Goal: Information Seeking & Learning: Learn about a topic

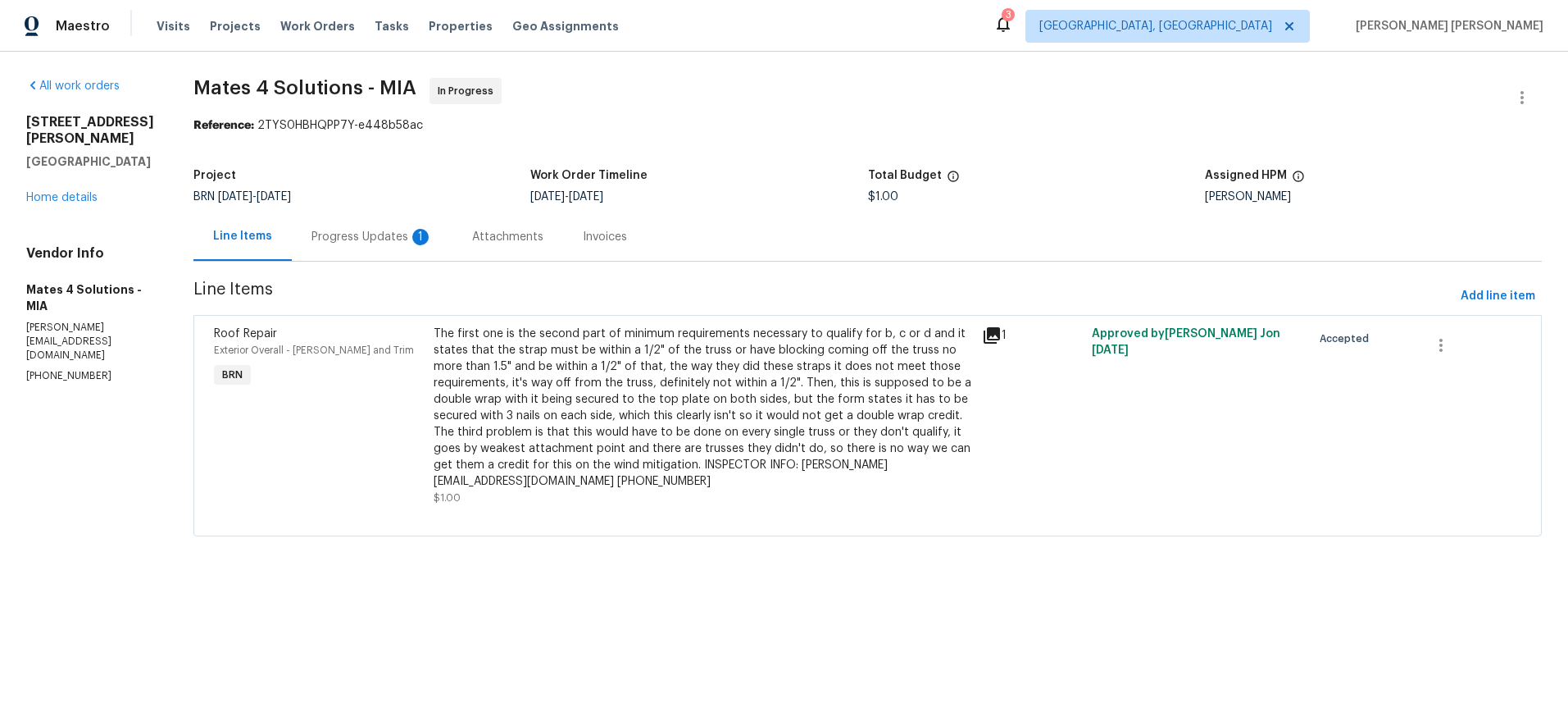
click at [361, 236] on div "Progress Updates 1" at bounding box center [373, 237] width 122 height 16
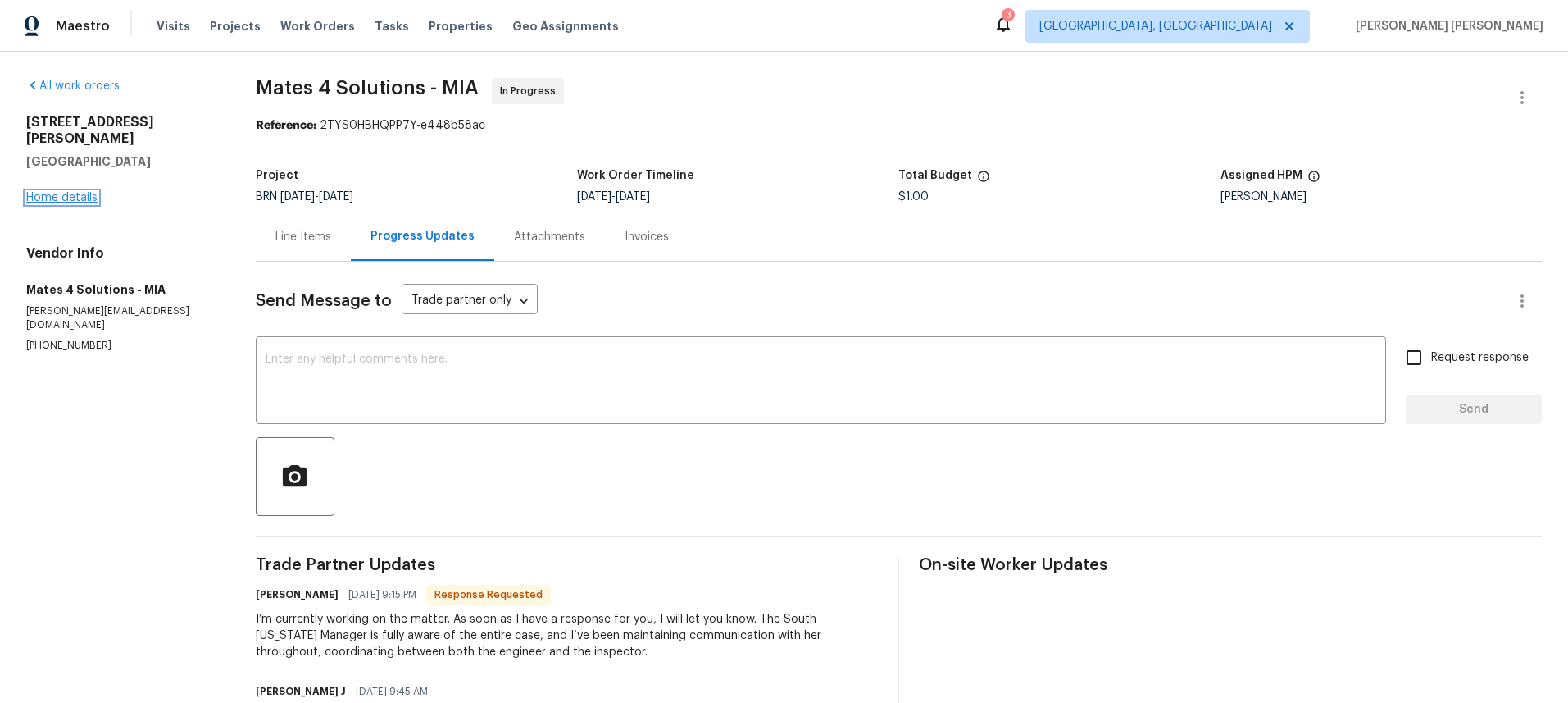
click at [72, 192] on link "Home details" at bounding box center [62, 198] width 71 height 11
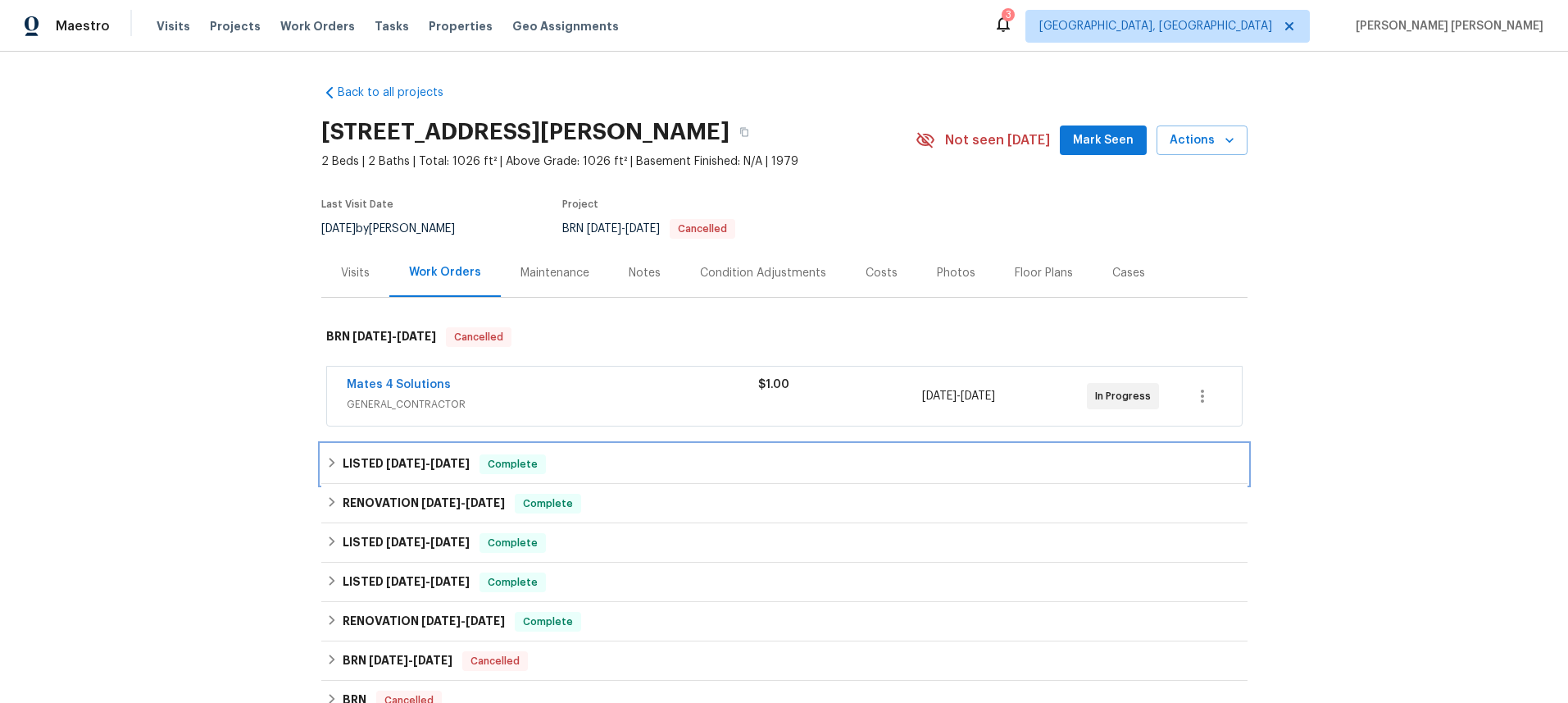
click at [367, 458] on h6 "LISTED 8/22/25 - 8/25/25" at bounding box center [406, 464] width 127 height 20
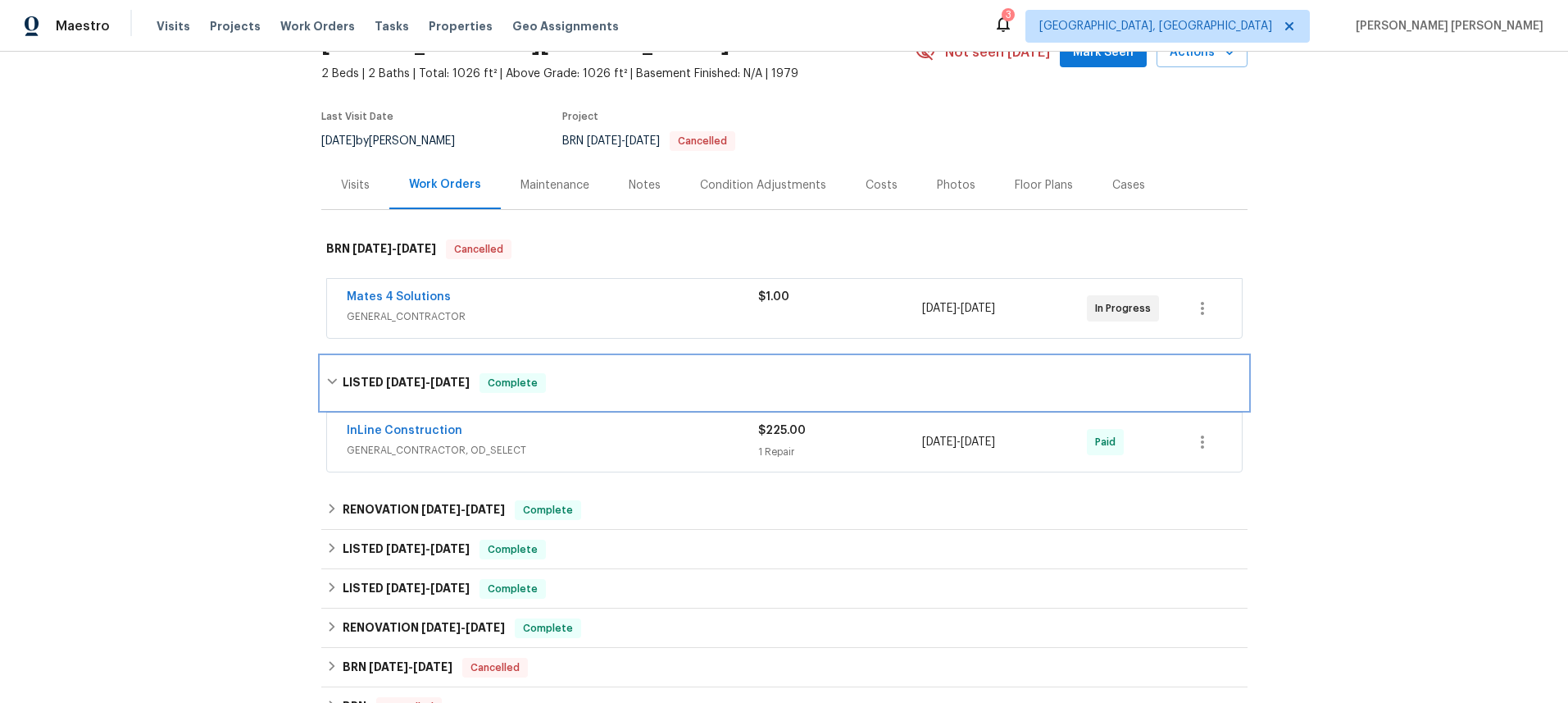
scroll to position [131, 0]
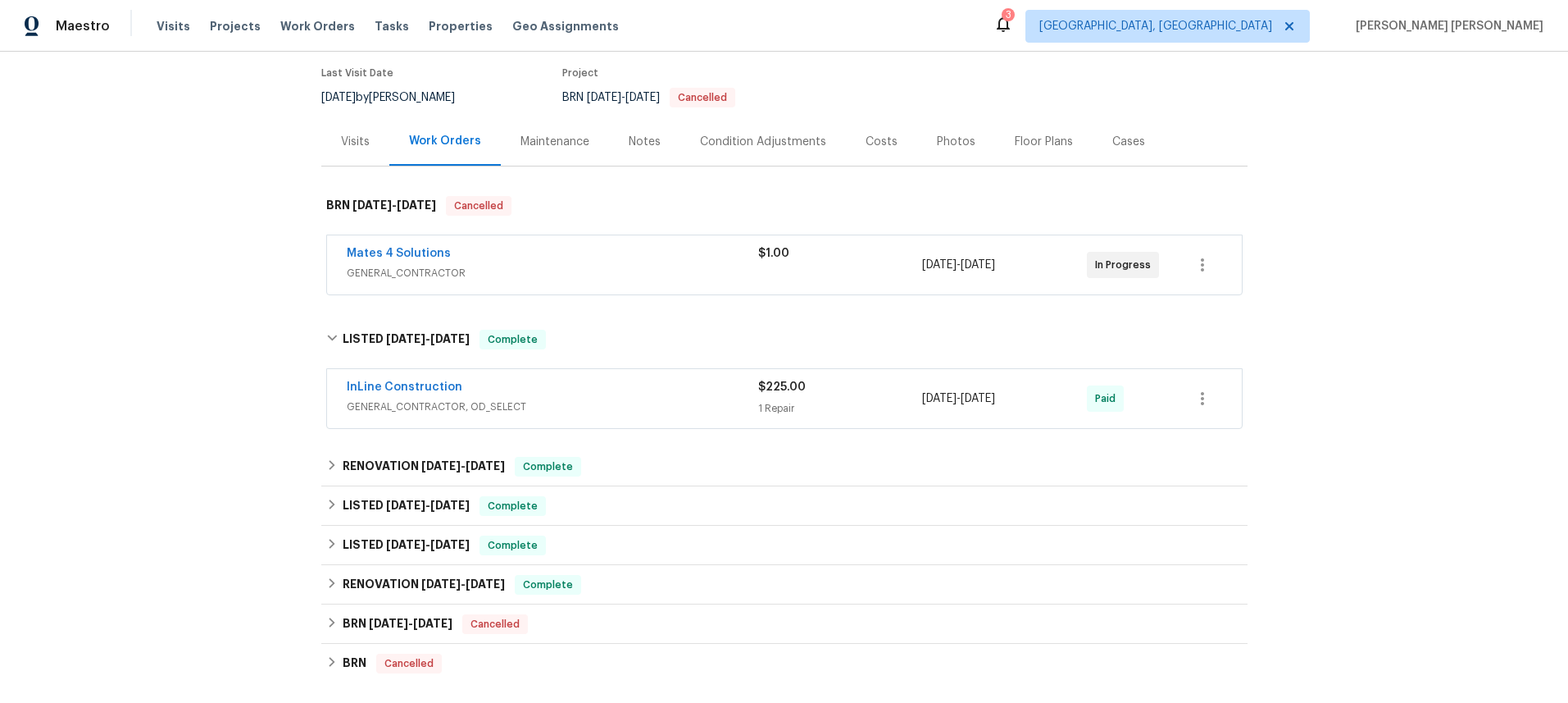
click at [558, 403] on span "GENERAL_CONTRACTOR, OD_SELECT" at bounding box center [552, 406] width 412 height 16
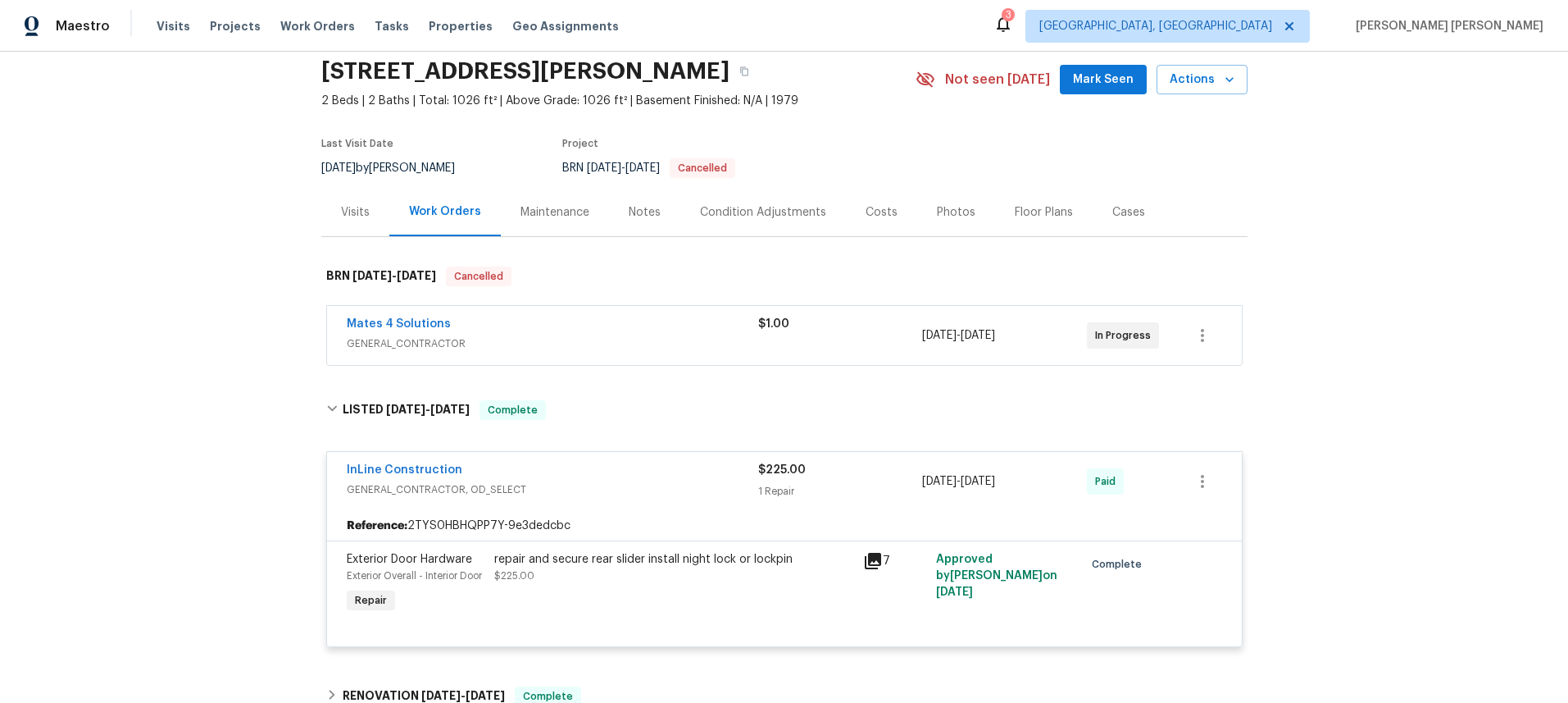
scroll to position [0, 0]
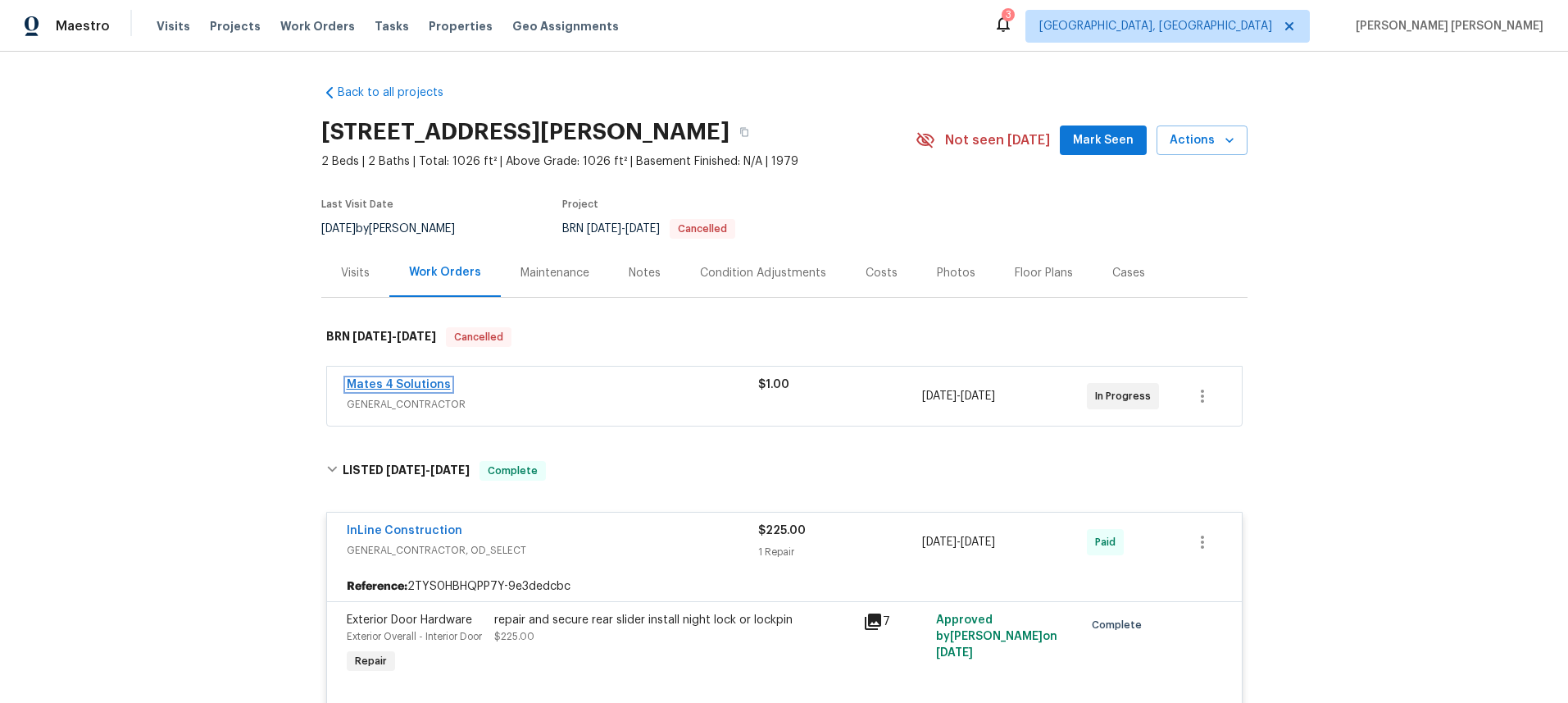
click at [422, 383] on link "Mates 4 Solutions" at bounding box center [398, 384] width 104 height 11
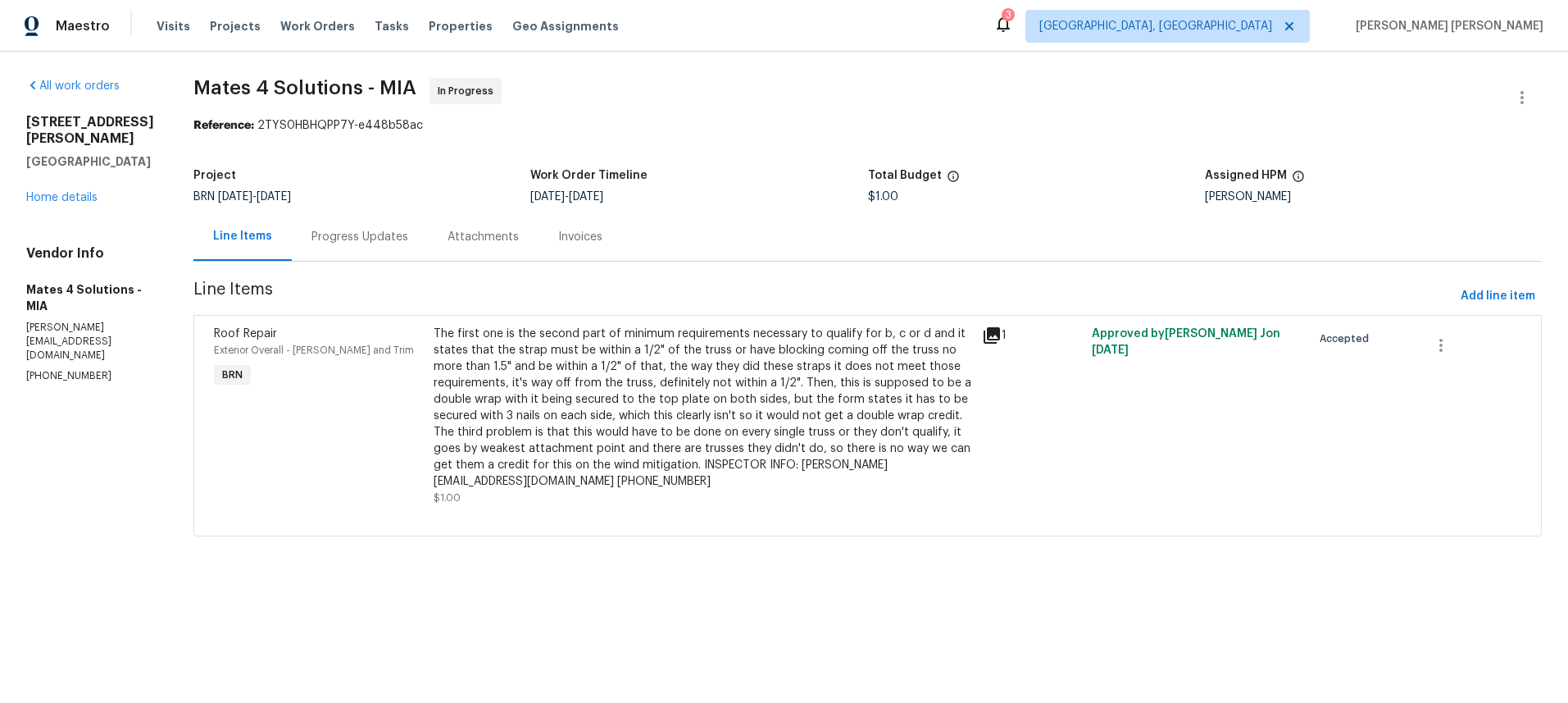
click at [371, 241] on div "Progress Updates" at bounding box center [360, 237] width 97 height 16
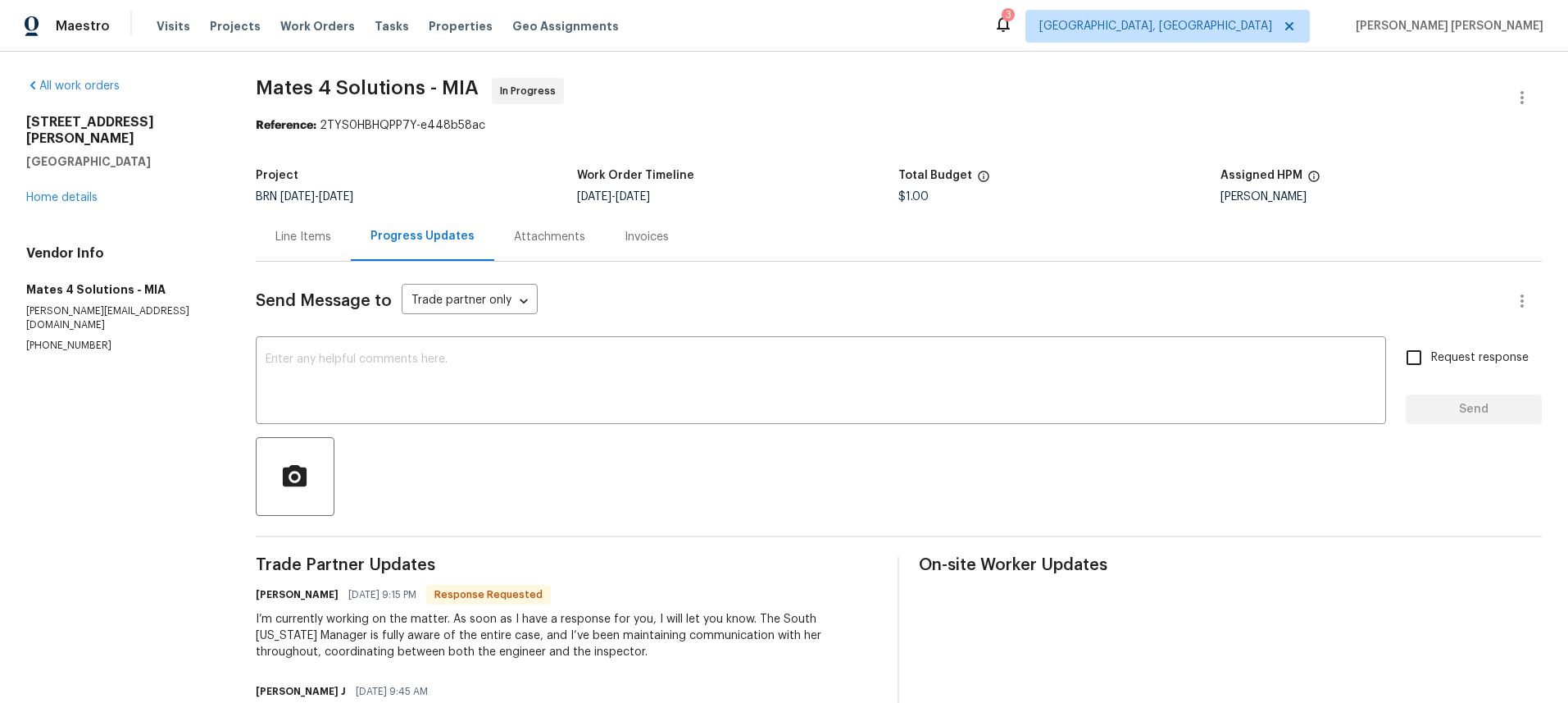
click at [303, 244] on div "Line Items" at bounding box center [303, 237] width 56 height 16
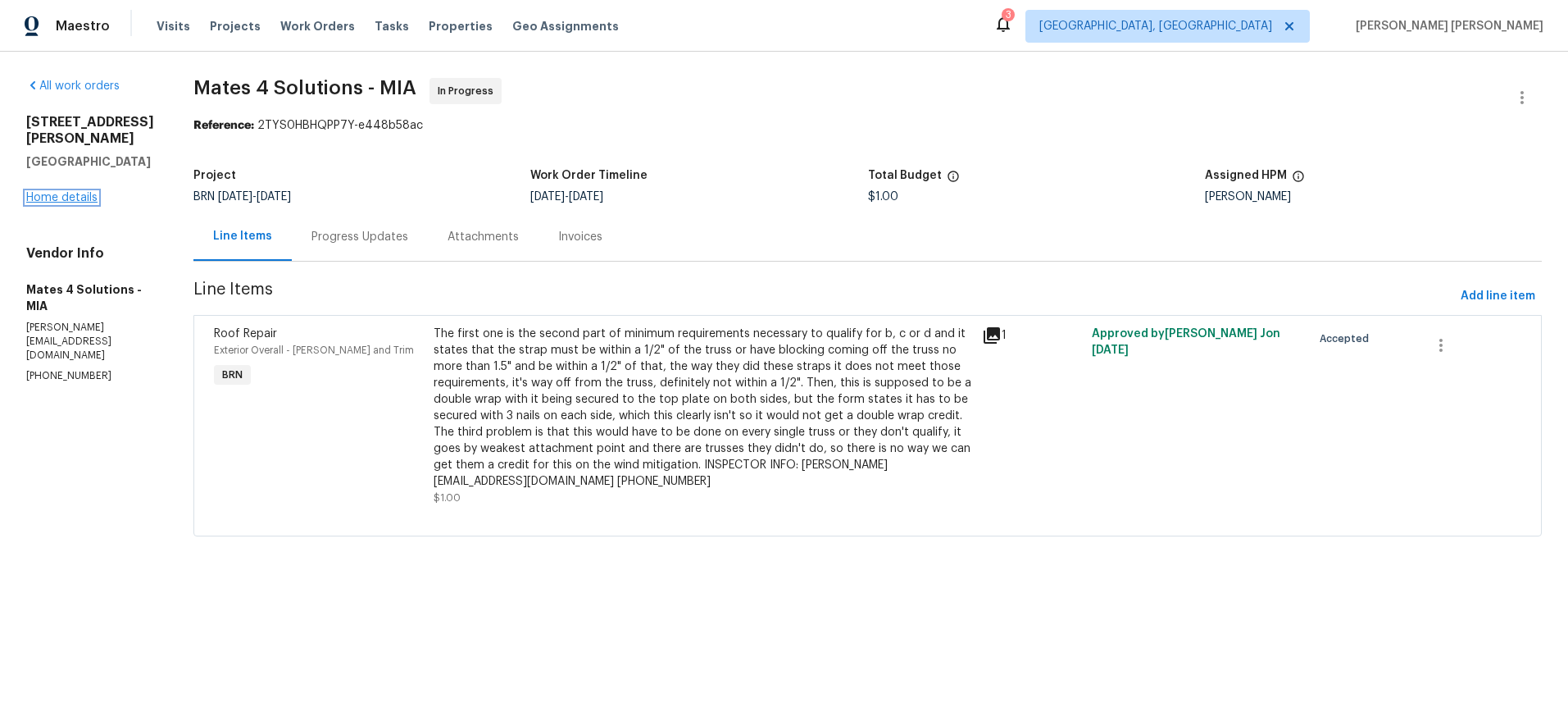
click at [60, 195] on link "Home details" at bounding box center [62, 198] width 71 height 11
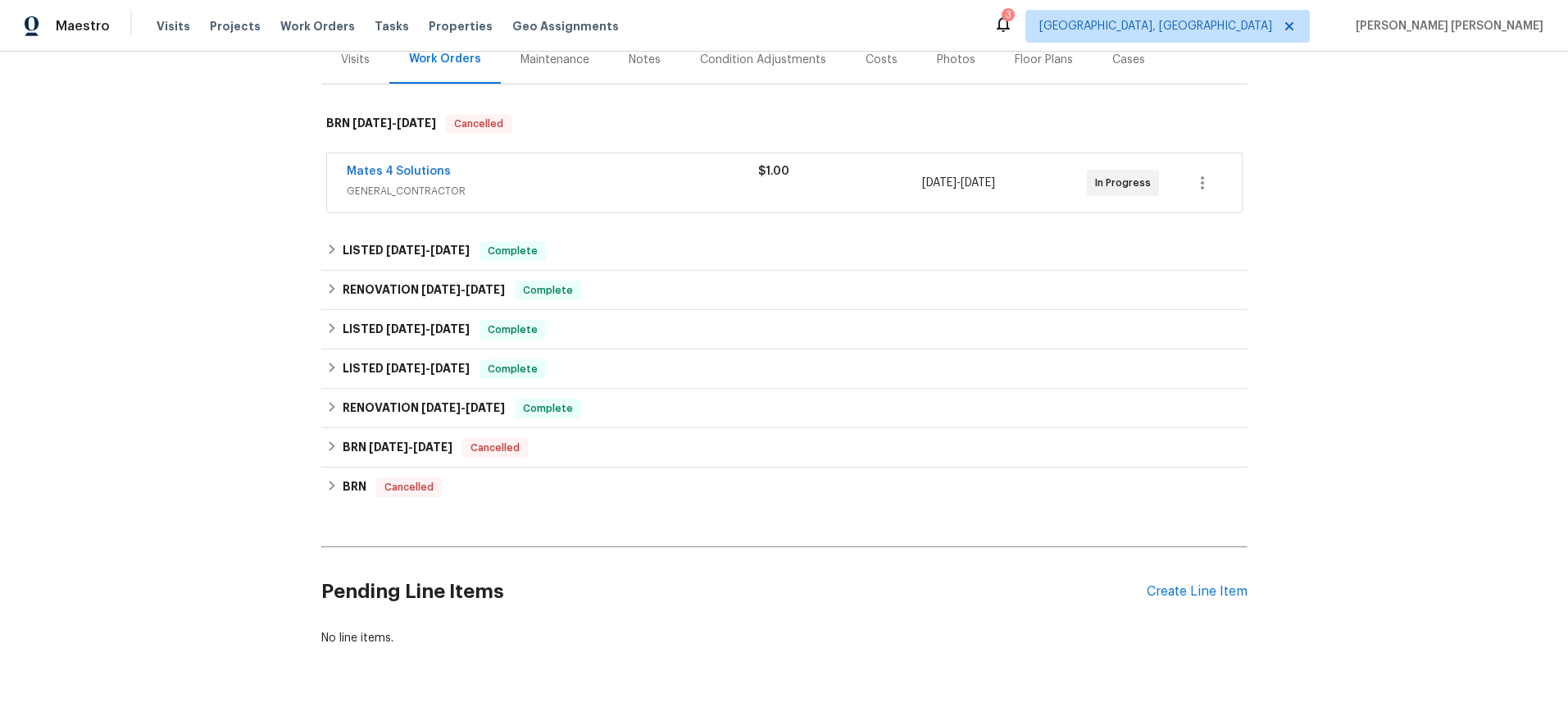
scroll to position [268, 0]
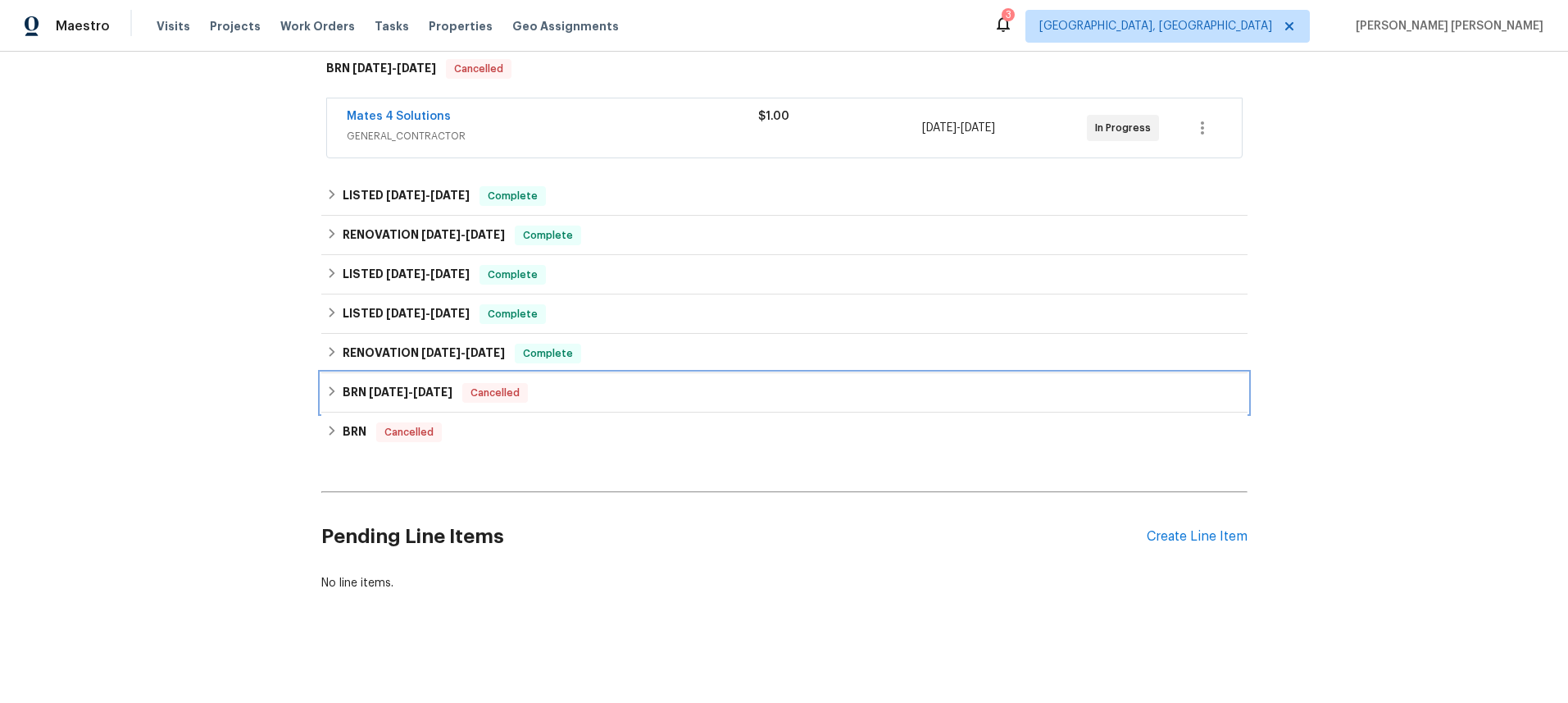
click at [336, 384] on div "BRN 9/16/25 - 9/25/25 Cancelled" at bounding box center [784, 393] width 917 height 20
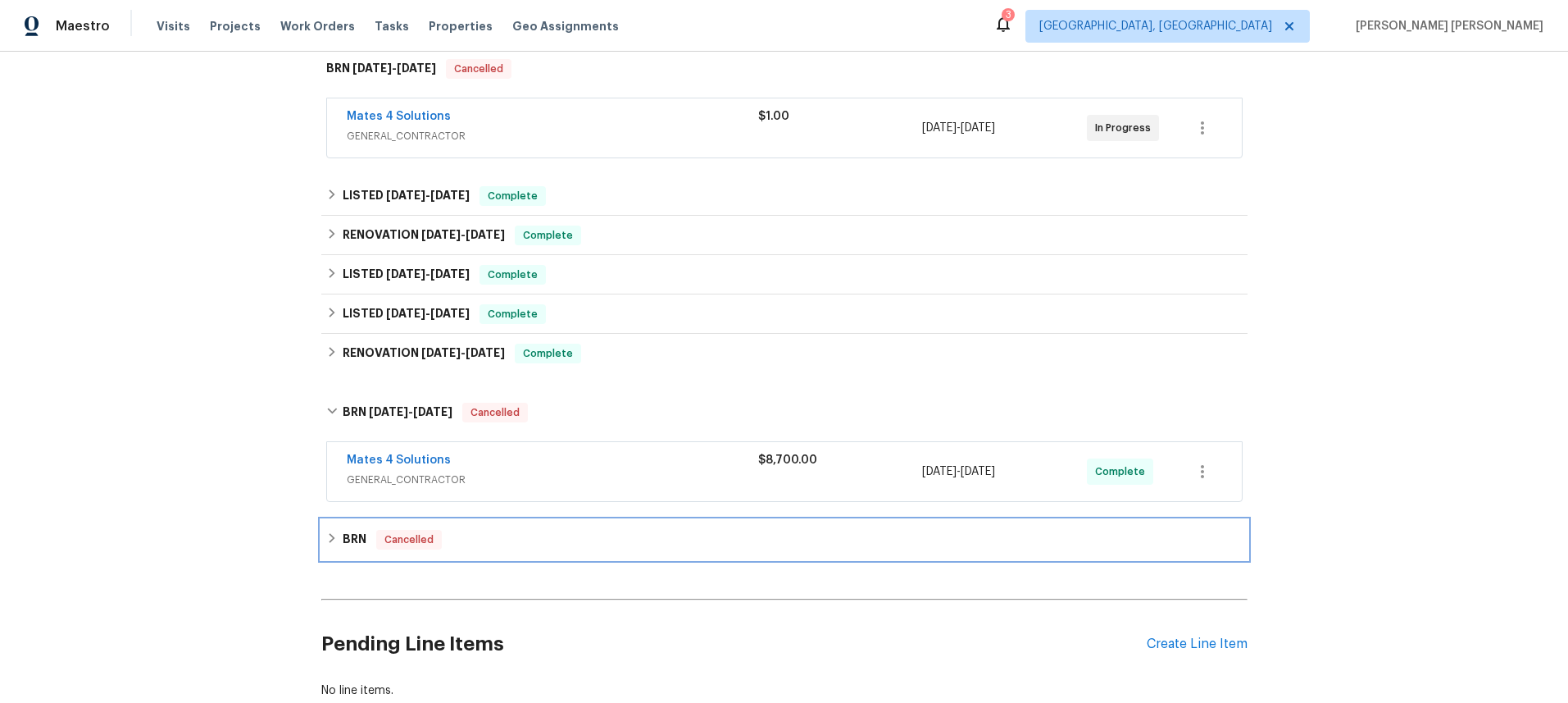
drag, startPoint x: 337, startPoint y: 537, endPoint x: 439, endPoint y: 562, distance: 105.0
click at [339, 536] on div "BRN Cancelled" at bounding box center [784, 539] width 917 height 20
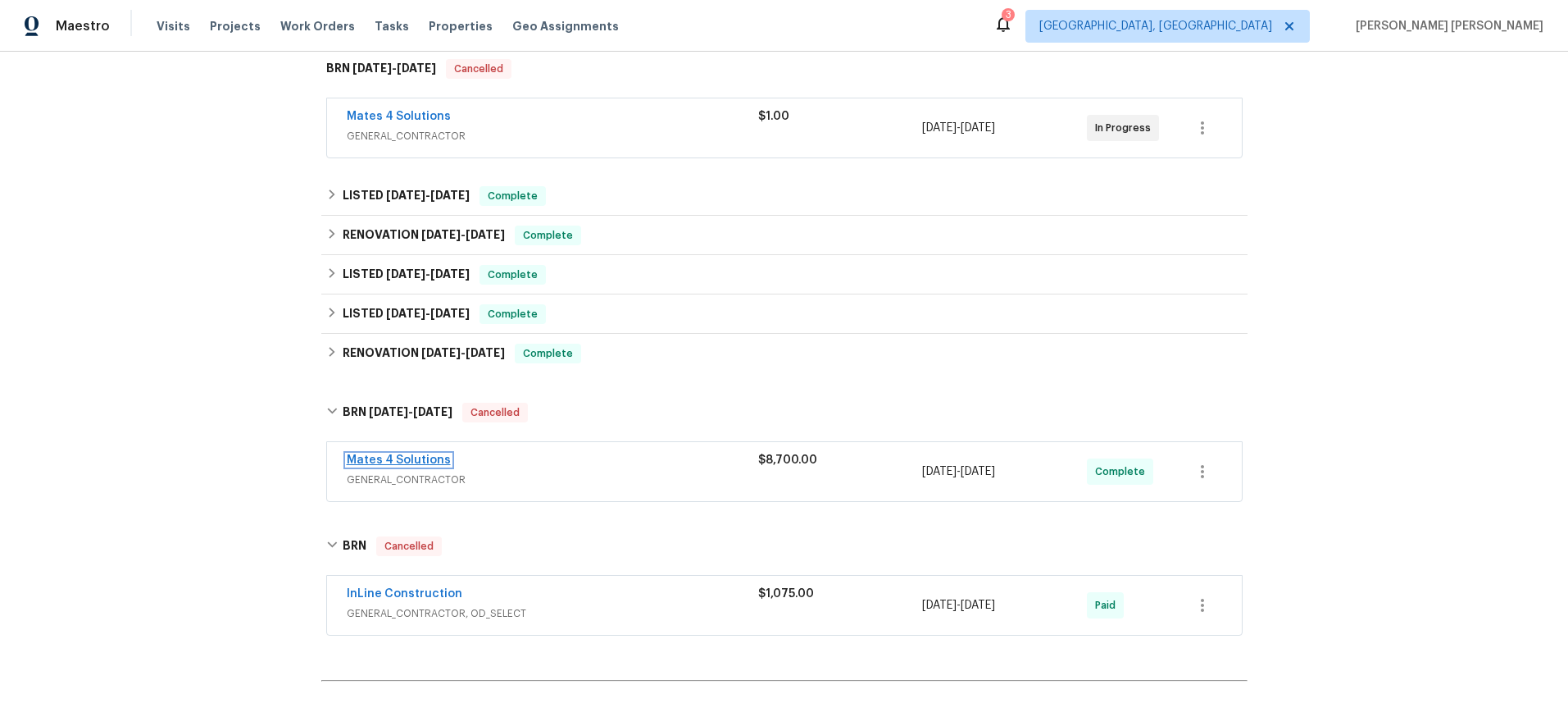
click at [428, 460] on link "Mates 4 Solutions" at bounding box center [398, 460] width 104 height 11
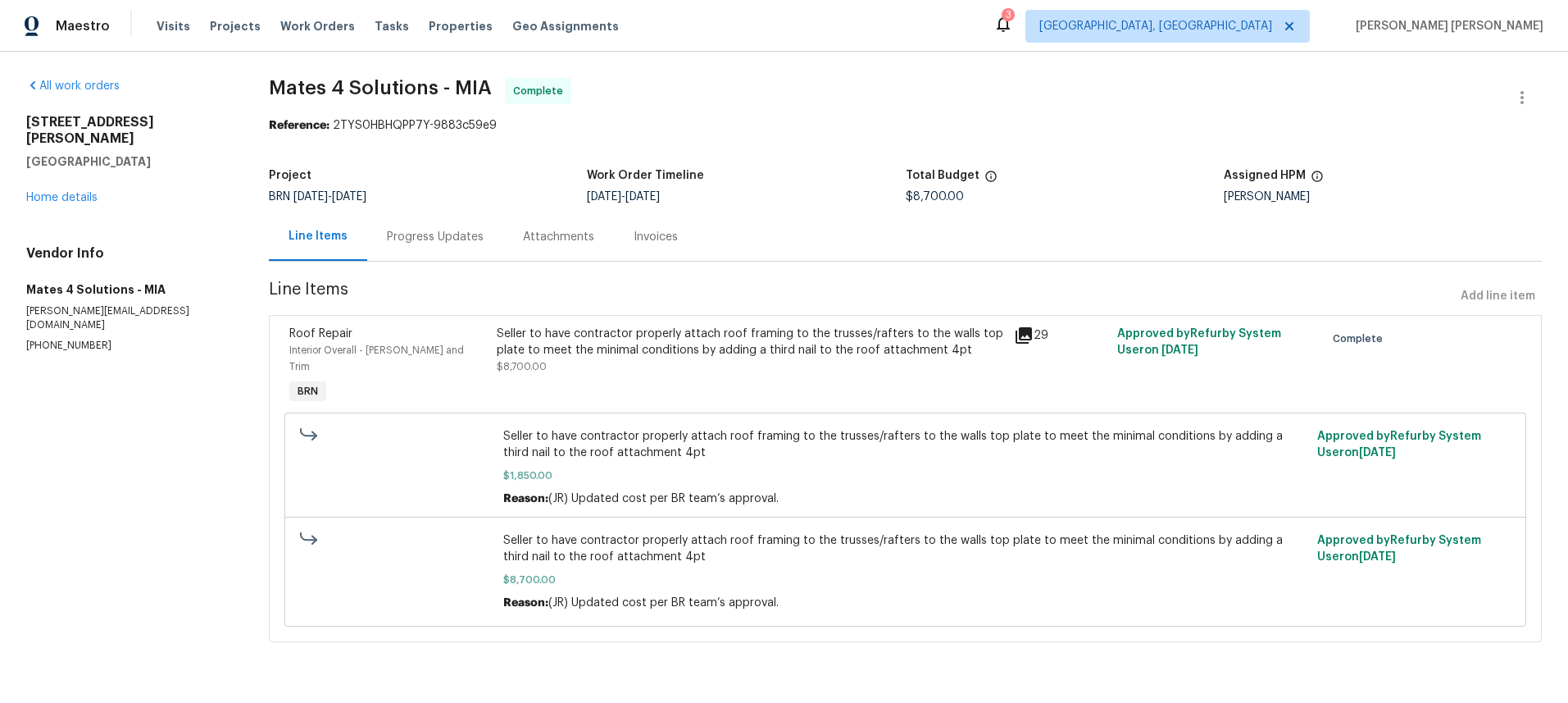
click at [447, 245] on div "Progress Updates" at bounding box center [435, 236] width 136 height 49
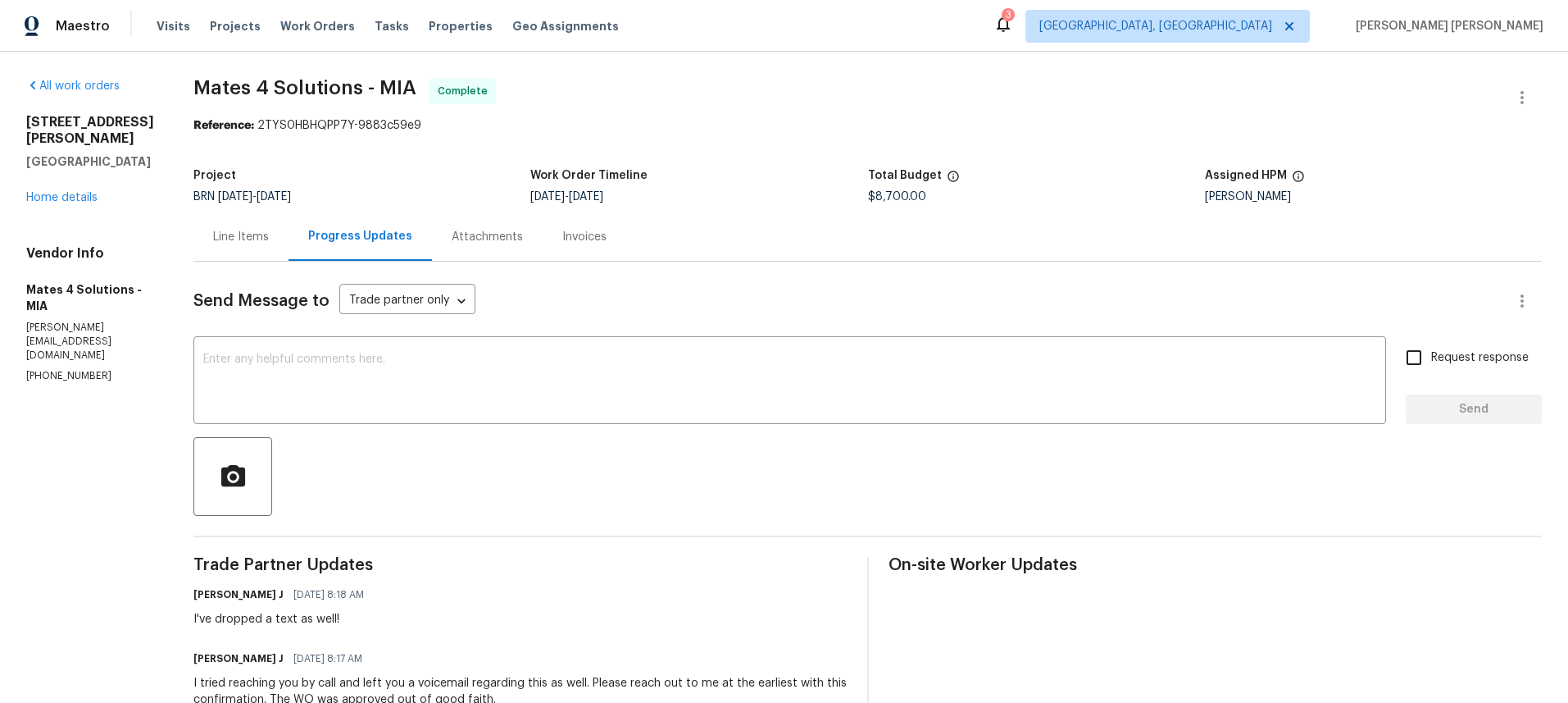
click at [261, 238] on div "Line Items" at bounding box center [241, 237] width 56 height 16
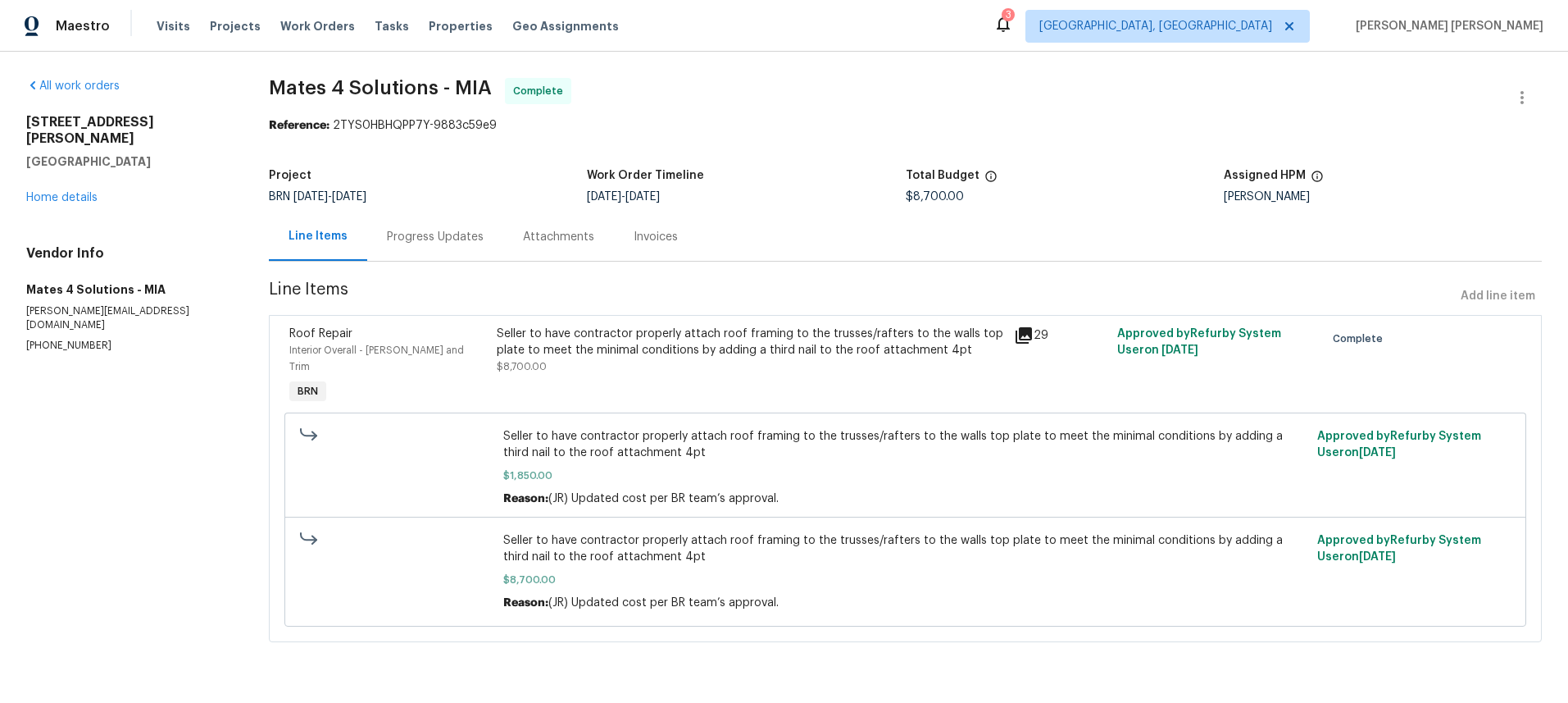
click at [1025, 339] on icon at bounding box center [1023, 335] width 16 height 16
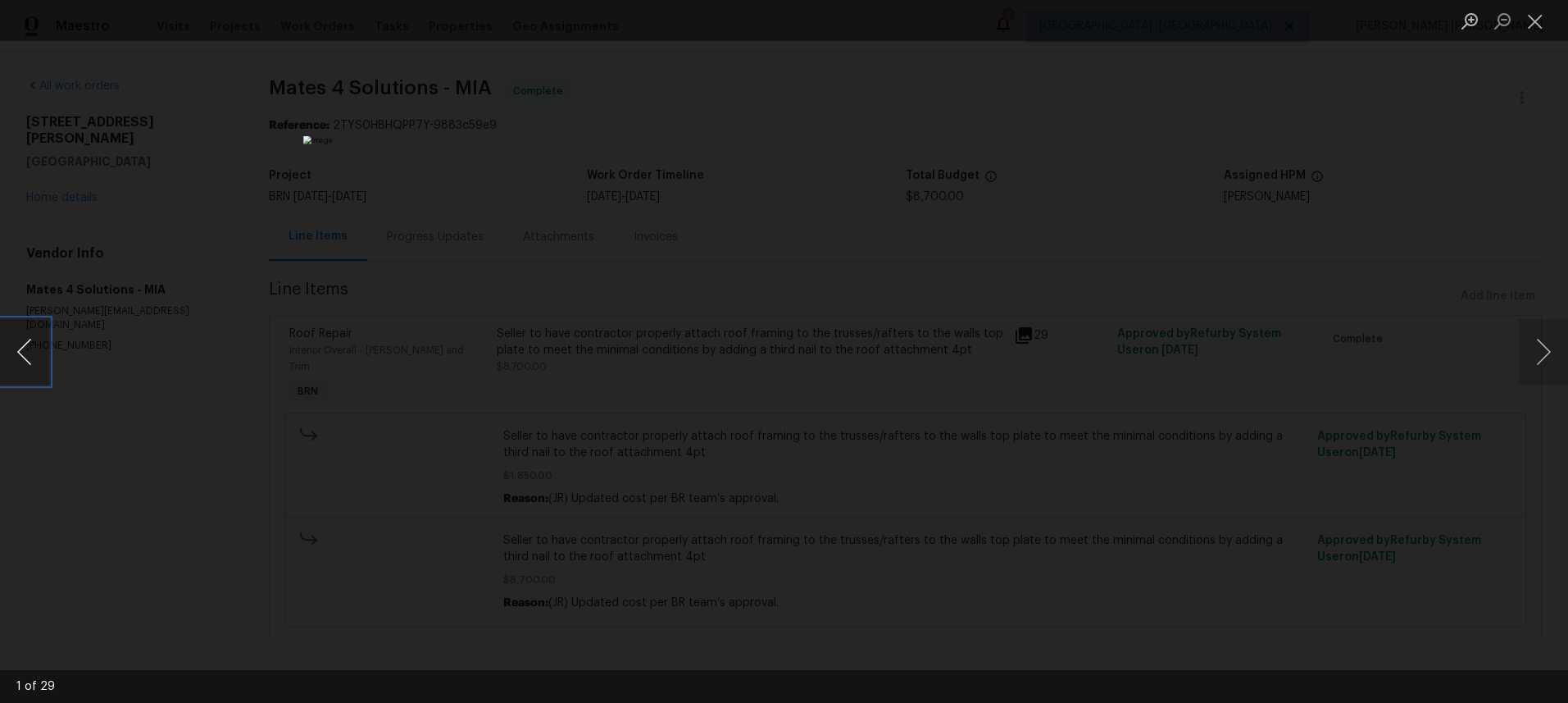
click at [32, 366] on button "Previous image" at bounding box center [25, 351] width 49 height 66
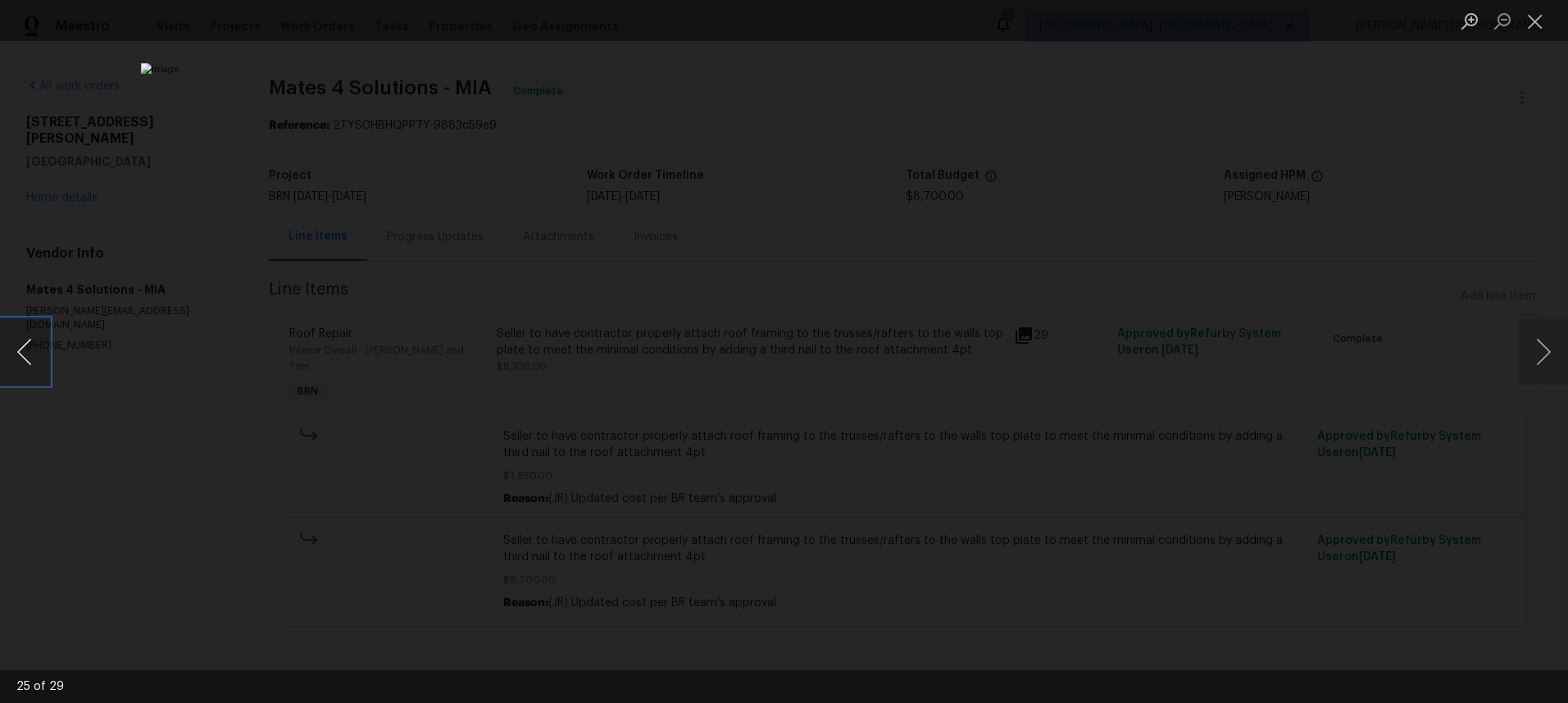
click at [32, 369] on button "Previous image" at bounding box center [25, 351] width 49 height 66
click at [36, 369] on button "Previous image" at bounding box center [25, 351] width 49 height 66
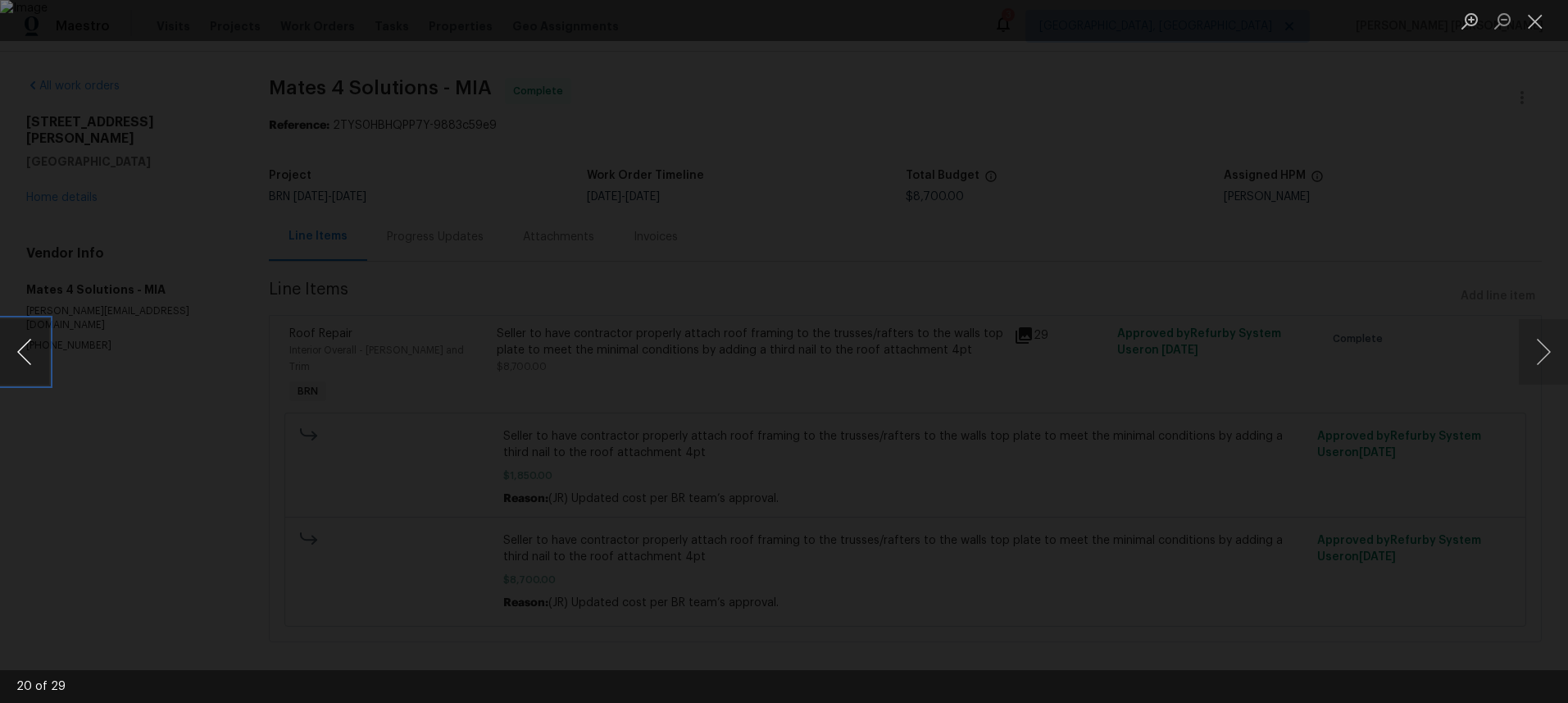
click at [36, 369] on button "Previous image" at bounding box center [25, 351] width 49 height 66
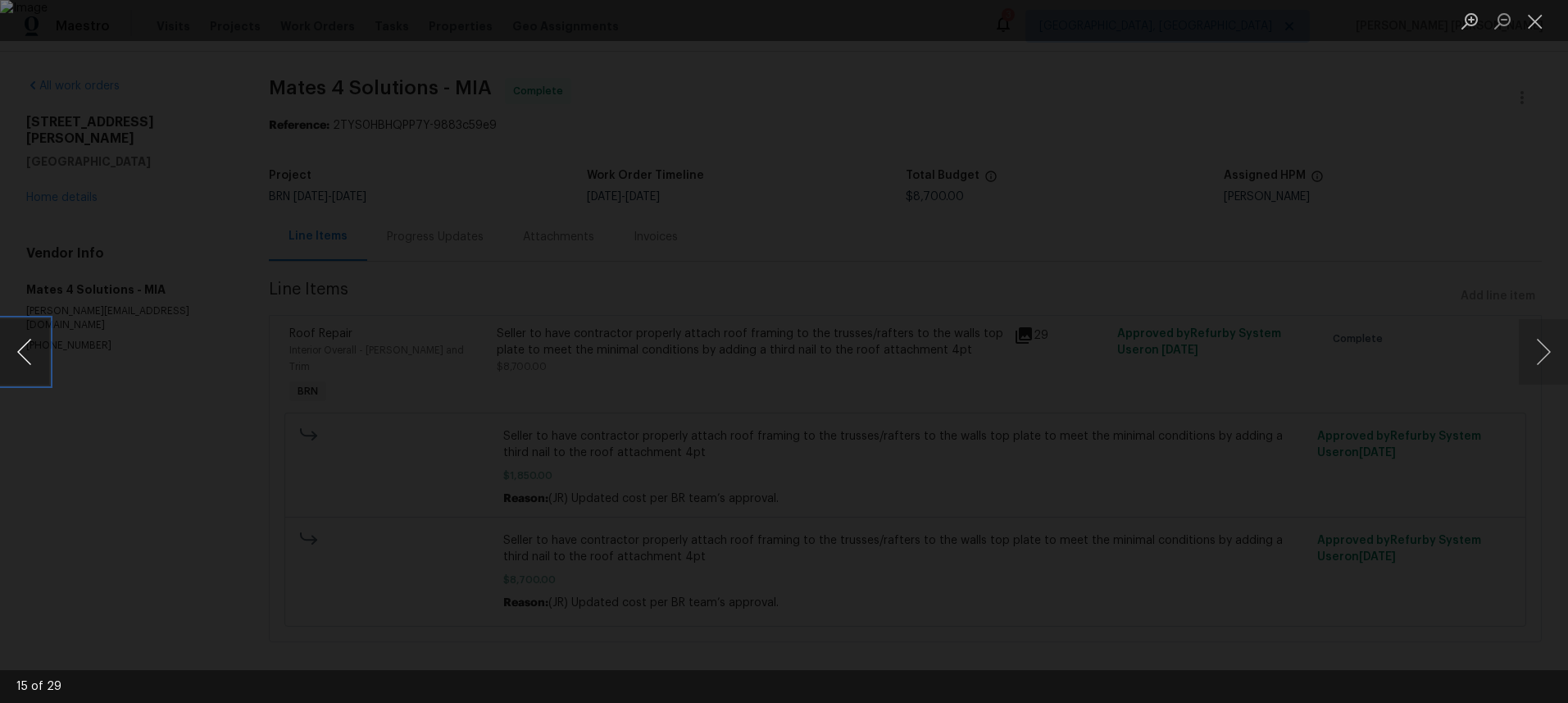
click at [36, 369] on button "Previous image" at bounding box center [25, 351] width 49 height 66
click at [772, 473] on img "Lightbox" at bounding box center [784, 351] width 961 height 431
click at [25, 364] on button "Previous image" at bounding box center [25, 351] width 49 height 66
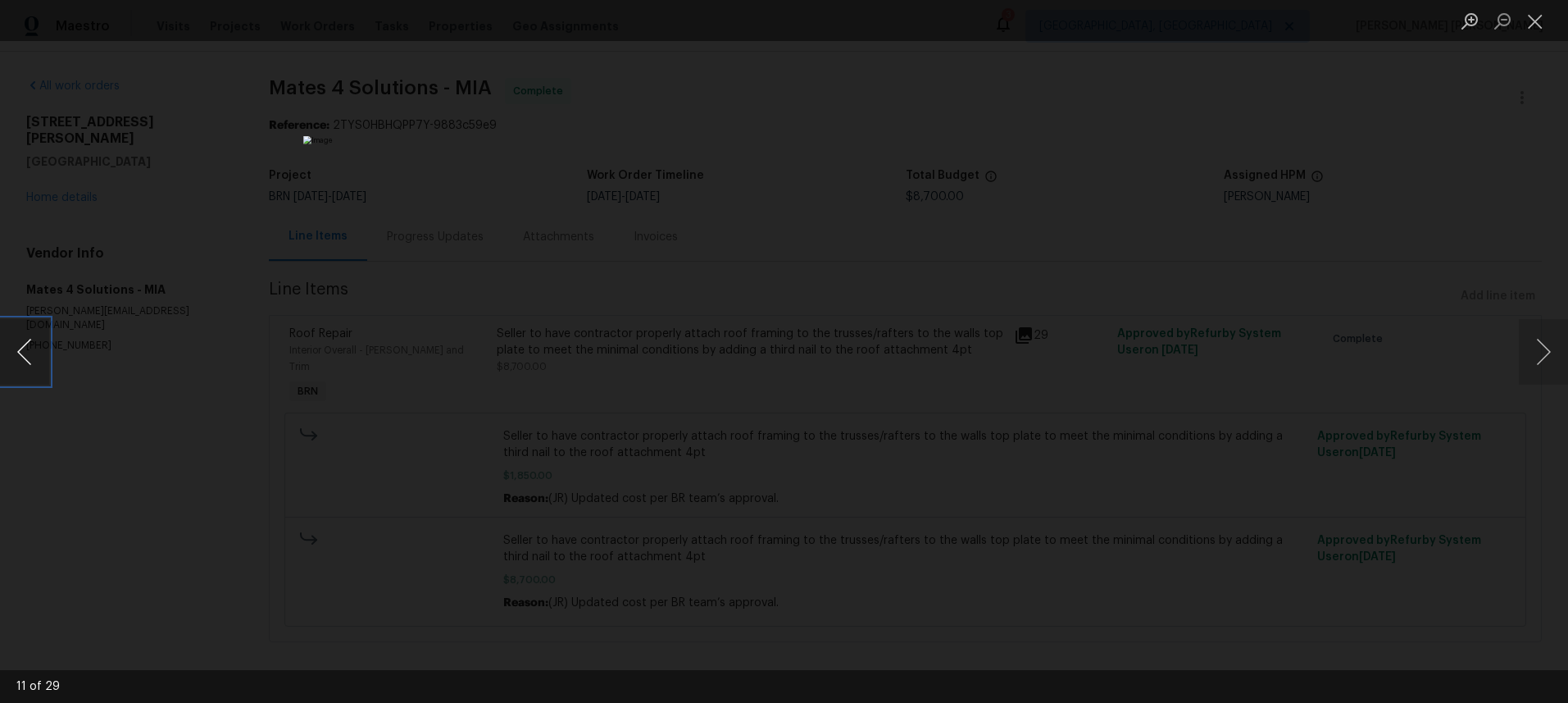
click at [25, 364] on button "Previous image" at bounding box center [25, 351] width 49 height 66
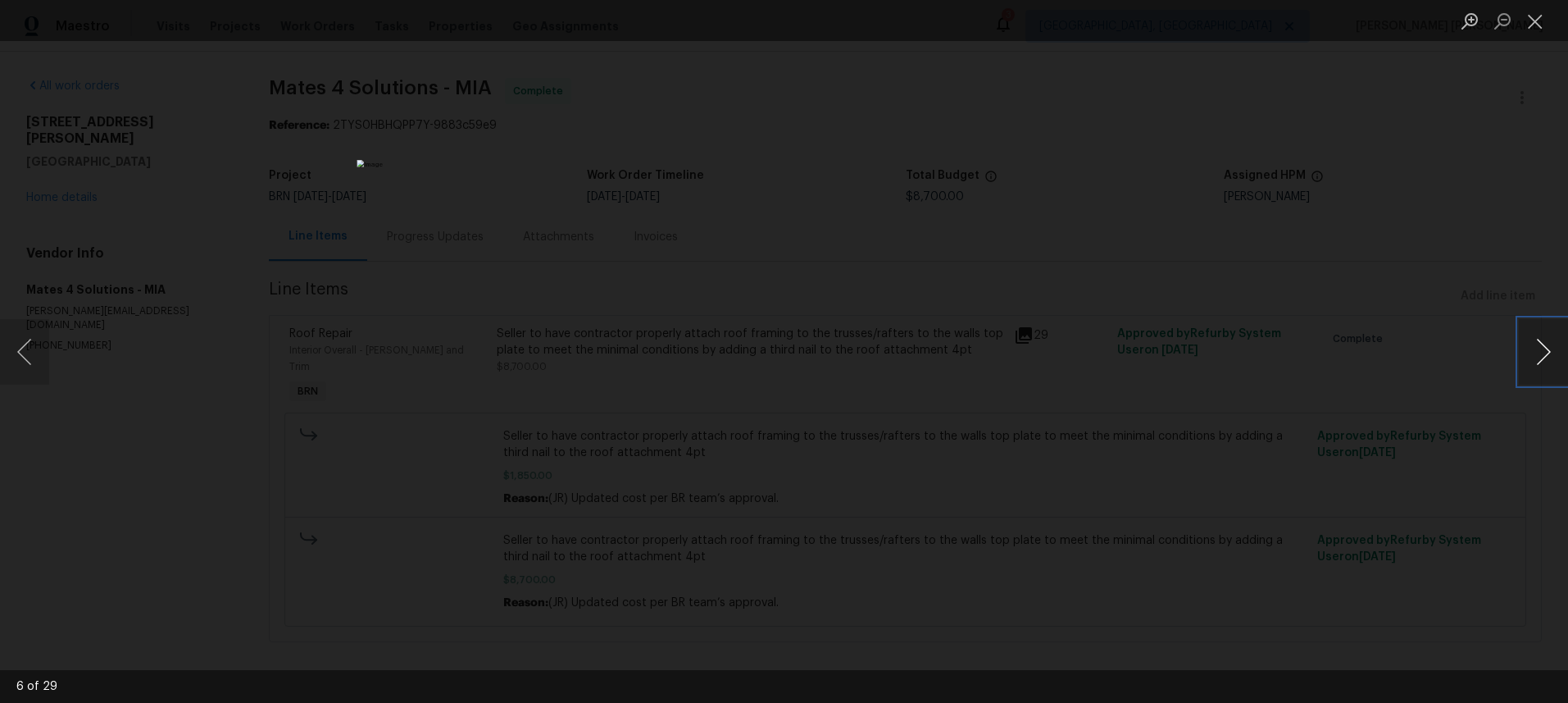
click at [1535, 366] on button "Next image" at bounding box center [1543, 351] width 49 height 66
click at [1535, 365] on button "Next image" at bounding box center [1543, 351] width 49 height 66
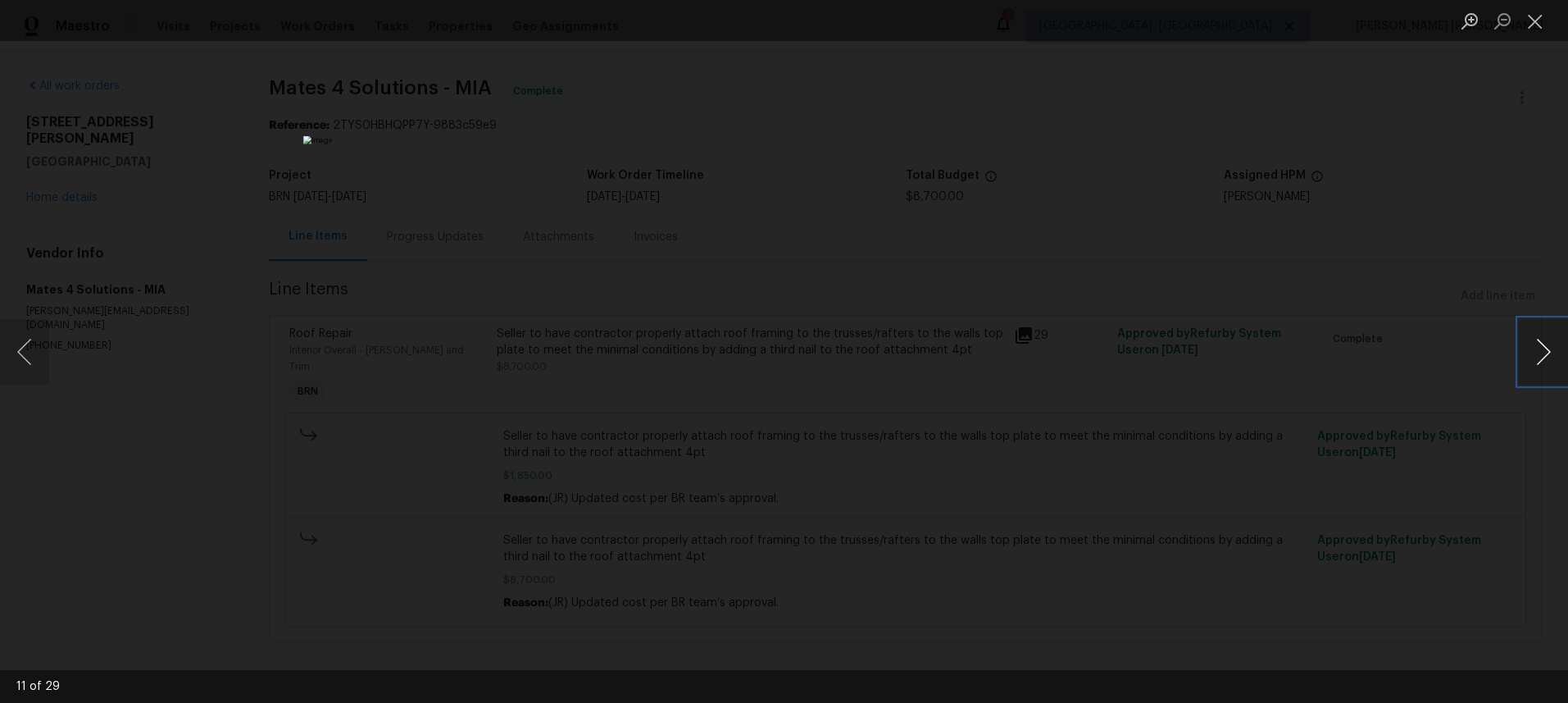
click at [1535, 365] on button "Next image" at bounding box center [1543, 351] width 49 height 66
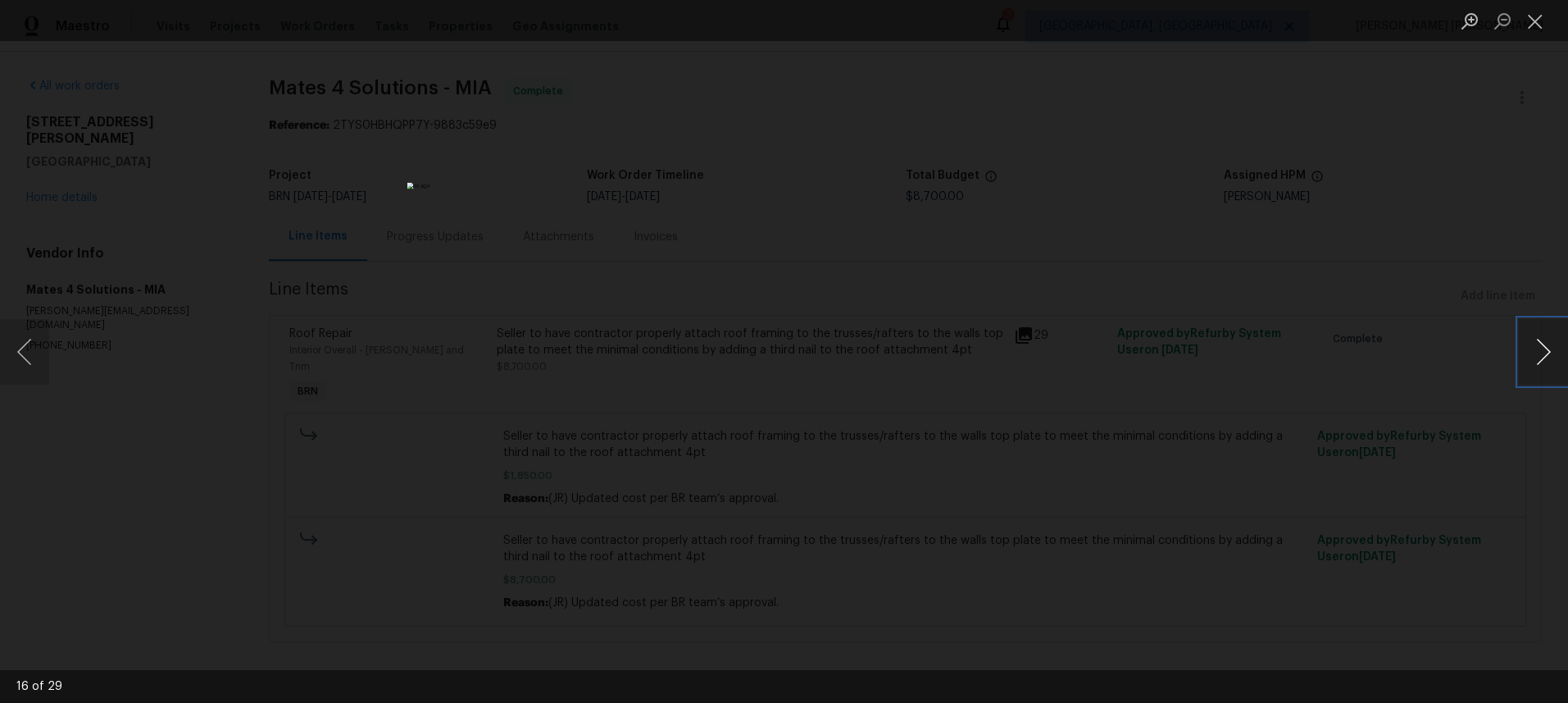
click at [1535, 365] on button "Next image" at bounding box center [1543, 351] width 49 height 66
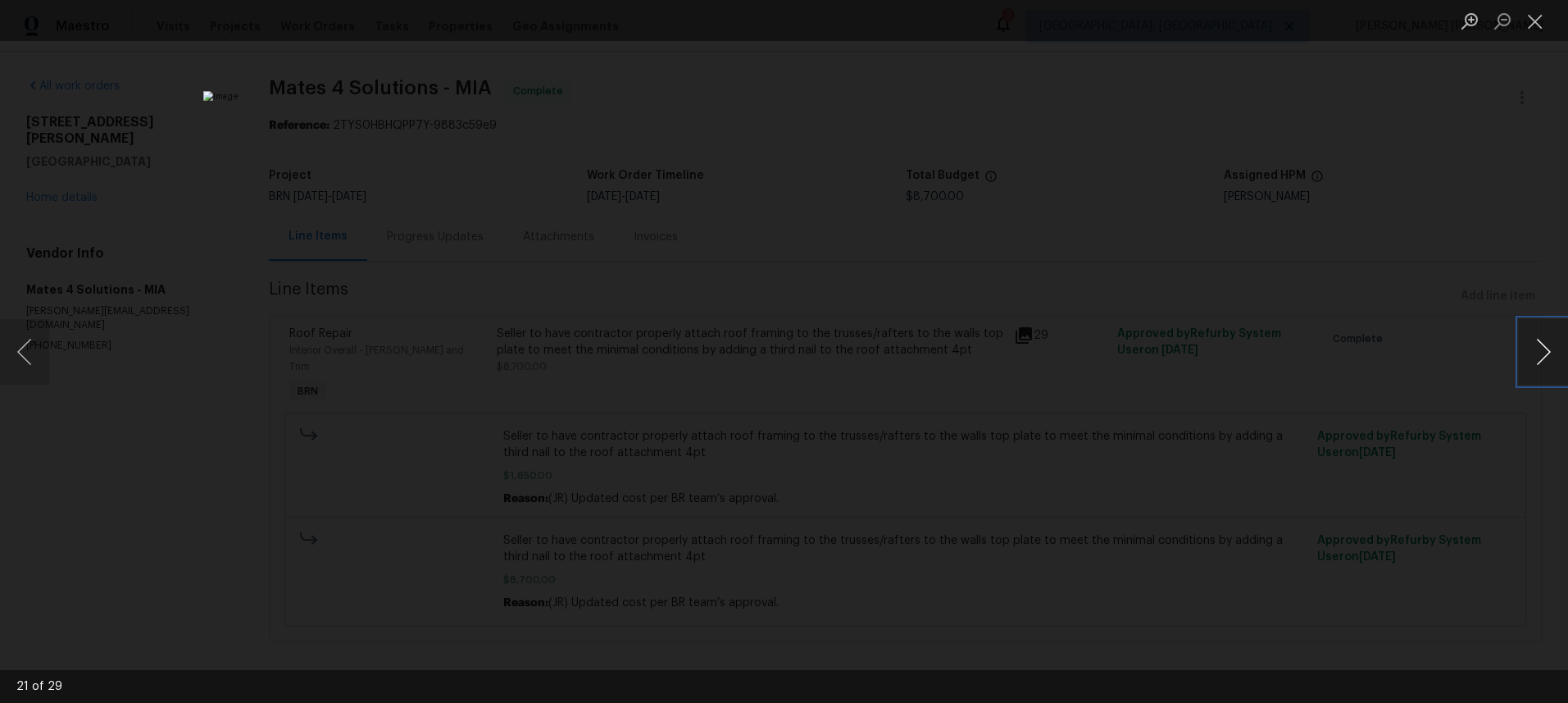
click at [1535, 365] on button "Next image" at bounding box center [1543, 351] width 49 height 66
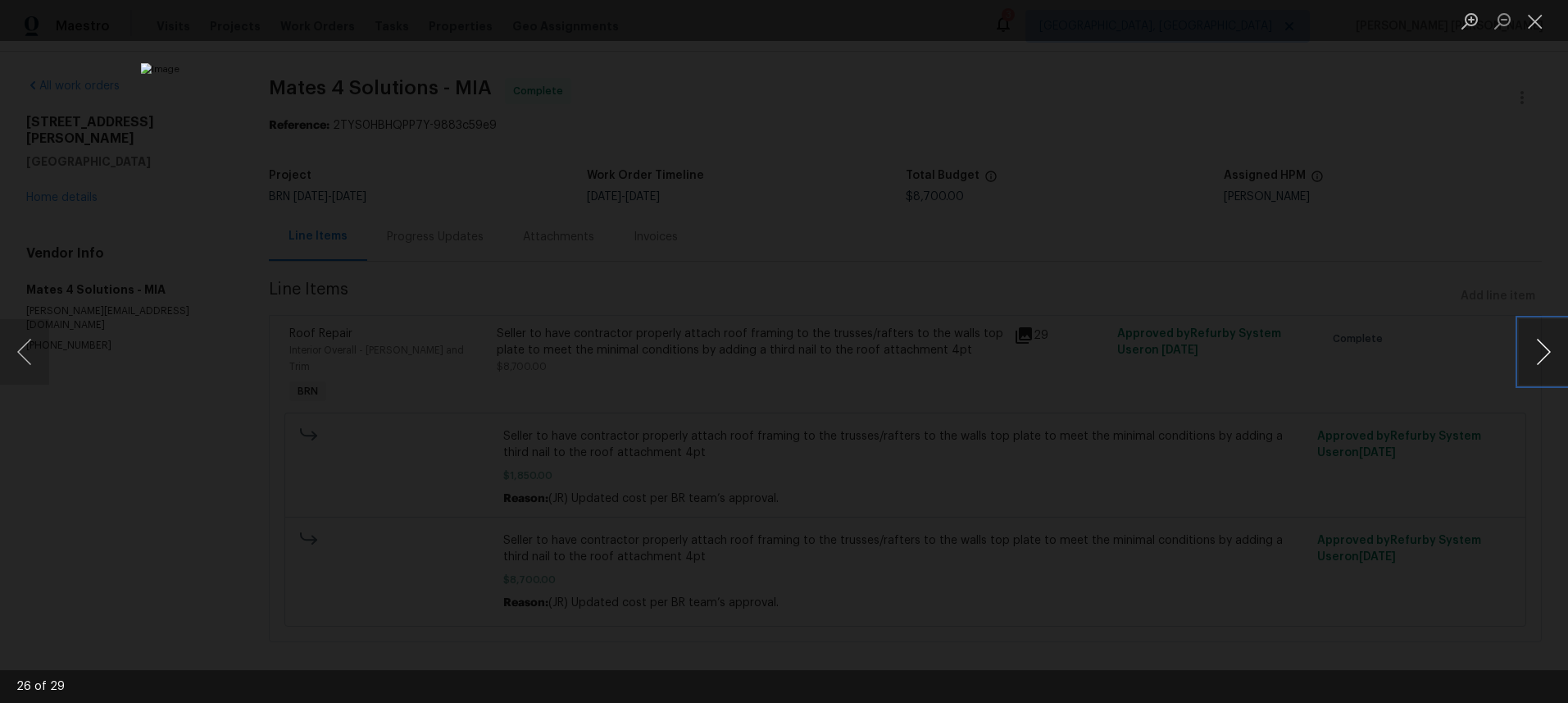
click at [1535, 365] on button "Next image" at bounding box center [1543, 351] width 49 height 66
click at [1540, 28] on button "Close lightbox" at bounding box center [1535, 21] width 32 height 29
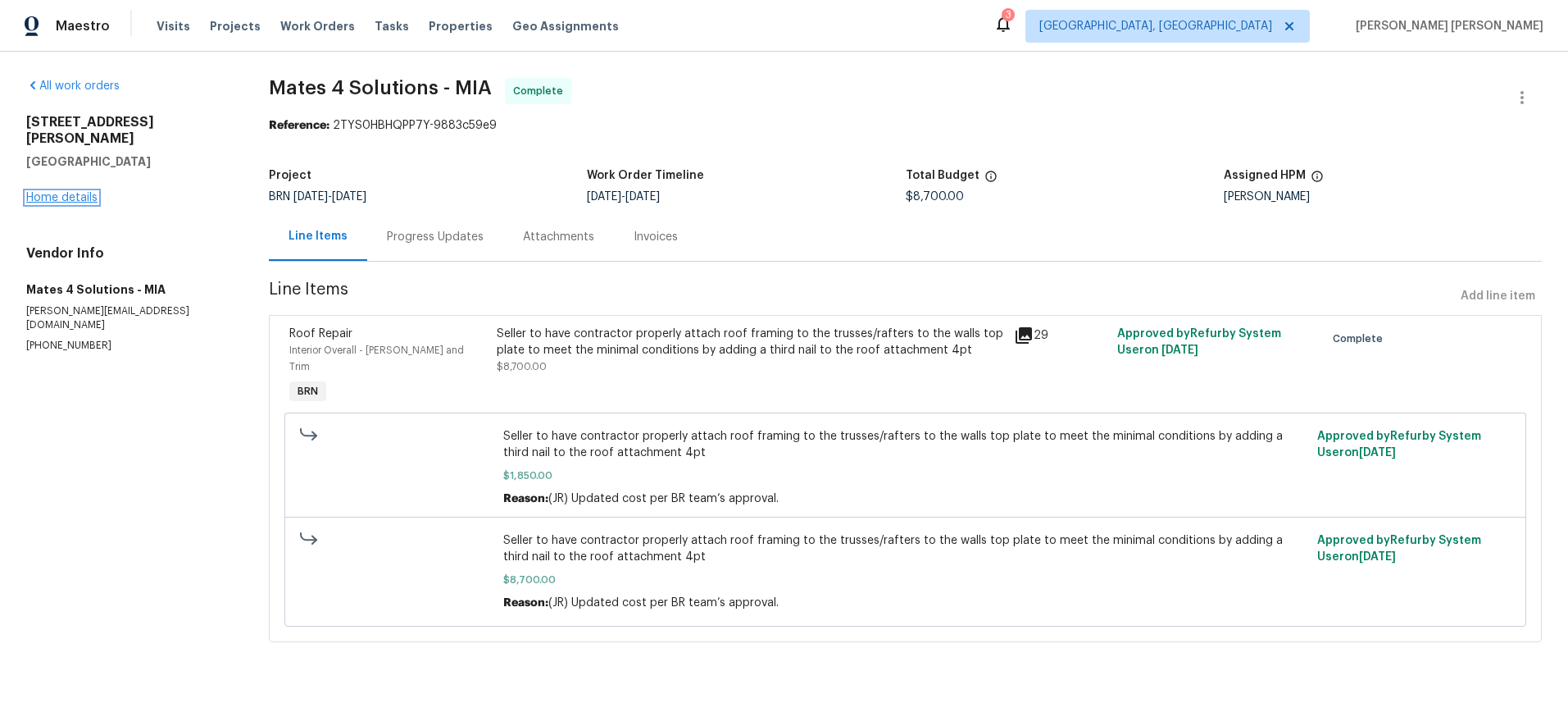
click at [80, 192] on link "Home details" at bounding box center [62, 198] width 71 height 11
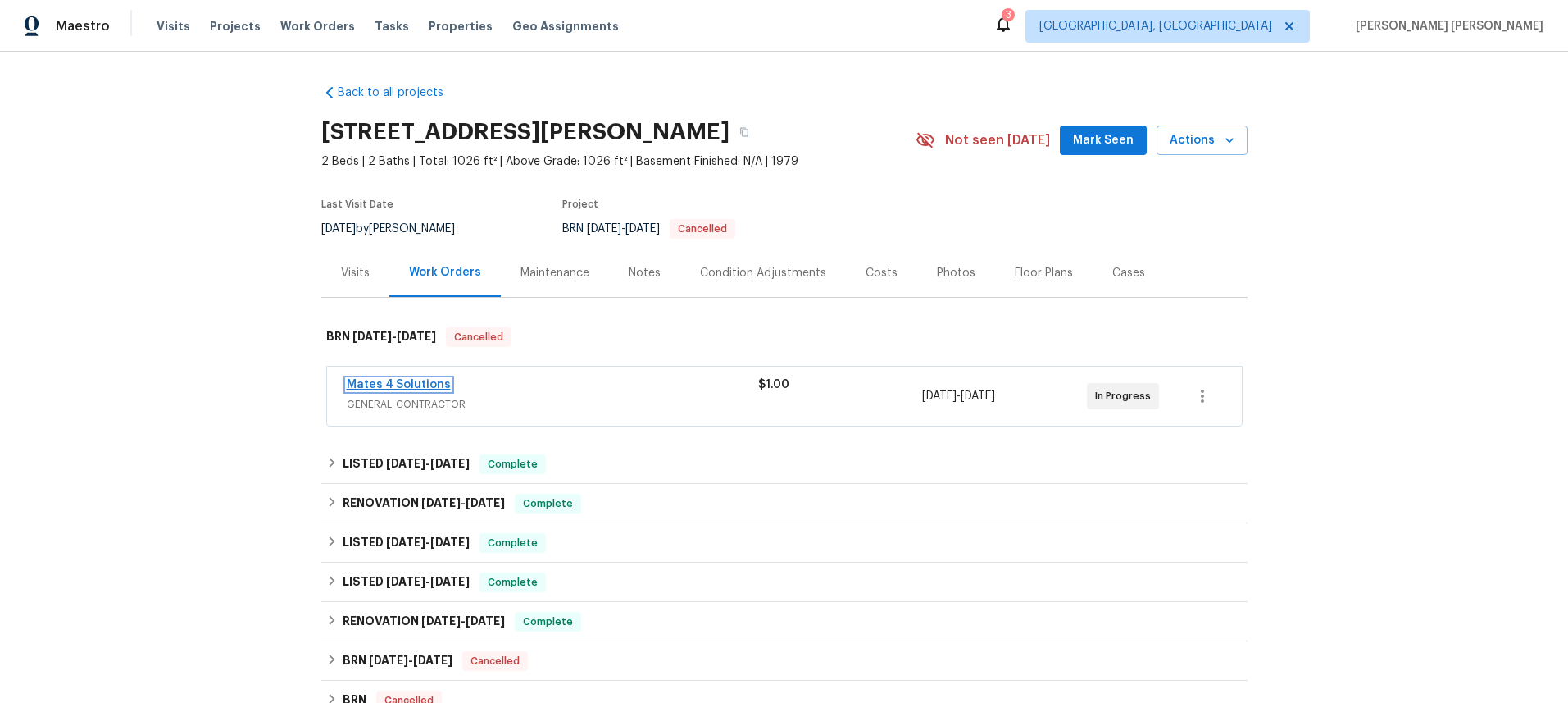
click at [421, 385] on link "Mates 4 Solutions" at bounding box center [398, 384] width 104 height 11
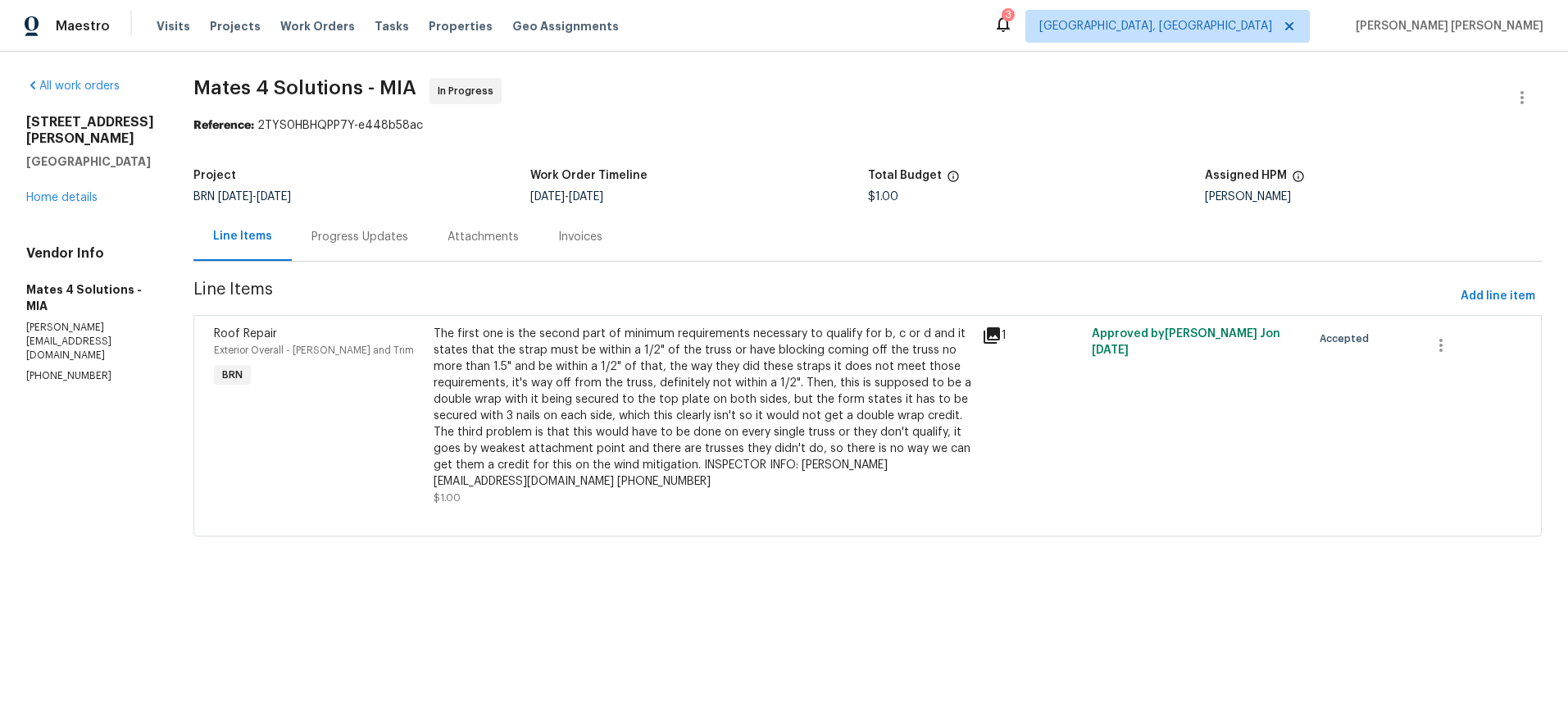
drag, startPoint x: 370, startPoint y: 244, endPoint x: 459, endPoint y: 260, distance: 90.4
click at [373, 243] on div "Progress Updates" at bounding box center [360, 237] width 97 height 16
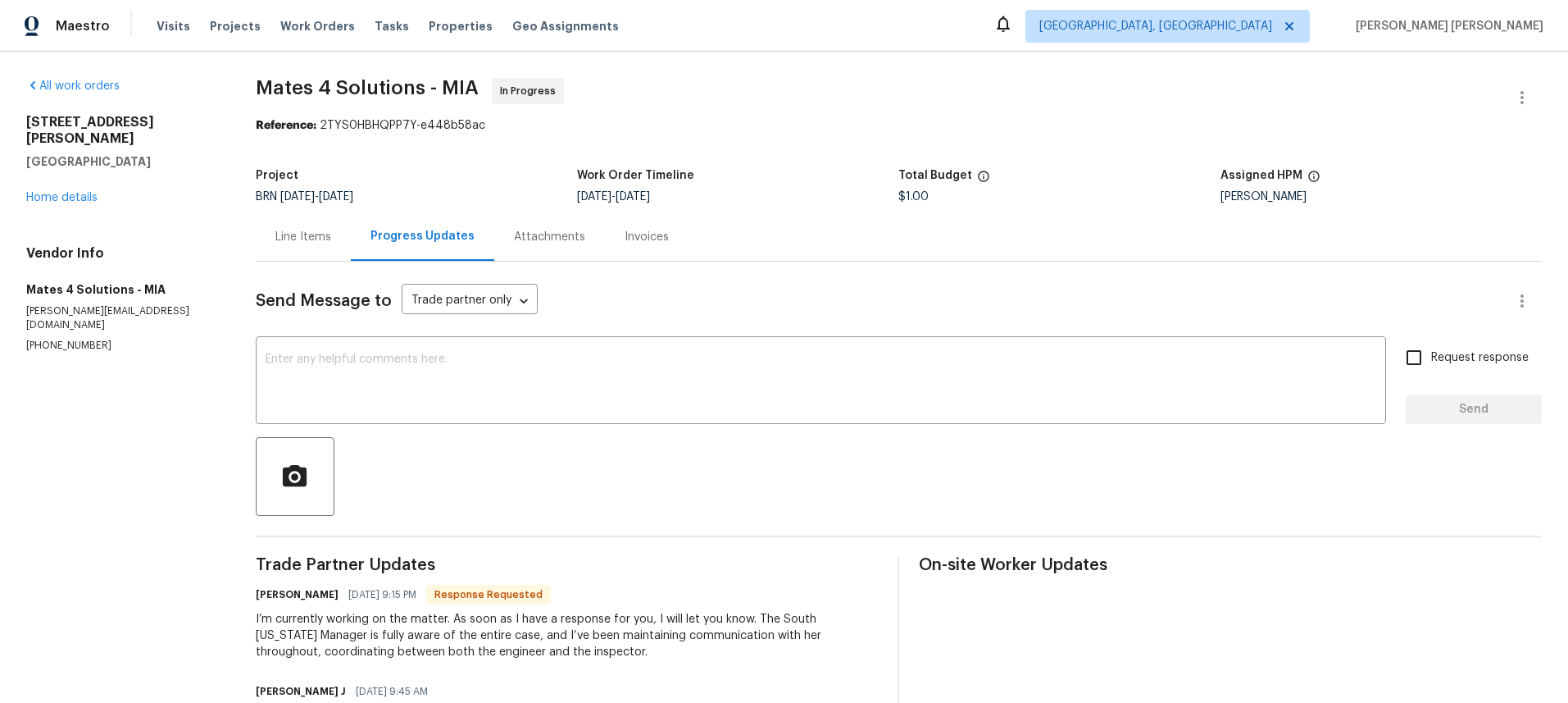
drag, startPoint x: 305, startPoint y: 237, endPoint x: 328, endPoint y: 236, distance: 23.0
click at [305, 237] on div "Line Items" at bounding box center [303, 237] width 56 height 16
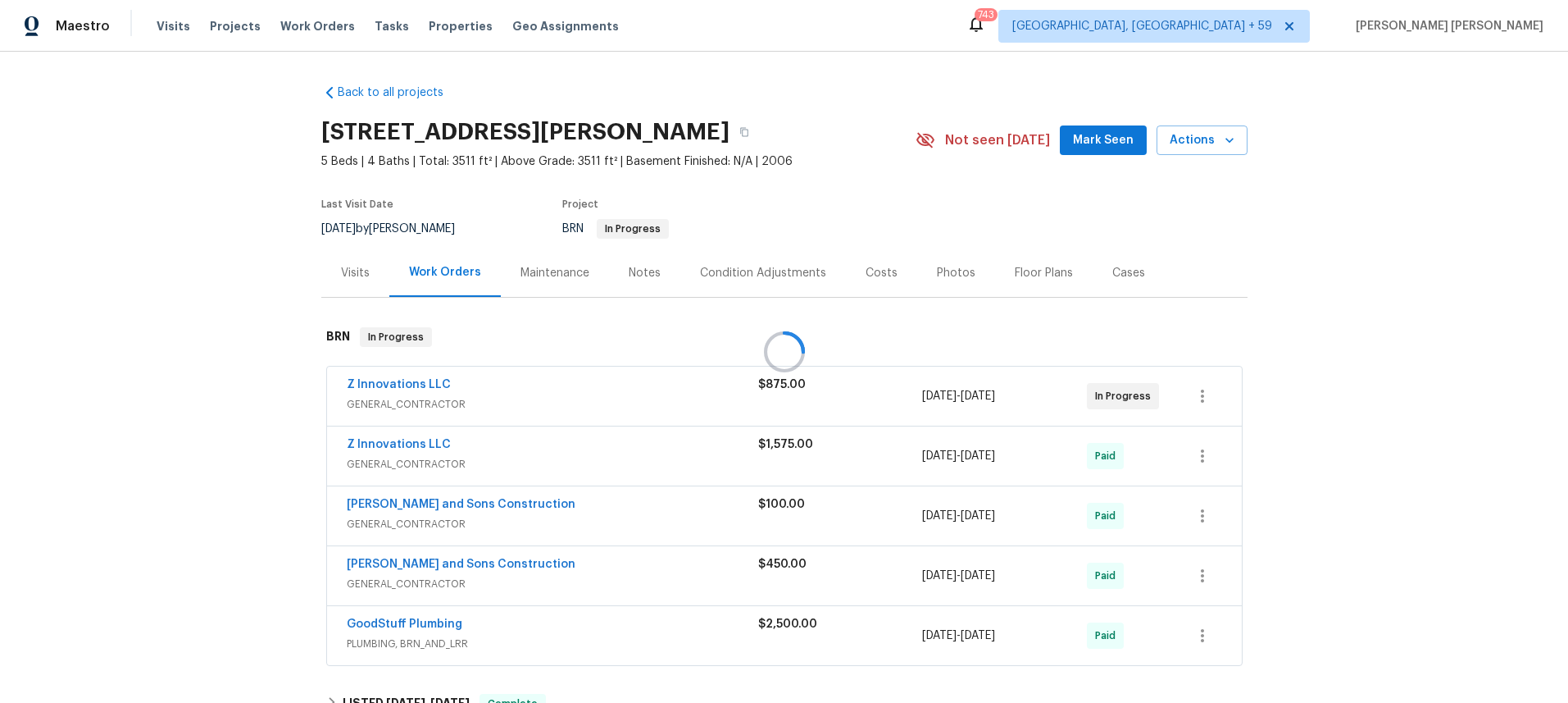
click at [357, 276] on div "Visits" at bounding box center [356, 272] width 29 height 16
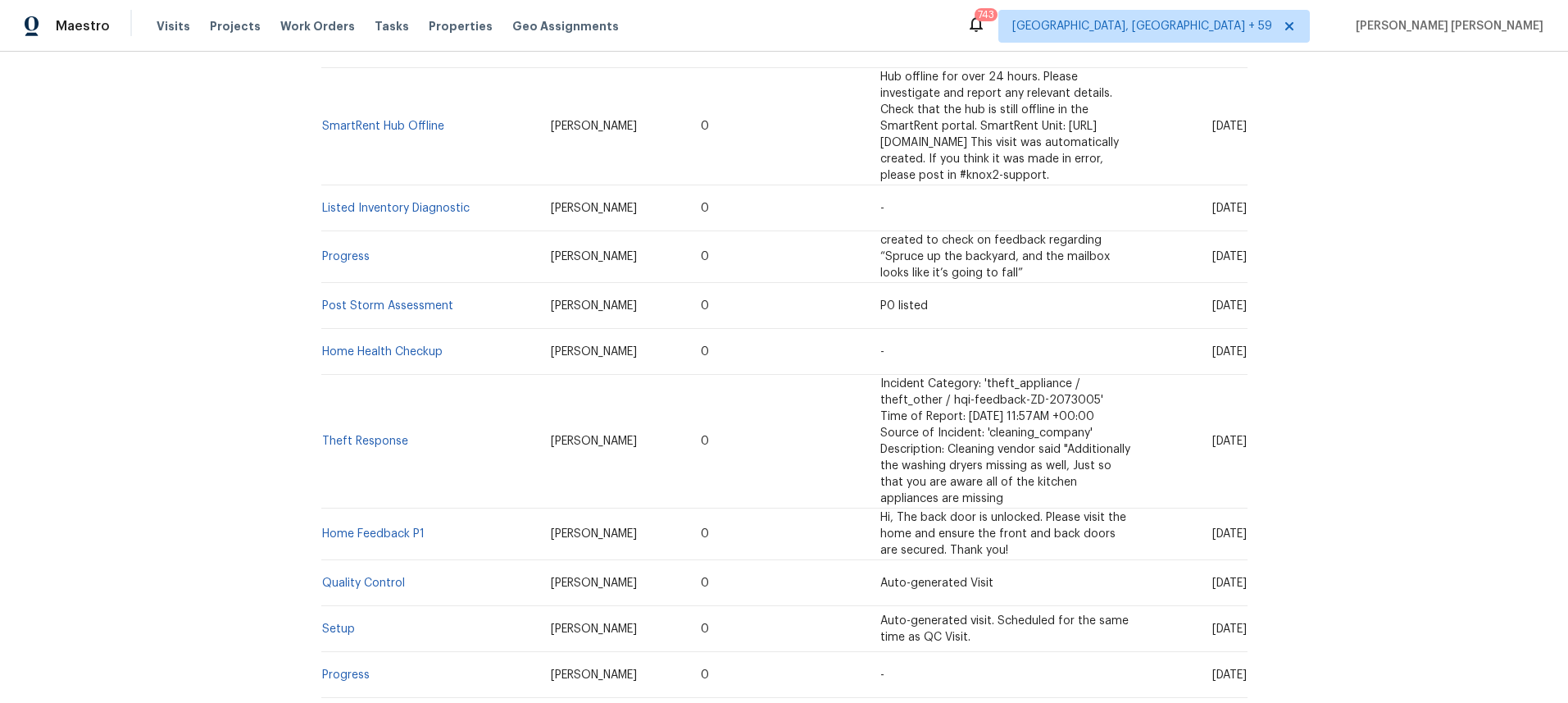
scroll to position [731, 0]
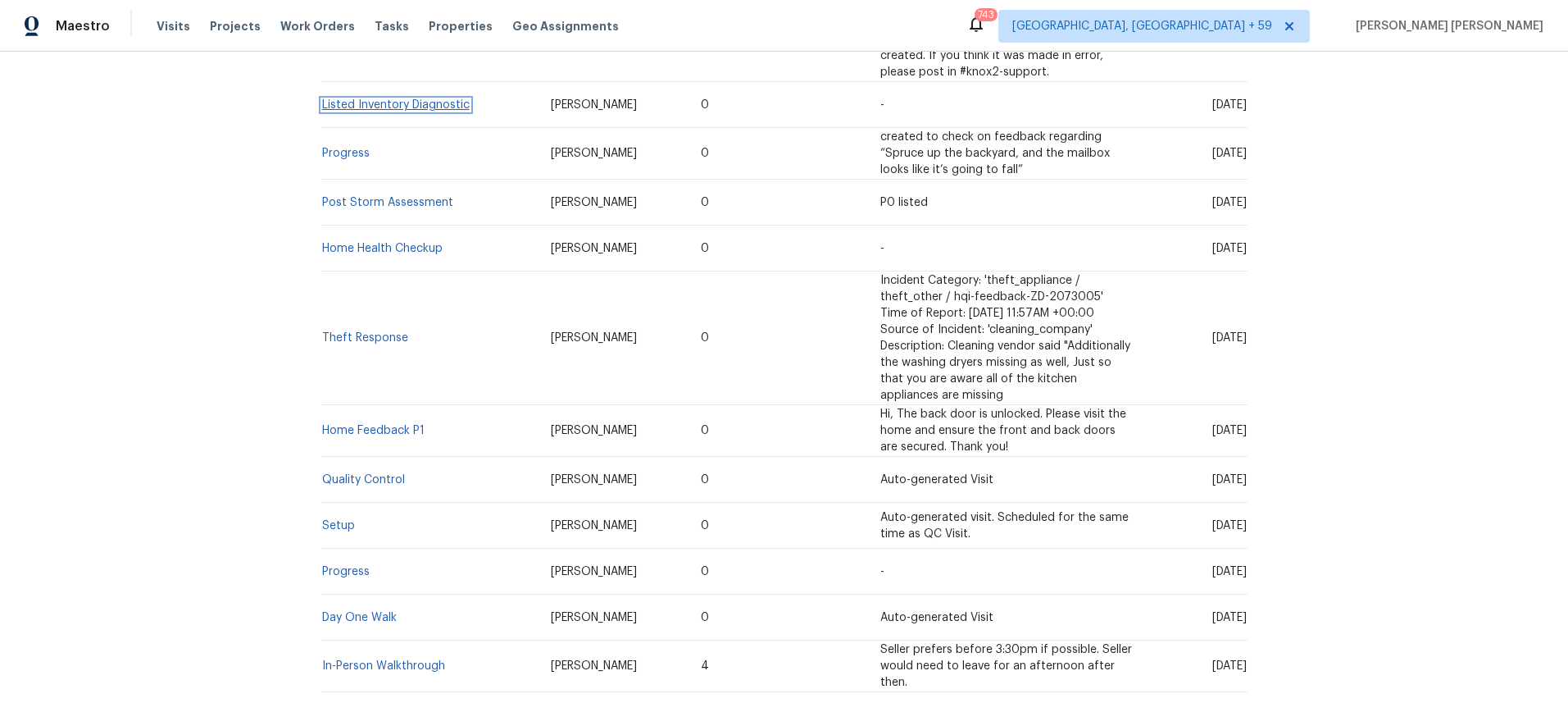
click at [408, 99] on link "Listed Inventory Diagnostic" at bounding box center [396, 105] width 147 height 11
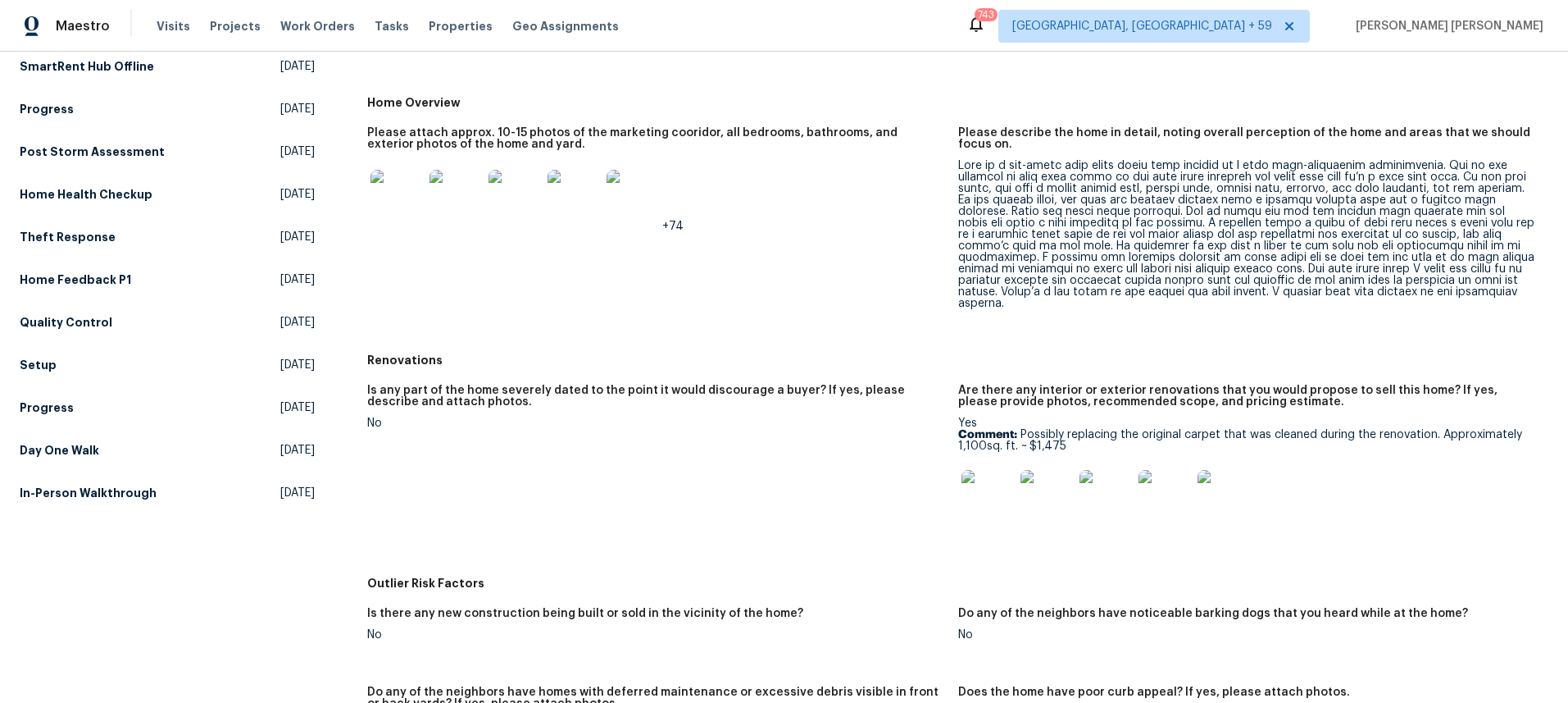
scroll to position [325, 0]
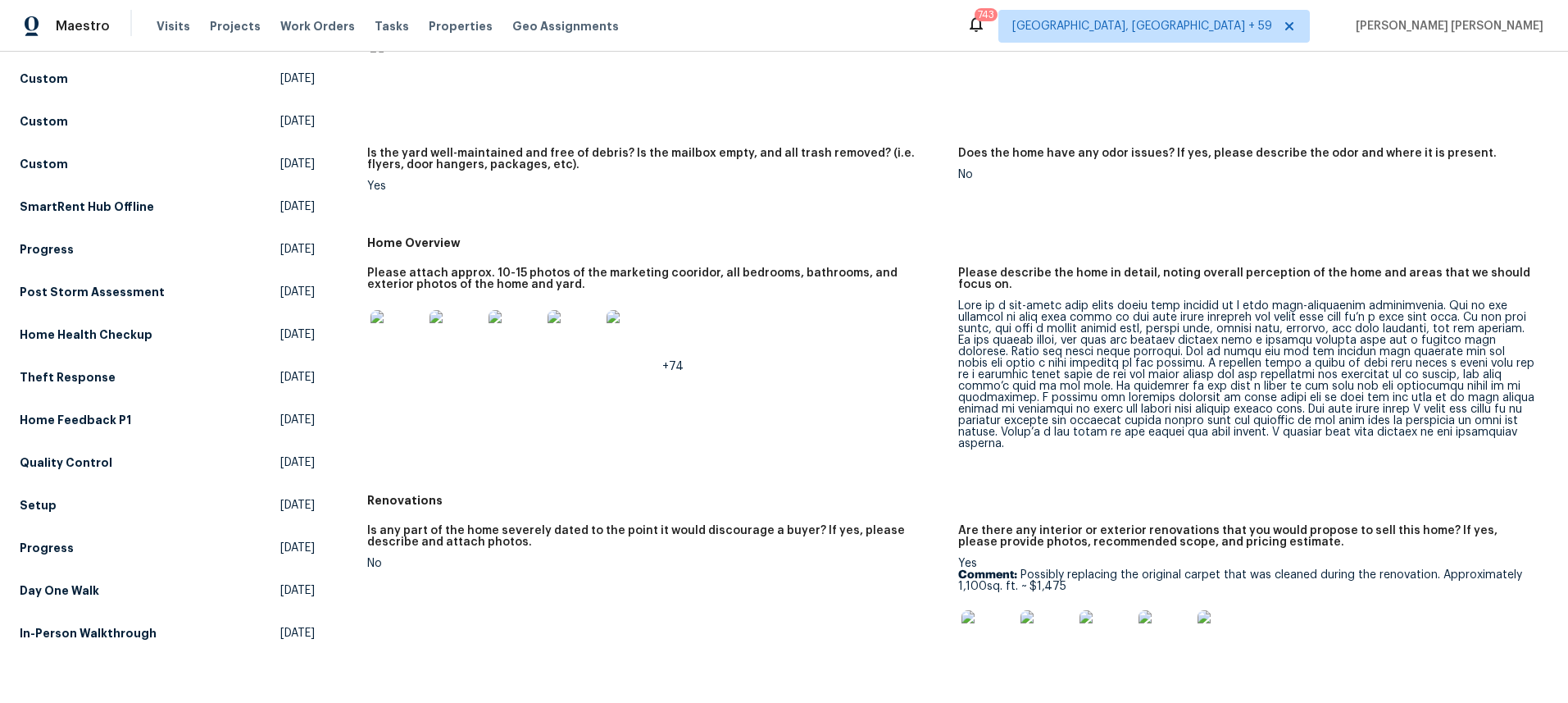
click at [392, 349] on img at bounding box center [397, 336] width 52 height 52
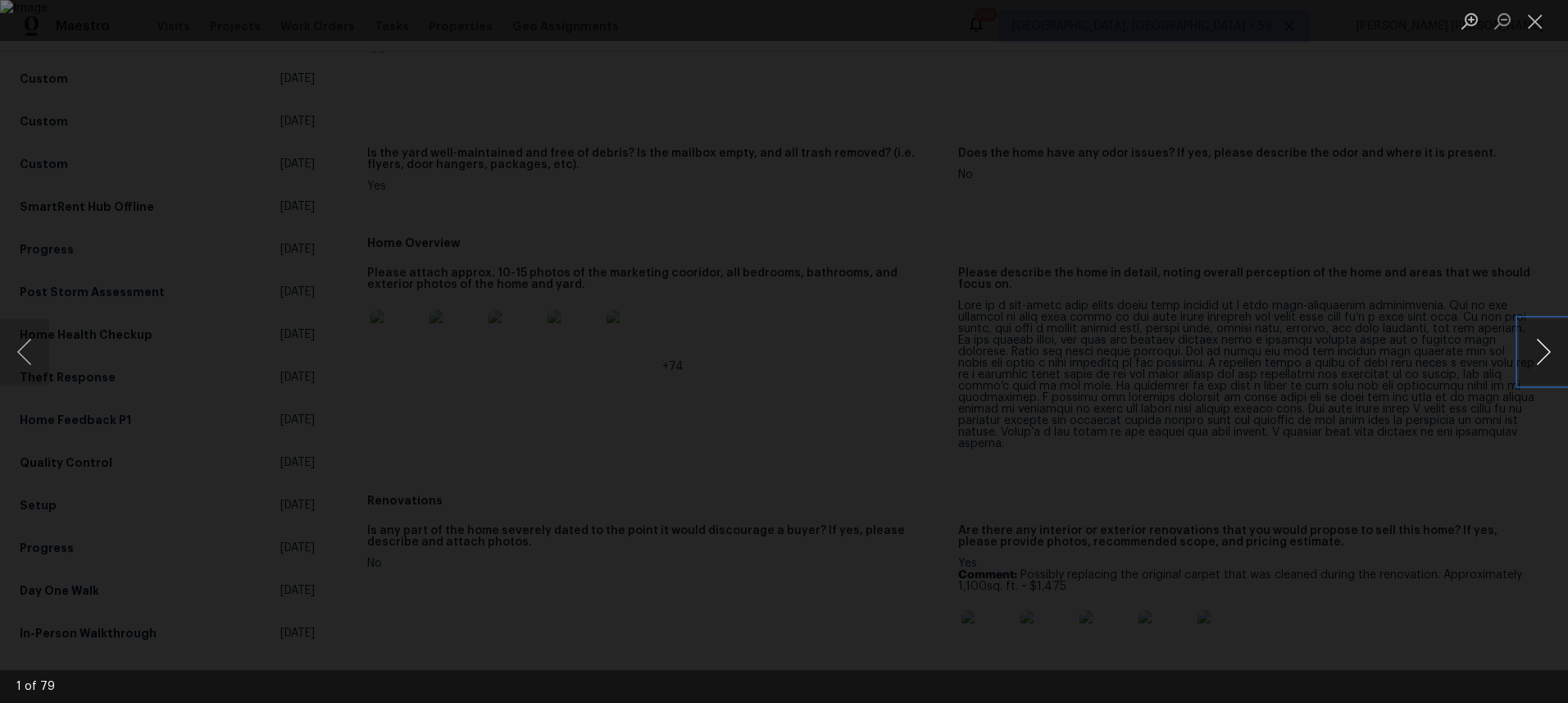
click at [1535, 361] on button "Next image" at bounding box center [1543, 351] width 49 height 66
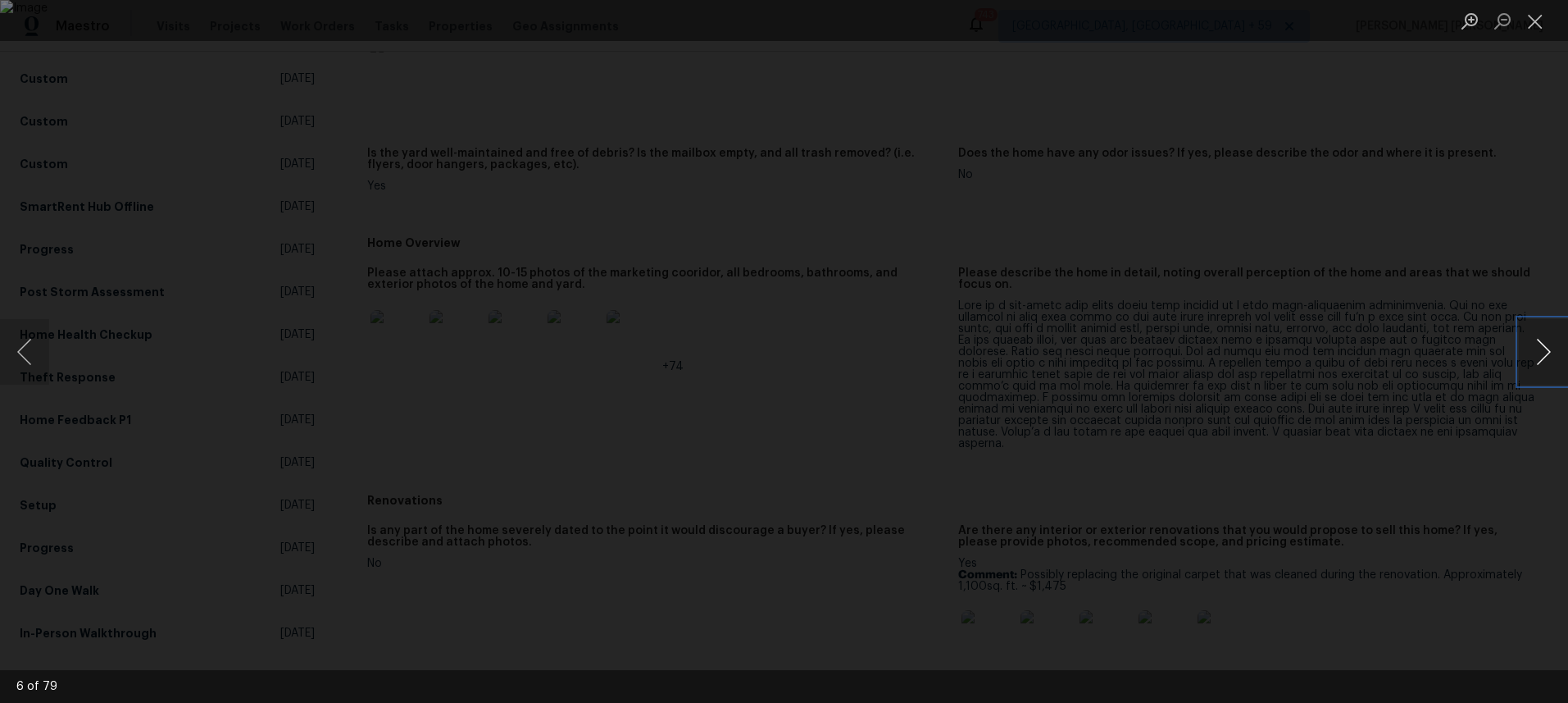
click at [1535, 361] on button "Next image" at bounding box center [1543, 351] width 49 height 66
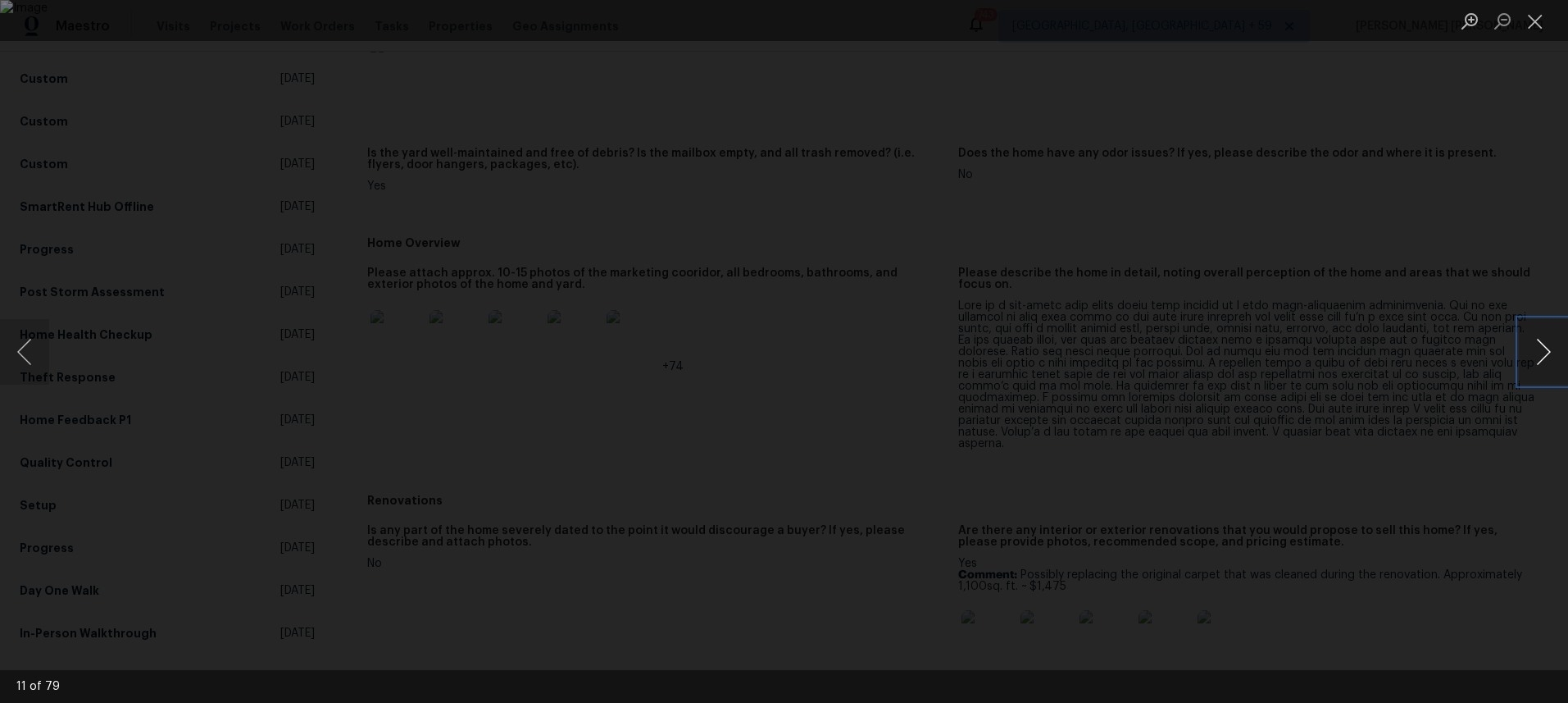
click at [1535, 361] on button "Next image" at bounding box center [1543, 351] width 49 height 66
click at [1541, 363] on button "Next image" at bounding box center [1543, 351] width 49 height 66
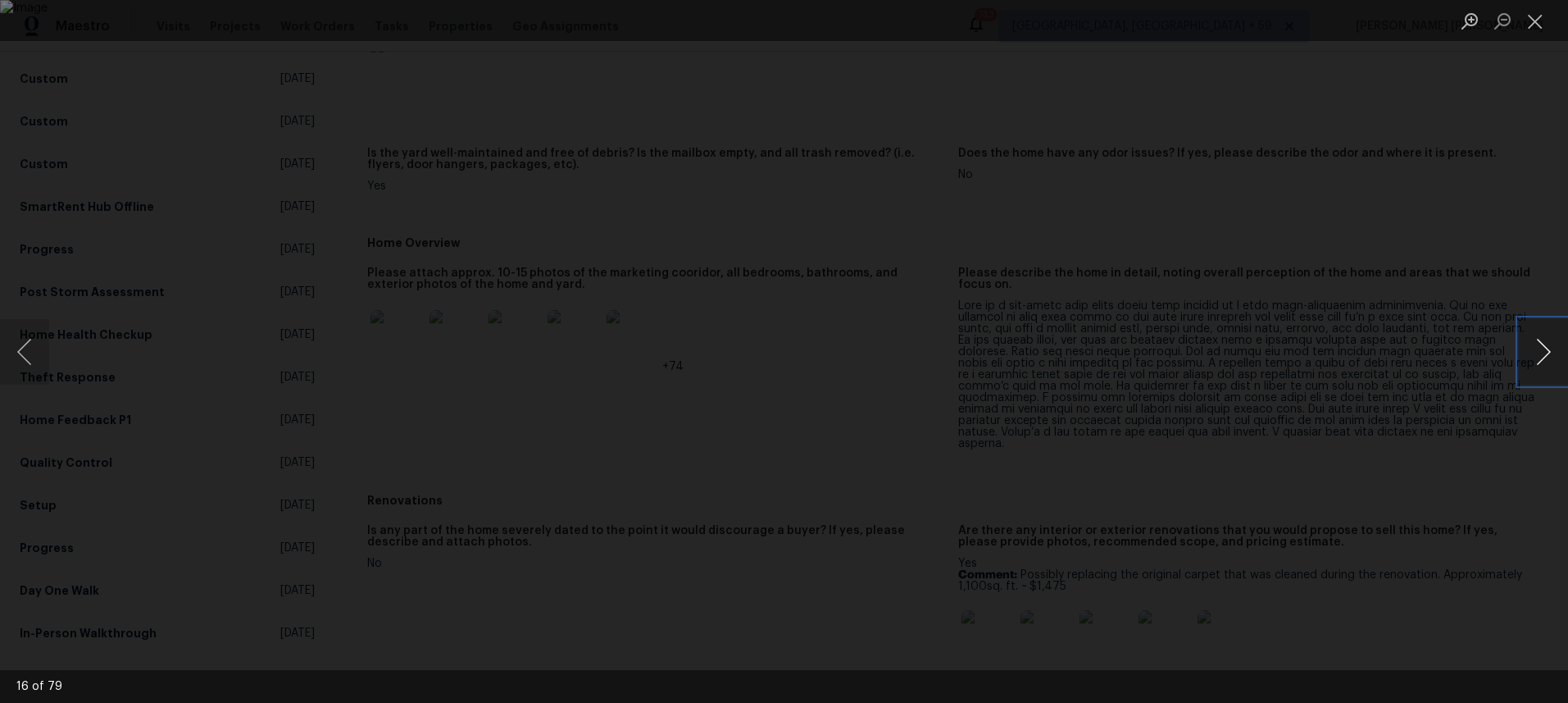
click at [1541, 363] on button "Next image" at bounding box center [1543, 351] width 49 height 66
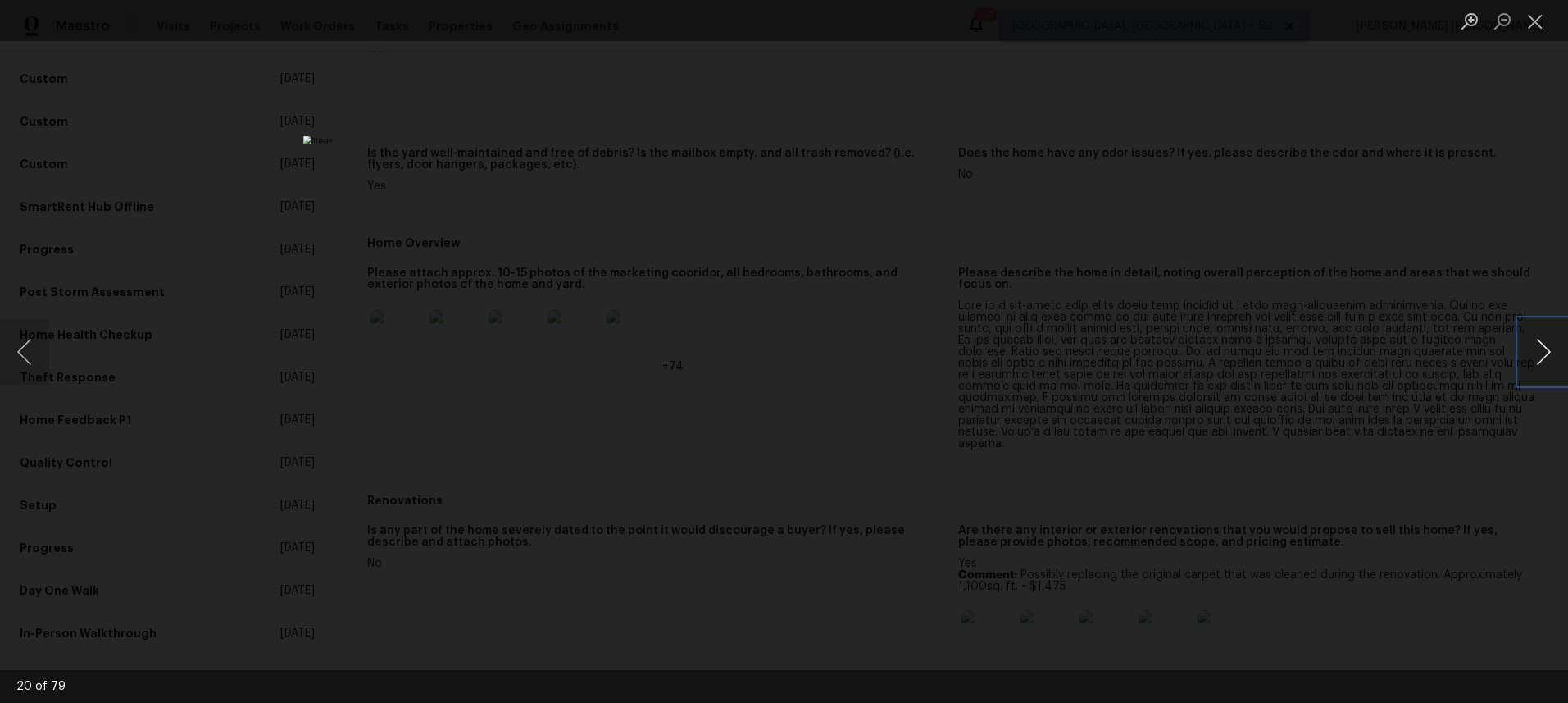
click at [1541, 363] on button "Next image" at bounding box center [1543, 351] width 49 height 66
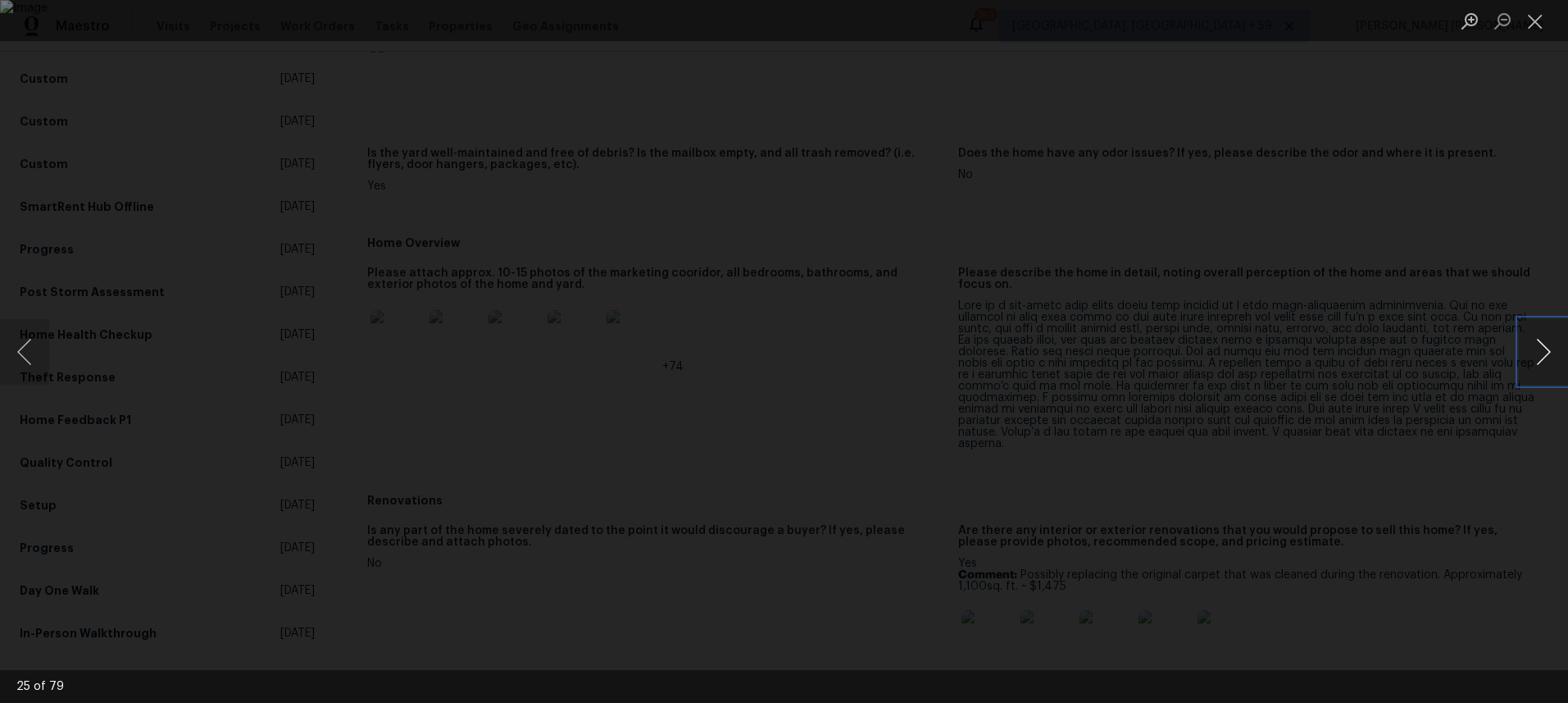
click at [1541, 363] on button "Next image" at bounding box center [1543, 351] width 49 height 66
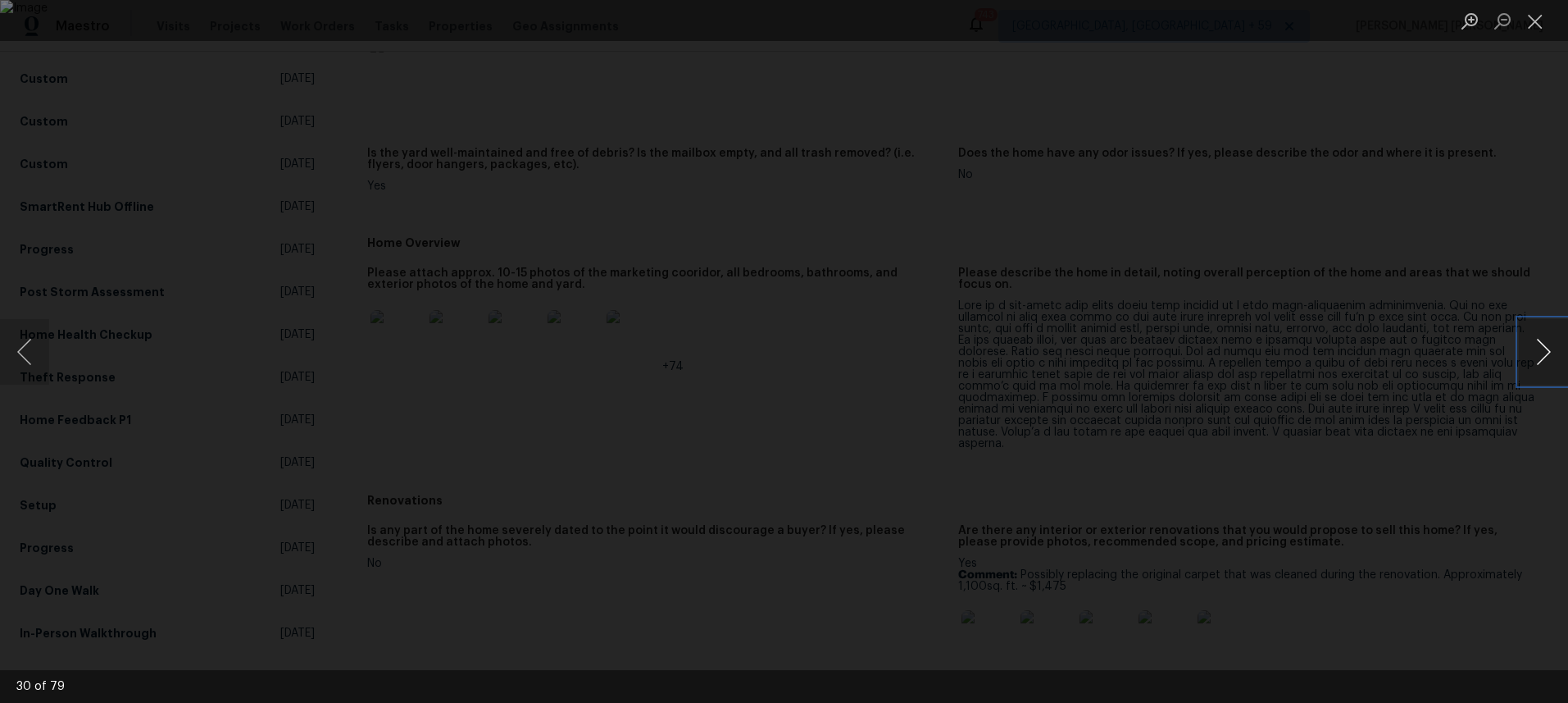
click at [1541, 363] on button "Next image" at bounding box center [1543, 351] width 49 height 66
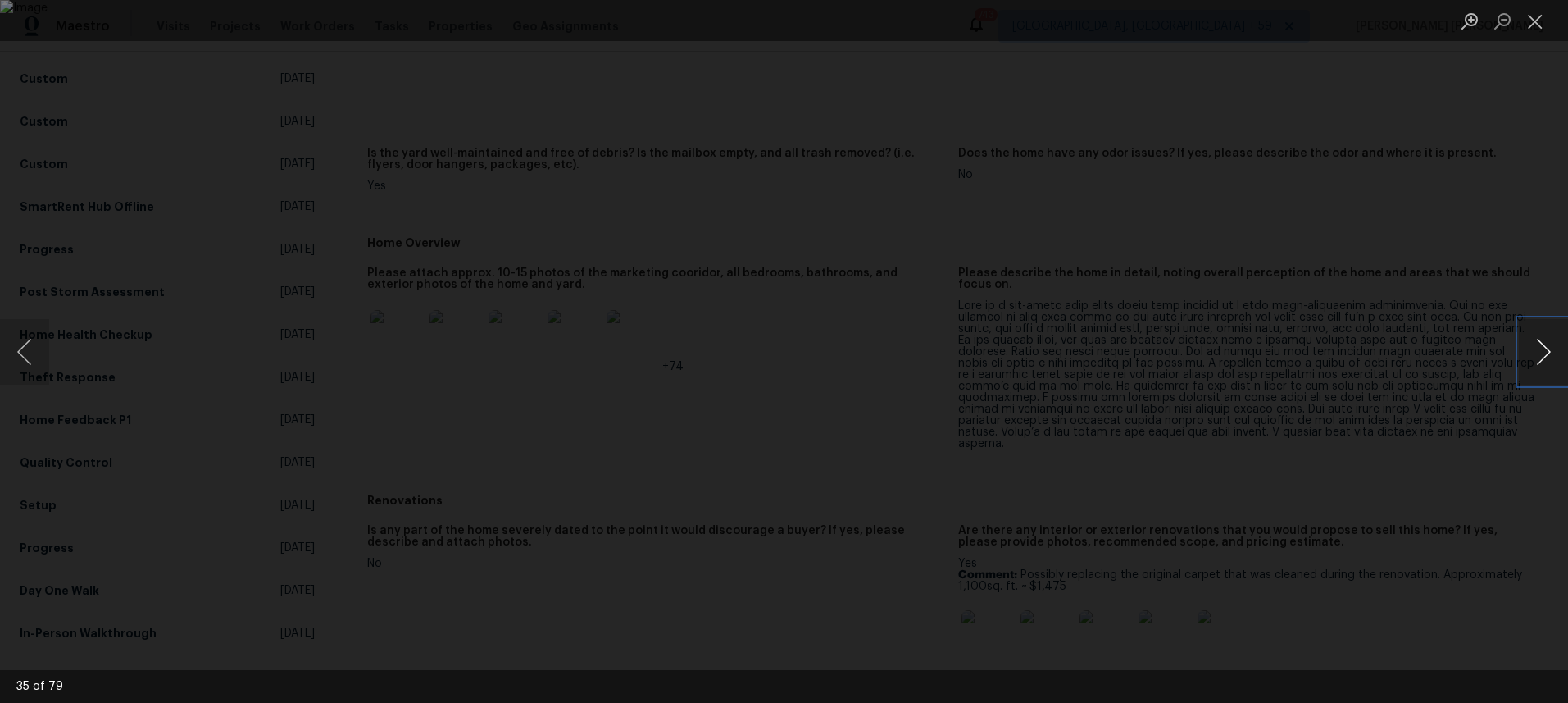
click at [1541, 363] on button "Next image" at bounding box center [1543, 351] width 49 height 66
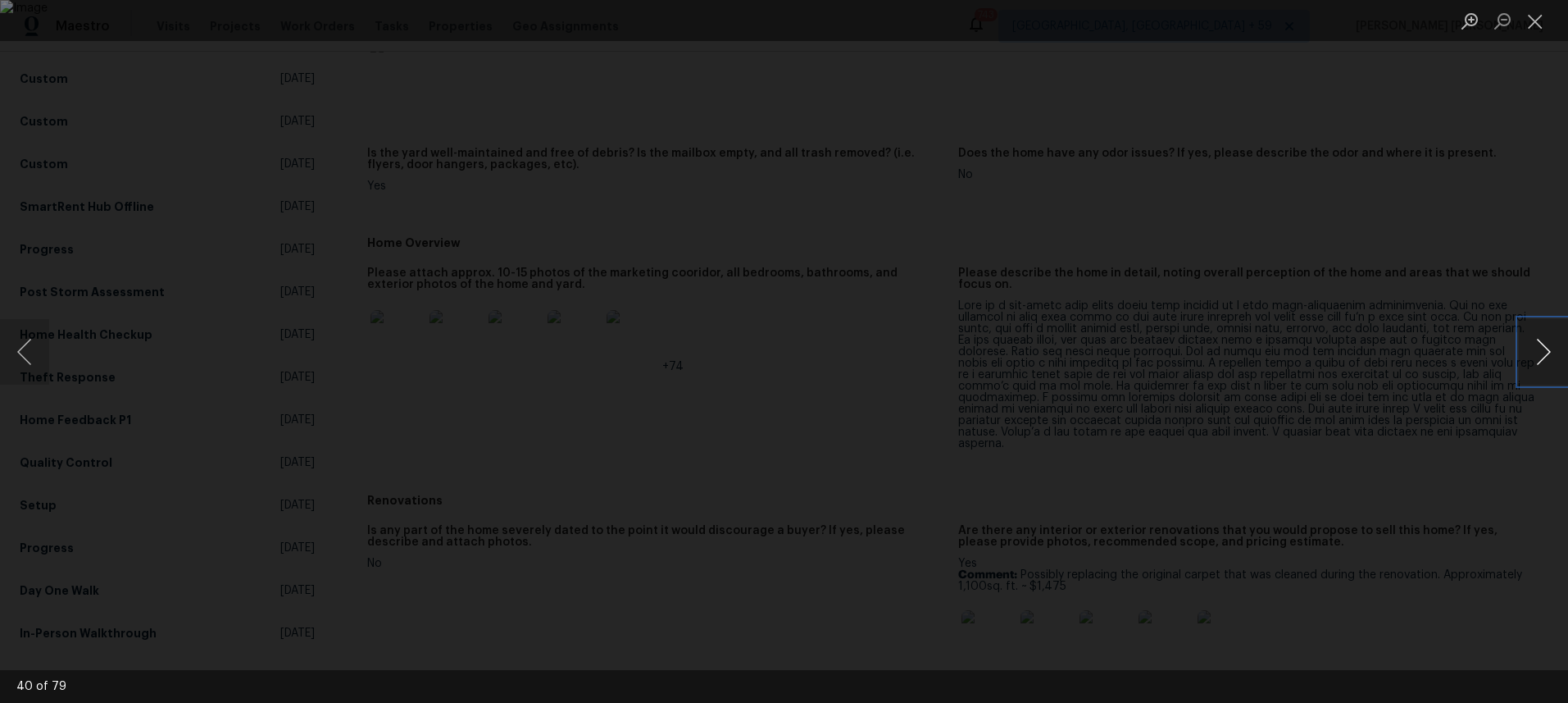
click at [1541, 363] on button "Next image" at bounding box center [1543, 351] width 49 height 66
click at [1542, 369] on button "Next image" at bounding box center [1543, 351] width 49 height 66
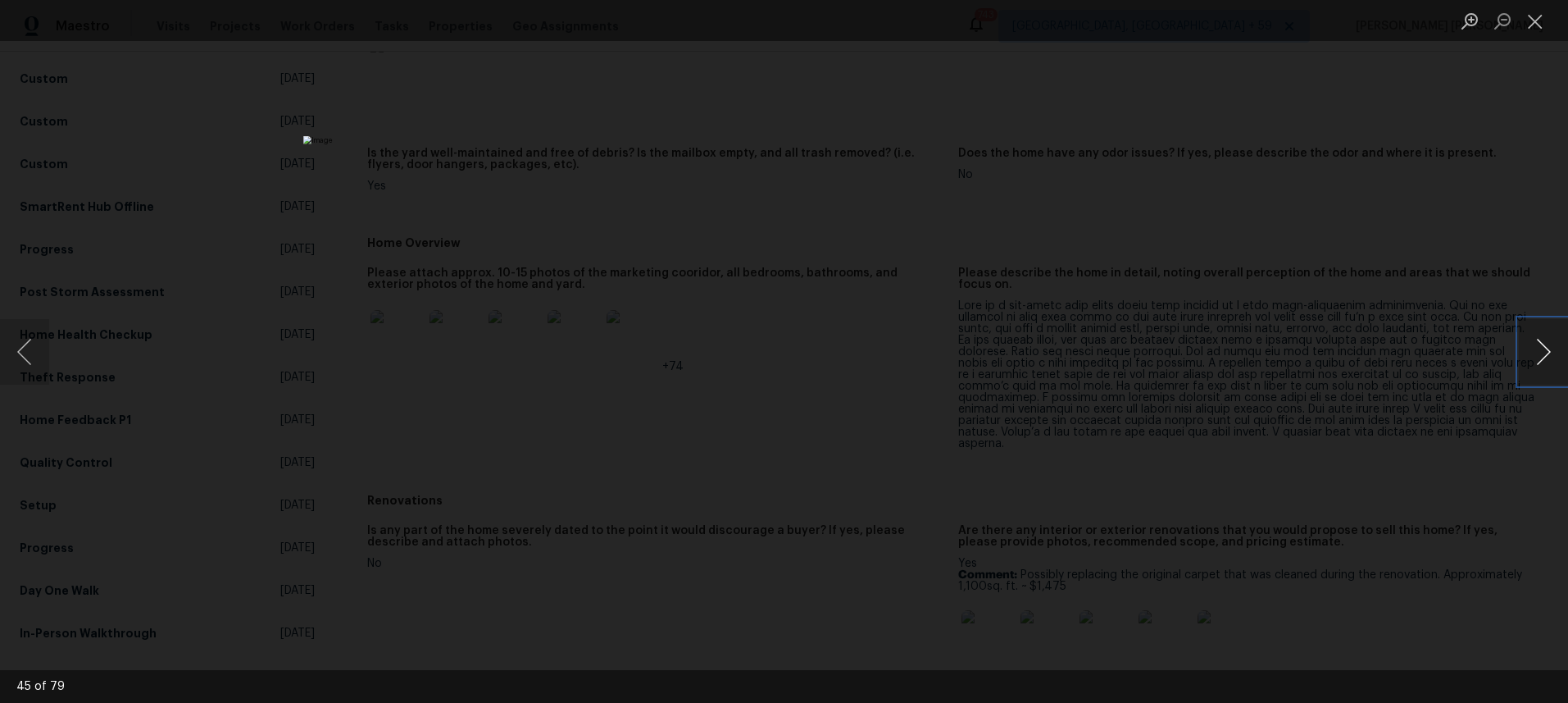
click at [1542, 369] on button "Next image" at bounding box center [1543, 351] width 49 height 66
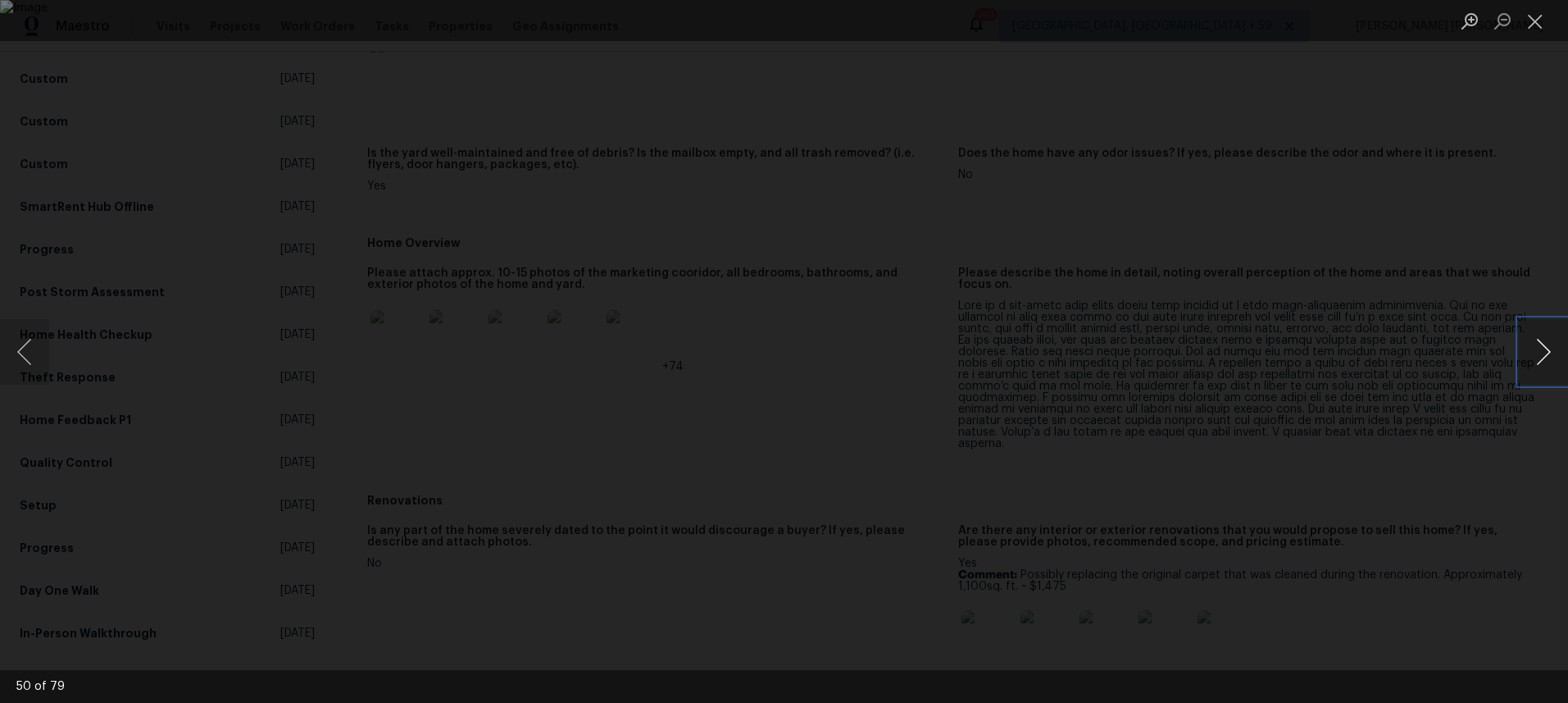
click at [1542, 369] on button "Next image" at bounding box center [1543, 351] width 49 height 66
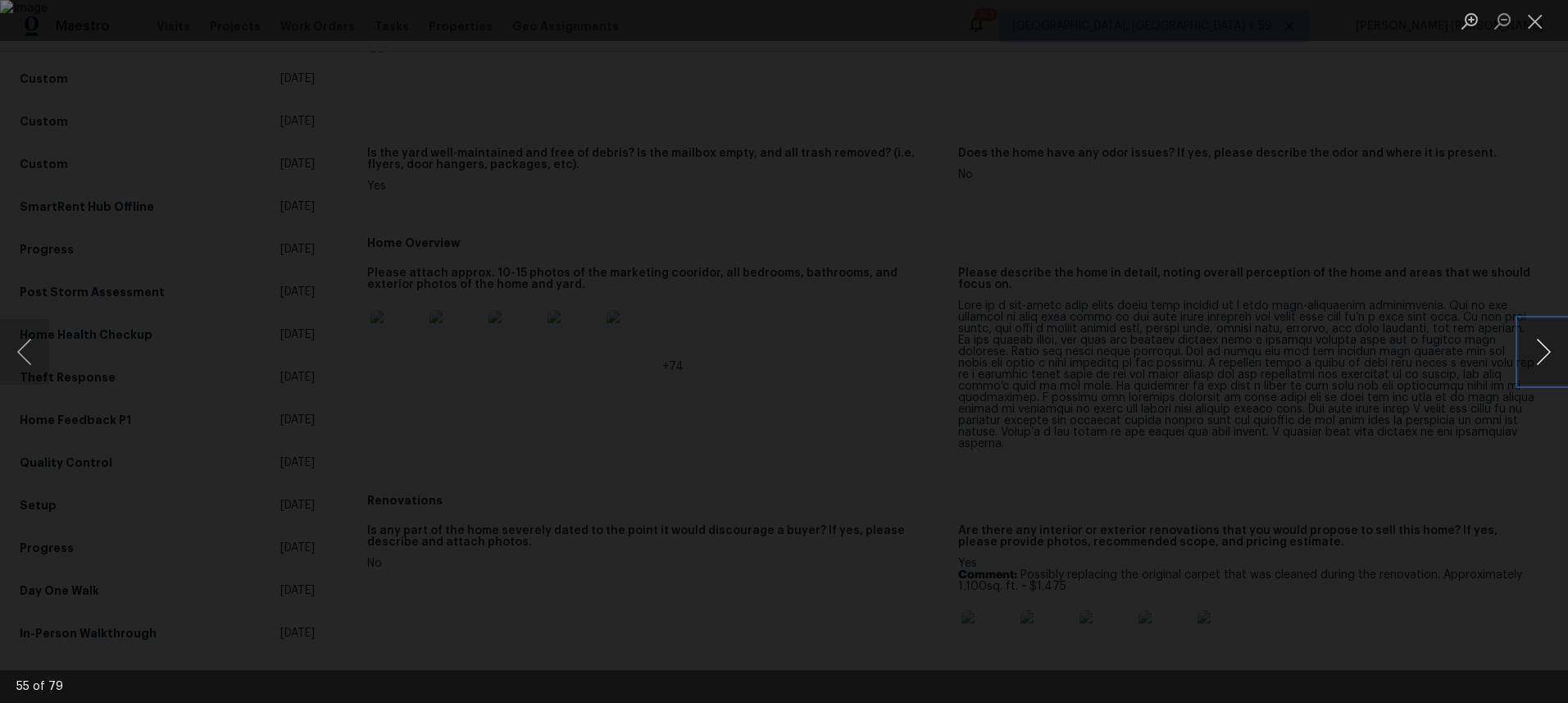
click at [1542, 369] on button "Next image" at bounding box center [1543, 351] width 49 height 66
drag, startPoint x: 1542, startPoint y: 369, endPoint x: 458, endPoint y: 408, distance: 1084.7
click at [458, 408] on div "58 of 79" at bounding box center [784, 351] width 1568 height 703
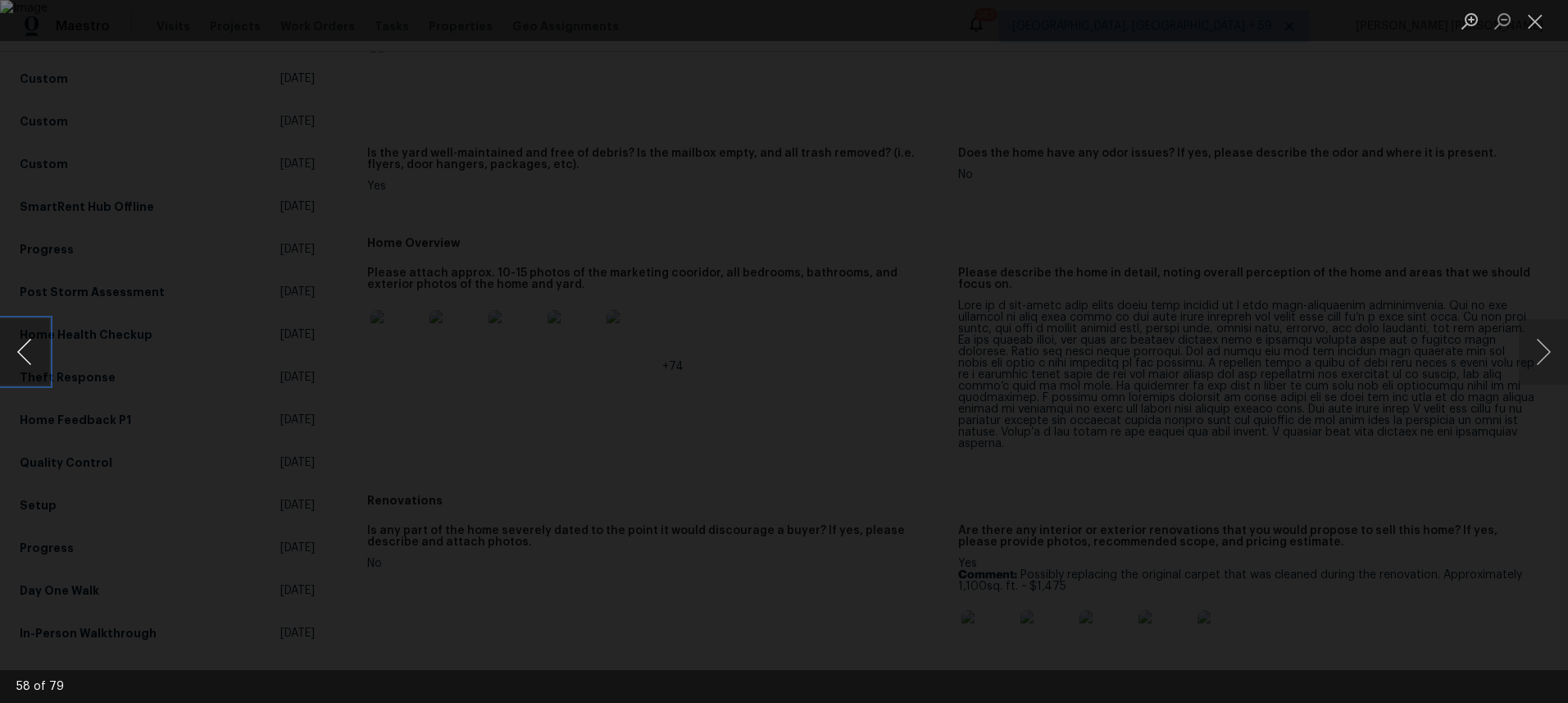
click at [22, 360] on button "Previous image" at bounding box center [25, 351] width 49 height 66
click at [1542, 369] on button "Next image" at bounding box center [1543, 351] width 49 height 66
click at [1541, 369] on button "Next image" at bounding box center [1543, 351] width 49 height 66
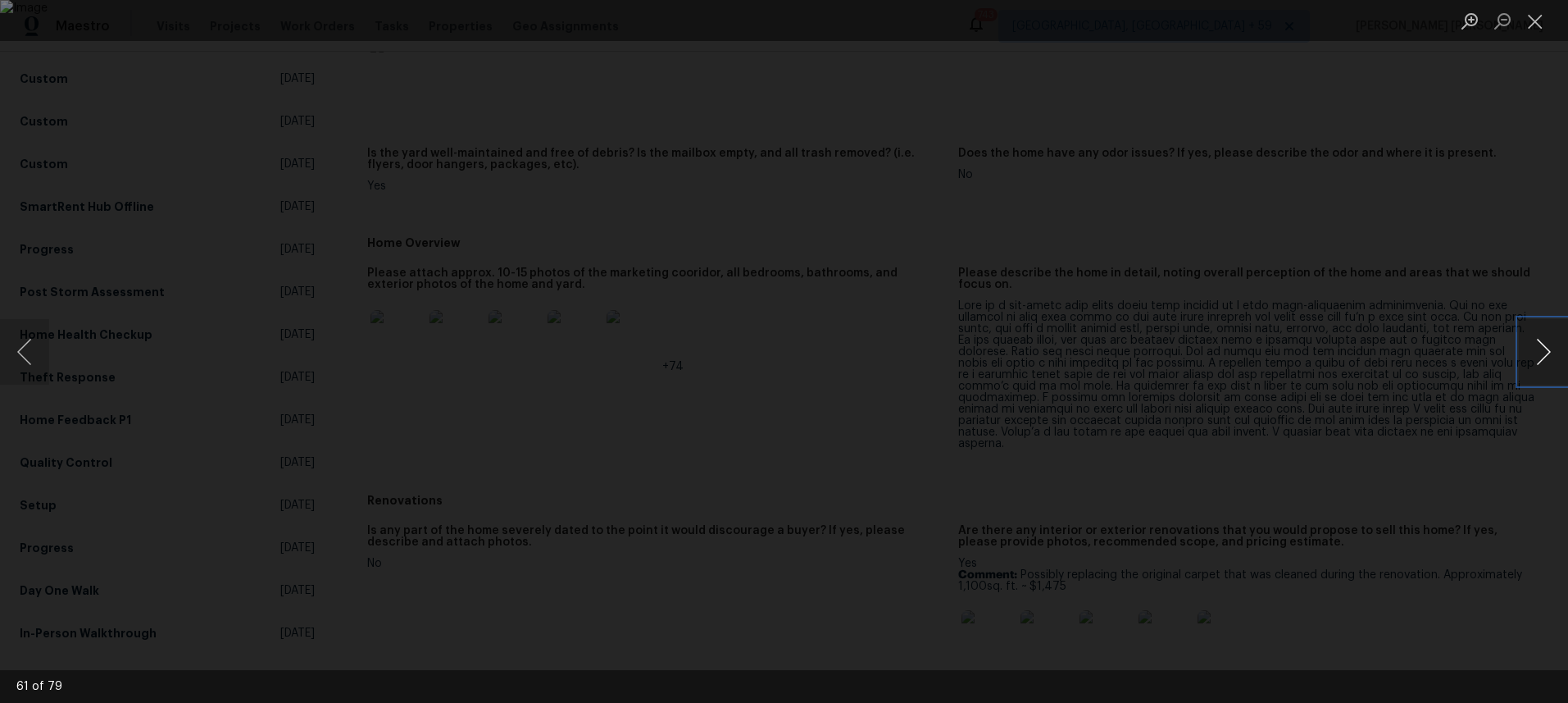
click at [1541, 369] on button "Next image" at bounding box center [1543, 351] width 49 height 66
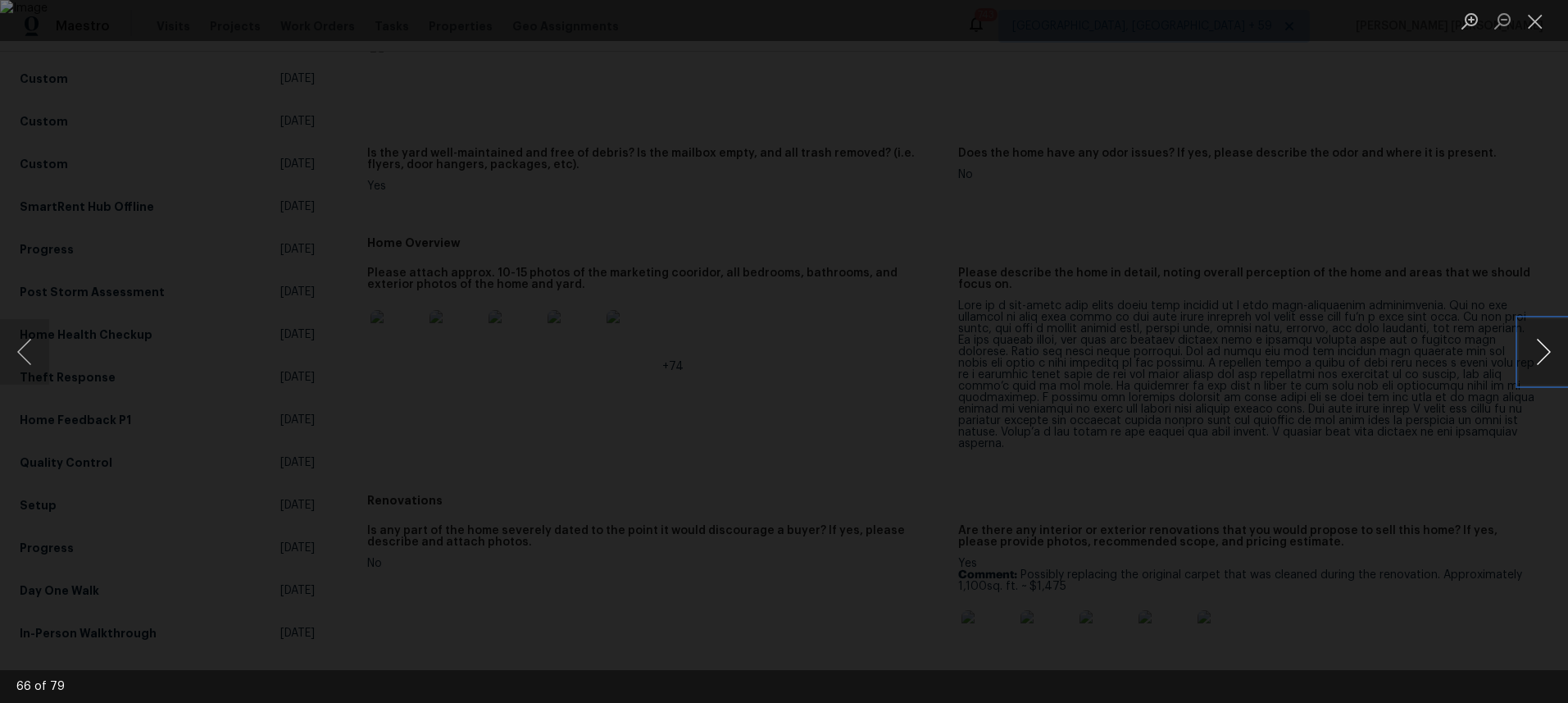
click at [1541, 369] on button "Next image" at bounding box center [1543, 351] width 49 height 66
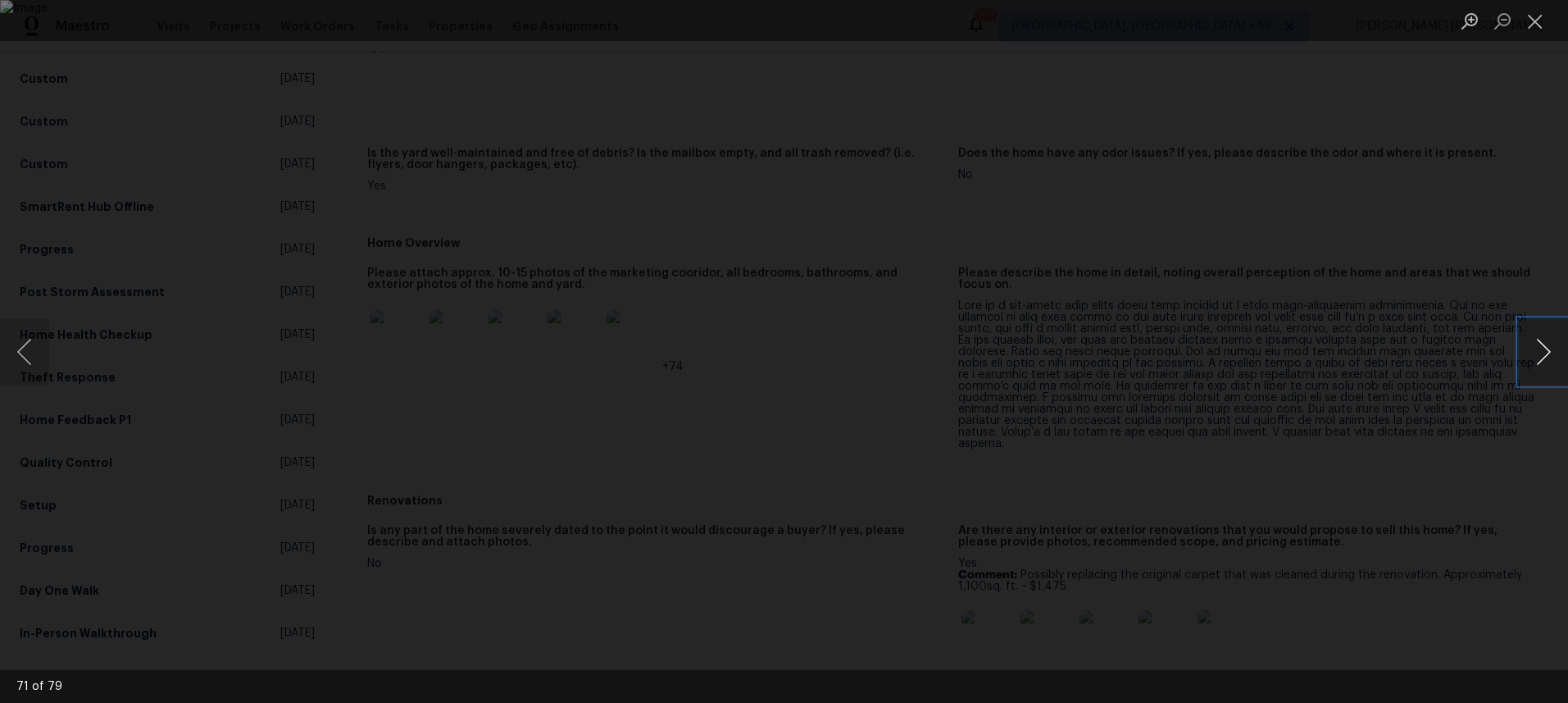
click at [1541, 369] on button "Next image" at bounding box center [1543, 351] width 49 height 66
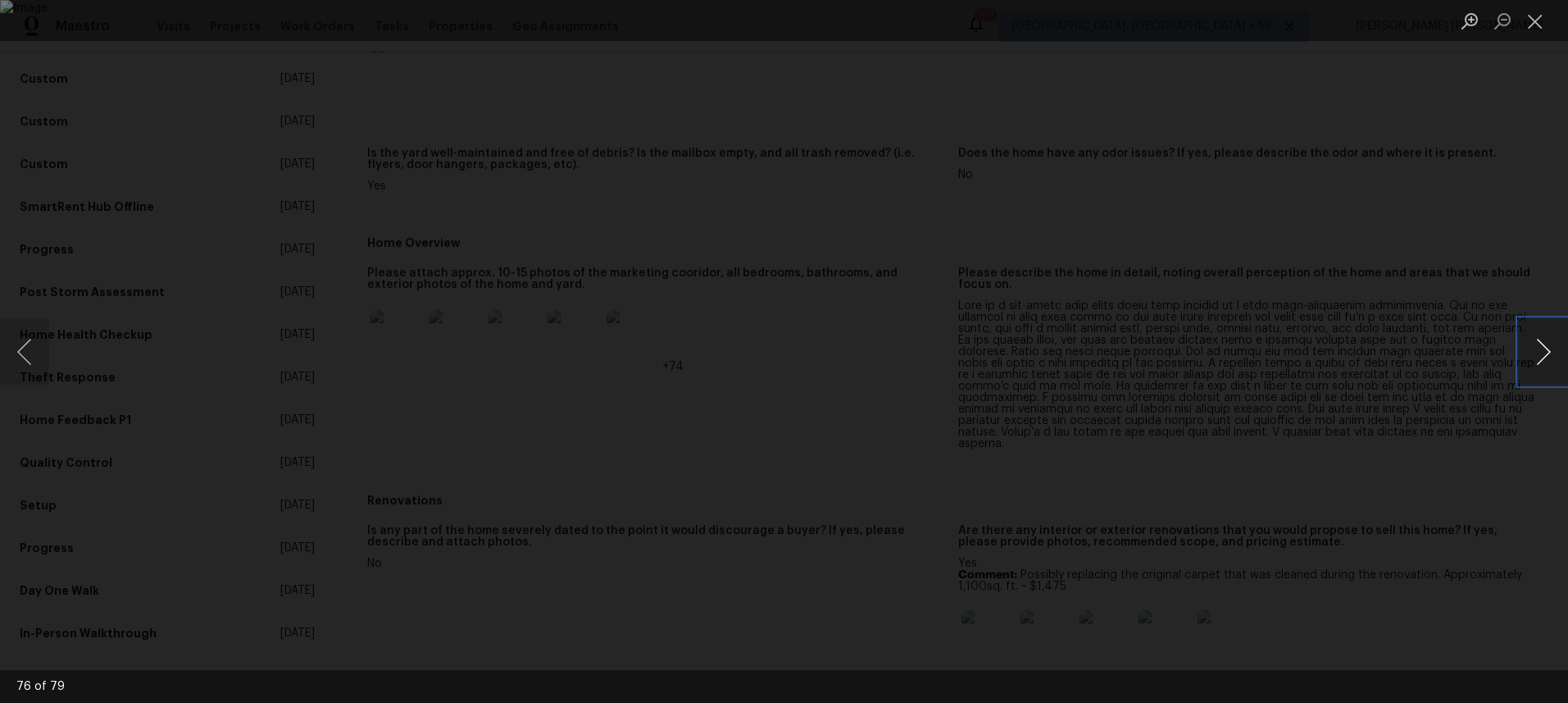
click at [1541, 369] on button "Next image" at bounding box center [1543, 351] width 49 height 66
click at [1486, 527] on div "Lightbox" at bounding box center [784, 351] width 1568 height 703
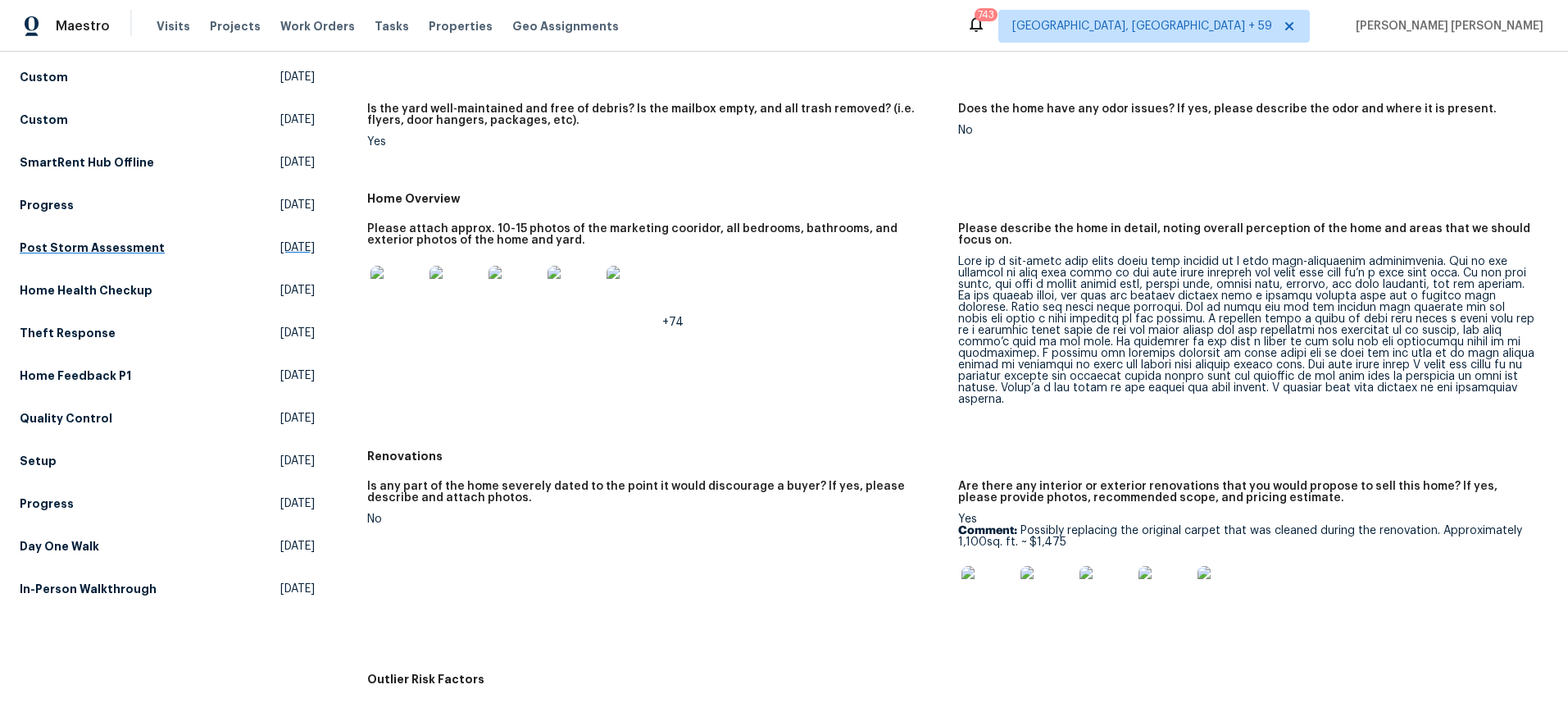
scroll to position [391, 0]
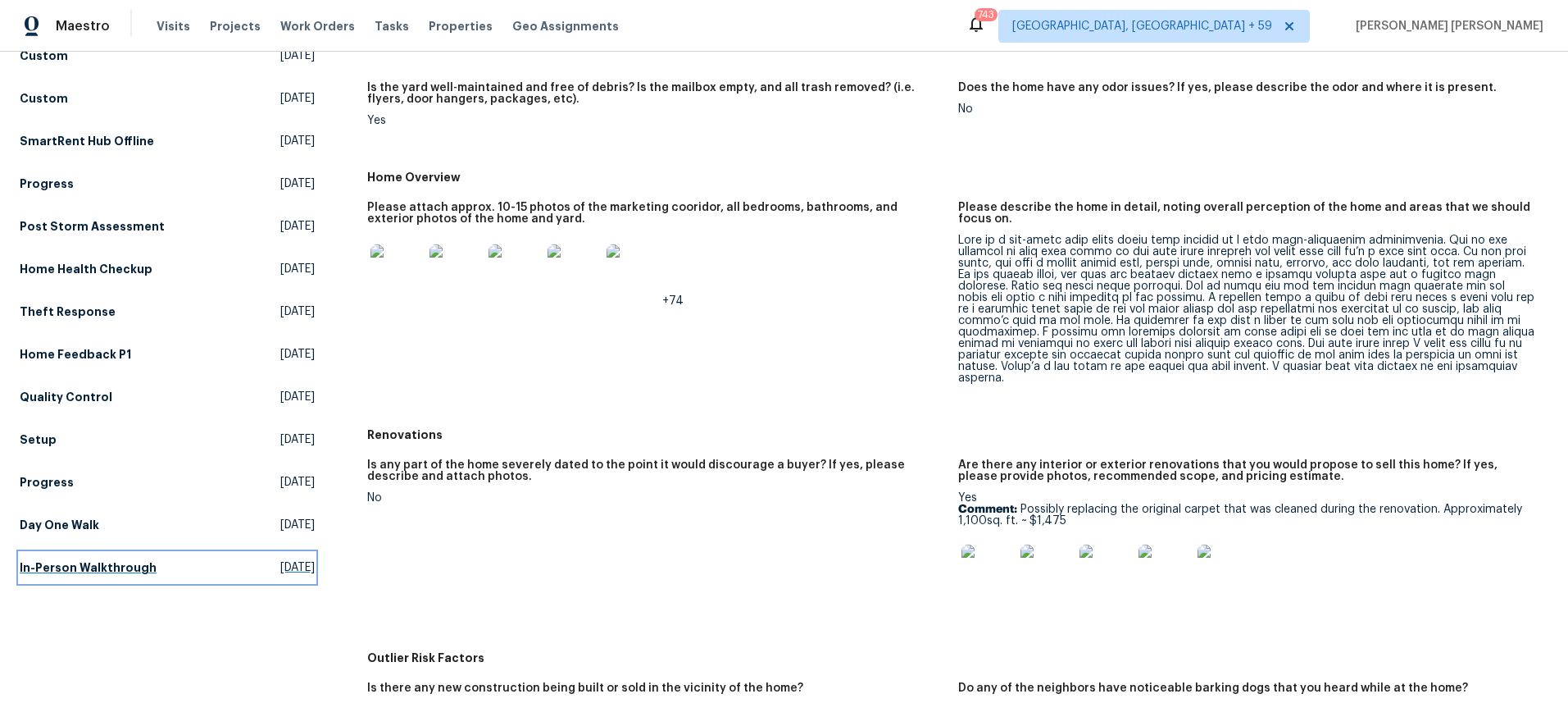
click at [114, 559] on h5 "In-Person Walkthrough" at bounding box center [88, 567] width 137 height 16
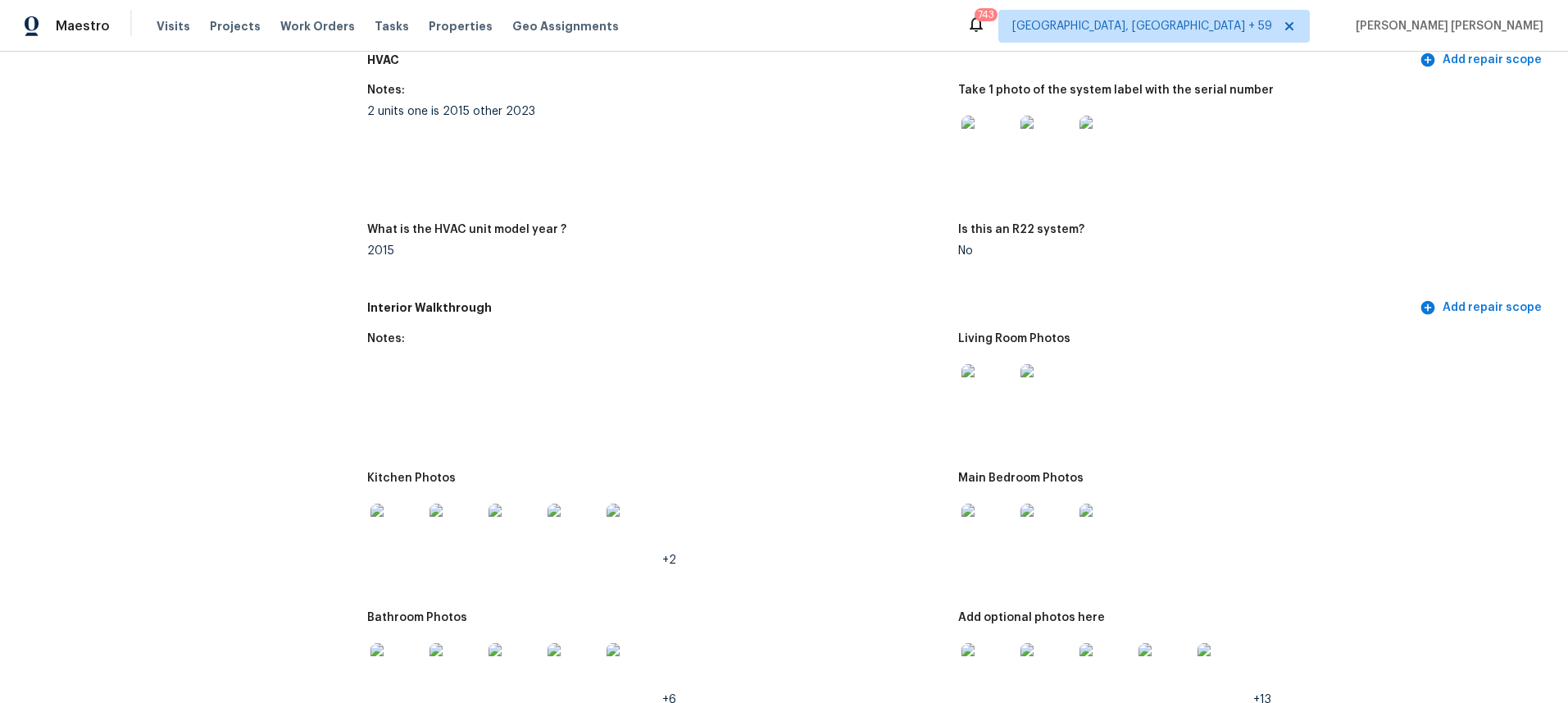
scroll to position [1537, 0]
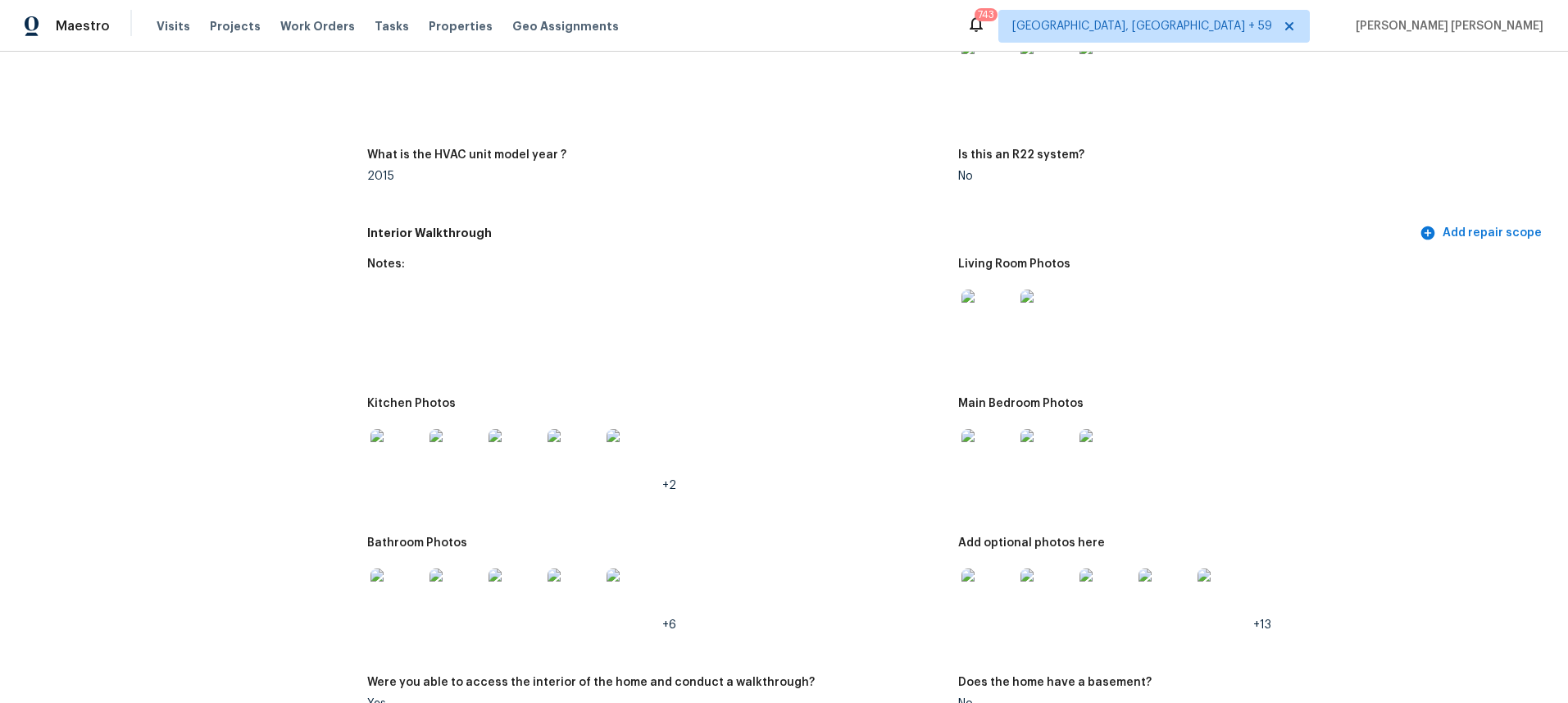
click at [988, 322] on img at bounding box center [987, 315] width 52 height 52
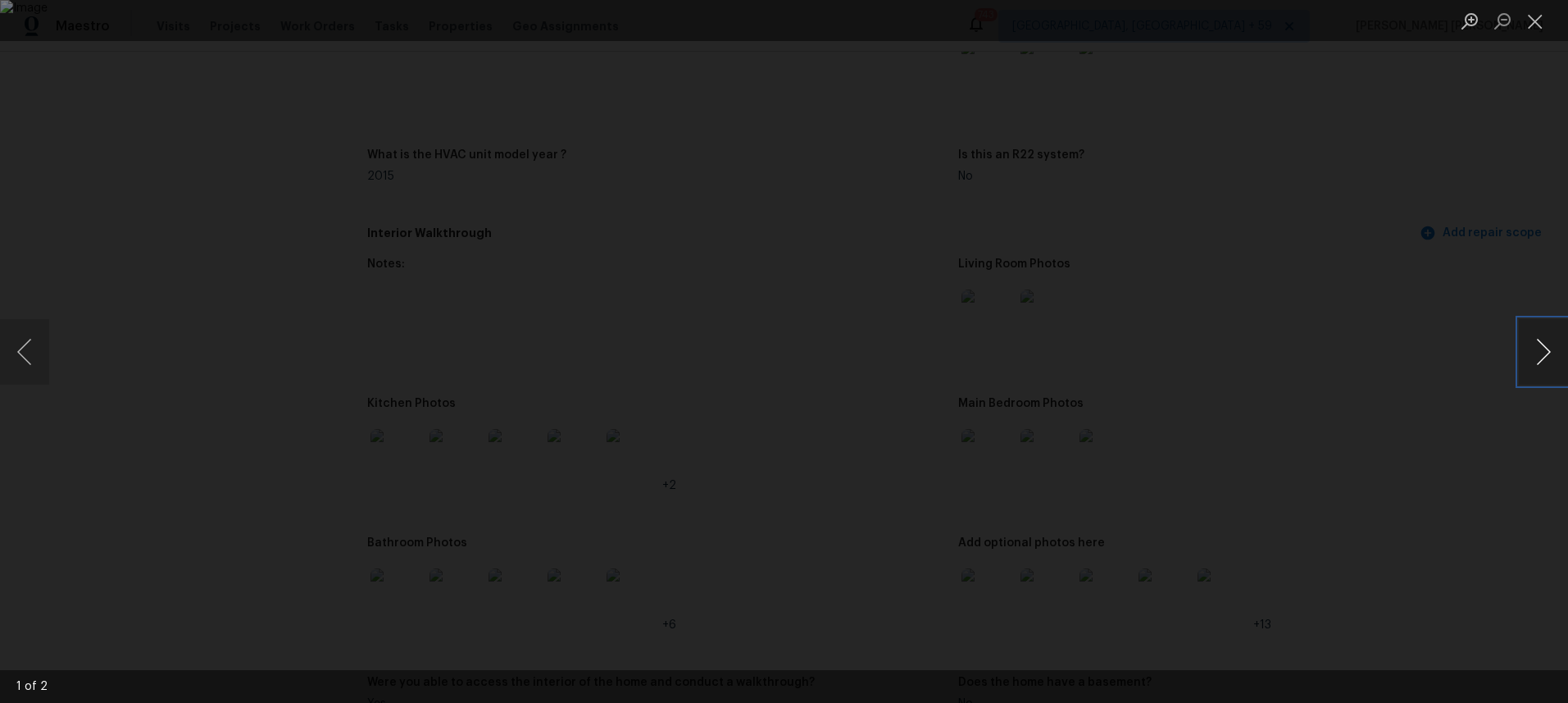
click at [1545, 360] on button "Next image" at bounding box center [1543, 351] width 49 height 66
click at [1334, 552] on div "Lightbox" at bounding box center [784, 351] width 1568 height 703
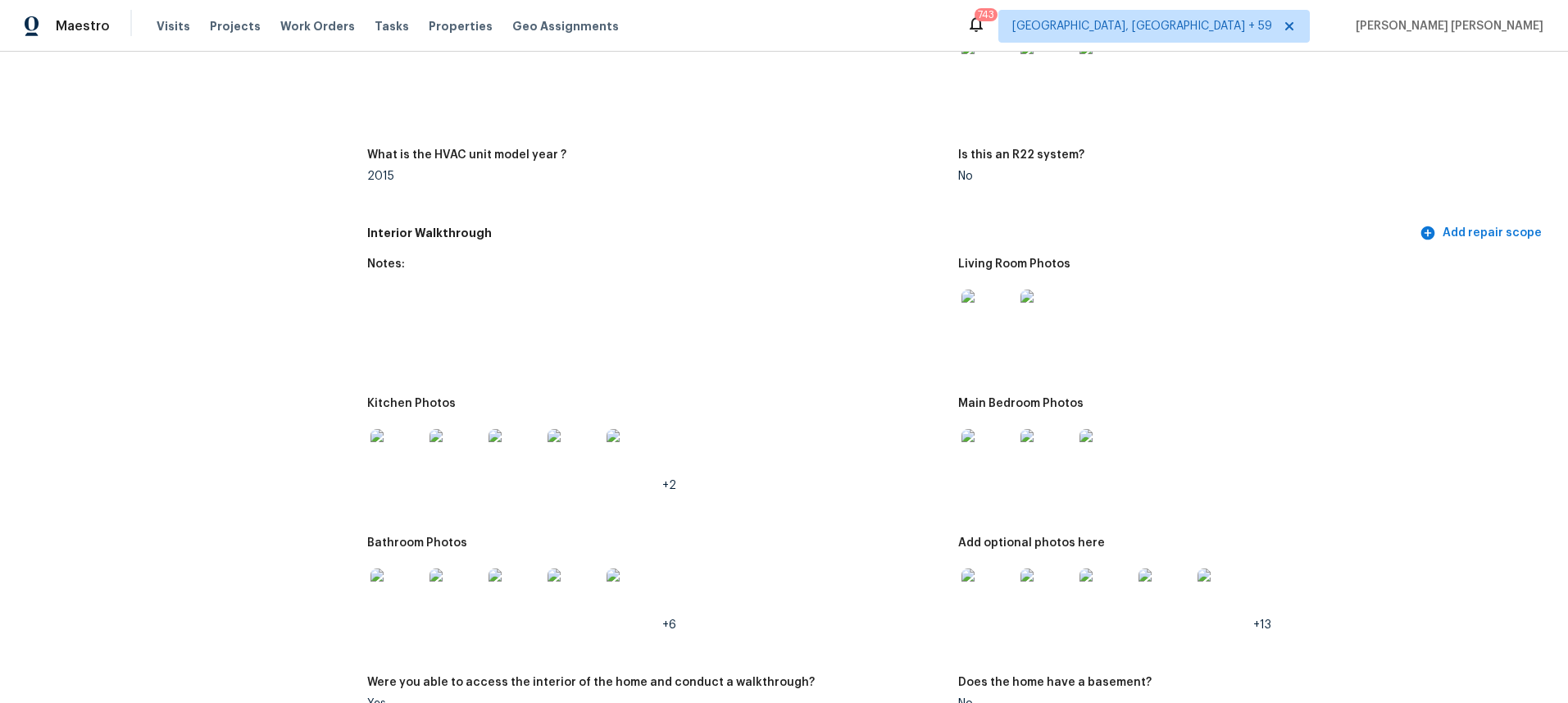
click at [994, 587] on img at bounding box center [987, 594] width 52 height 52
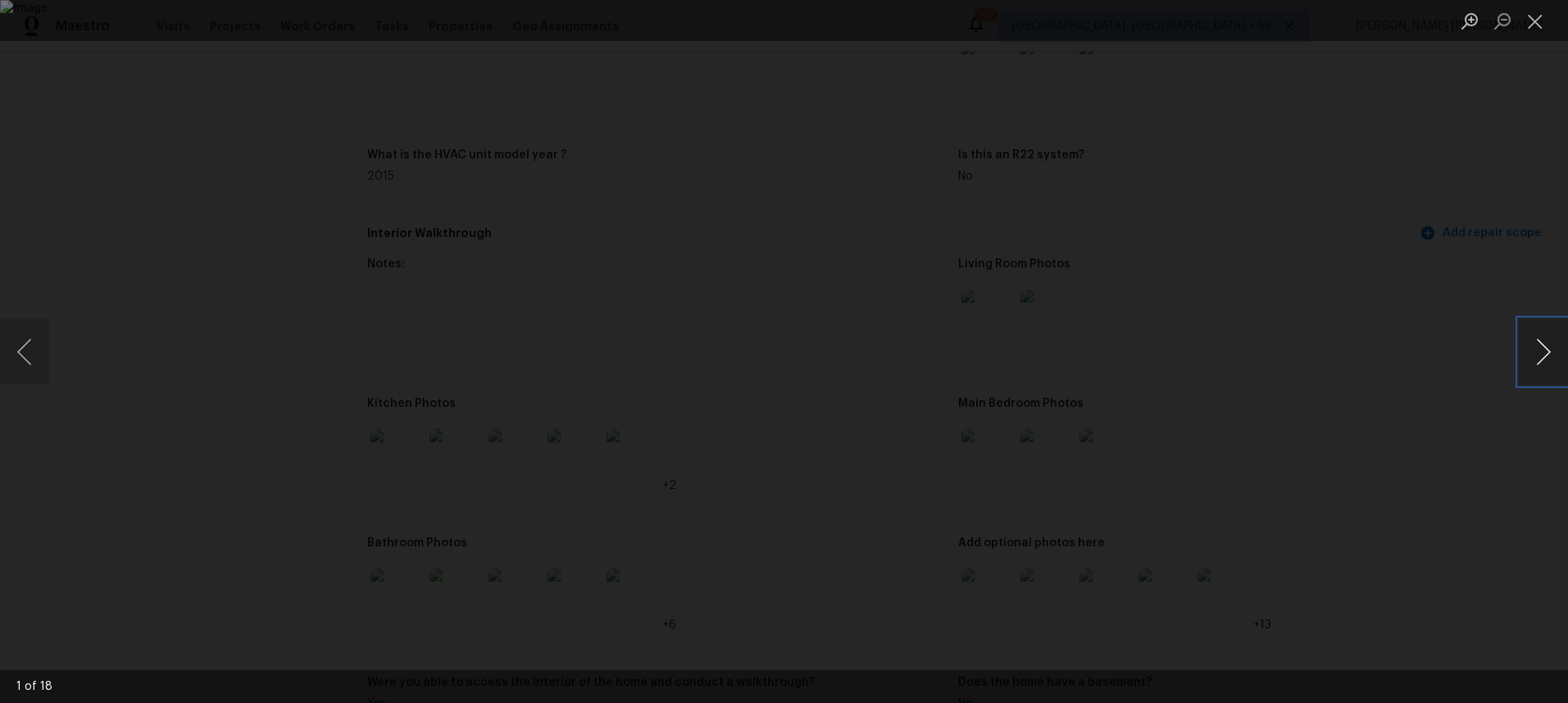
click at [1552, 360] on button "Next image" at bounding box center [1543, 351] width 49 height 66
drag, startPoint x: 22, startPoint y: 361, endPoint x: 33, endPoint y: 361, distance: 11.0
click at [24, 361] on button "Previous image" at bounding box center [25, 351] width 49 height 66
click at [1534, 361] on button "Next image" at bounding box center [1543, 351] width 49 height 66
click at [1534, 360] on button "Next image" at bounding box center [1543, 351] width 49 height 66
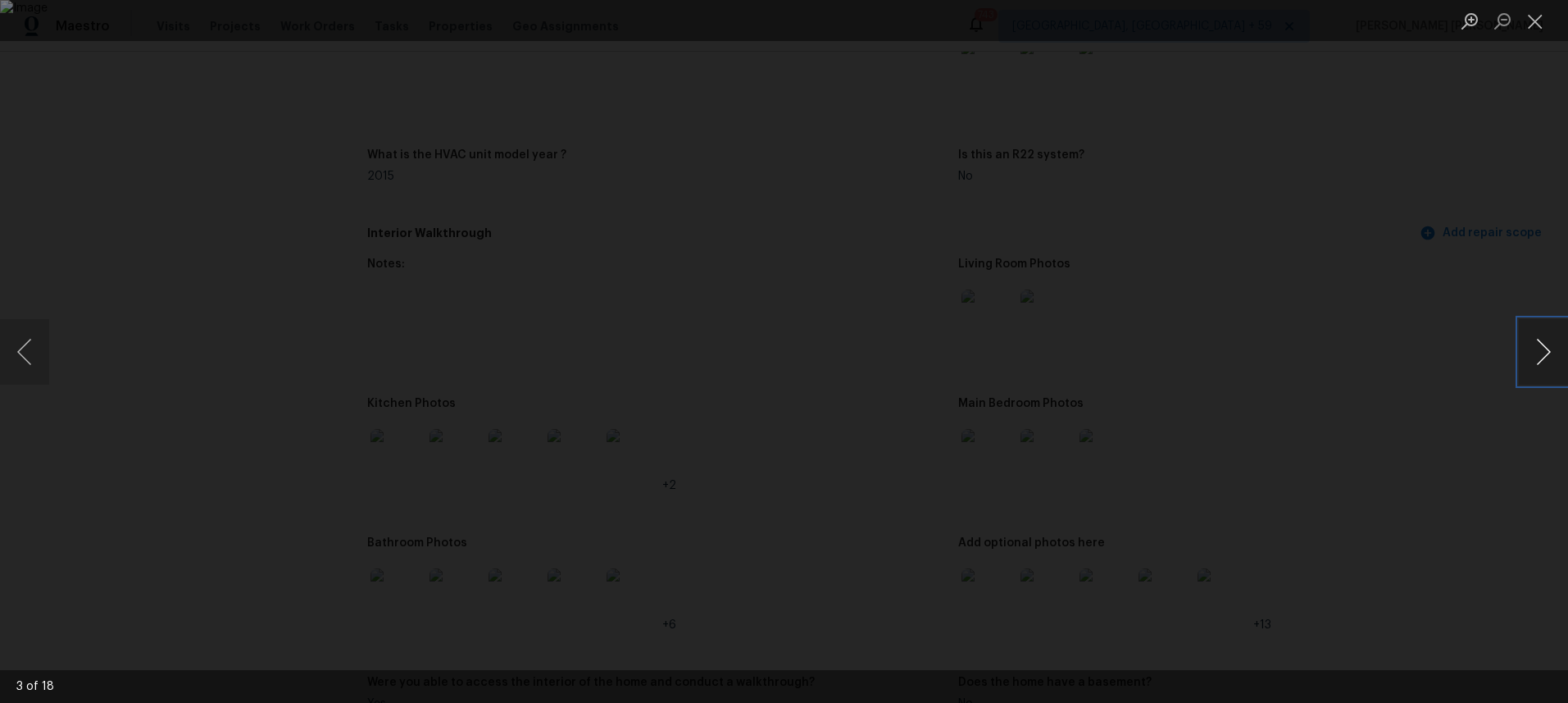
click at [1534, 360] on button "Next image" at bounding box center [1543, 351] width 49 height 66
click at [25, 361] on button "Previous image" at bounding box center [25, 351] width 49 height 66
click at [1543, 354] on button "Next image" at bounding box center [1543, 351] width 49 height 66
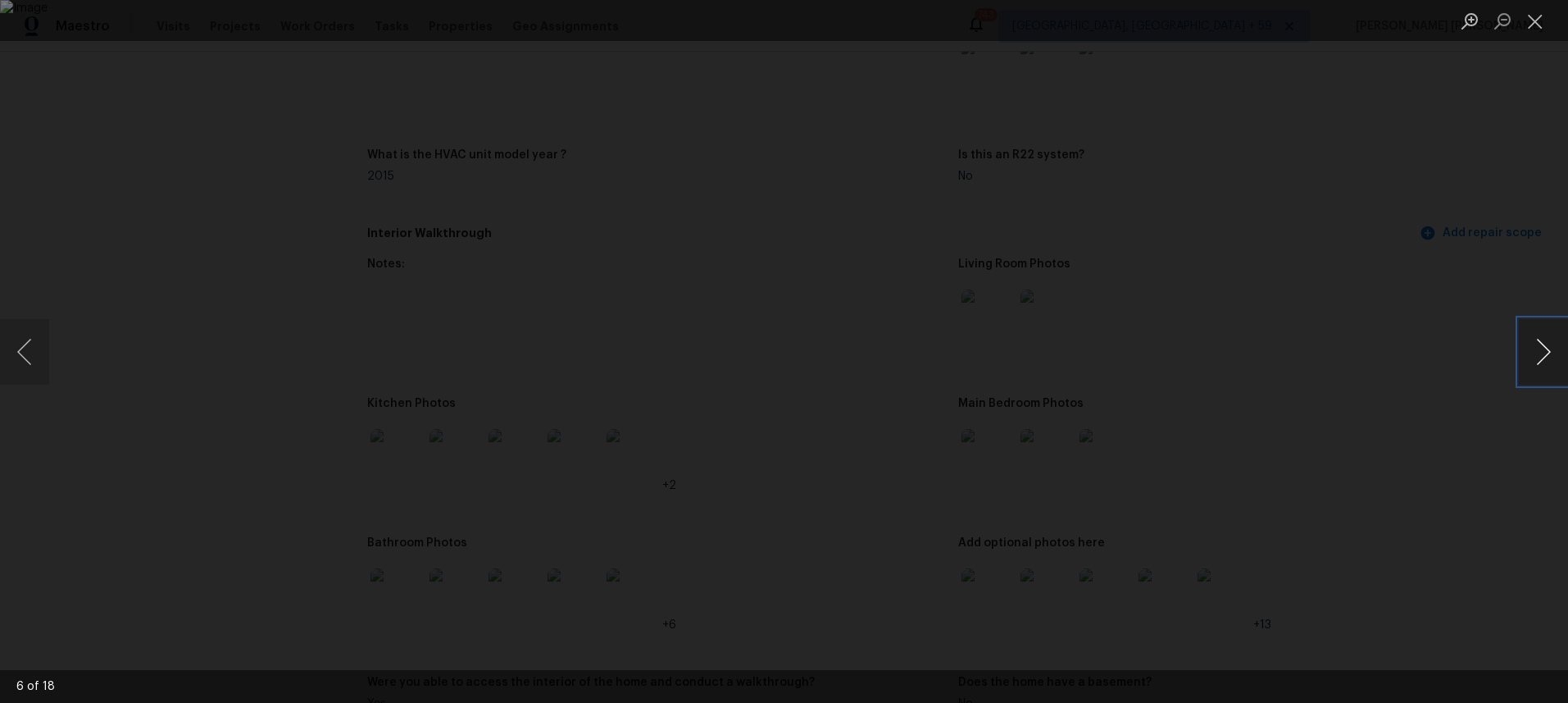
click at [1543, 354] on button "Next image" at bounding box center [1543, 351] width 49 height 66
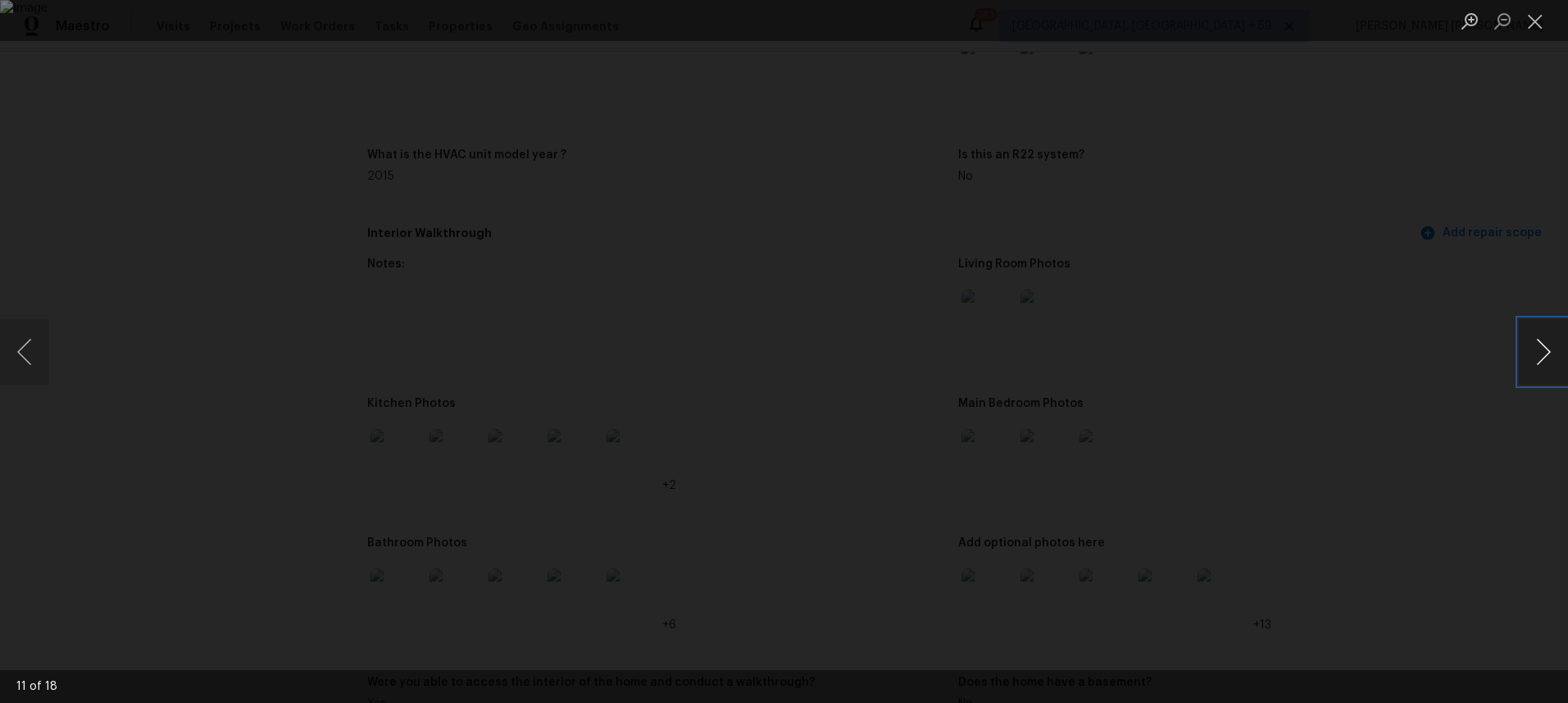
click at [1543, 354] on button "Next image" at bounding box center [1543, 351] width 49 height 66
click at [1537, 365] on button "Next image" at bounding box center [1543, 351] width 49 height 66
click at [33, 364] on button "Previous image" at bounding box center [25, 351] width 49 height 66
click at [1537, 359] on button "Next image" at bounding box center [1543, 351] width 49 height 66
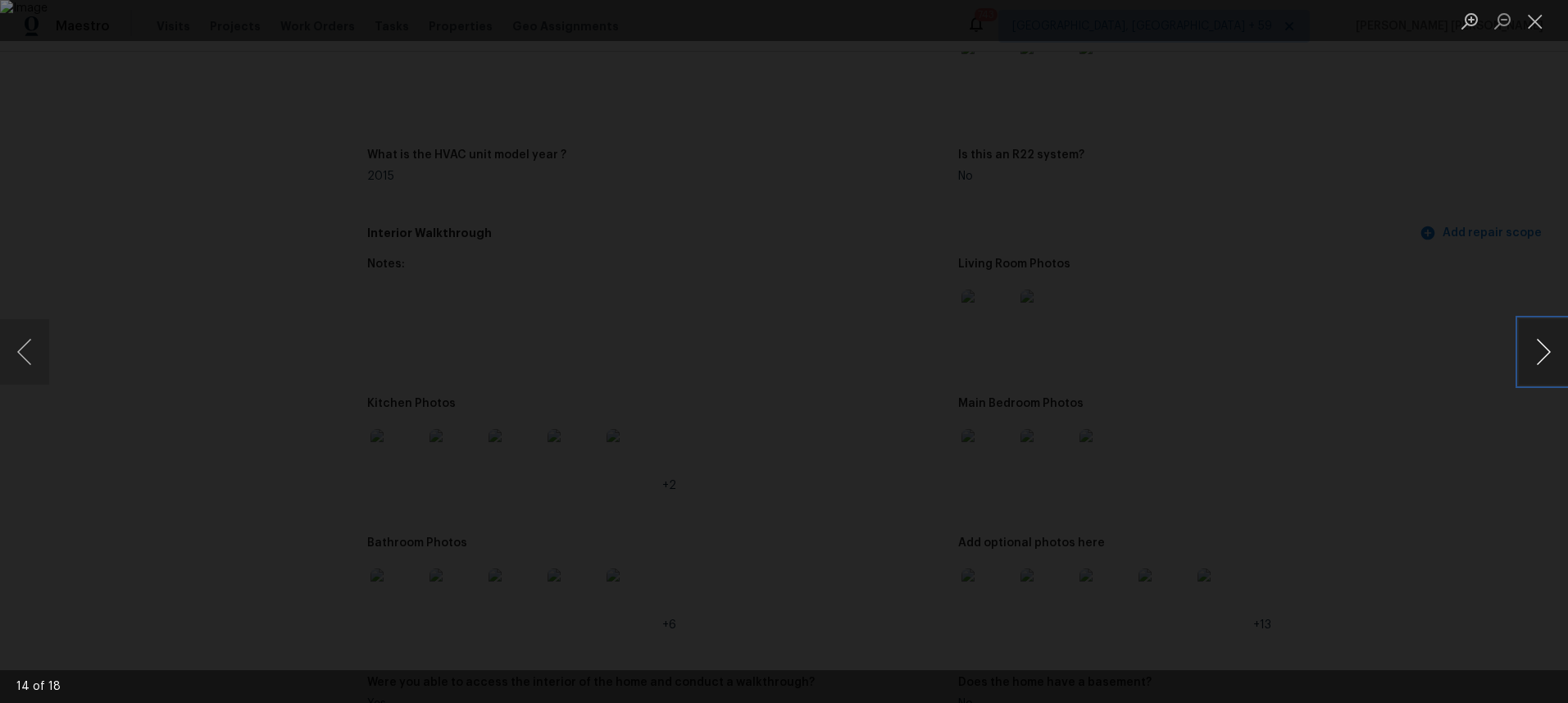
click at [1537, 359] on button "Next image" at bounding box center [1543, 351] width 49 height 66
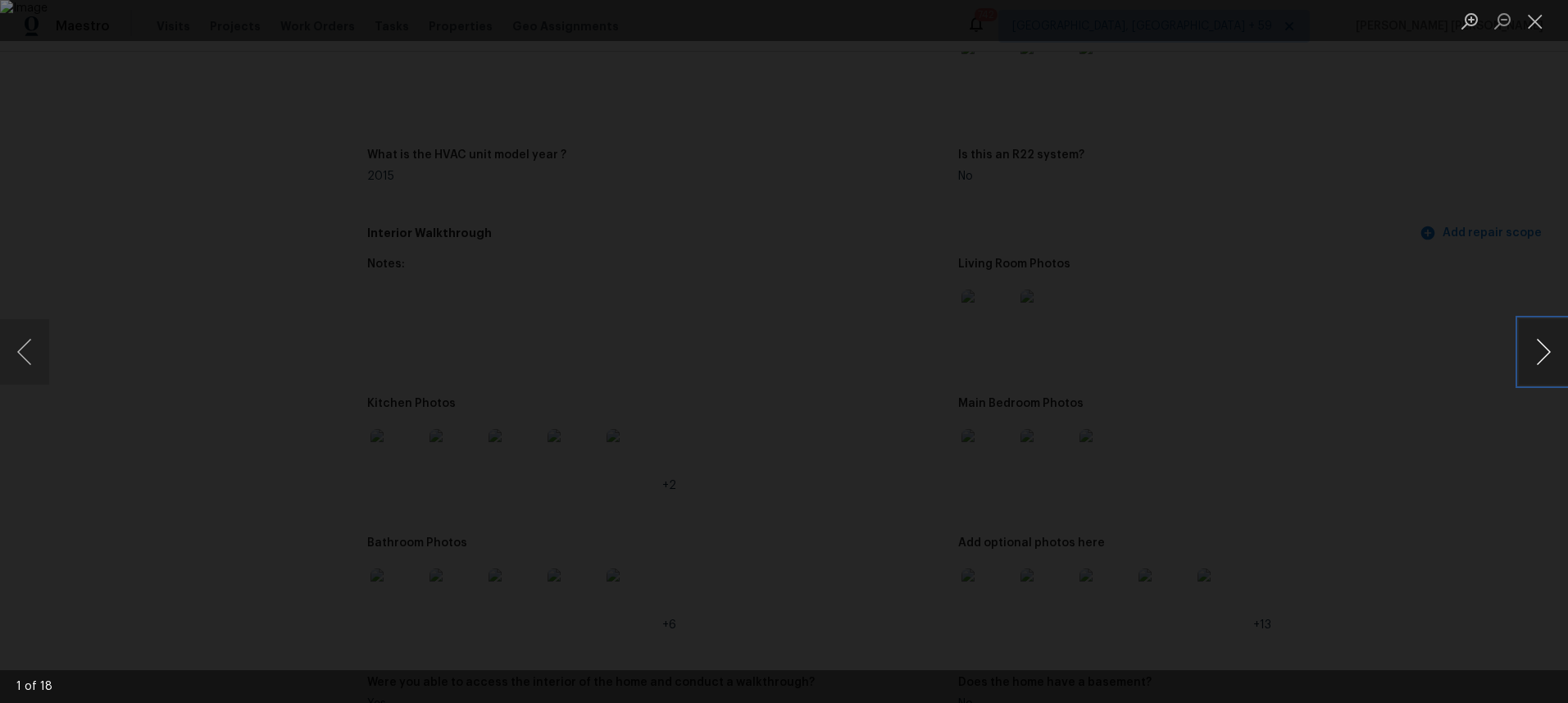
click at [1537, 359] on button "Next image" at bounding box center [1543, 351] width 49 height 66
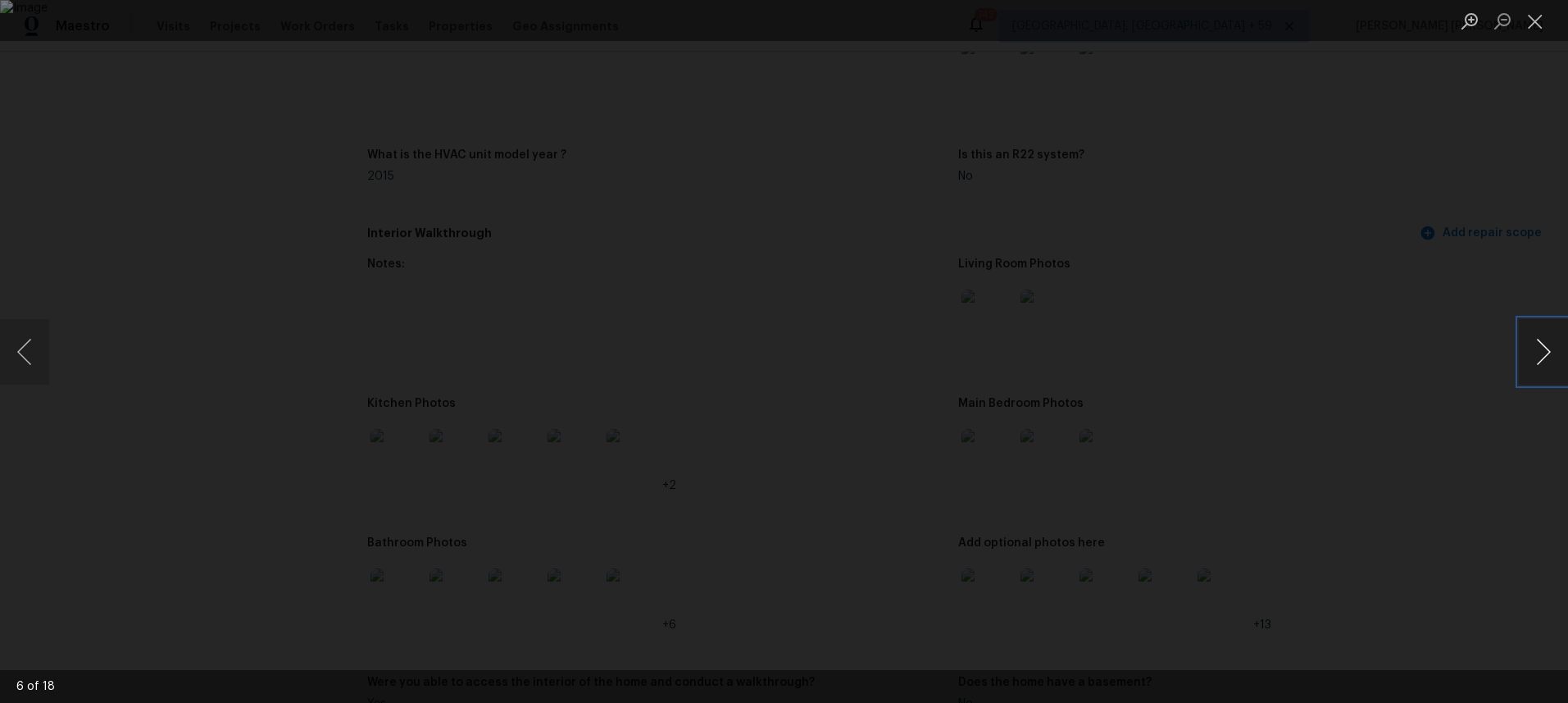
click at [1537, 361] on button "Next image" at bounding box center [1543, 351] width 49 height 66
click at [1537, 365] on button "Next image" at bounding box center [1543, 351] width 49 height 66
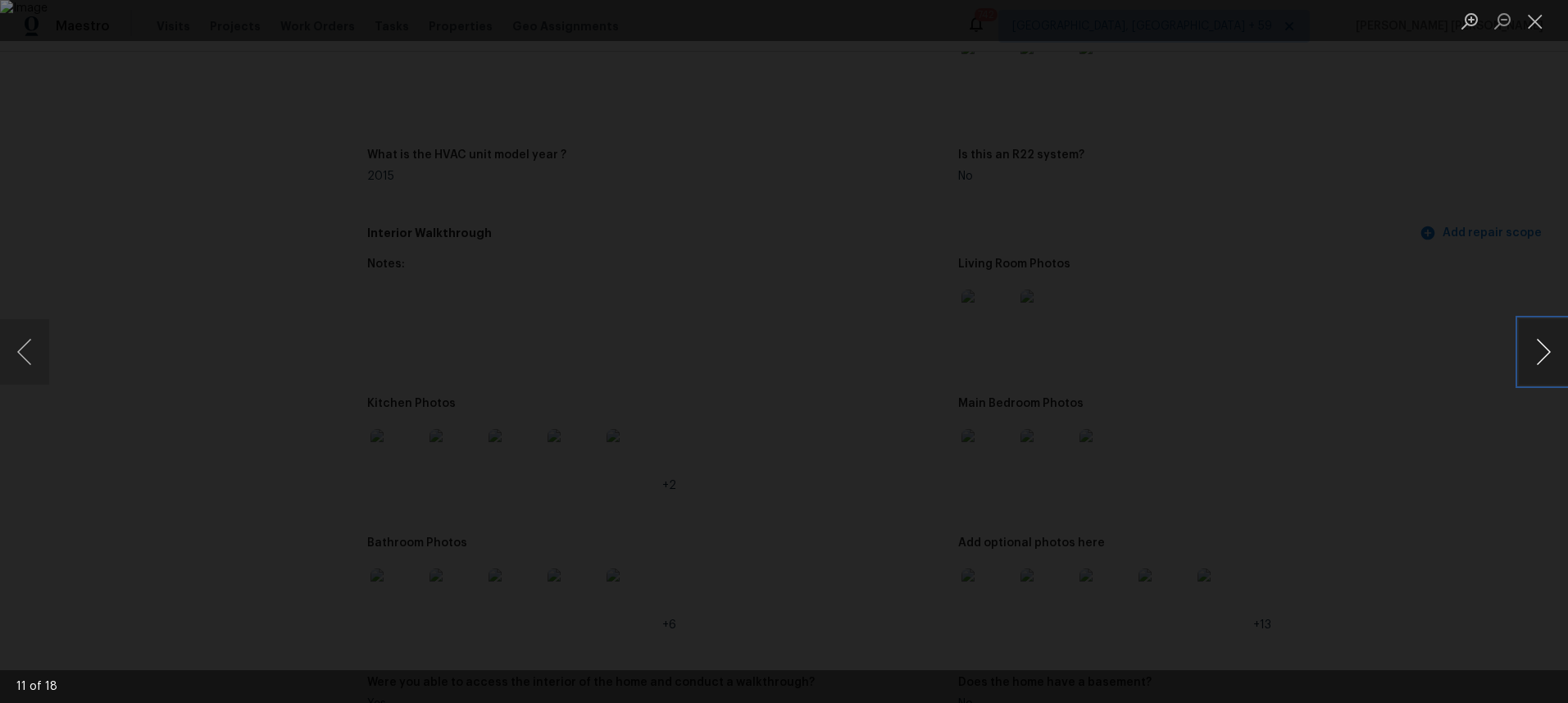
click at [1537, 365] on button "Next image" at bounding box center [1543, 351] width 49 height 66
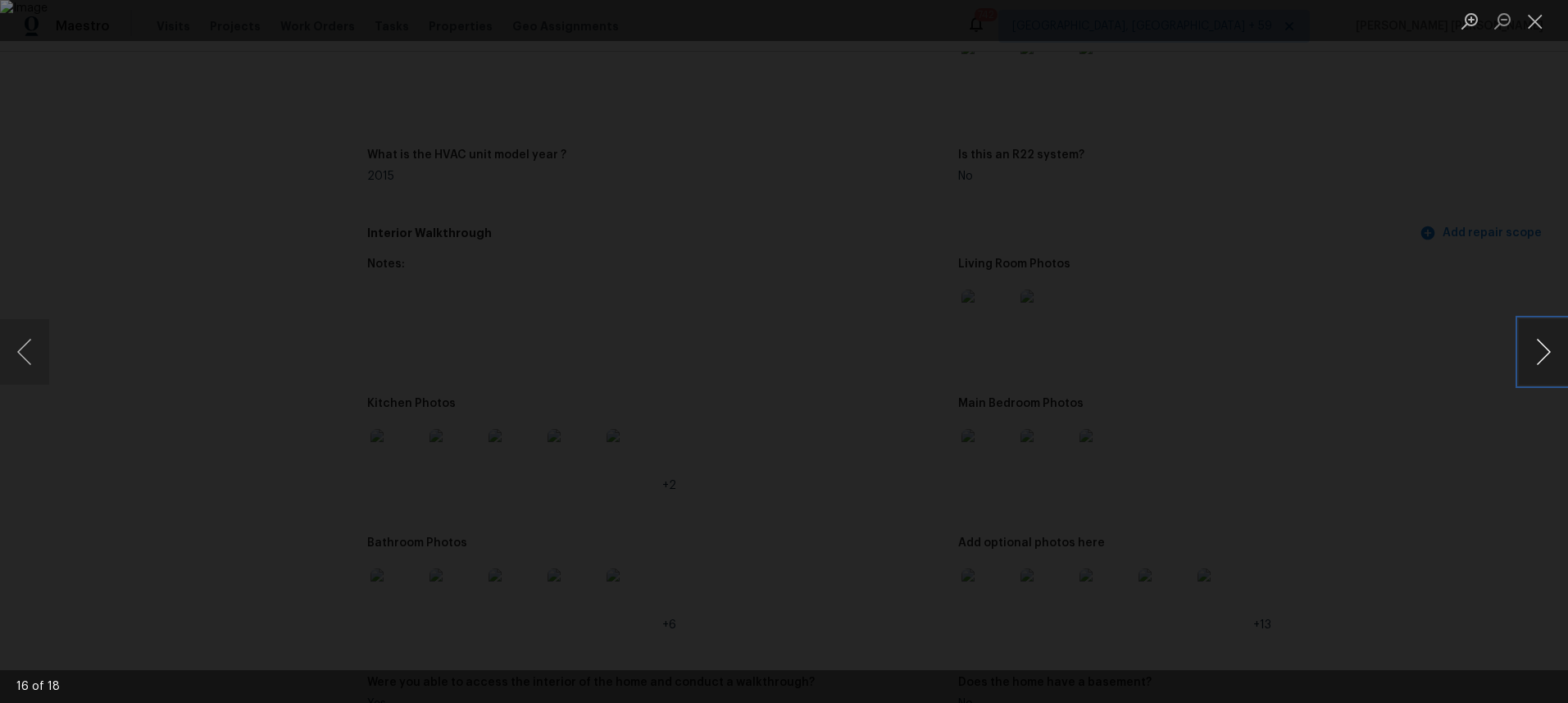
click at [1537, 365] on button "Next image" at bounding box center [1543, 351] width 49 height 66
click at [1543, 356] on button "Next image" at bounding box center [1543, 351] width 49 height 66
click at [1542, 355] on button "Next image" at bounding box center [1543, 351] width 49 height 66
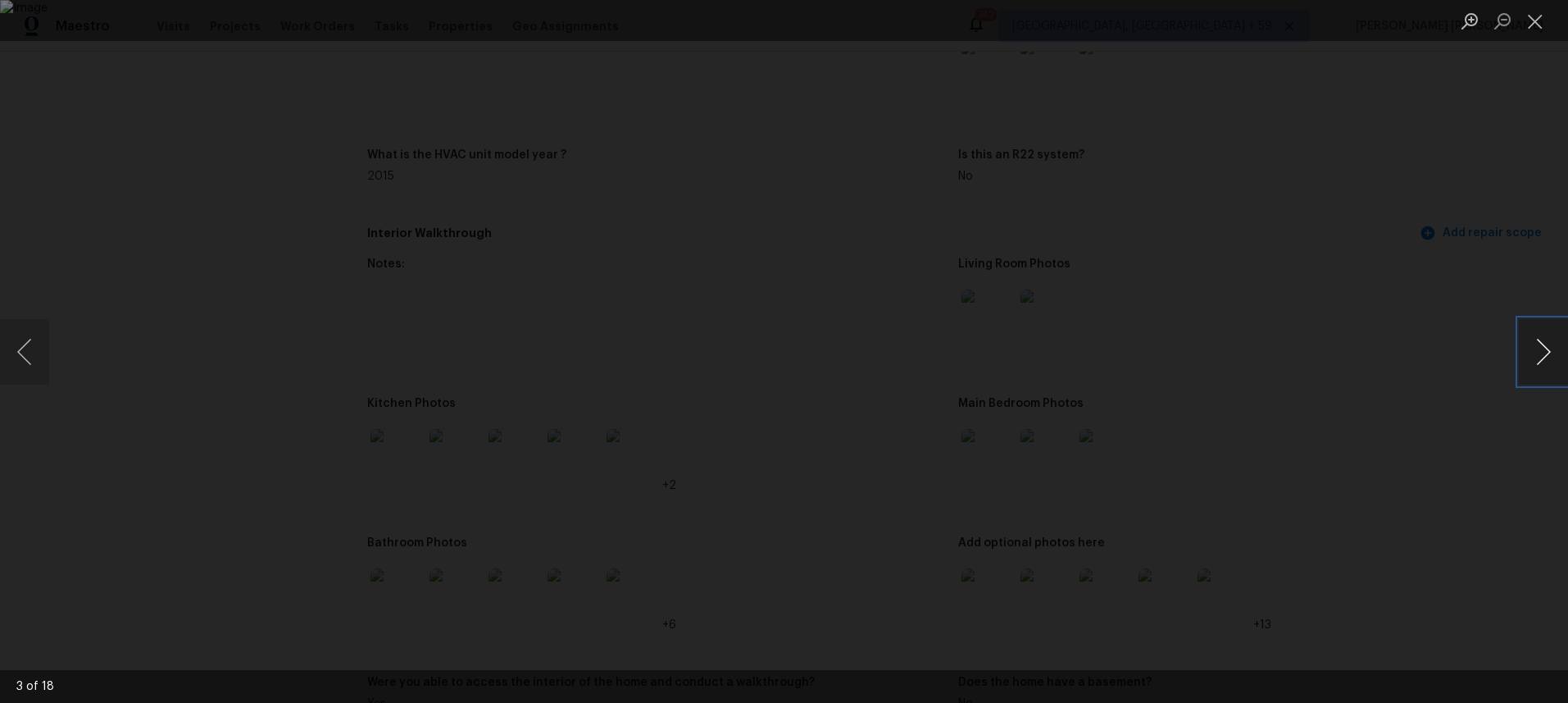
click at [1542, 355] on button "Next image" at bounding box center [1543, 351] width 49 height 66
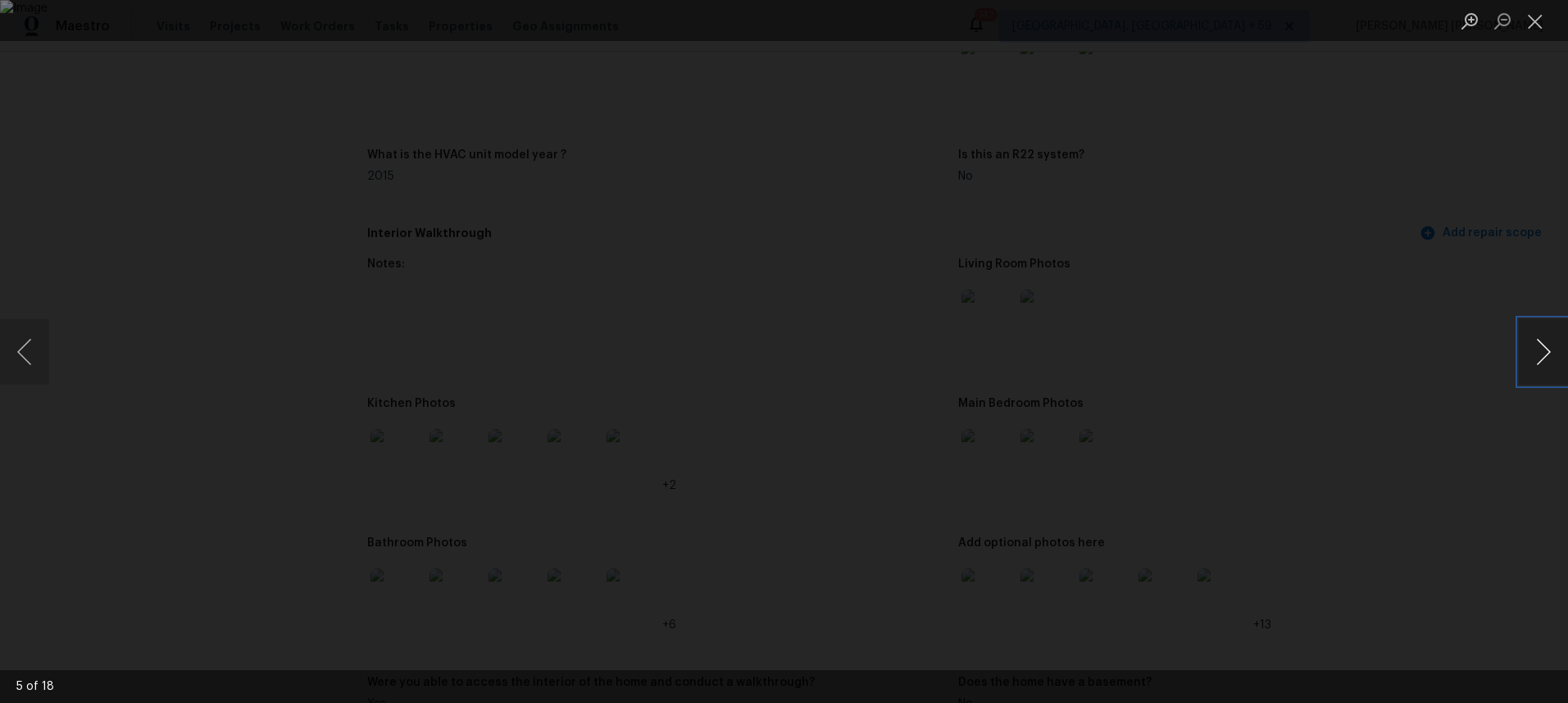
click at [1542, 355] on button "Next image" at bounding box center [1543, 351] width 49 height 66
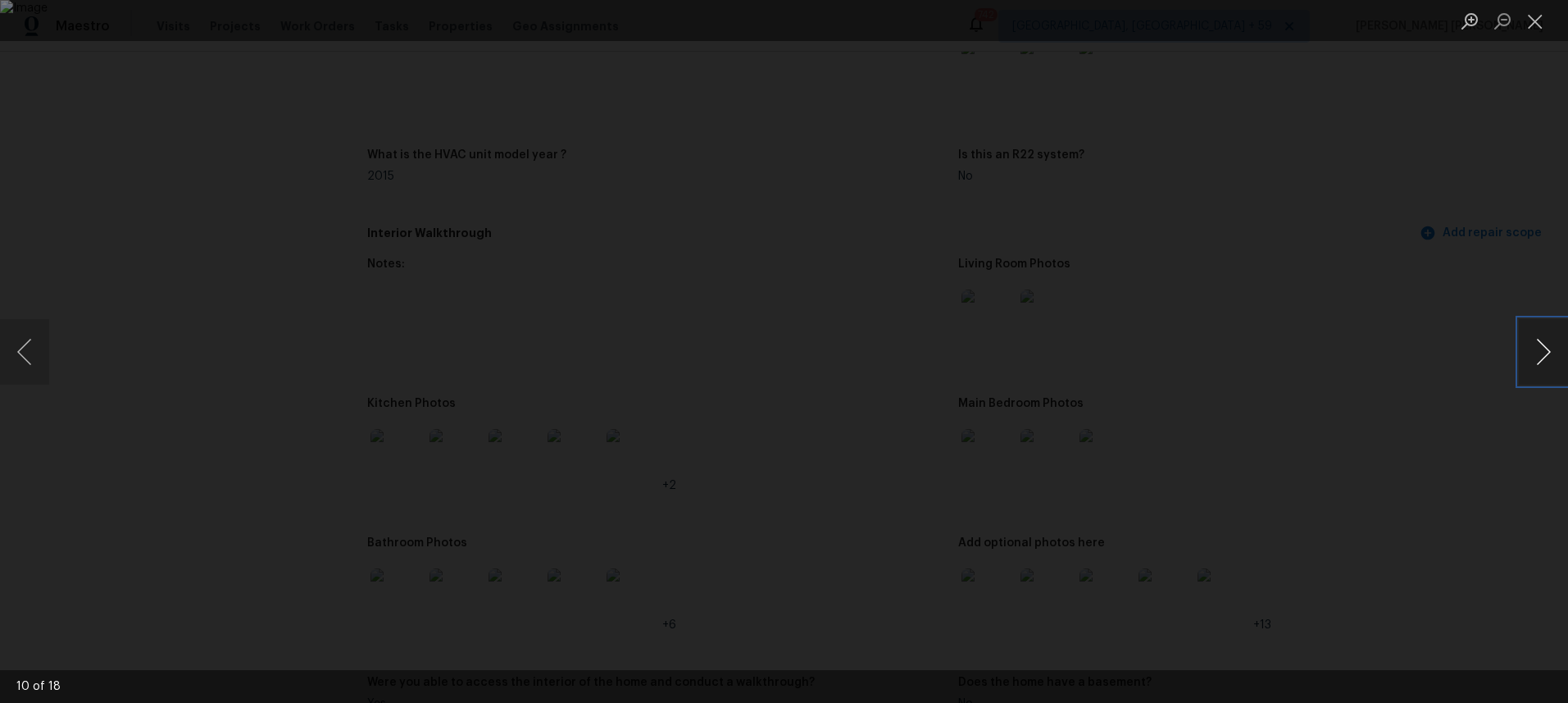
click at [1542, 355] on button "Next image" at bounding box center [1543, 351] width 49 height 66
drag, startPoint x: 25, startPoint y: 356, endPoint x: 270, endPoint y: 451, distance: 262.8
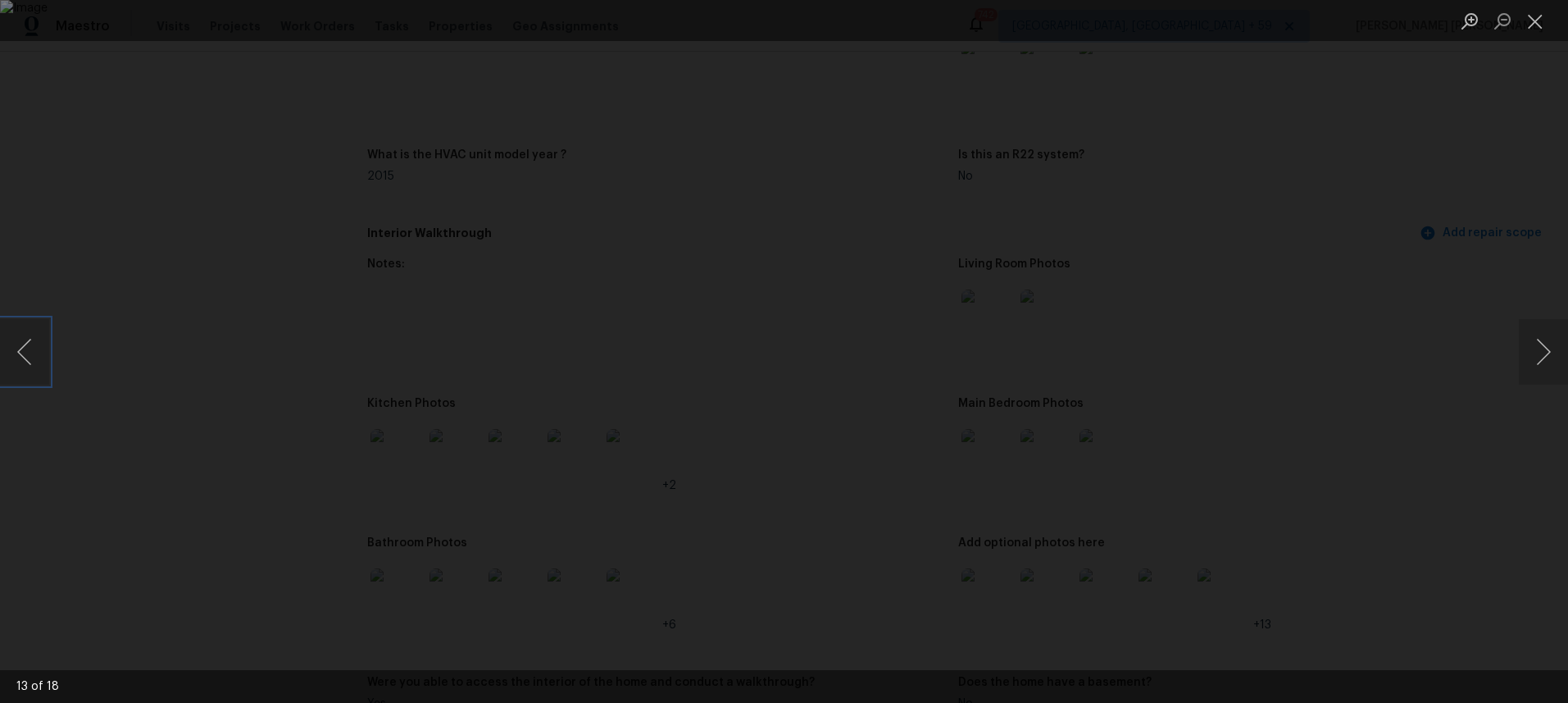
click at [27, 356] on button "Previous image" at bounding box center [25, 351] width 49 height 66
click at [1328, 175] on div "Lightbox" at bounding box center [784, 351] width 1568 height 703
drag, startPoint x: 1327, startPoint y: 172, endPoint x: 1328, endPoint y: 161, distance: 11.0
click at [1326, 166] on div "Lightbox" at bounding box center [784, 351] width 1568 height 703
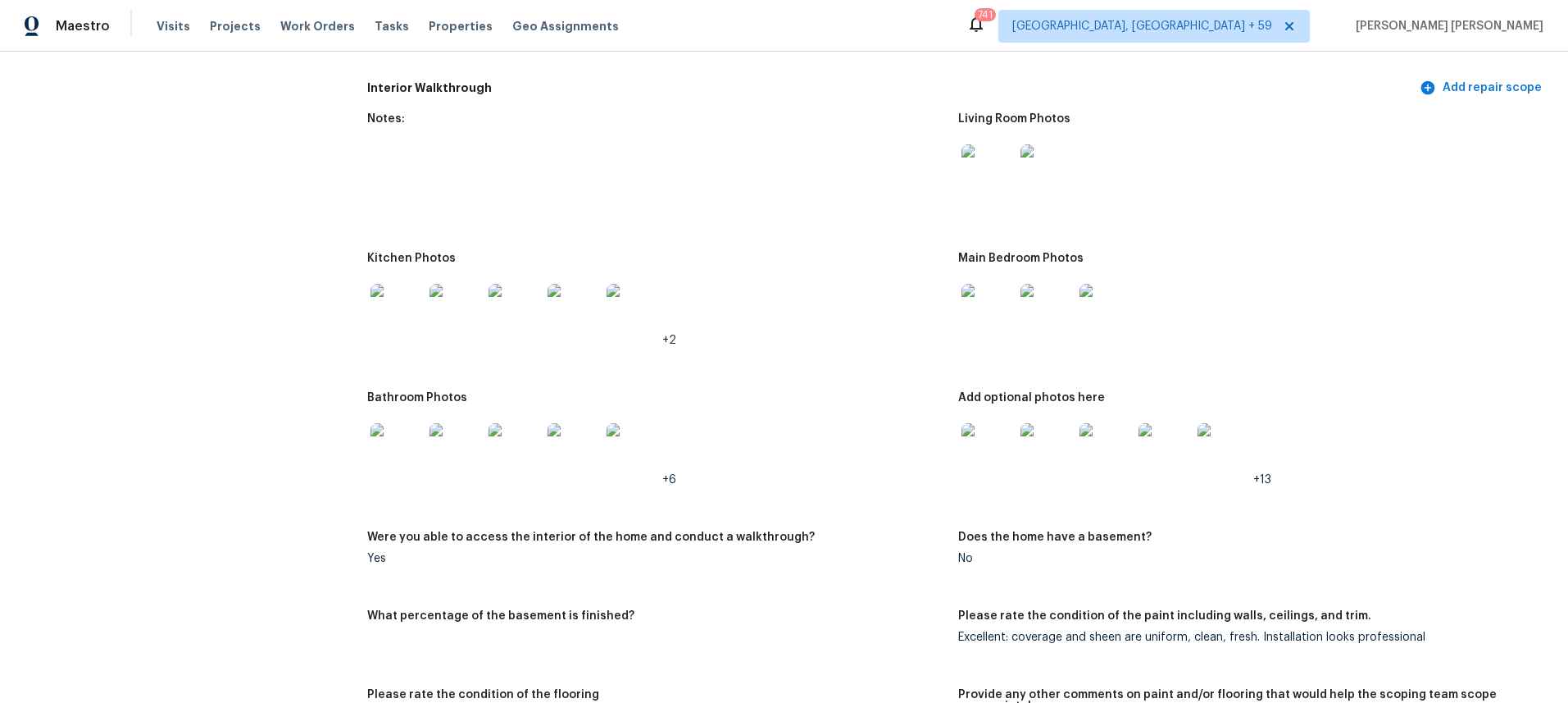
scroll to position [1681, 0]
click at [395, 457] on img at bounding box center [397, 451] width 52 height 52
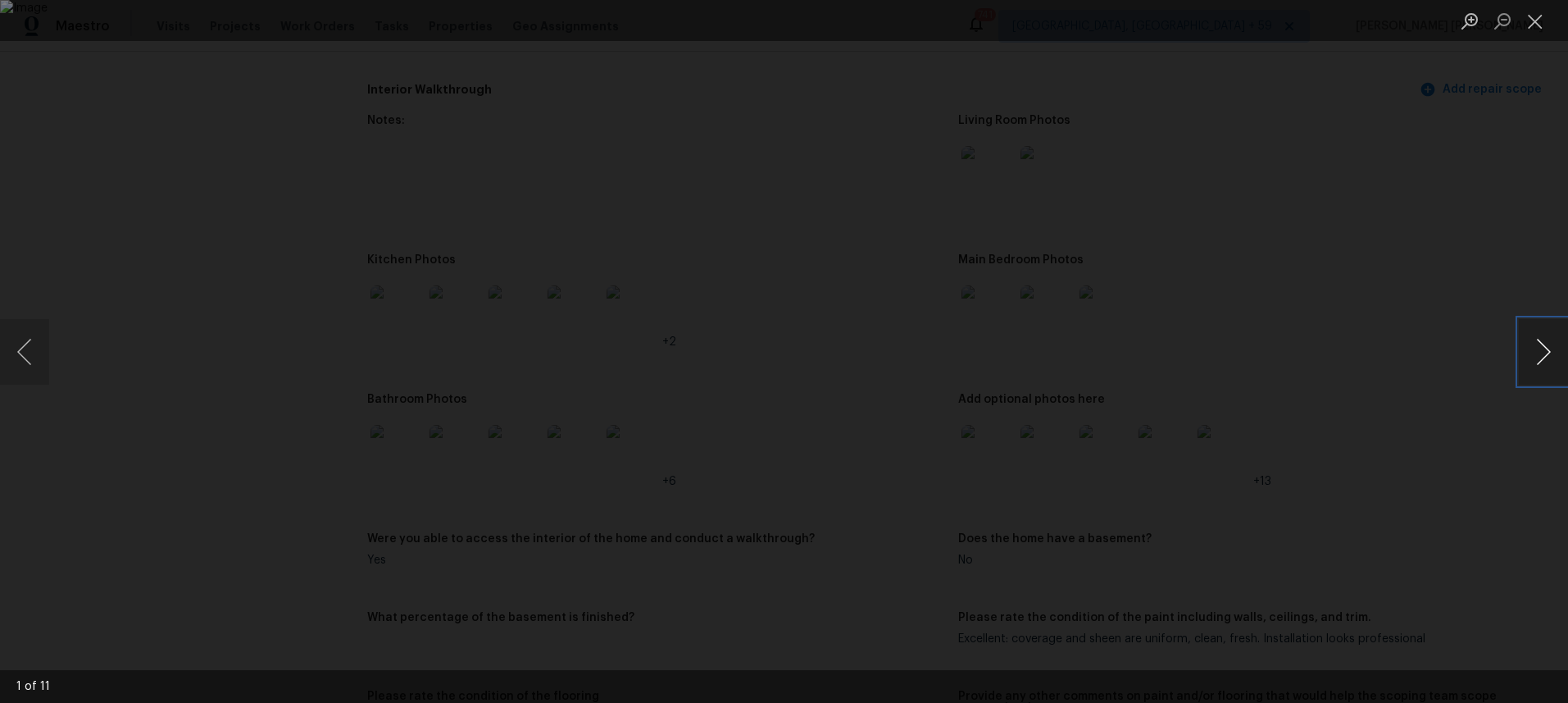
click at [1544, 354] on button "Next image" at bounding box center [1543, 351] width 49 height 66
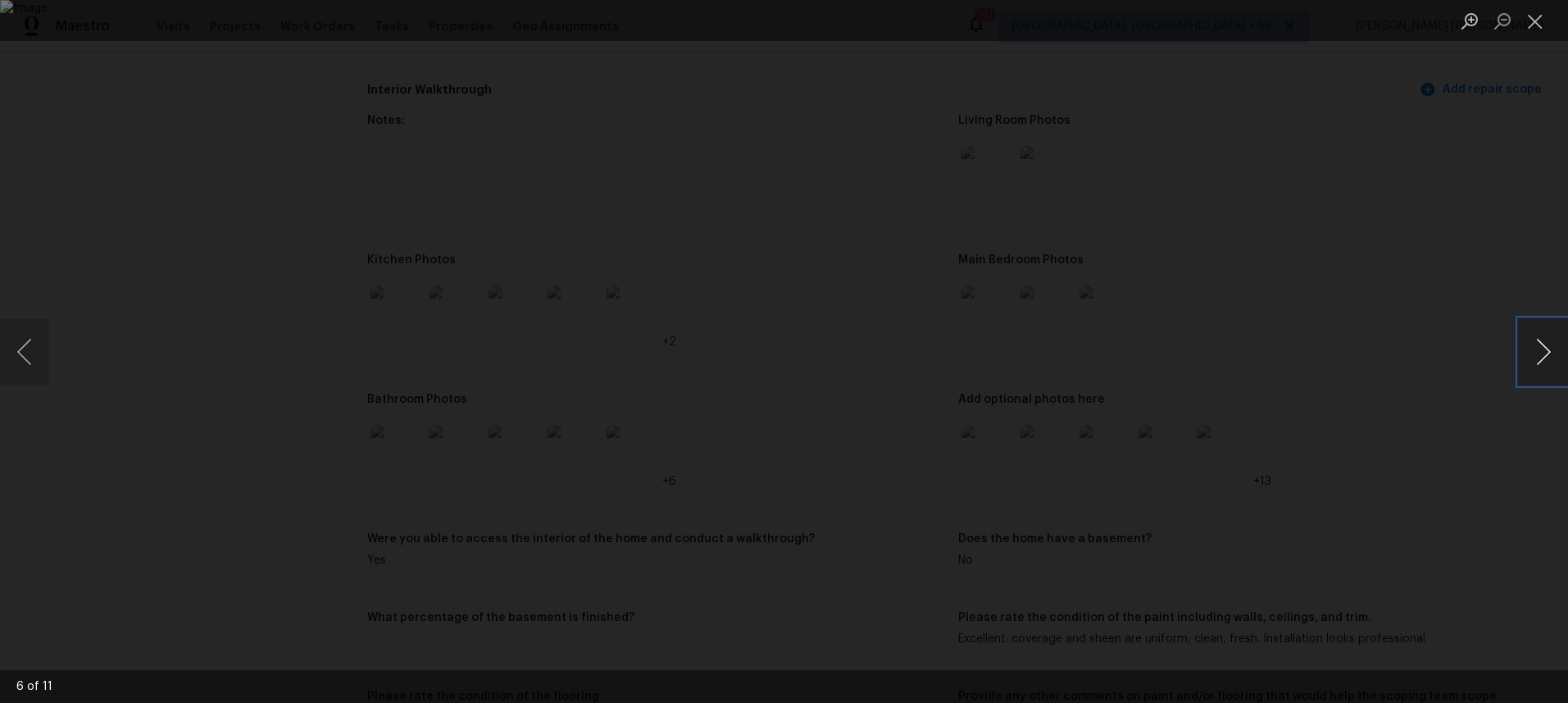
click at [1544, 354] on button "Next image" at bounding box center [1543, 351] width 49 height 66
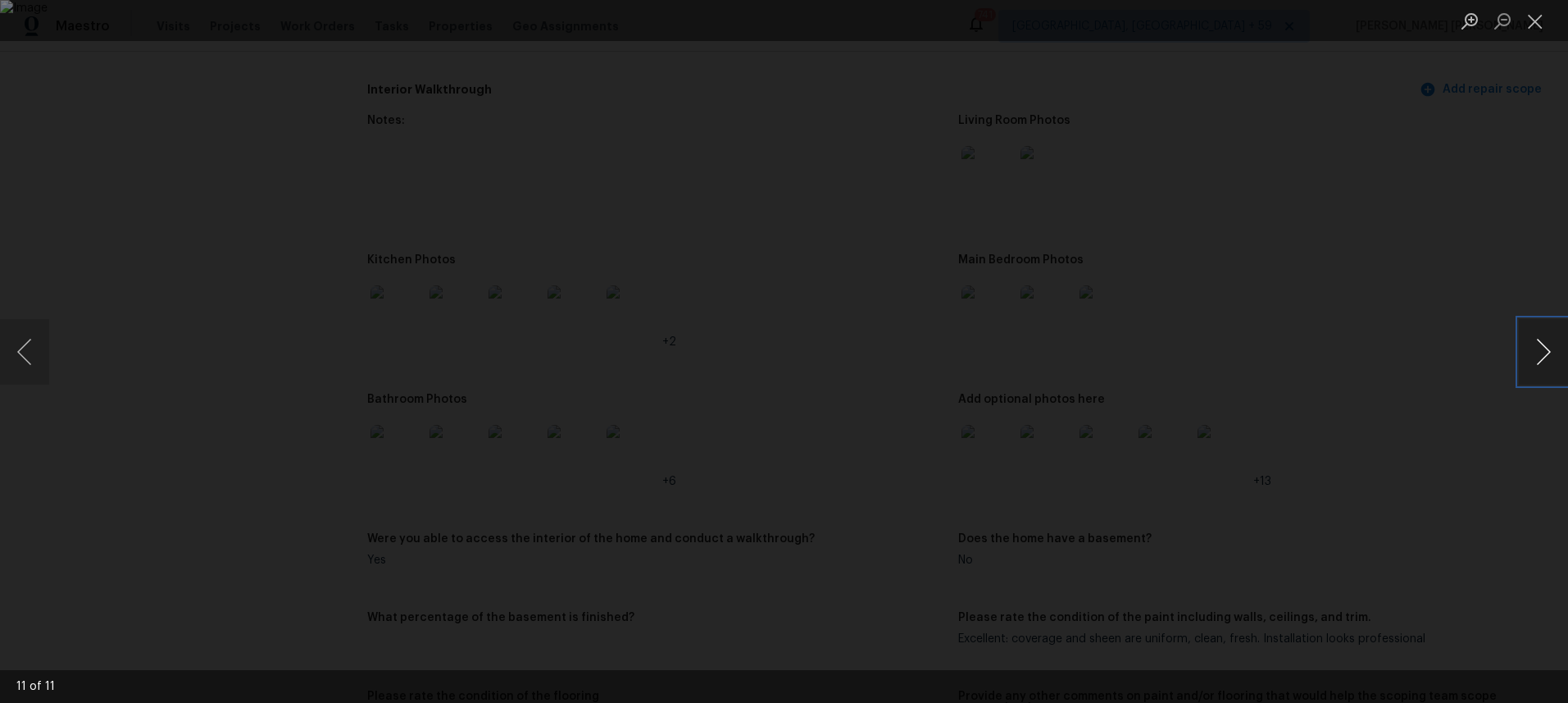
click at [1544, 354] on button "Next image" at bounding box center [1543, 351] width 49 height 66
drag, startPoint x: 1428, startPoint y: 517, endPoint x: 1443, endPoint y: 501, distance: 21.9
click at [1428, 514] on div "Lightbox" at bounding box center [784, 351] width 1568 height 703
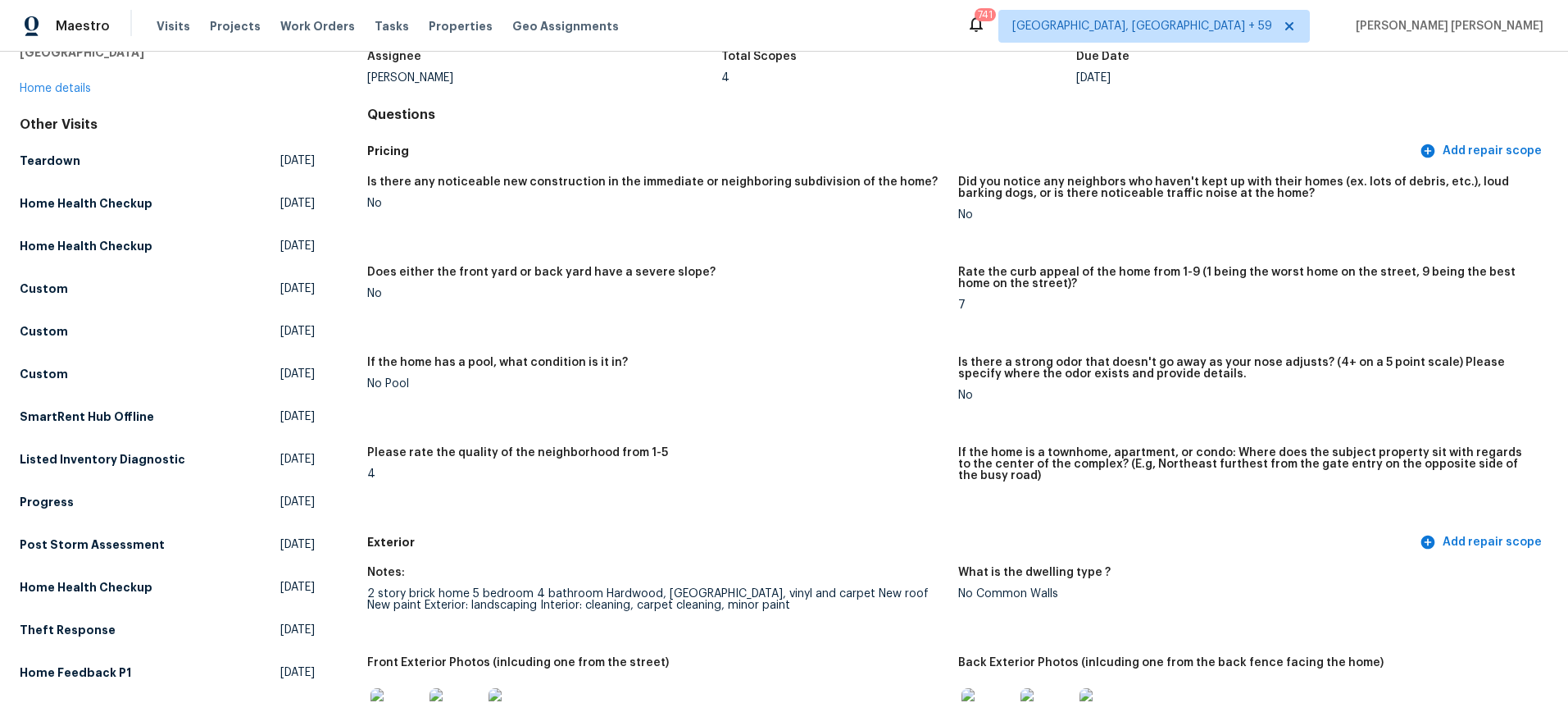
scroll to position [0, 0]
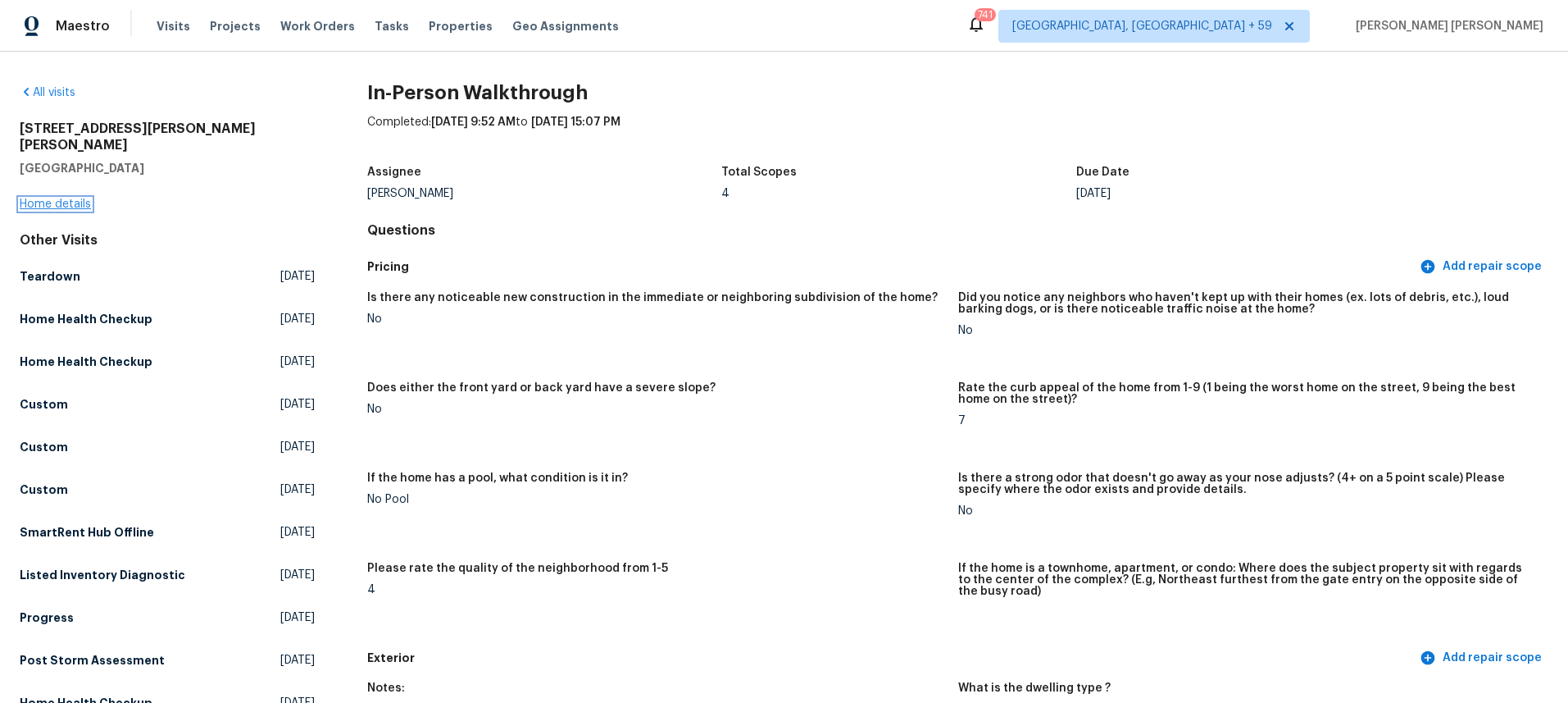
click at [58, 199] on link "Home details" at bounding box center [55, 205] width 71 height 11
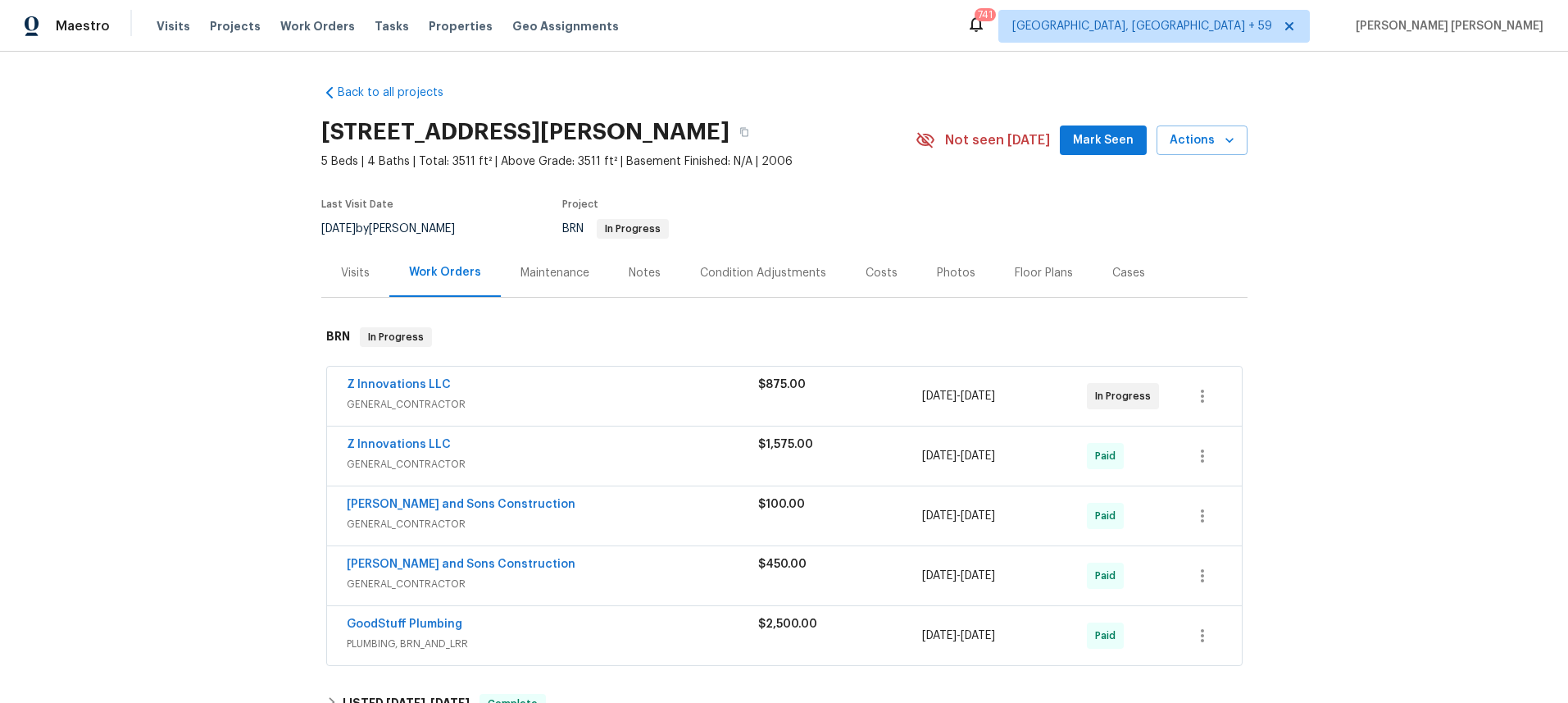
click at [1027, 270] on div "Floor Plans" at bounding box center [1043, 272] width 58 height 16
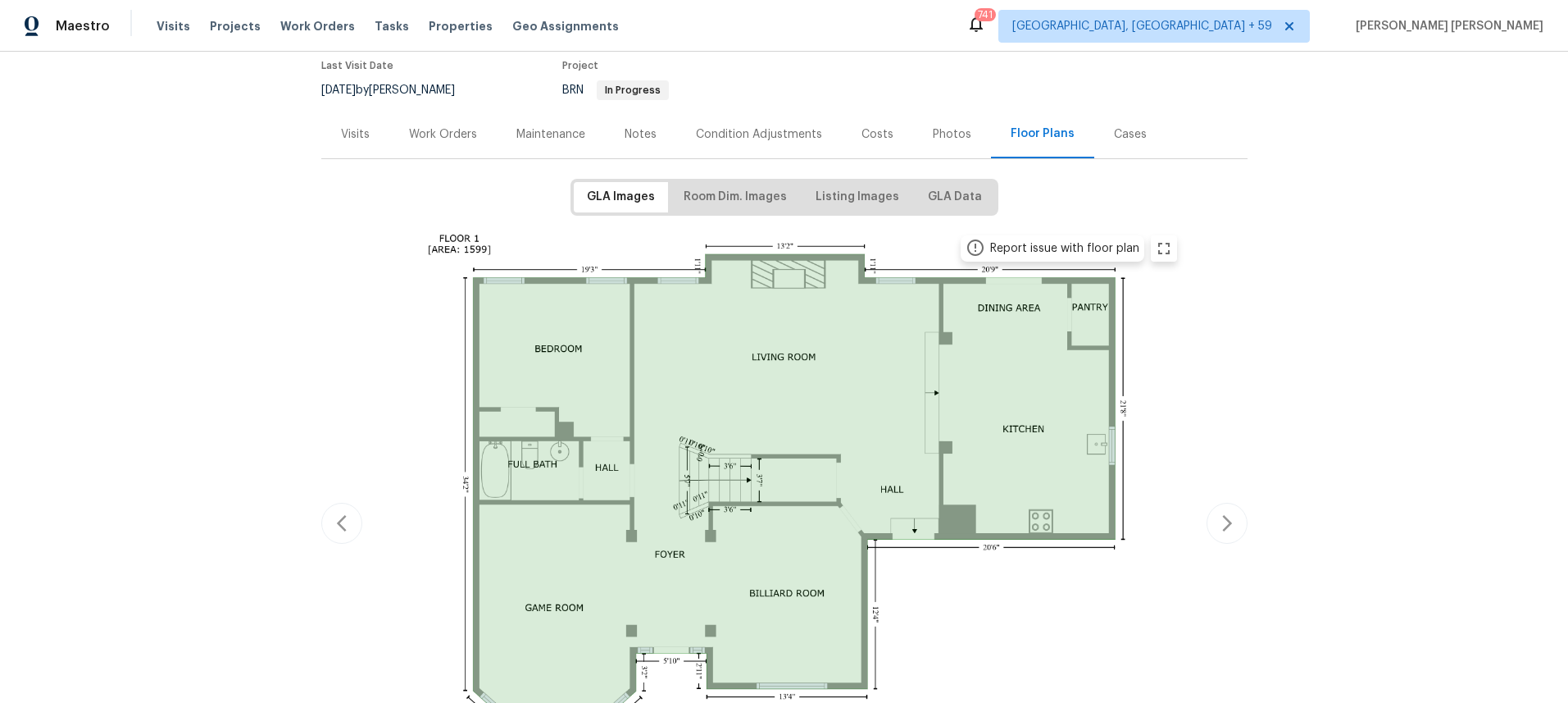
scroll to position [269, 0]
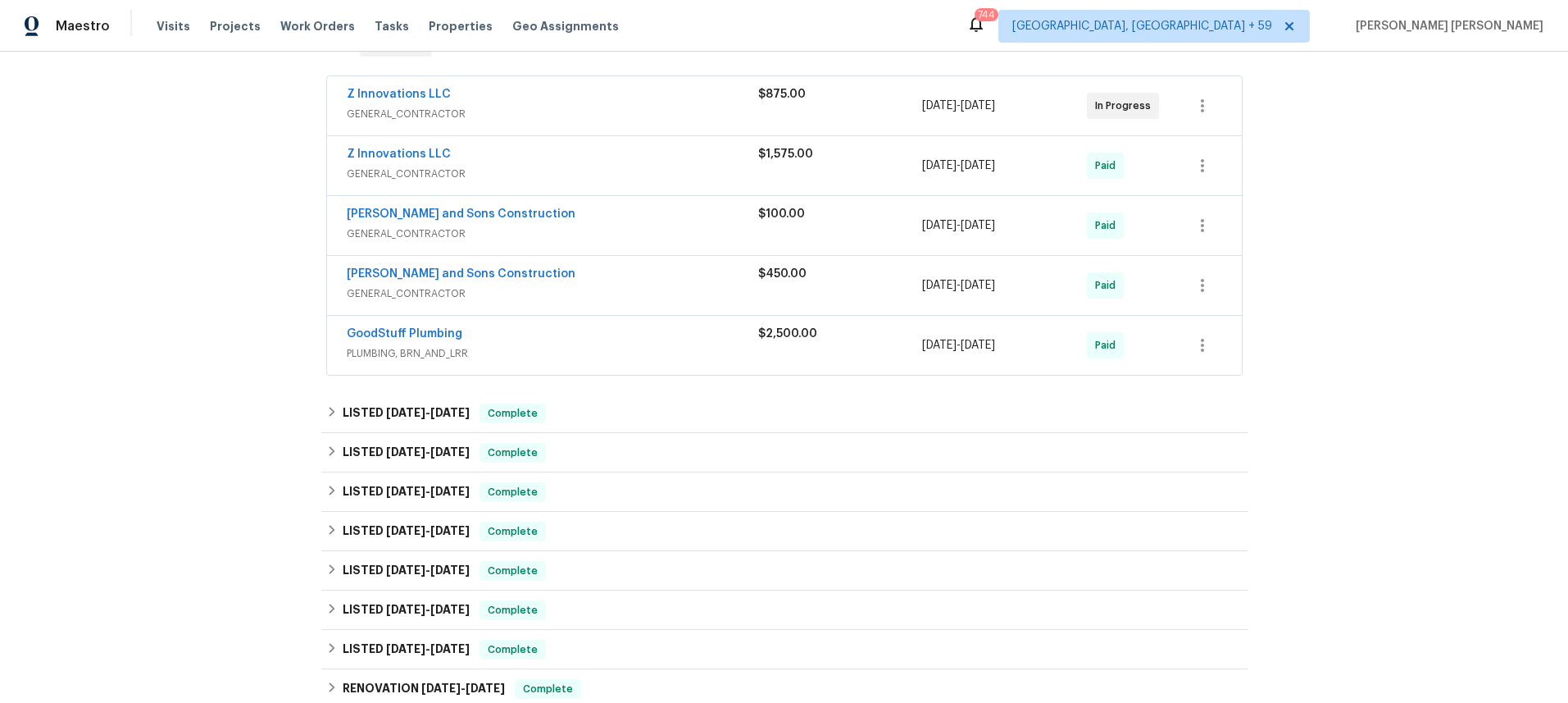
scroll to position [303, 0]
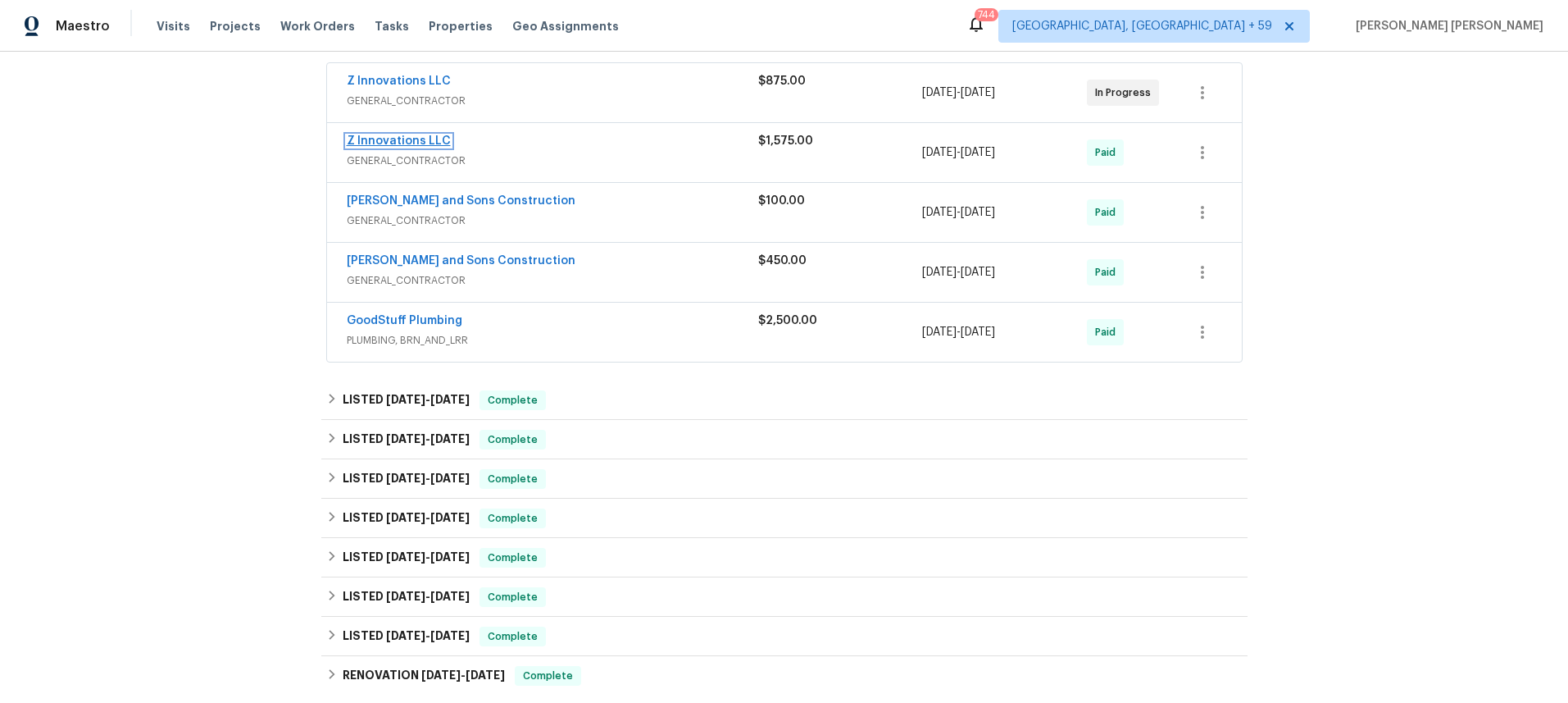
click at [407, 141] on link "Z Innovations LLC" at bounding box center [398, 141] width 104 height 11
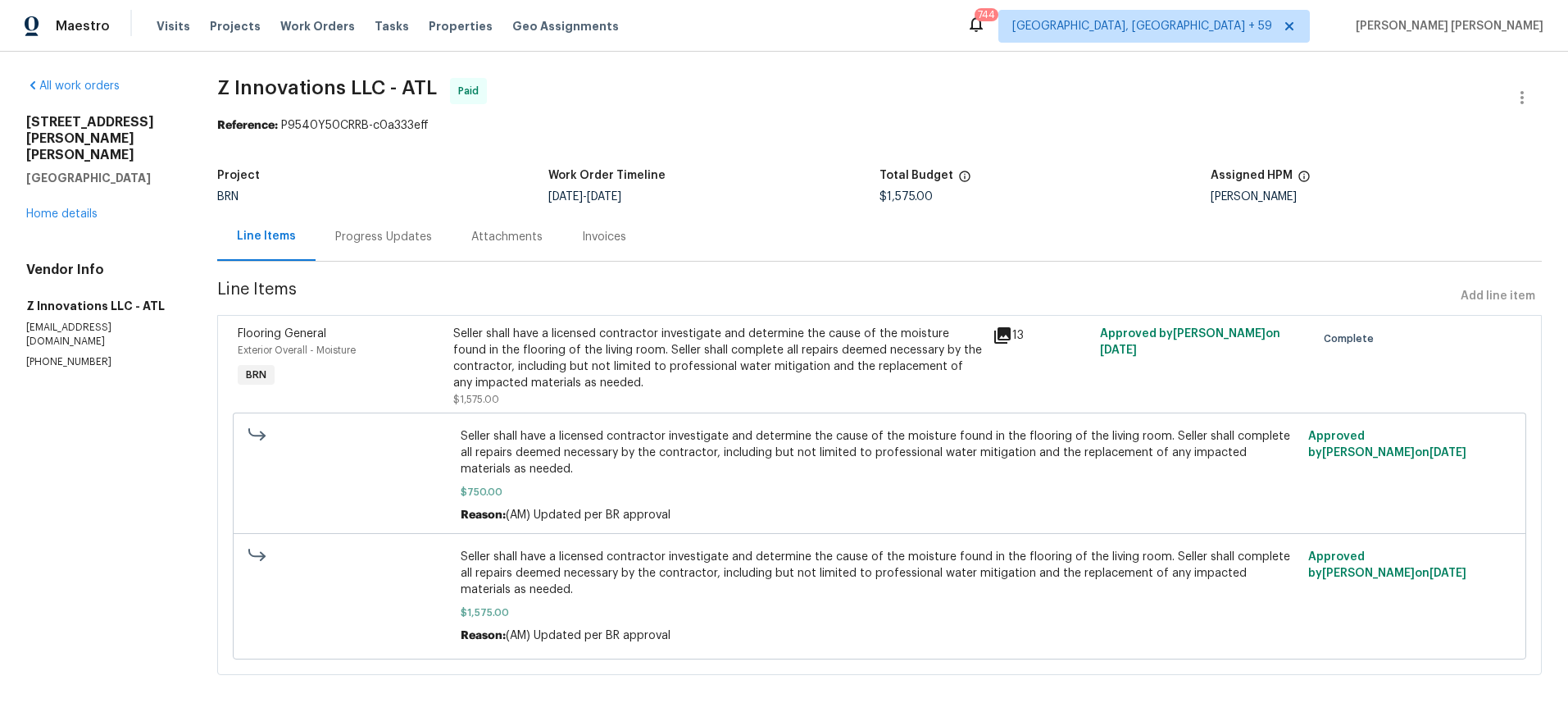
click at [1004, 338] on icon at bounding box center [1002, 335] width 20 height 20
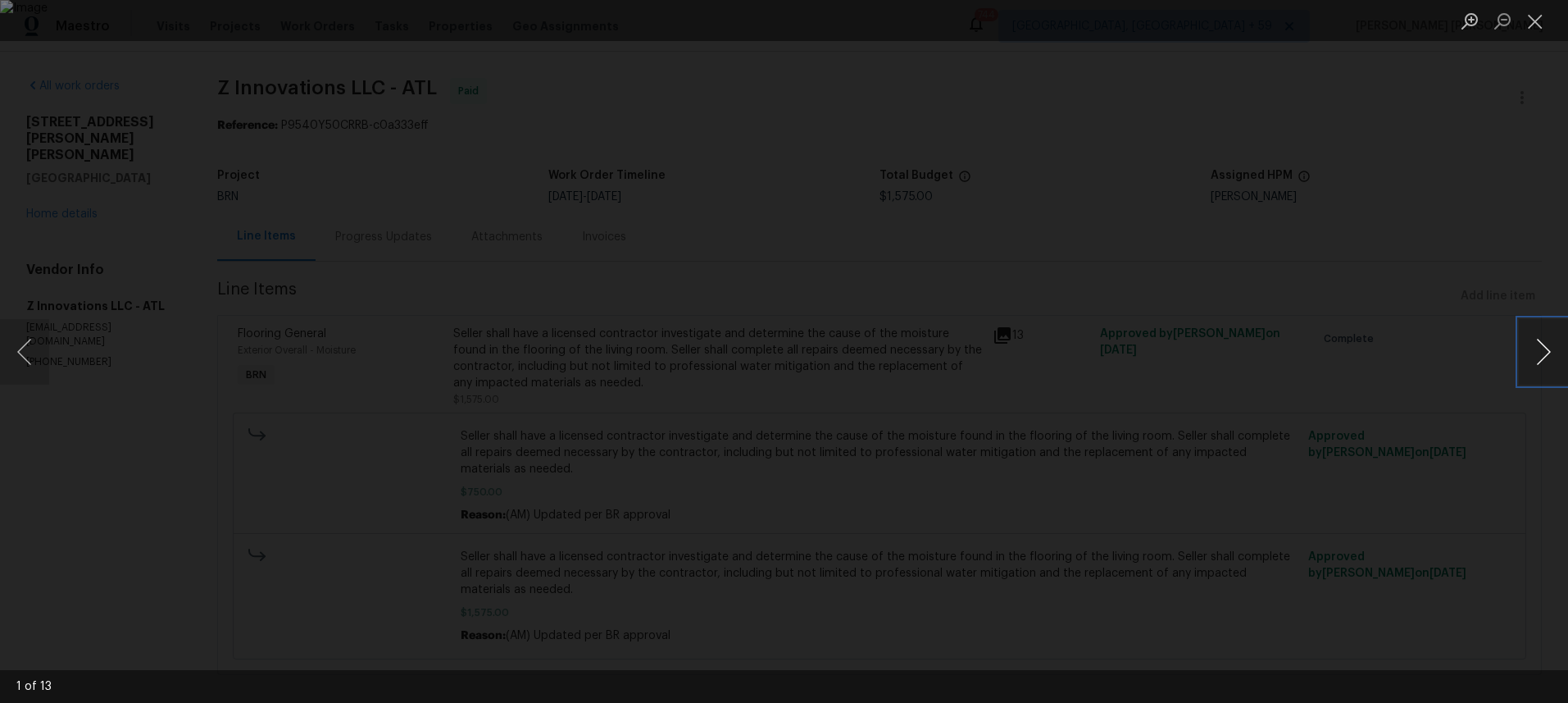
click at [1541, 361] on button "Next image" at bounding box center [1543, 351] width 49 height 66
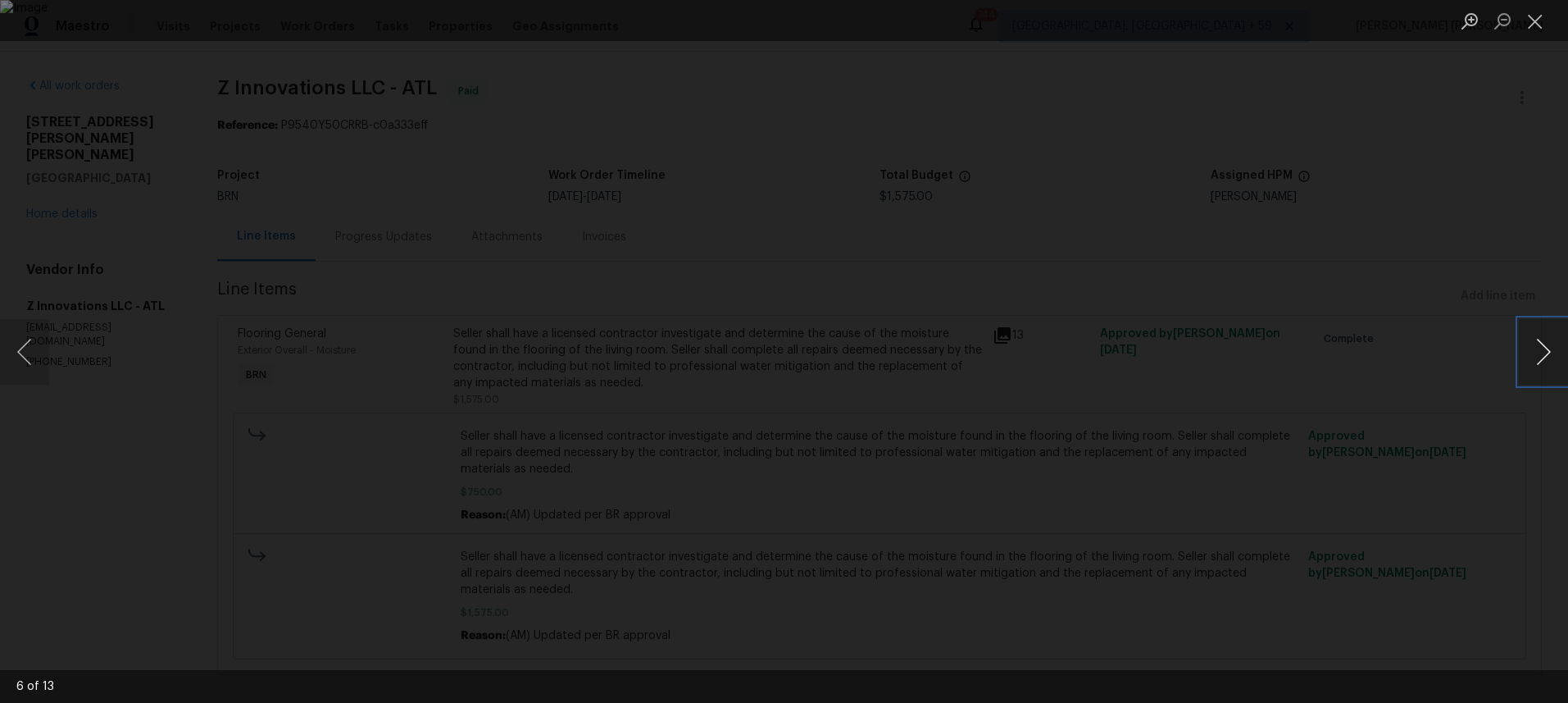
click at [1541, 361] on button "Next image" at bounding box center [1543, 351] width 49 height 66
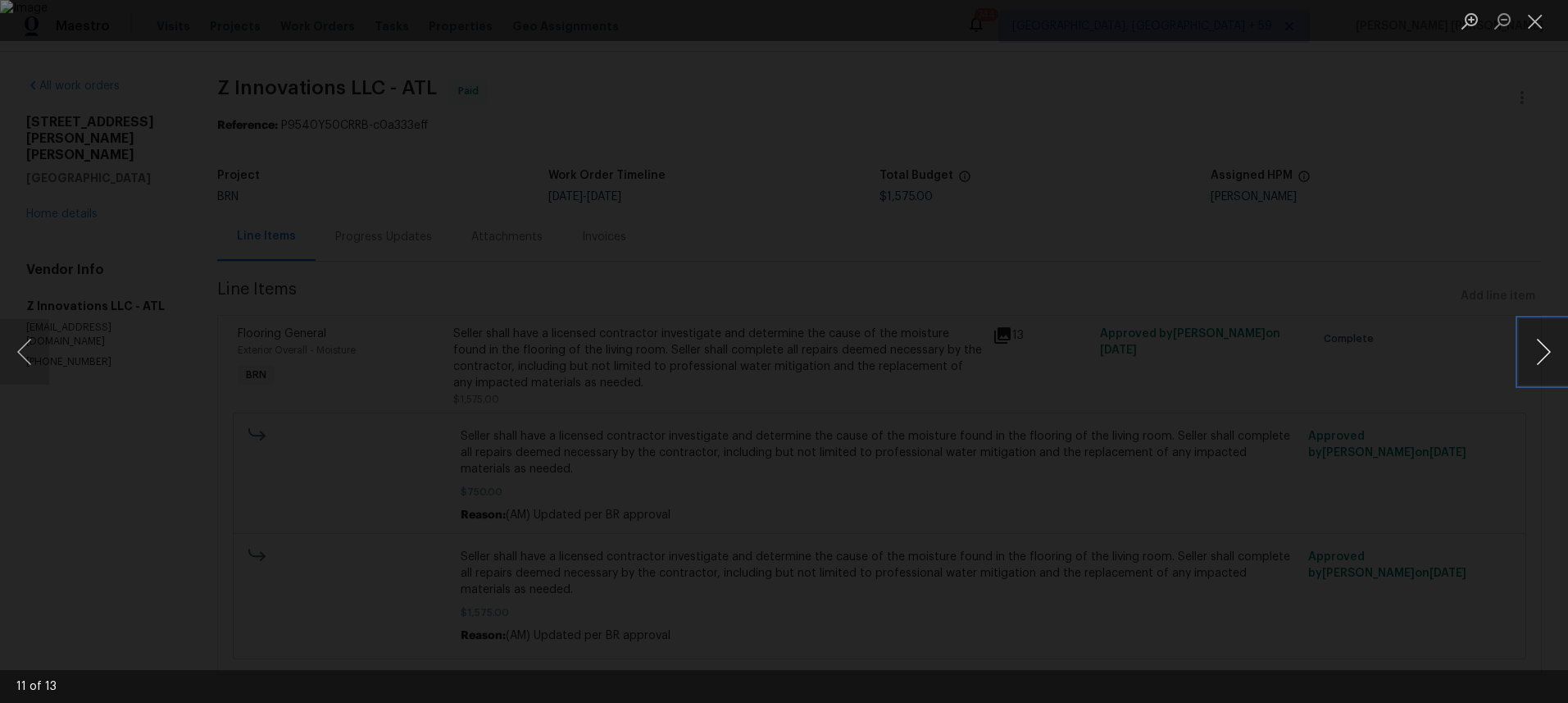
click at [1541, 361] on button "Next image" at bounding box center [1543, 351] width 49 height 66
click at [1350, 516] on div "Lightbox" at bounding box center [784, 351] width 1568 height 703
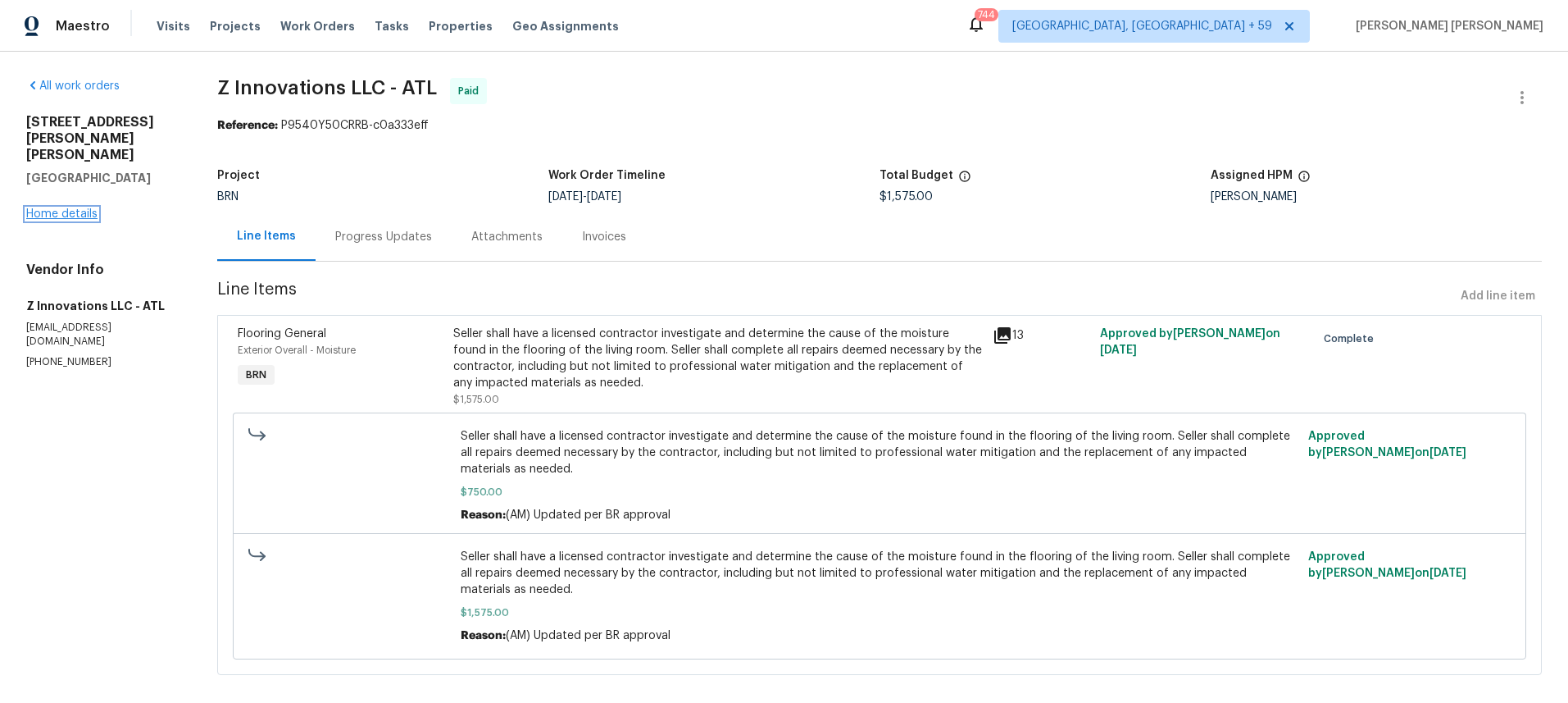
click at [80, 208] on link "Home details" at bounding box center [62, 214] width 71 height 11
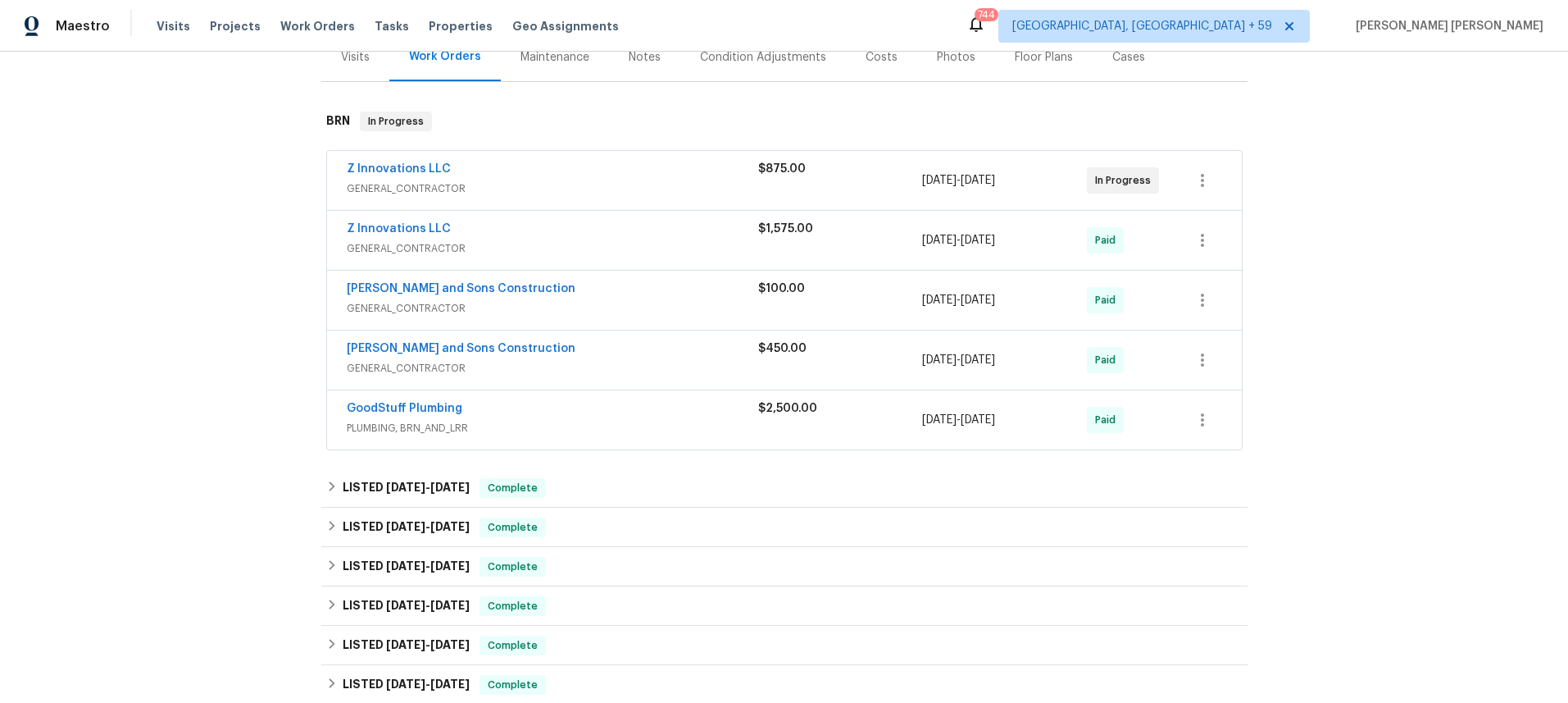
scroll to position [217, 0]
click at [596, 354] on div "[PERSON_NAME] and Sons Construction" at bounding box center [552, 348] width 412 height 20
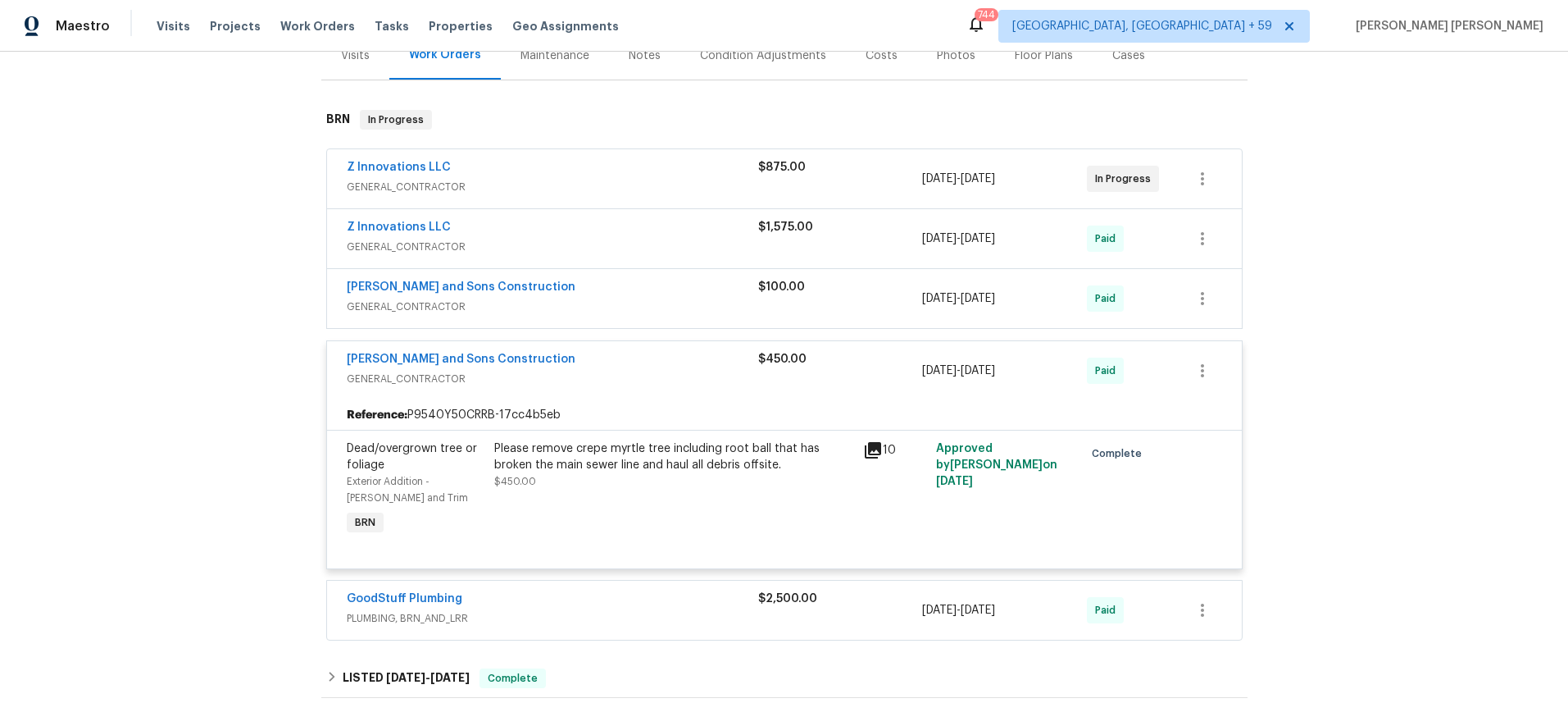
click at [596, 354] on div "[PERSON_NAME] and Sons Construction" at bounding box center [552, 361] width 412 height 20
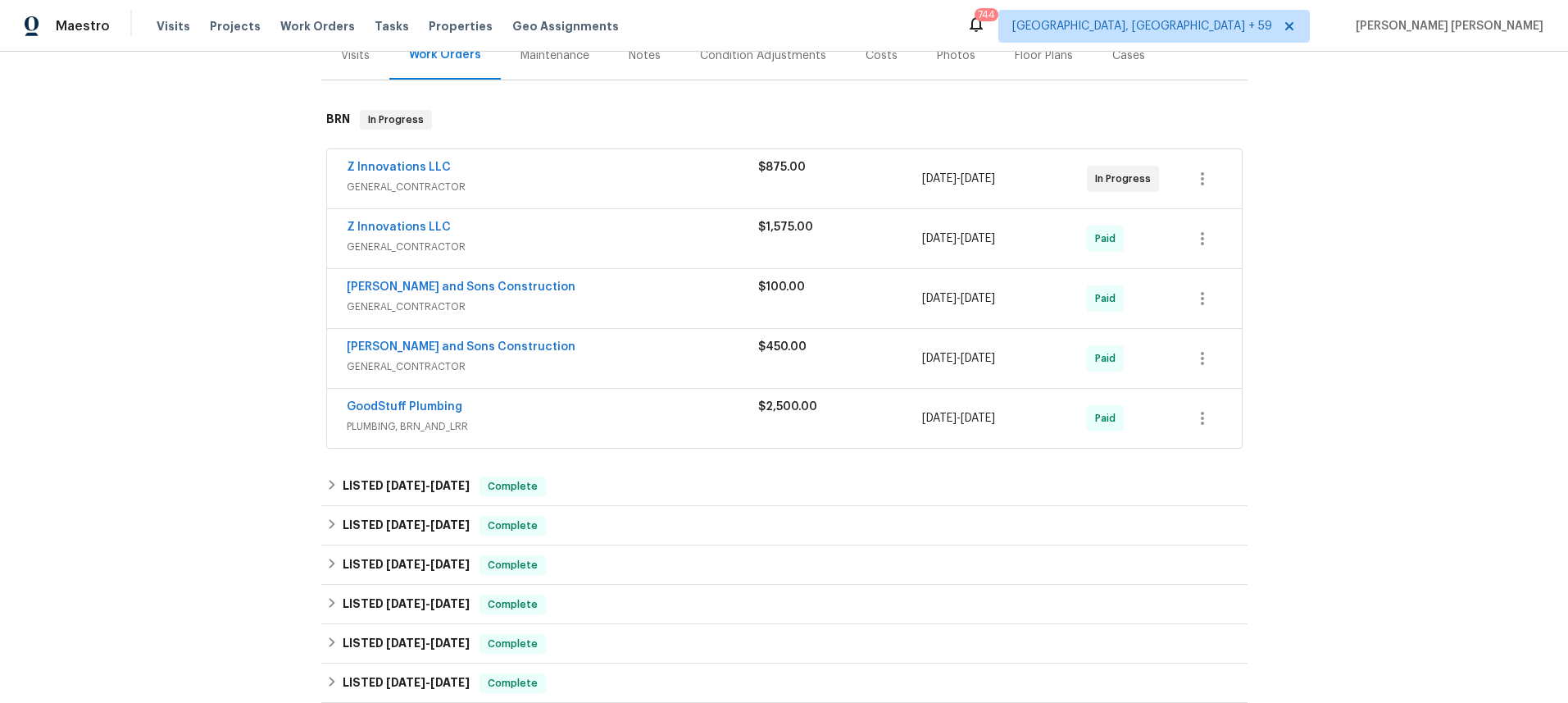
click at [602, 420] on span "PLUMBING, BRN_AND_LRR" at bounding box center [552, 426] width 412 height 16
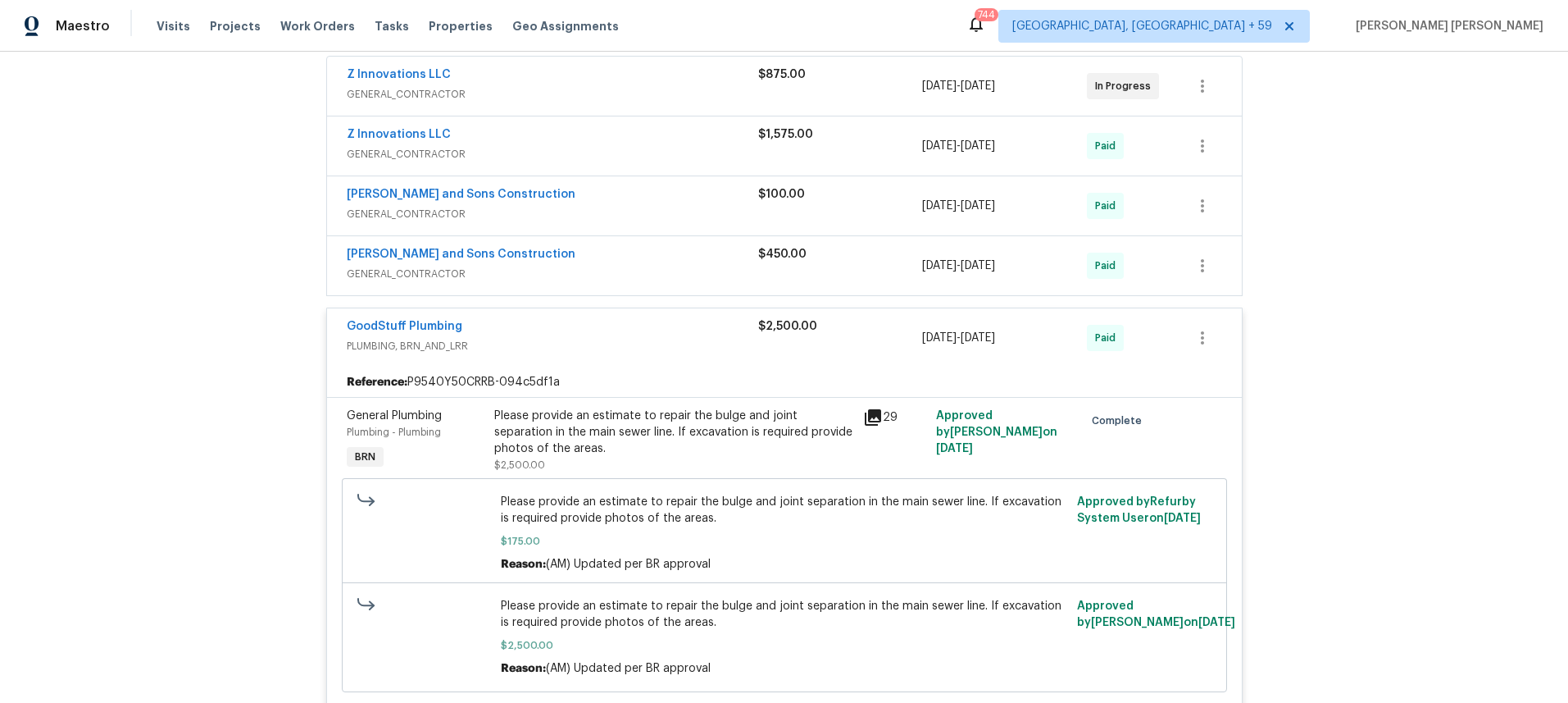
scroll to position [323, 0]
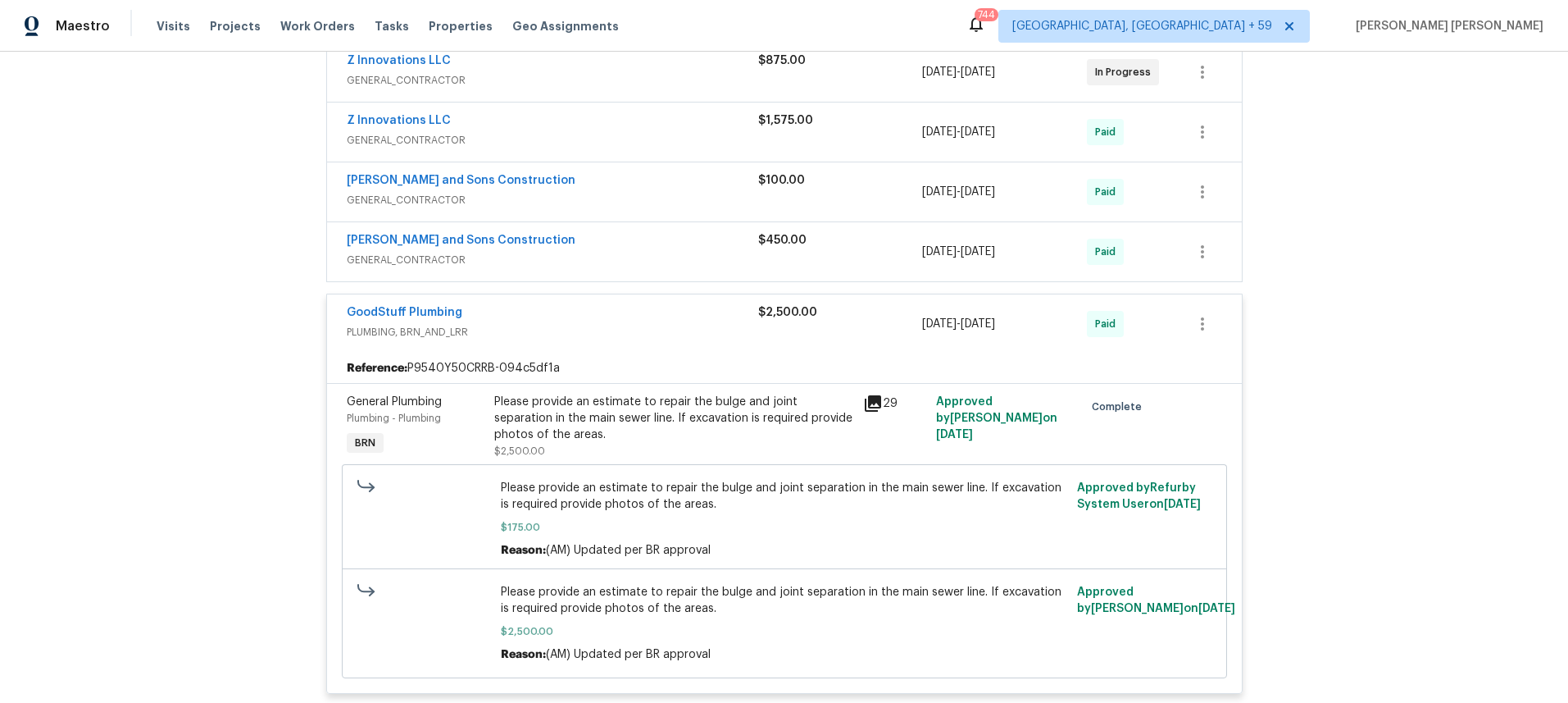
click at [871, 403] on icon at bounding box center [872, 402] width 16 height 16
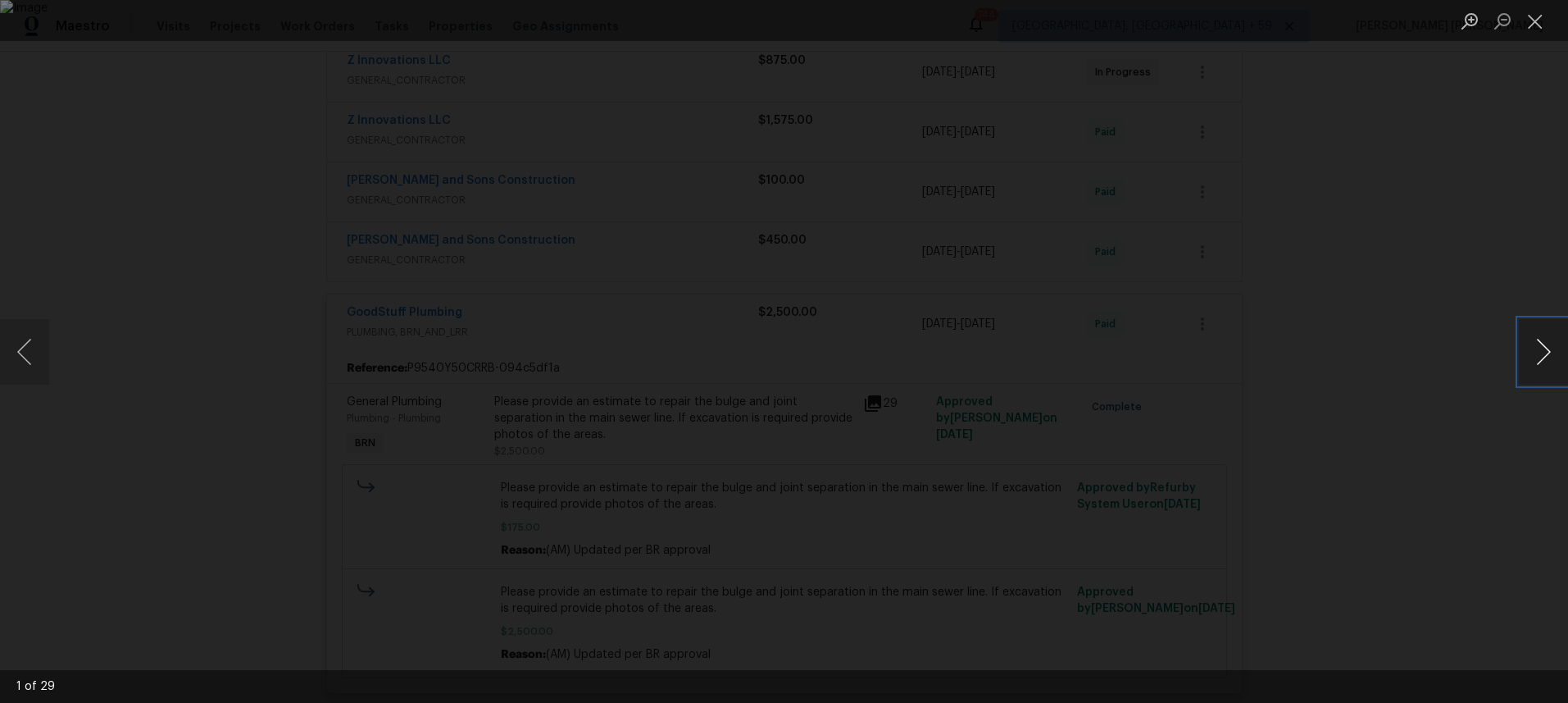
click at [1529, 363] on button "Next image" at bounding box center [1543, 351] width 49 height 66
click at [1383, 516] on div "Lightbox" at bounding box center [784, 351] width 1568 height 703
click at [1383, 515] on div "Lightbox" at bounding box center [784, 351] width 1568 height 703
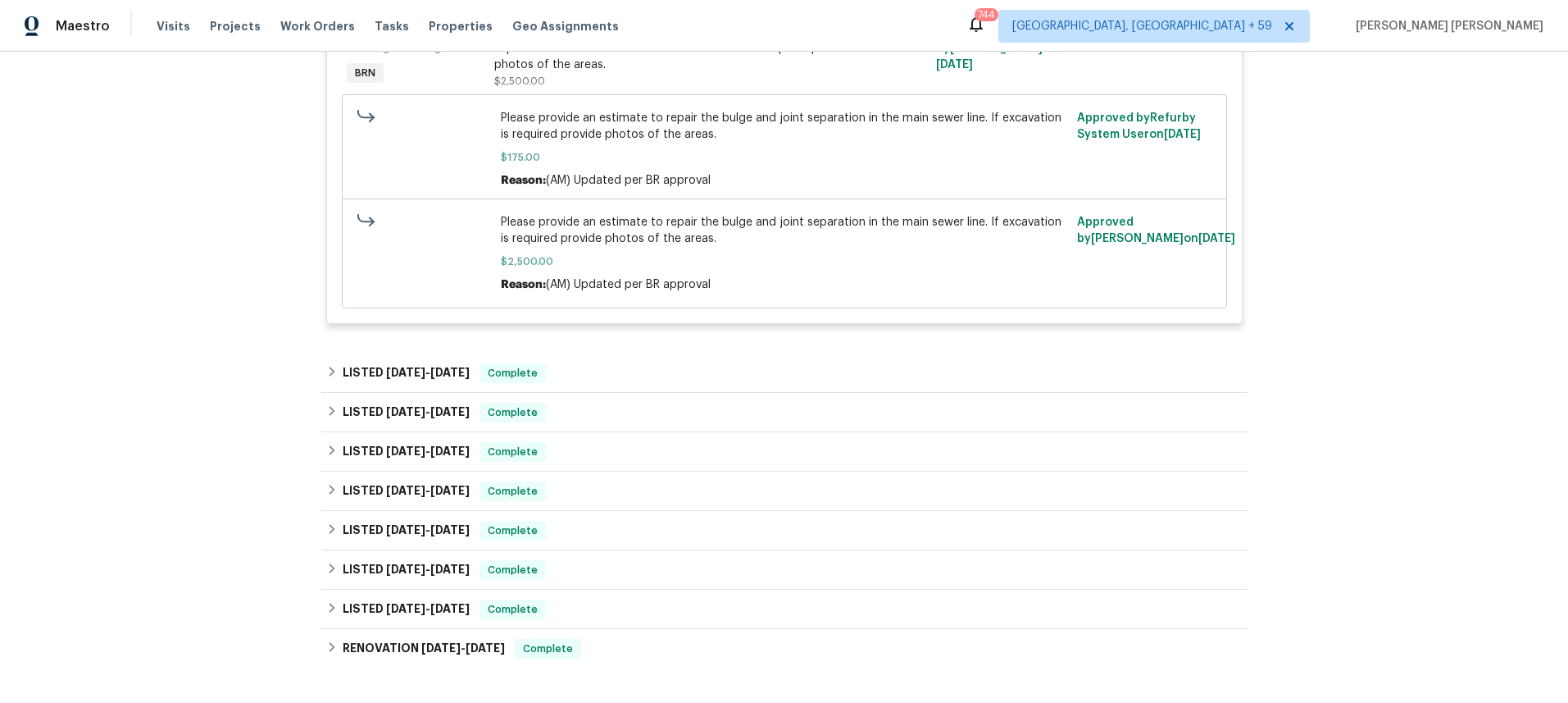
scroll to position [734, 0]
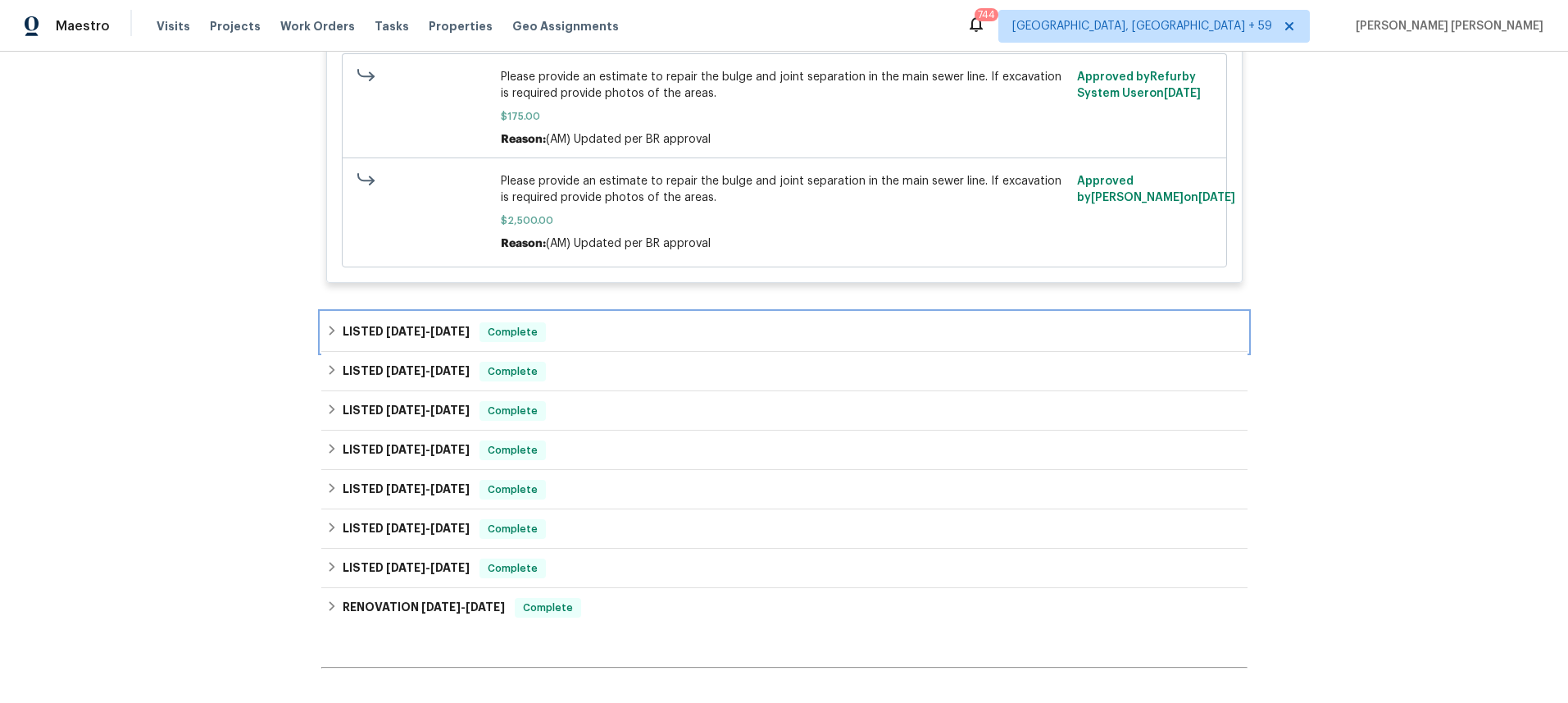
drag, startPoint x: 384, startPoint y: 336, endPoint x: 530, endPoint y: 399, distance: 159.0
click at [386, 336] on span "7/18/25" at bounding box center [405, 331] width 39 height 11
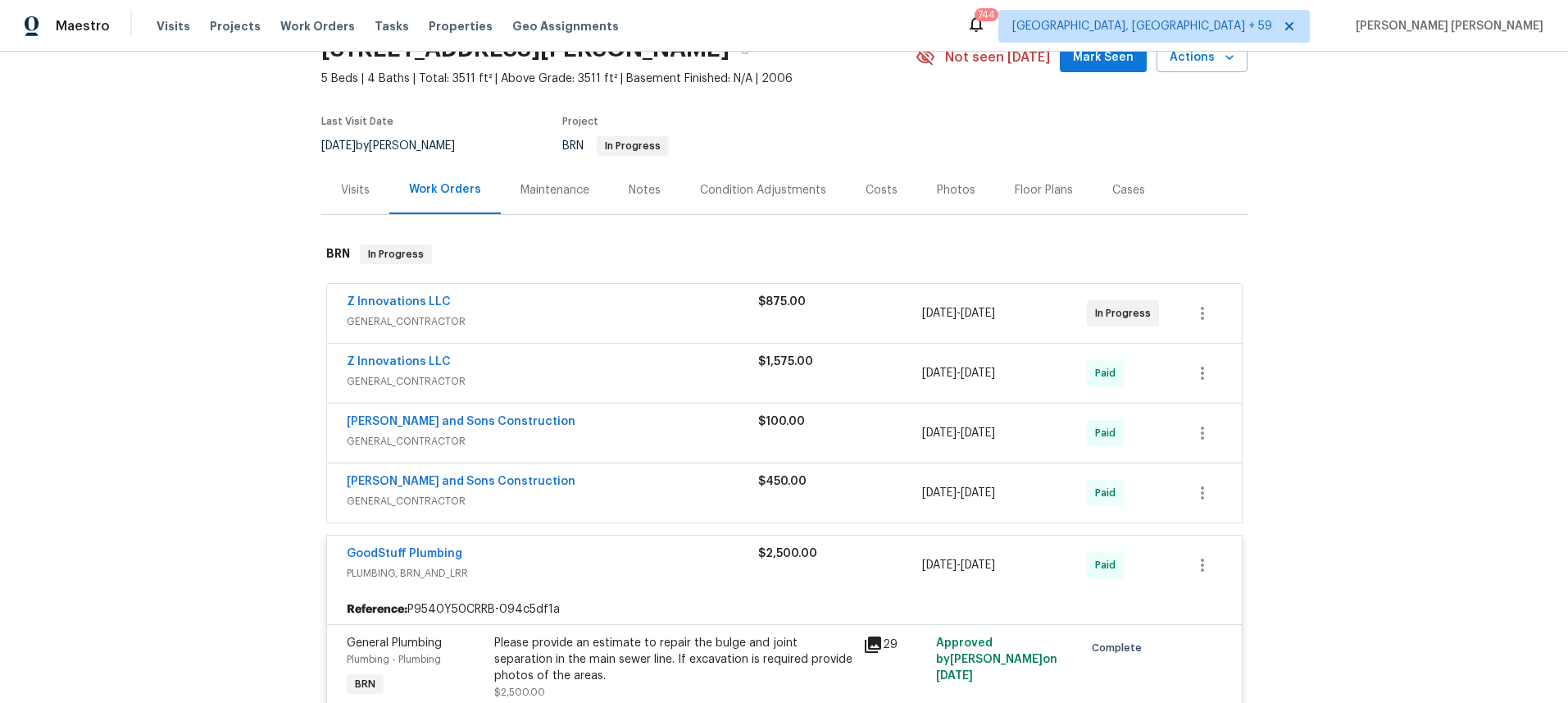
scroll to position [0, 0]
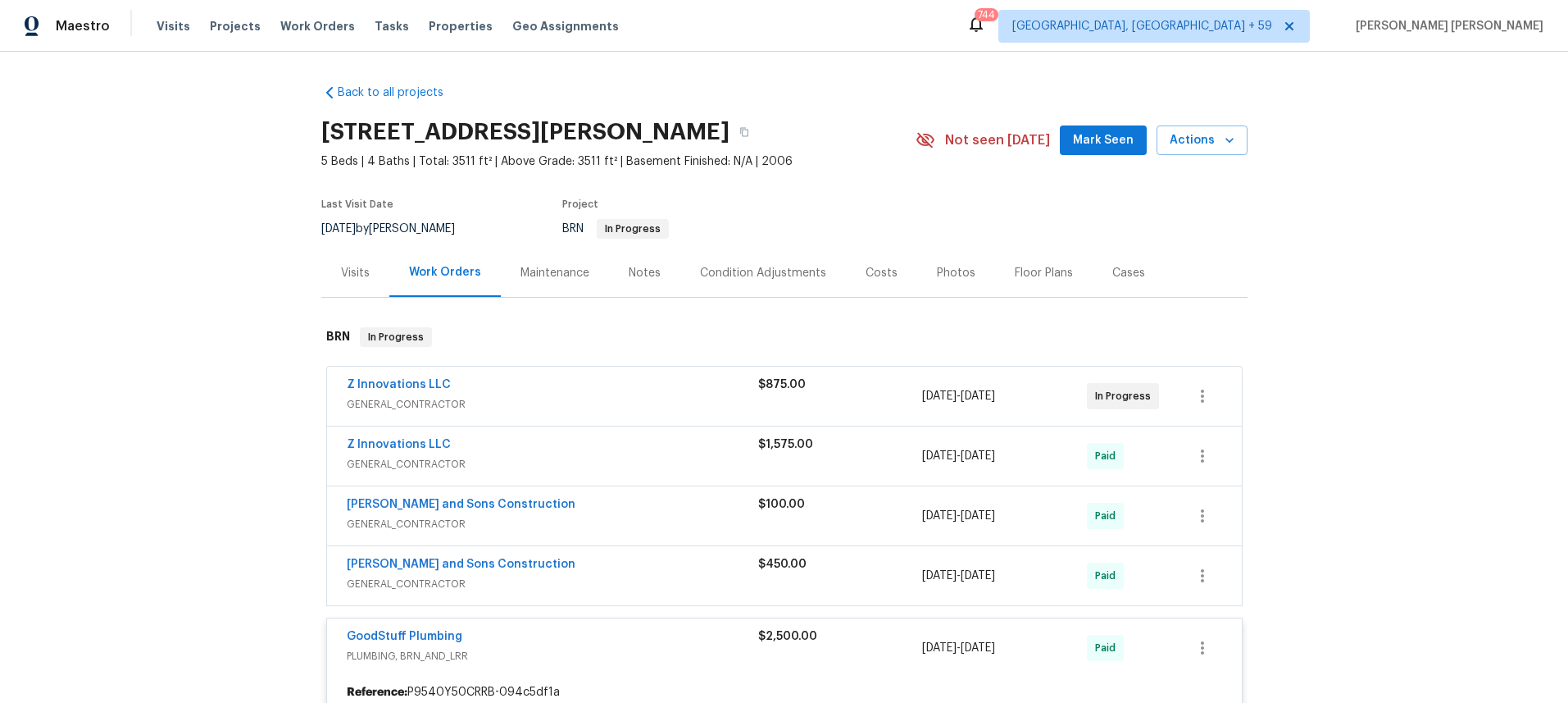
click at [349, 274] on div "Visits" at bounding box center [356, 272] width 29 height 16
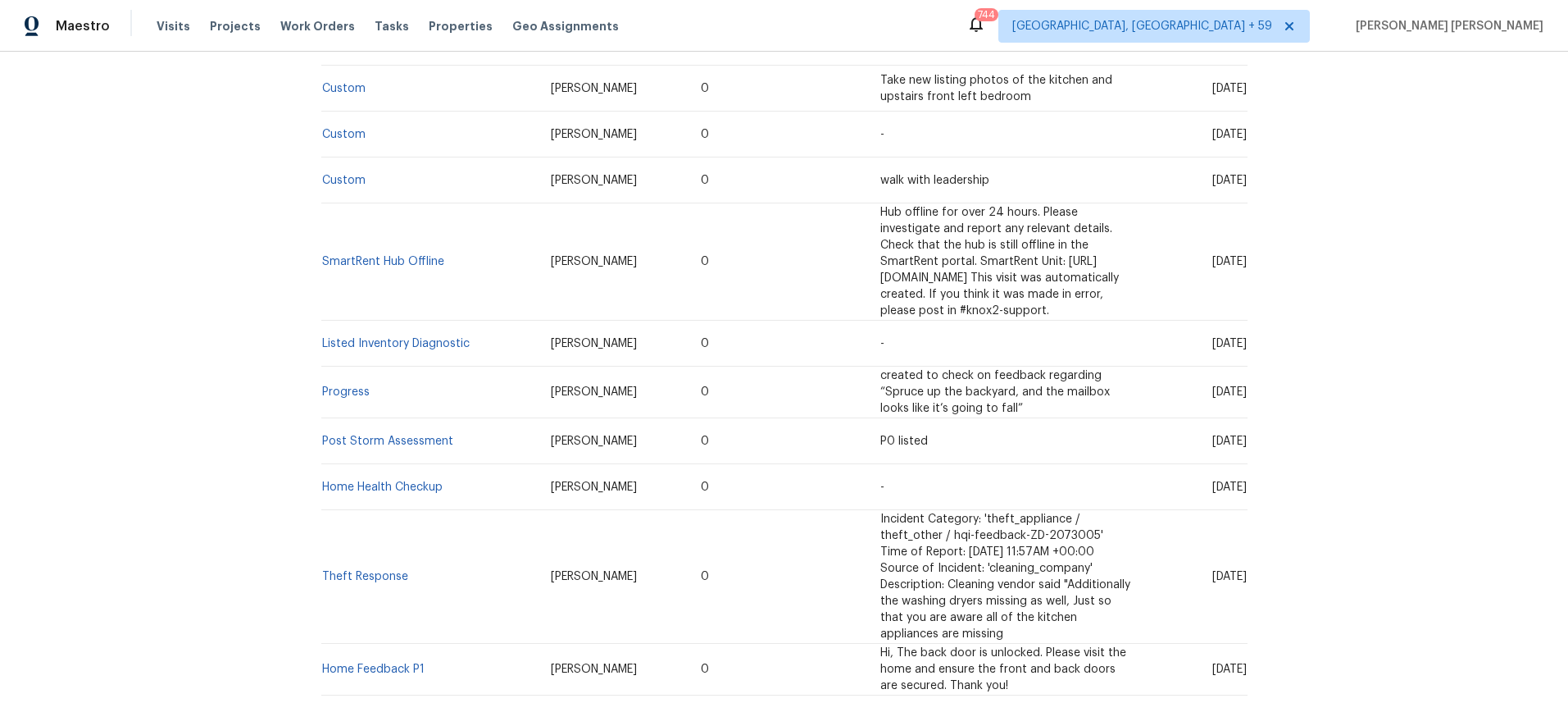
scroll to position [479, 0]
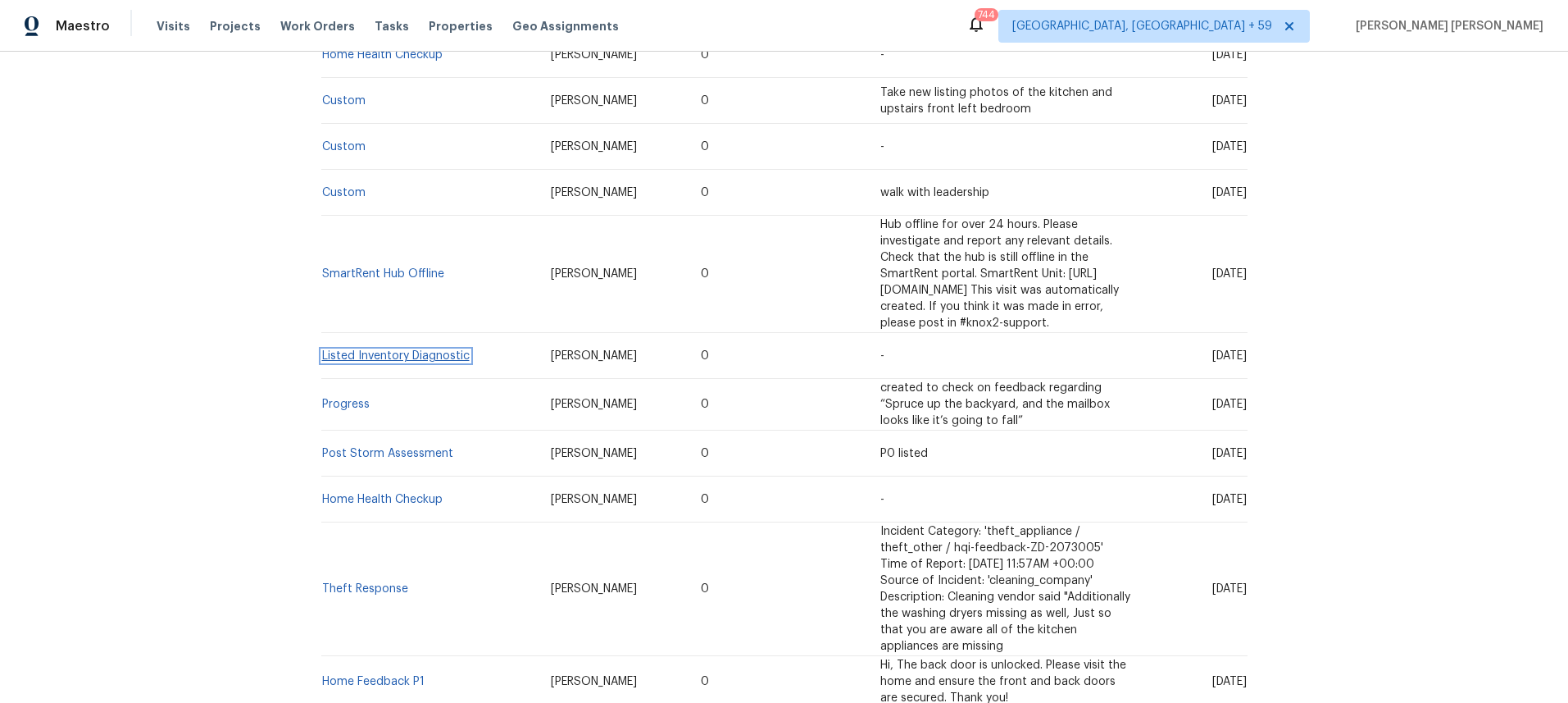
click at [419, 350] on link "Listed Inventory Diagnostic" at bounding box center [396, 356] width 147 height 11
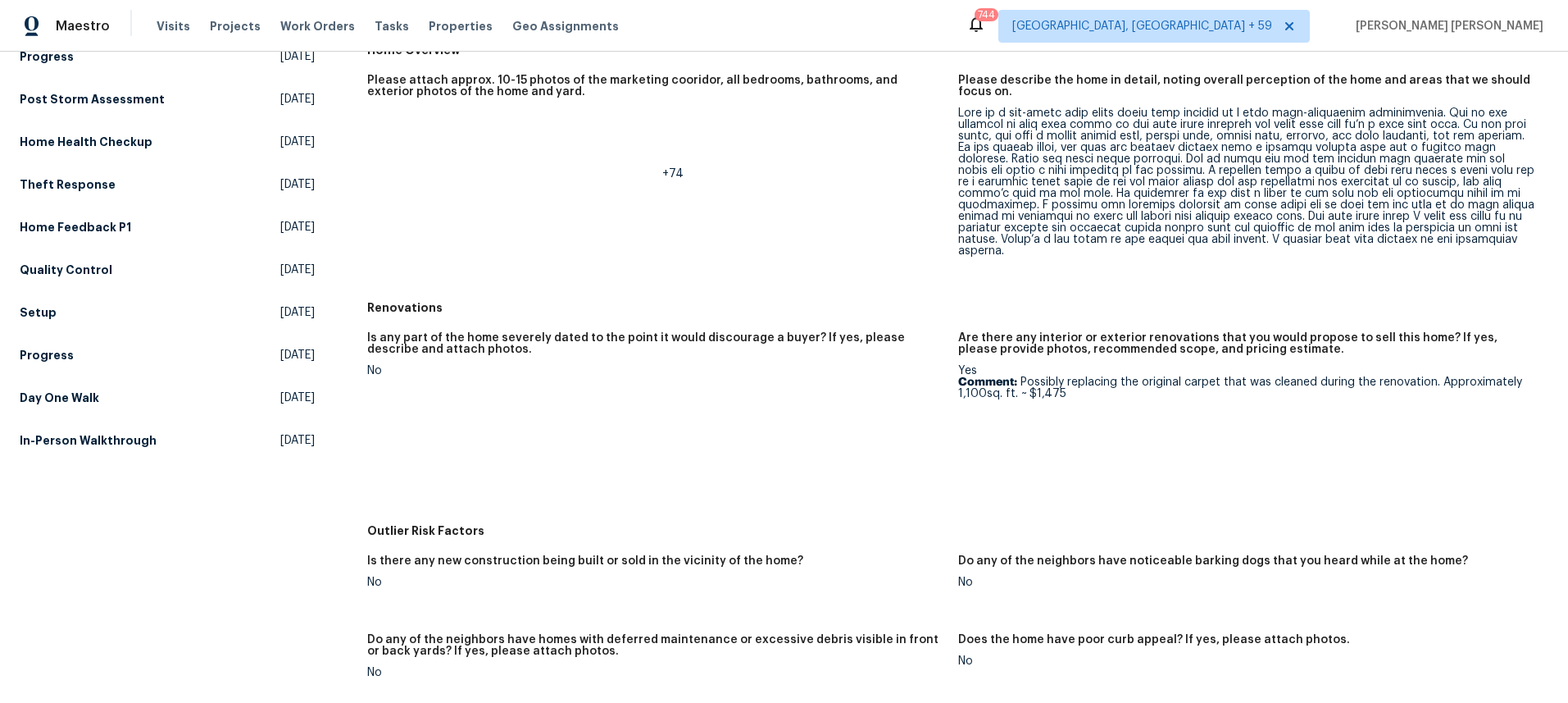
scroll to position [520, 0]
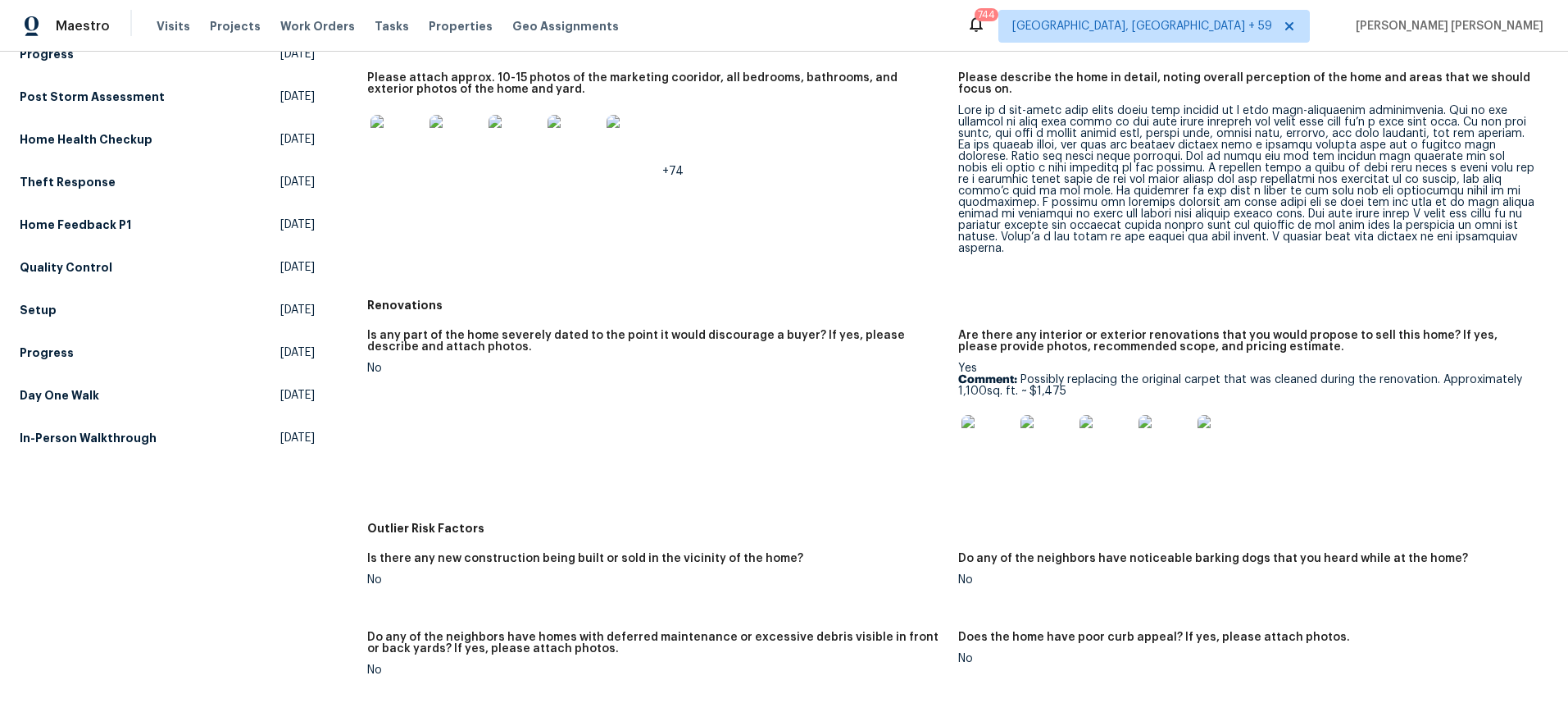
click at [398, 144] on img at bounding box center [397, 141] width 52 height 52
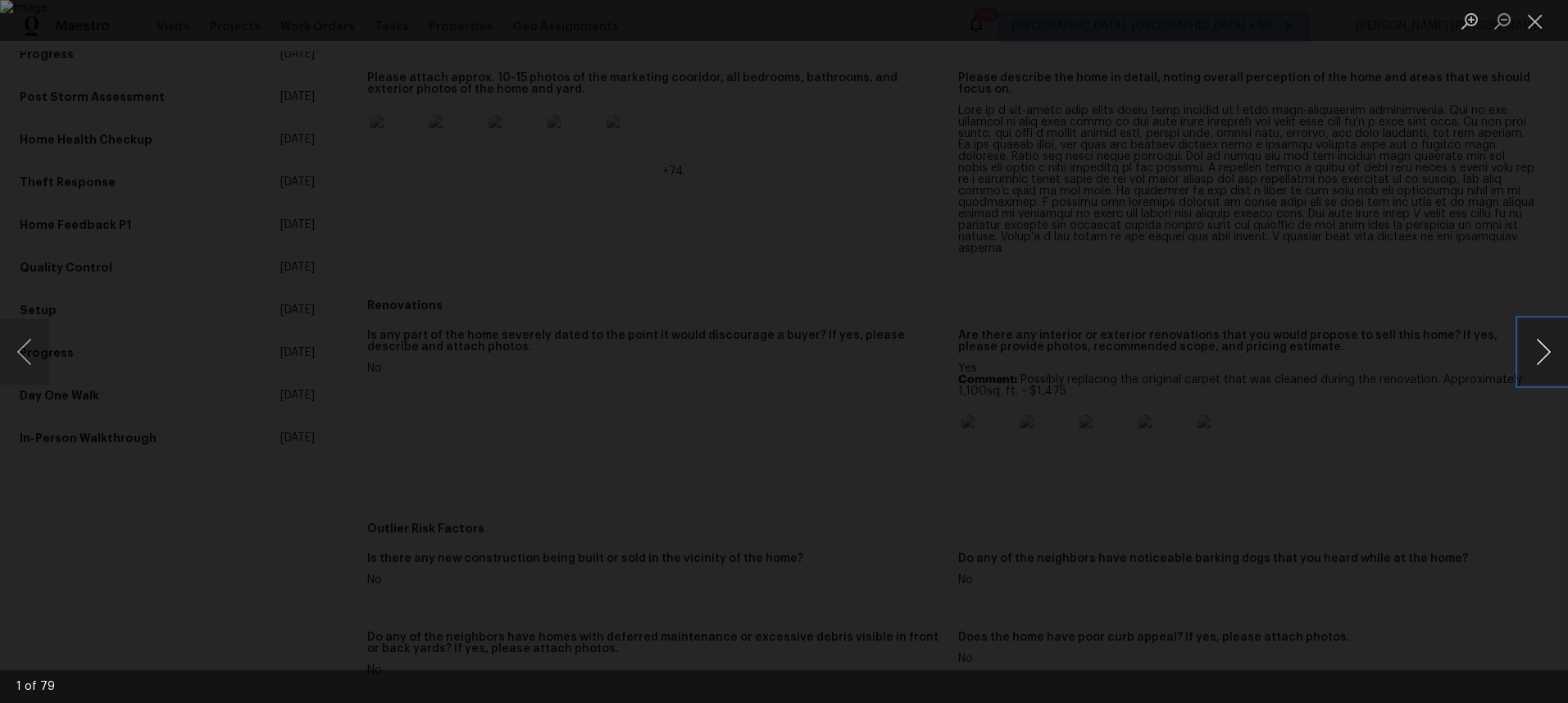
click at [1541, 361] on button "Next image" at bounding box center [1543, 351] width 49 height 66
drag, startPoint x: 34, startPoint y: 360, endPoint x: 259, endPoint y: 378, distance: 225.7
click at [37, 360] on button "Previous image" at bounding box center [25, 351] width 49 height 66
click at [1542, 361] on button "Next image" at bounding box center [1543, 351] width 49 height 66
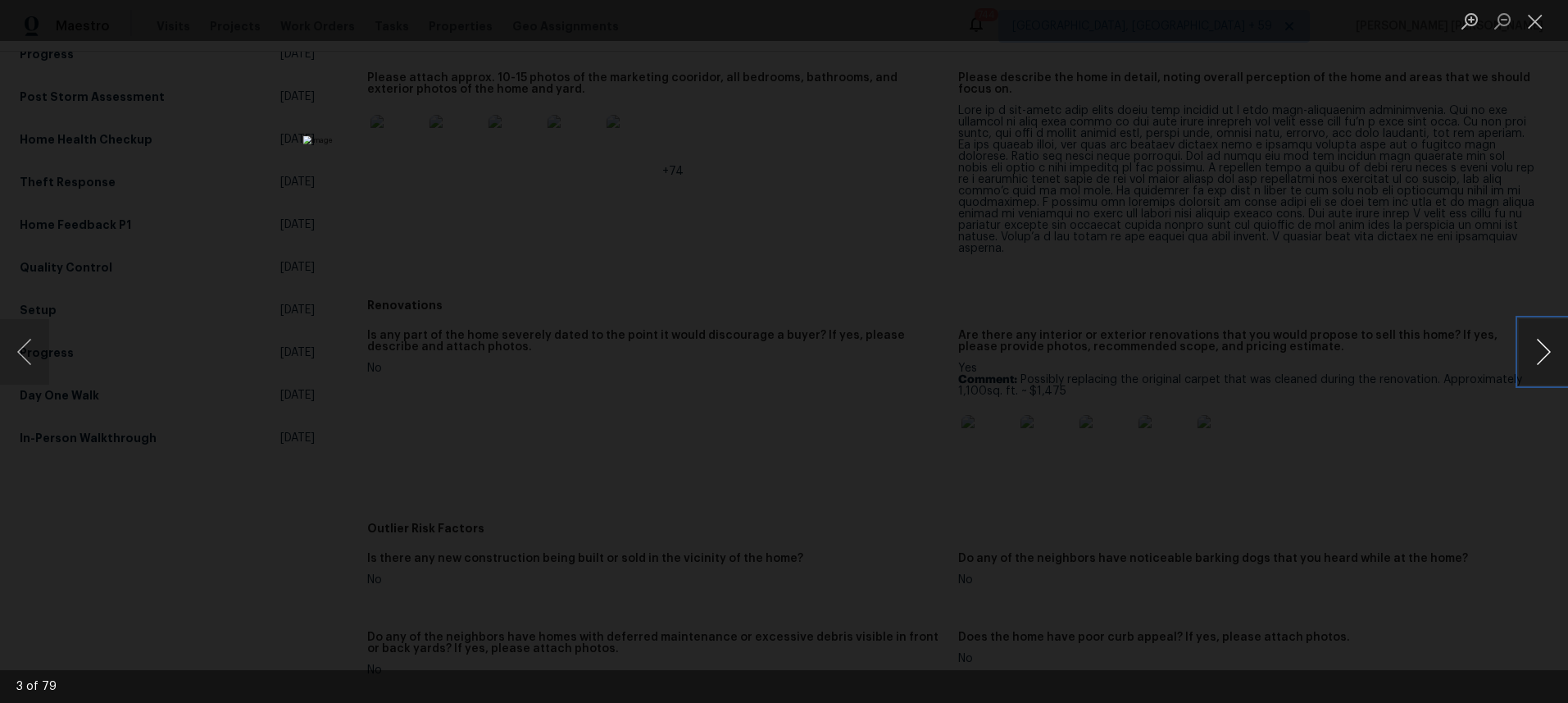
click at [1542, 361] on button "Next image" at bounding box center [1543, 351] width 49 height 66
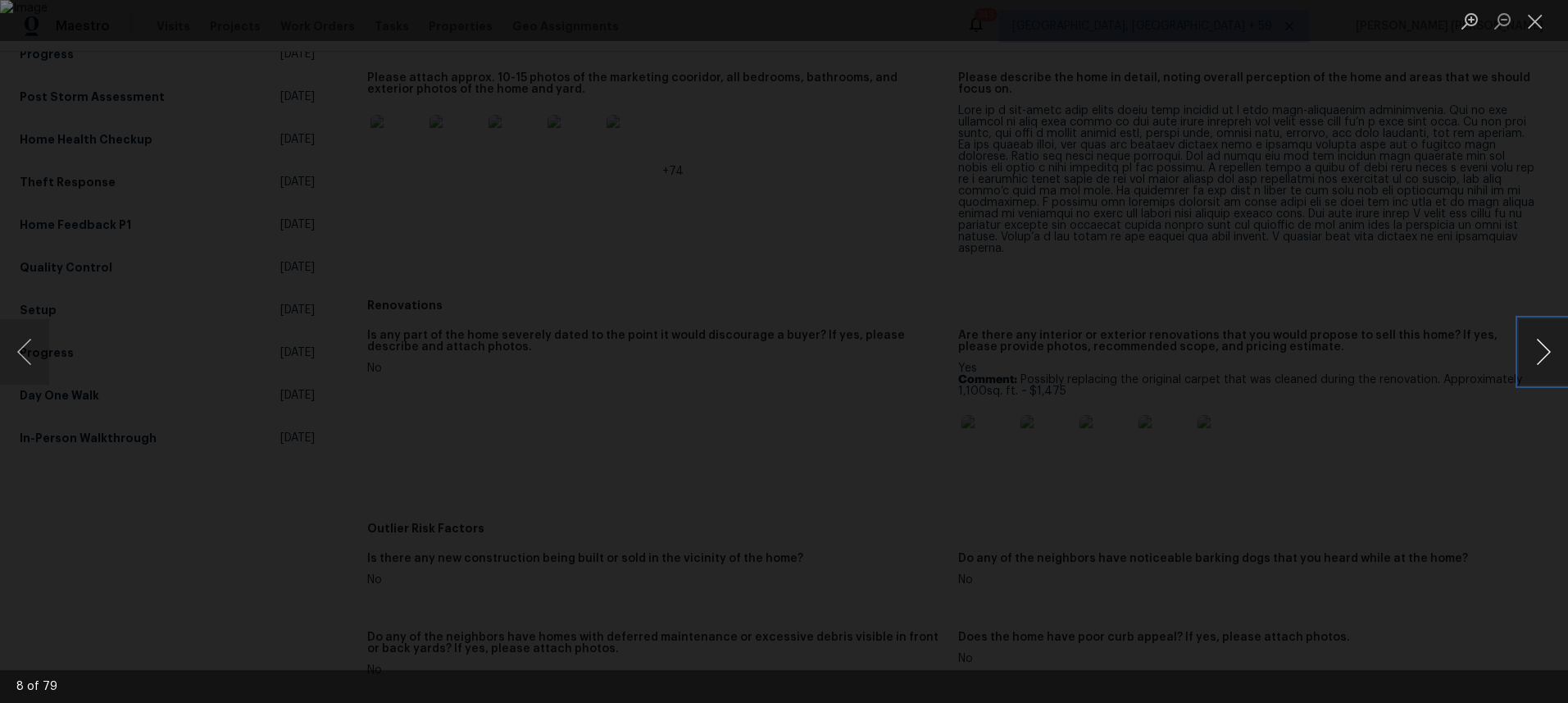
click at [1542, 361] on button "Next image" at bounding box center [1543, 351] width 49 height 66
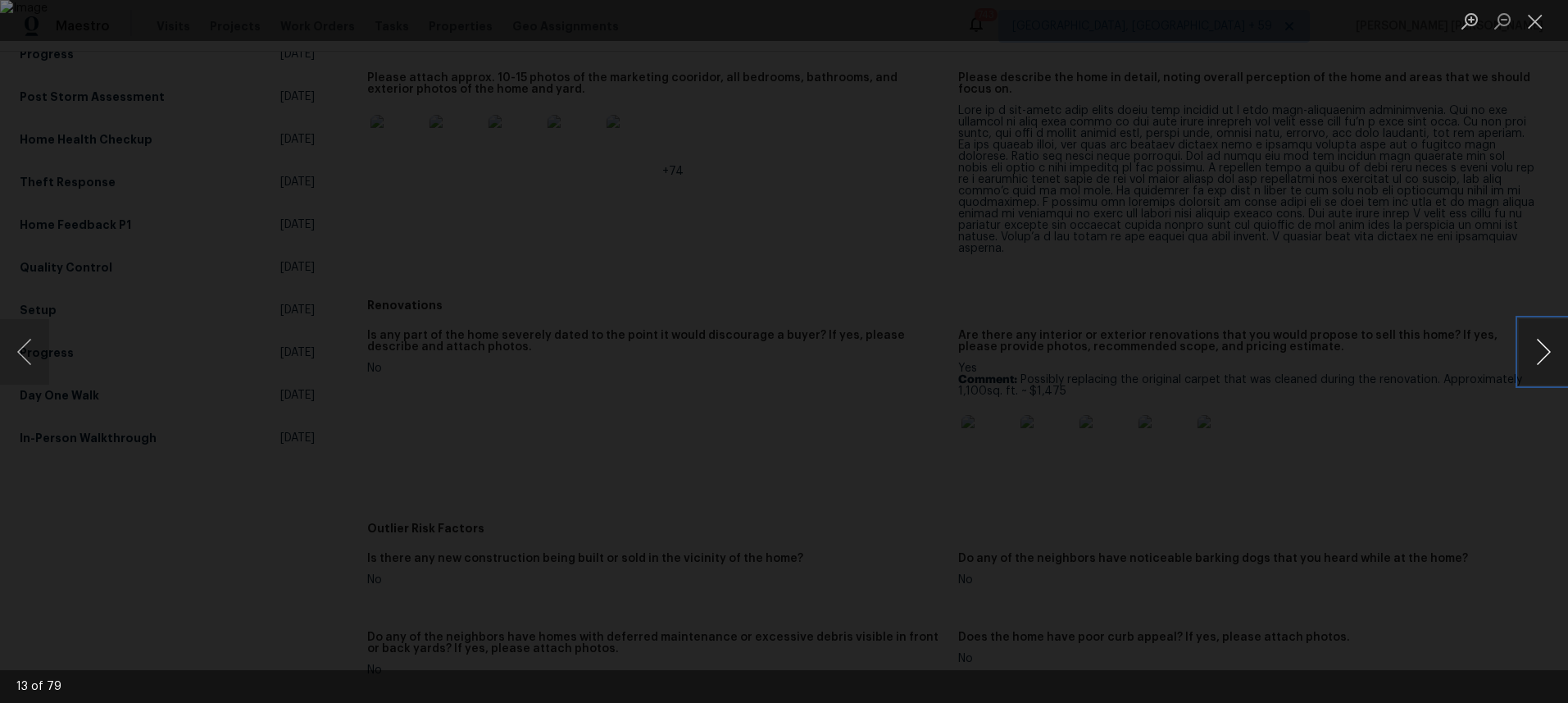
click at [1542, 361] on button "Next image" at bounding box center [1543, 351] width 49 height 66
click at [1543, 363] on button "Next image" at bounding box center [1543, 351] width 49 height 66
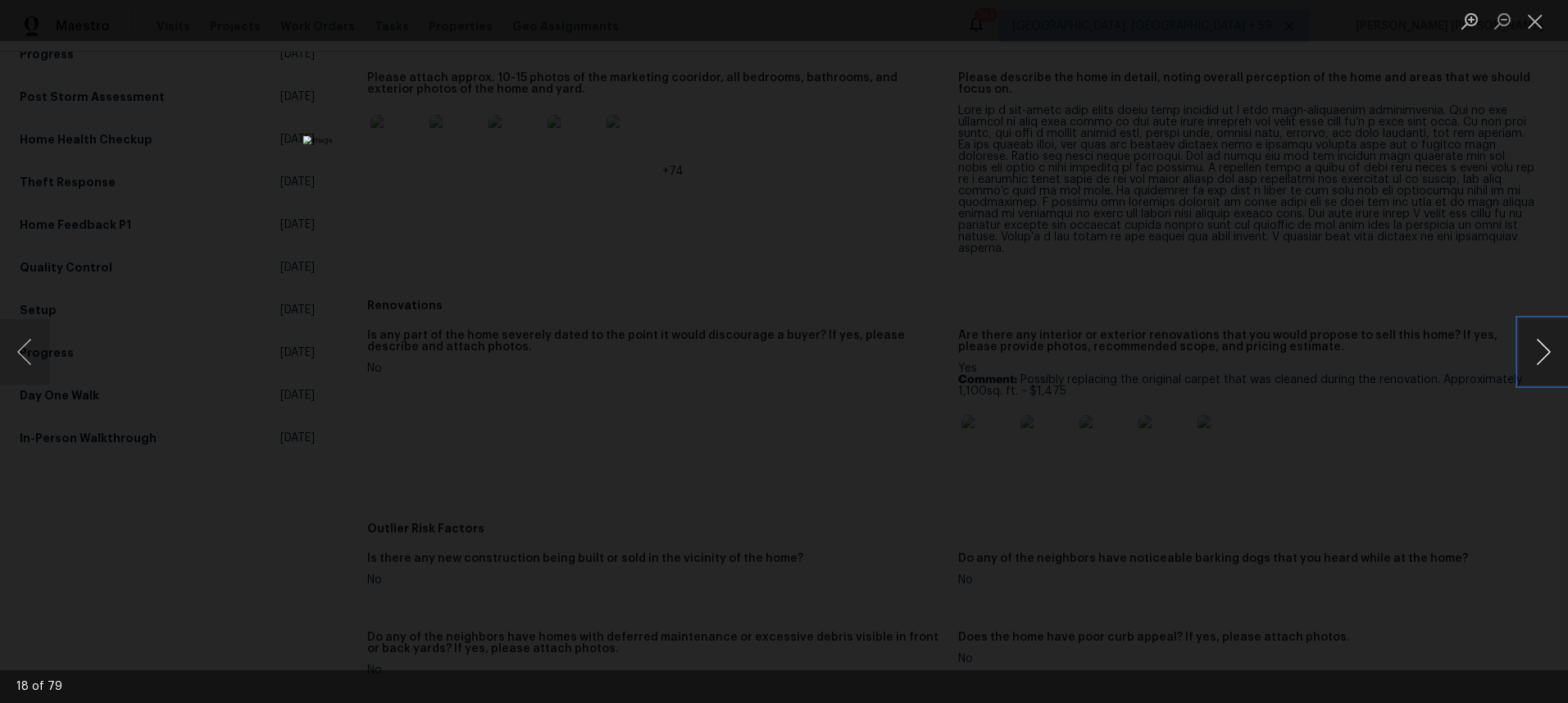
click at [1543, 363] on button "Next image" at bounding box center [1543, 351] width 49 height 66
click at [1417, 117] on div "Lightbox" at bounding box center [784, 351] width 1568 height 703
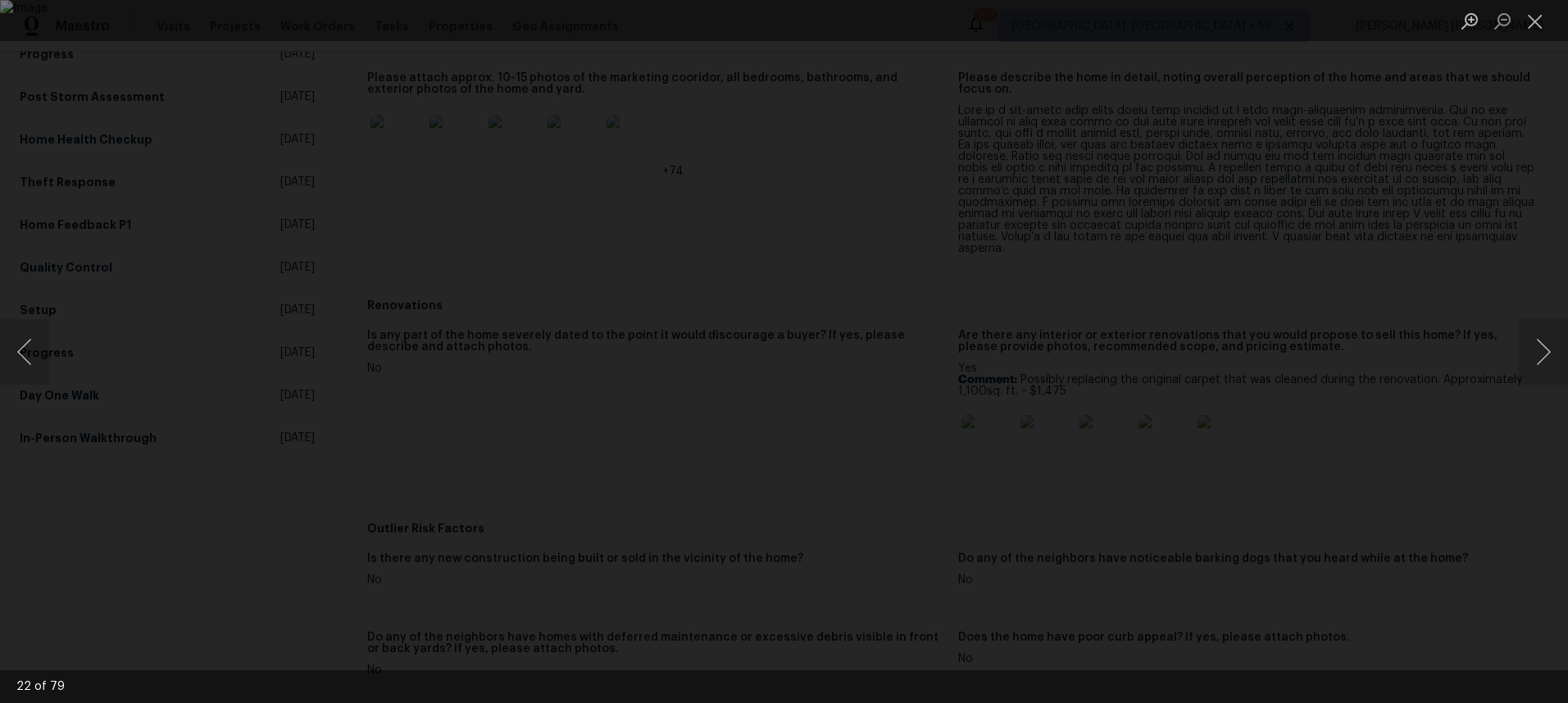
drag, startPoint x: 1417, startPoint y: 117, endPoint x: 1366, endPoint y: 116, distance: 51.0
click at [1405, 114] on div "Lightbox" at bounding box center [784, 351] width 1568 height 703
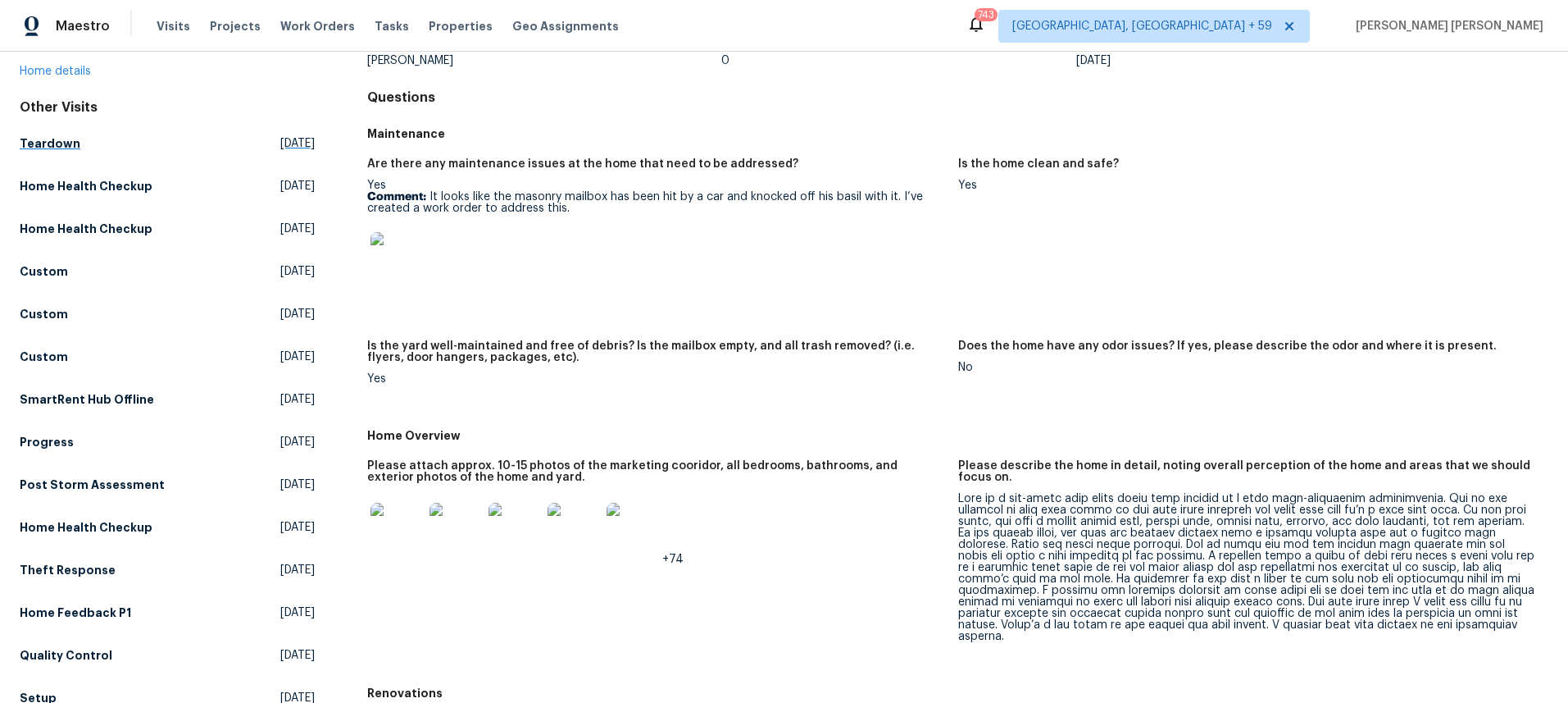
scroll to position [0, 0]
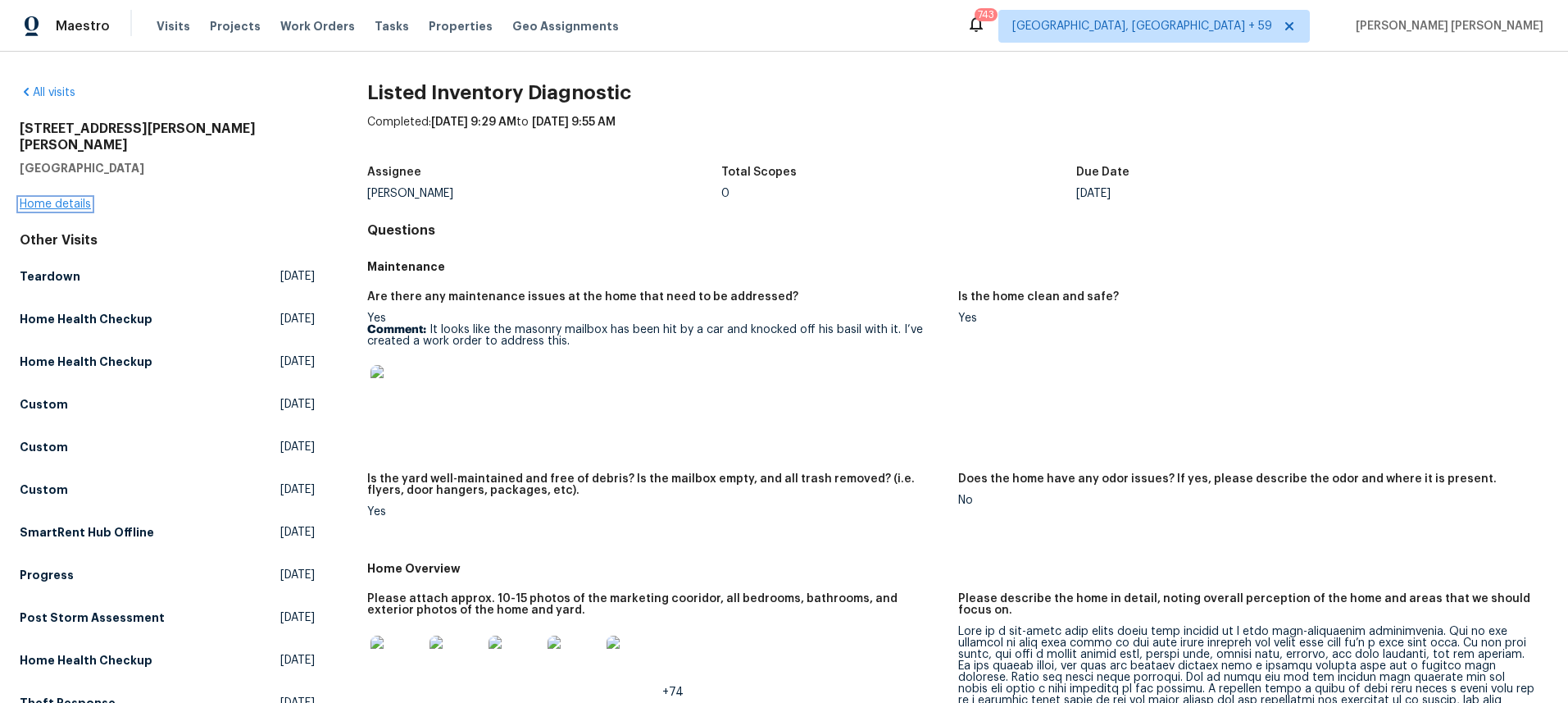
click at [45, 199] on link "Home details" at bounding box center [55, 205] width 71 height 11
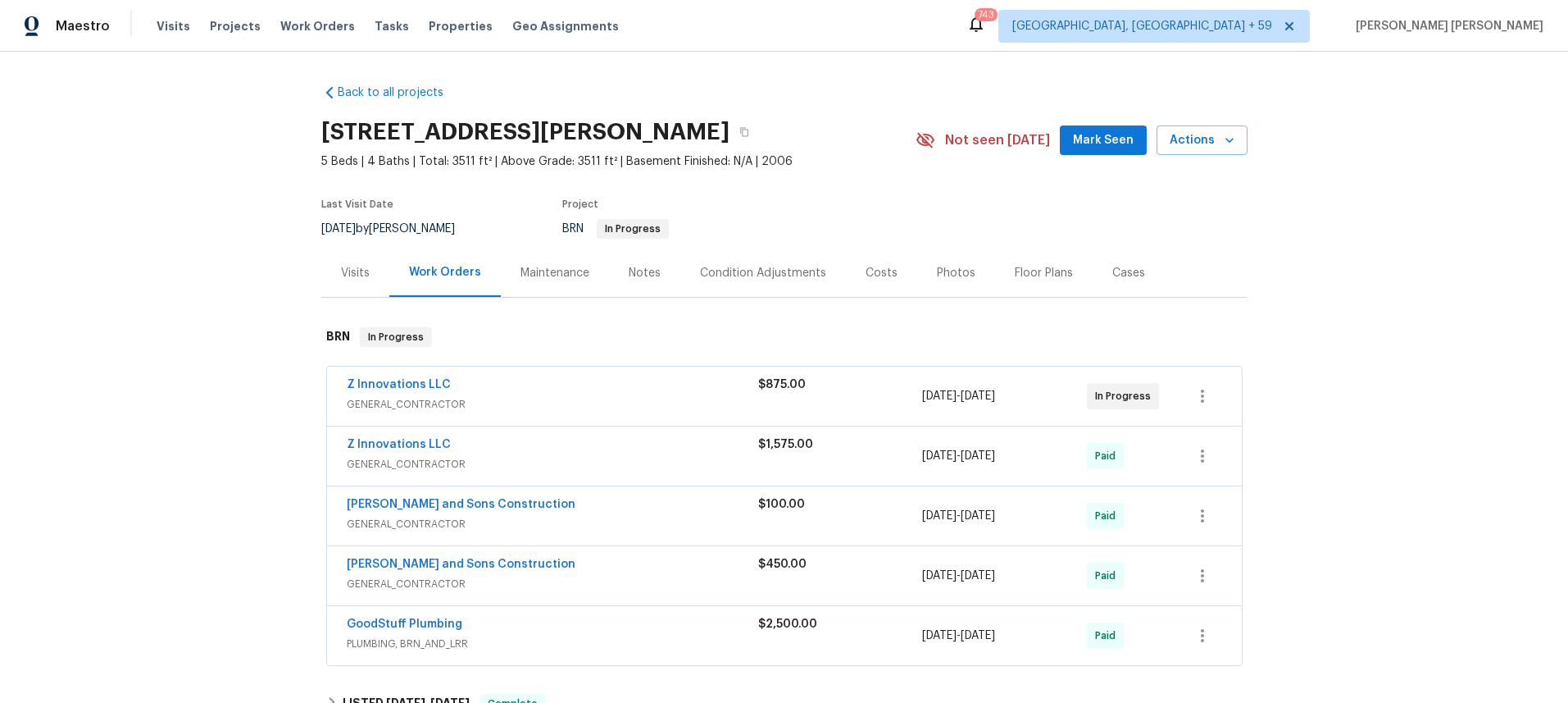
click at [1035, 278] on div "Floor Plans" at bounding box center [1043, 272] width 58 height 16
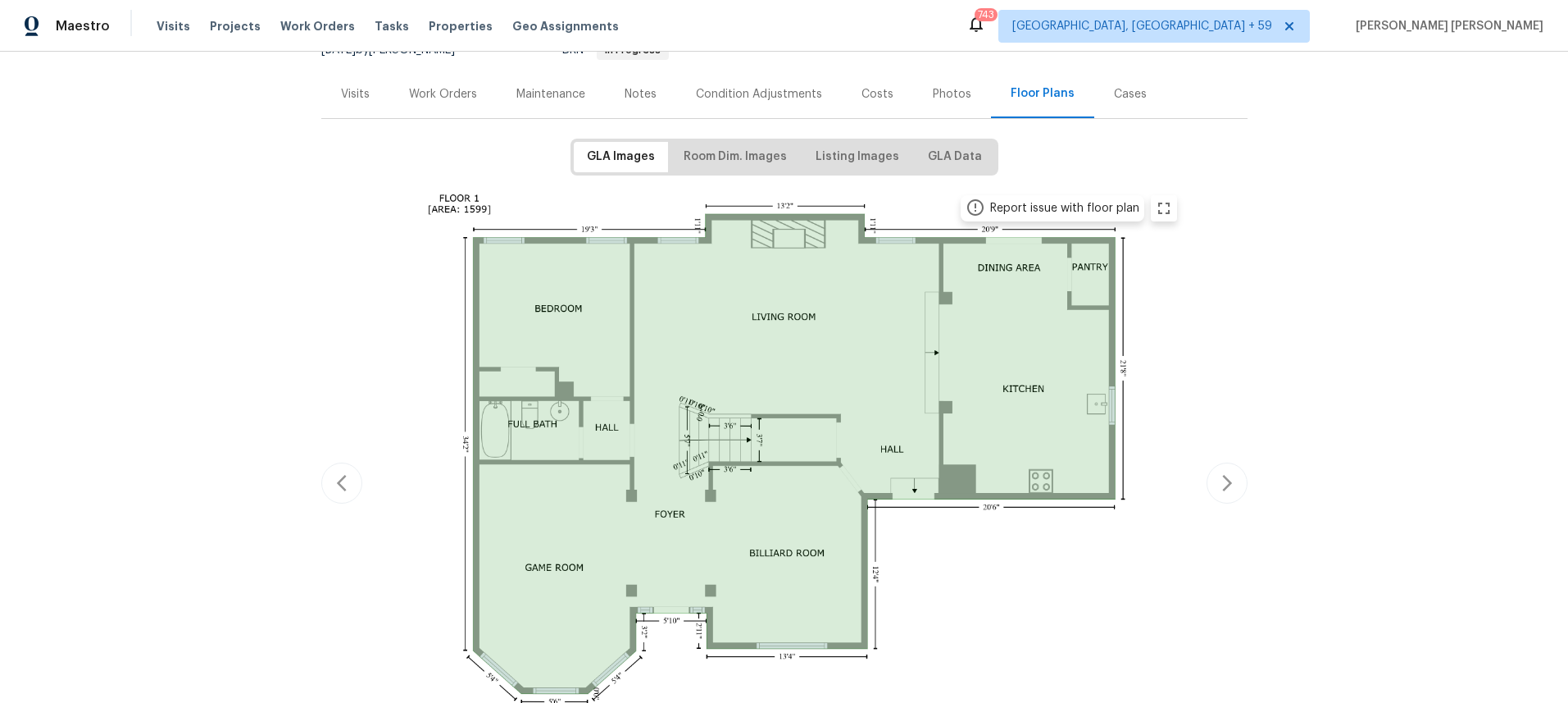
scroll to position [182, 0]
click at [354, 91] on div "Visits" at bounding box center [356, 91] width 29 height 16
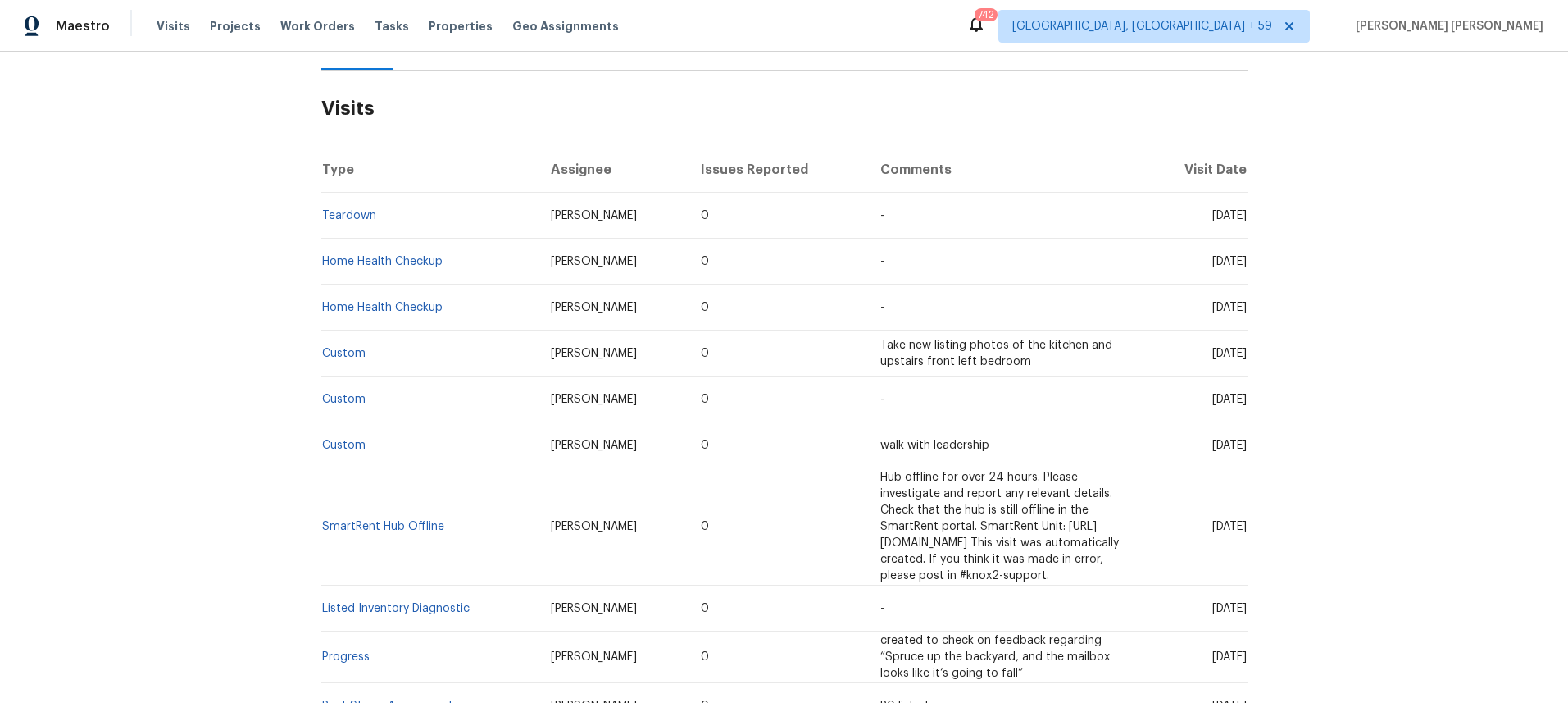
scroll to position [242, 0]
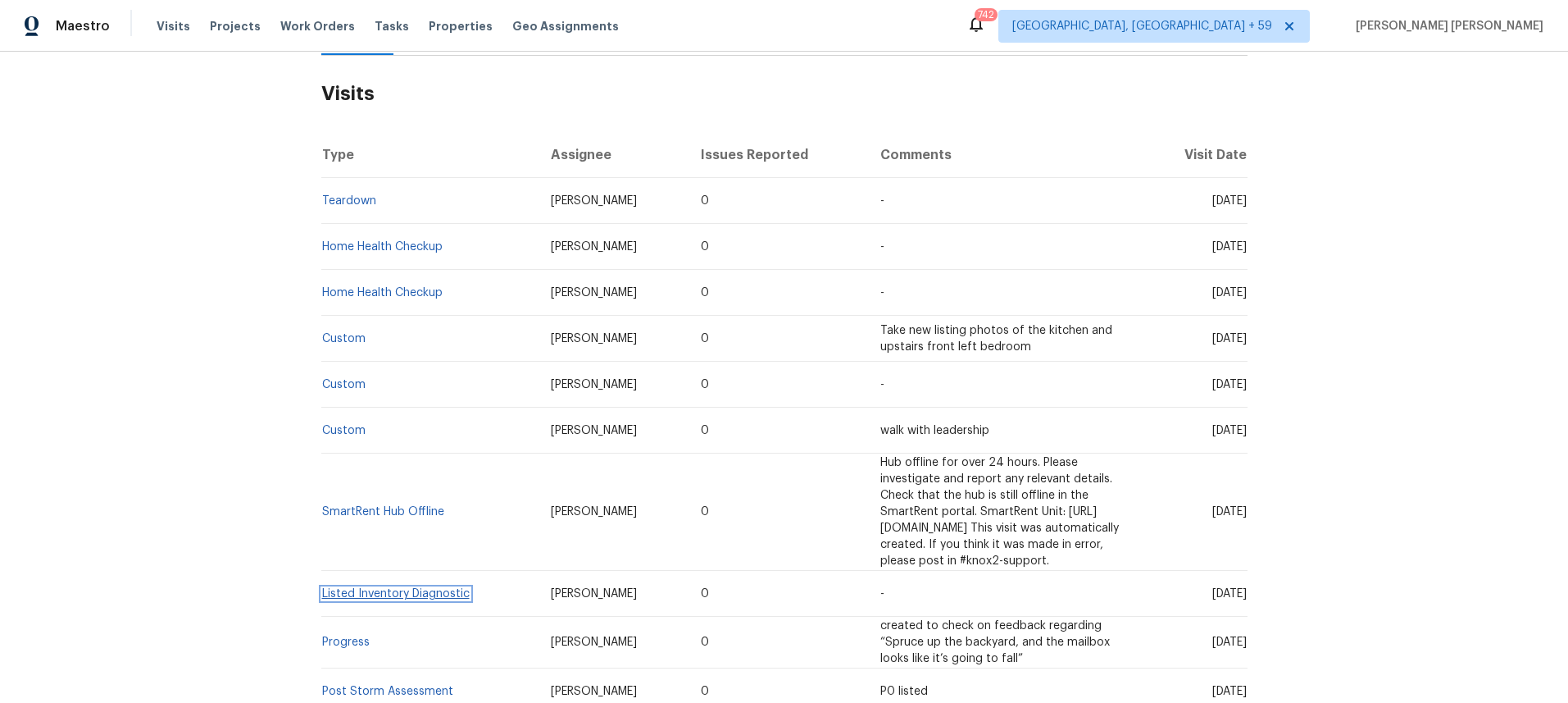
click at [413, 588] on link "Listed Inventory Diagnostic" at bounding box center [396, 594] width 147 height 11
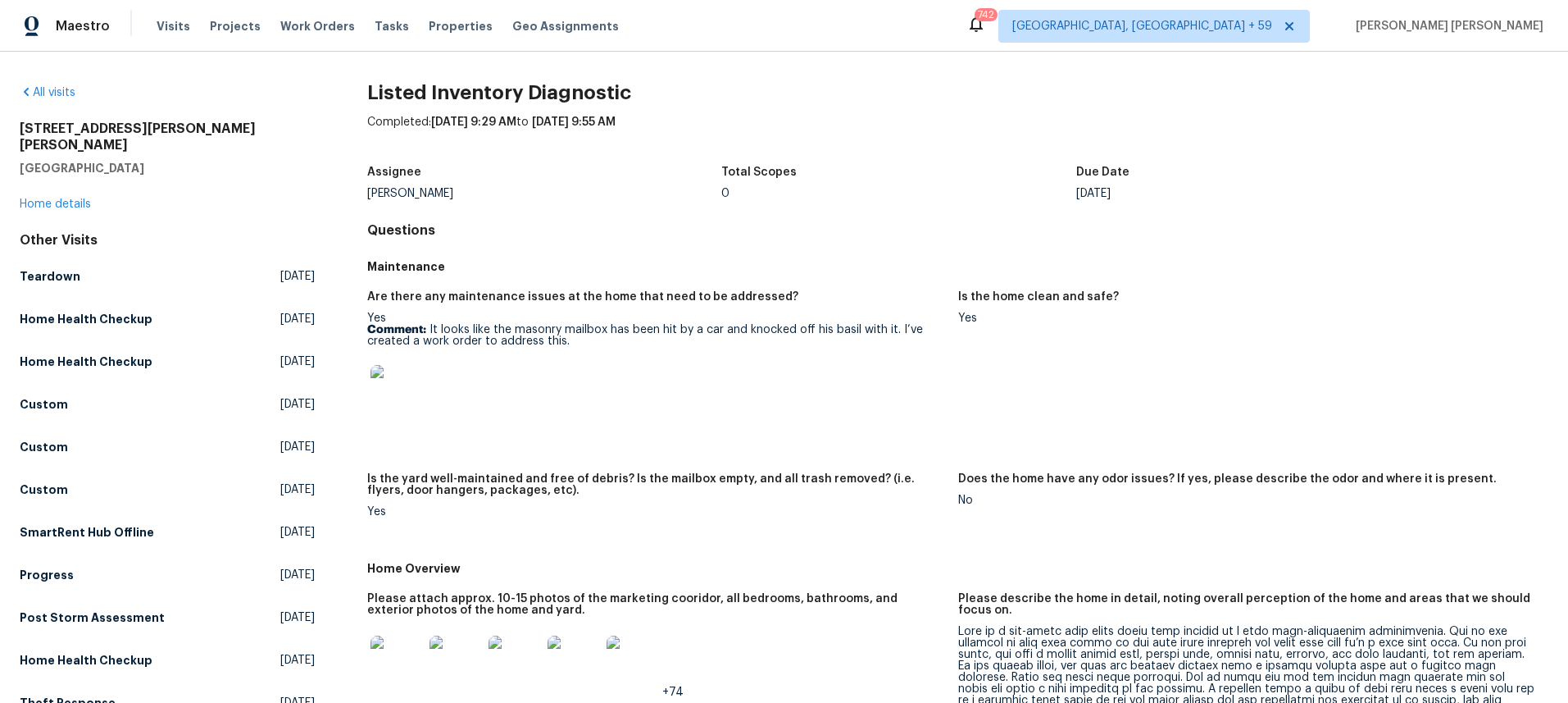
scroll to position [300, 0]
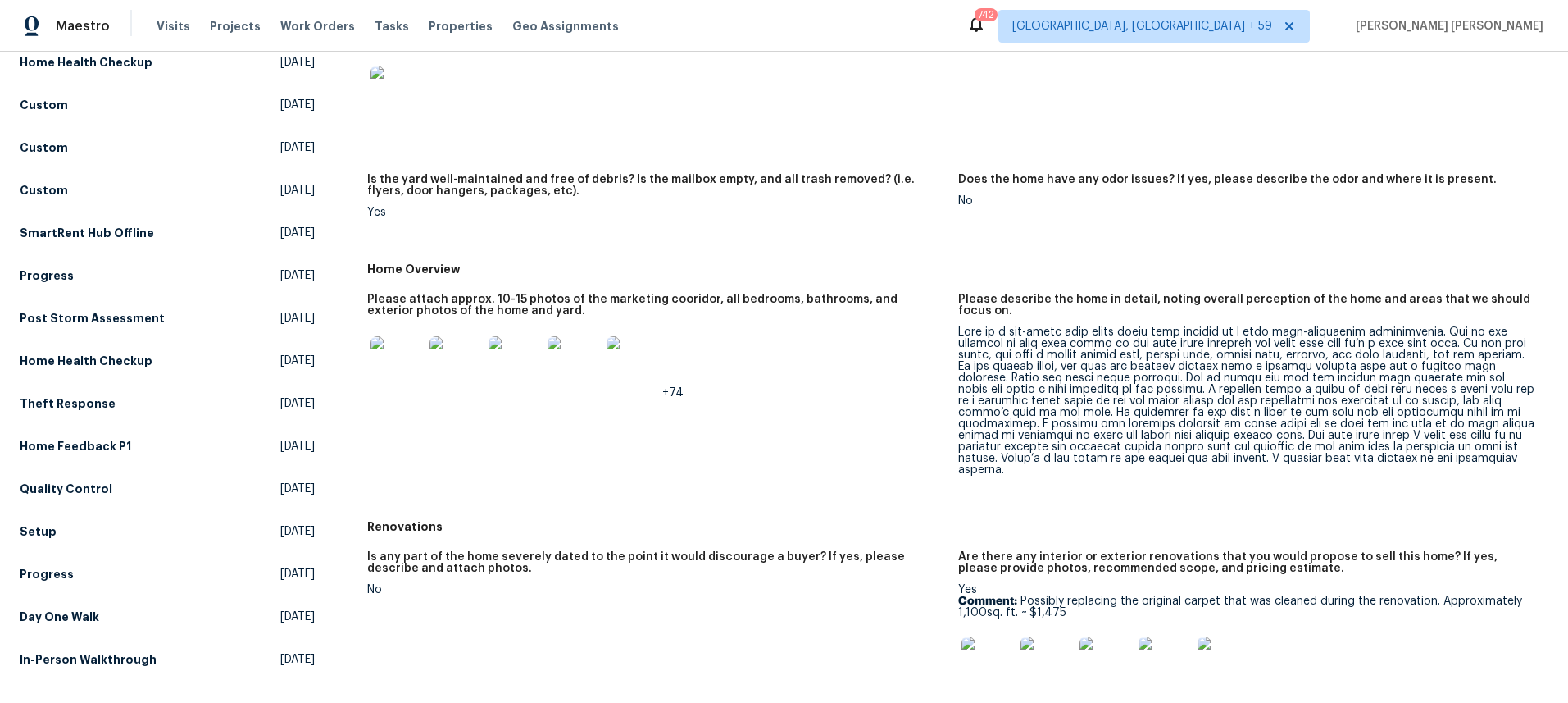
click at [379, 365] on img at bounding box center [397, 361] width 52 height 52
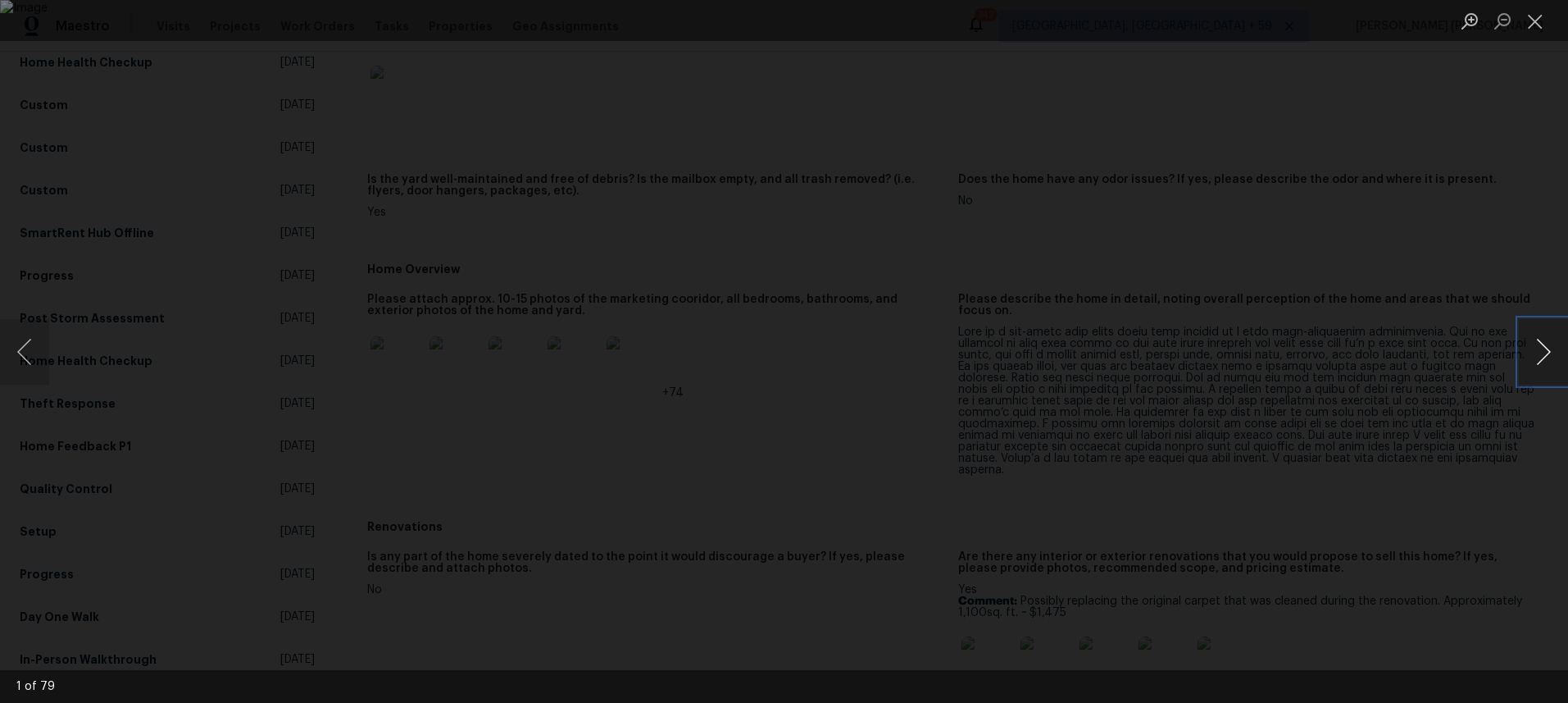
click at [1546, 360] on button "Next image" at bounding box center [1543, 351] width 49 height 66
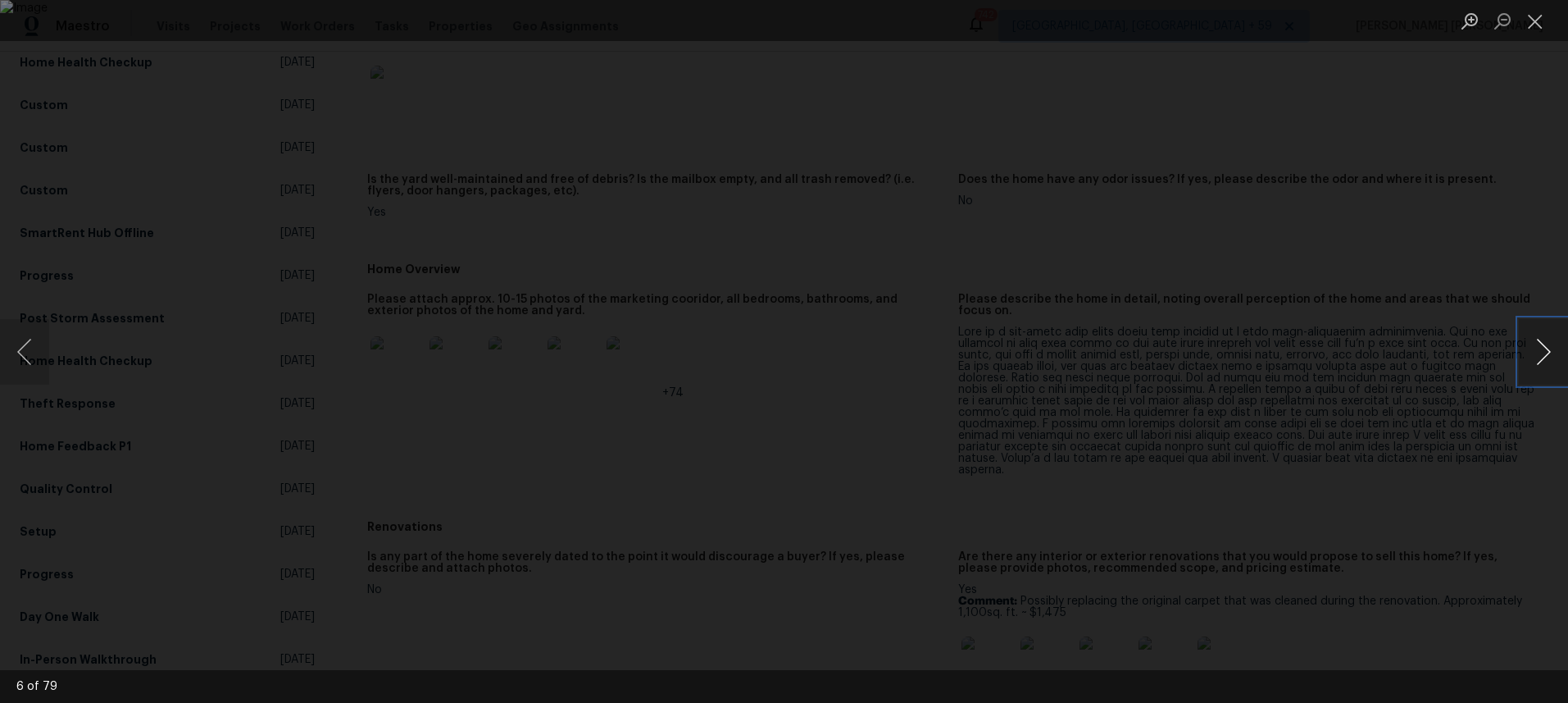
click at [1546, 360] on button "Next image" at bounding box center [1543, 351] width 49 height 66
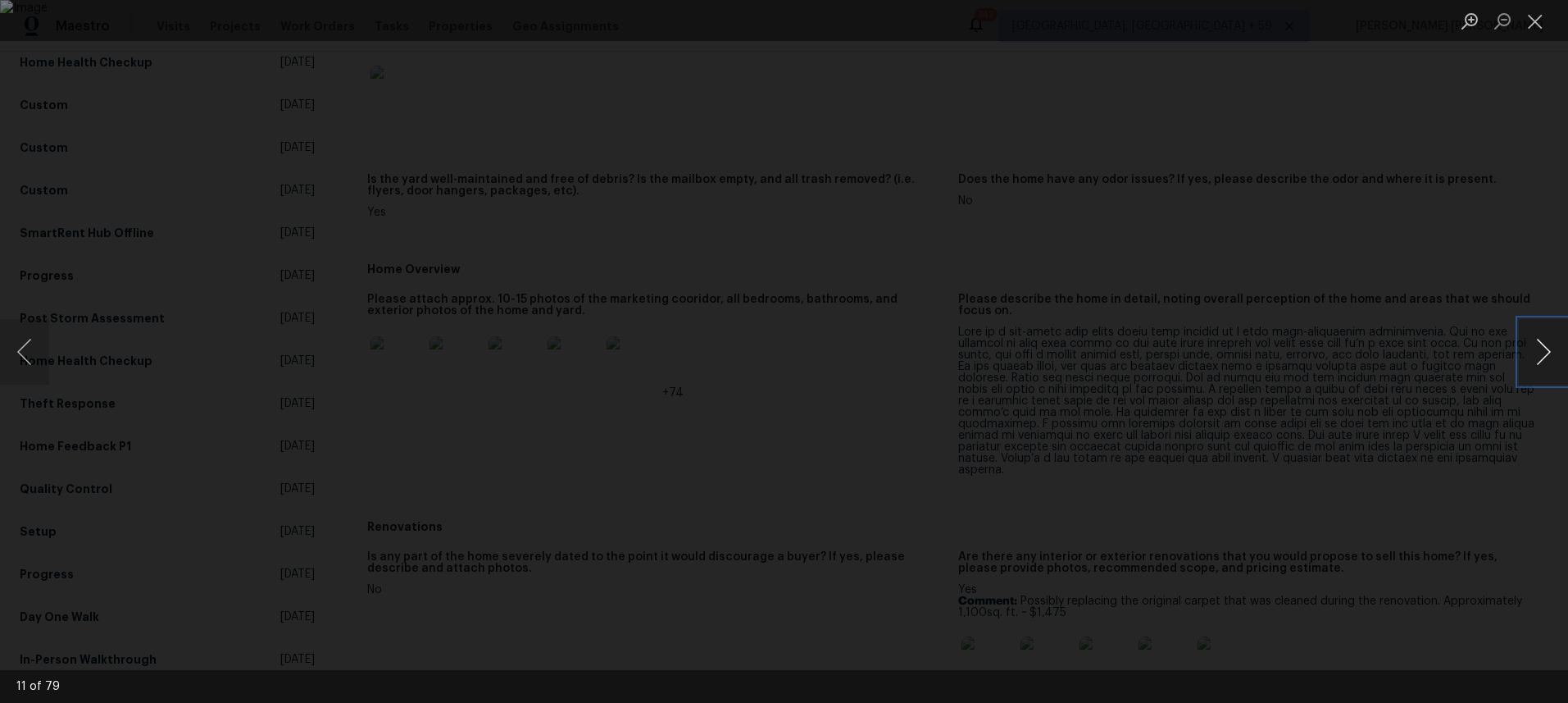
click at [1546, 360] on button "Next image" at bounding box center [1543, 351] width 49 height 66
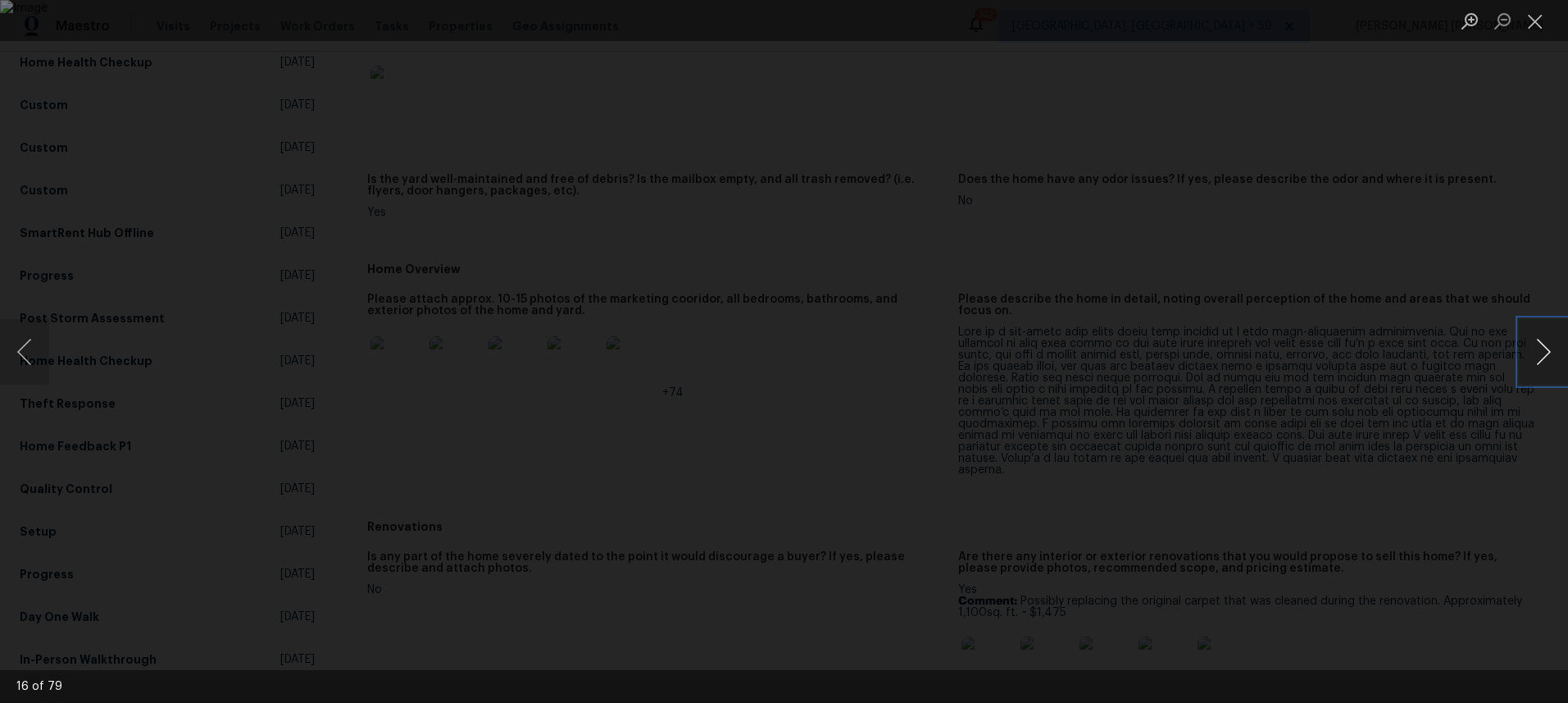
click at [1546, 360] on button "Next image" at bounding box center [1543, 351] width 49 height 66
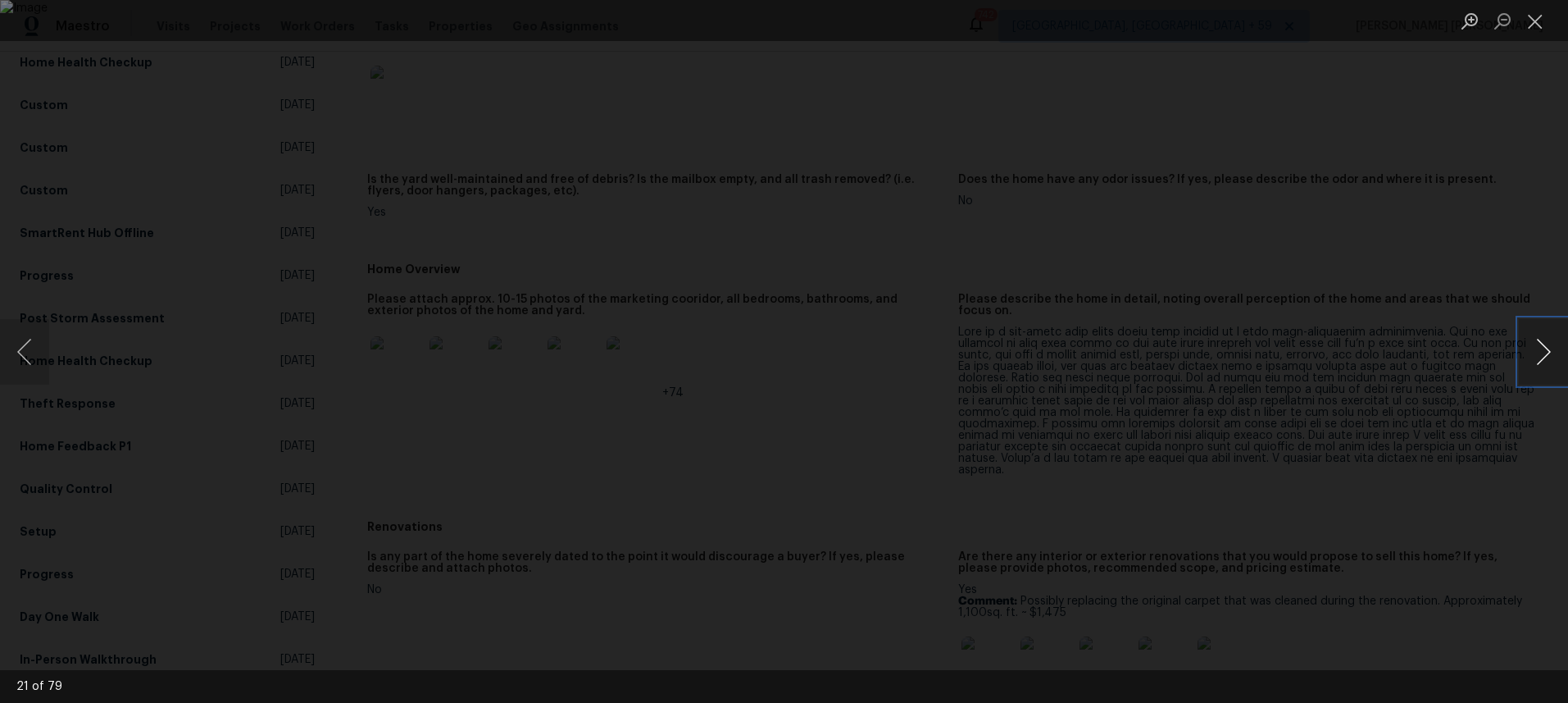
click at [1546, 360] on button "Next image" at bounding box center [1543, 351] width 49 height 66
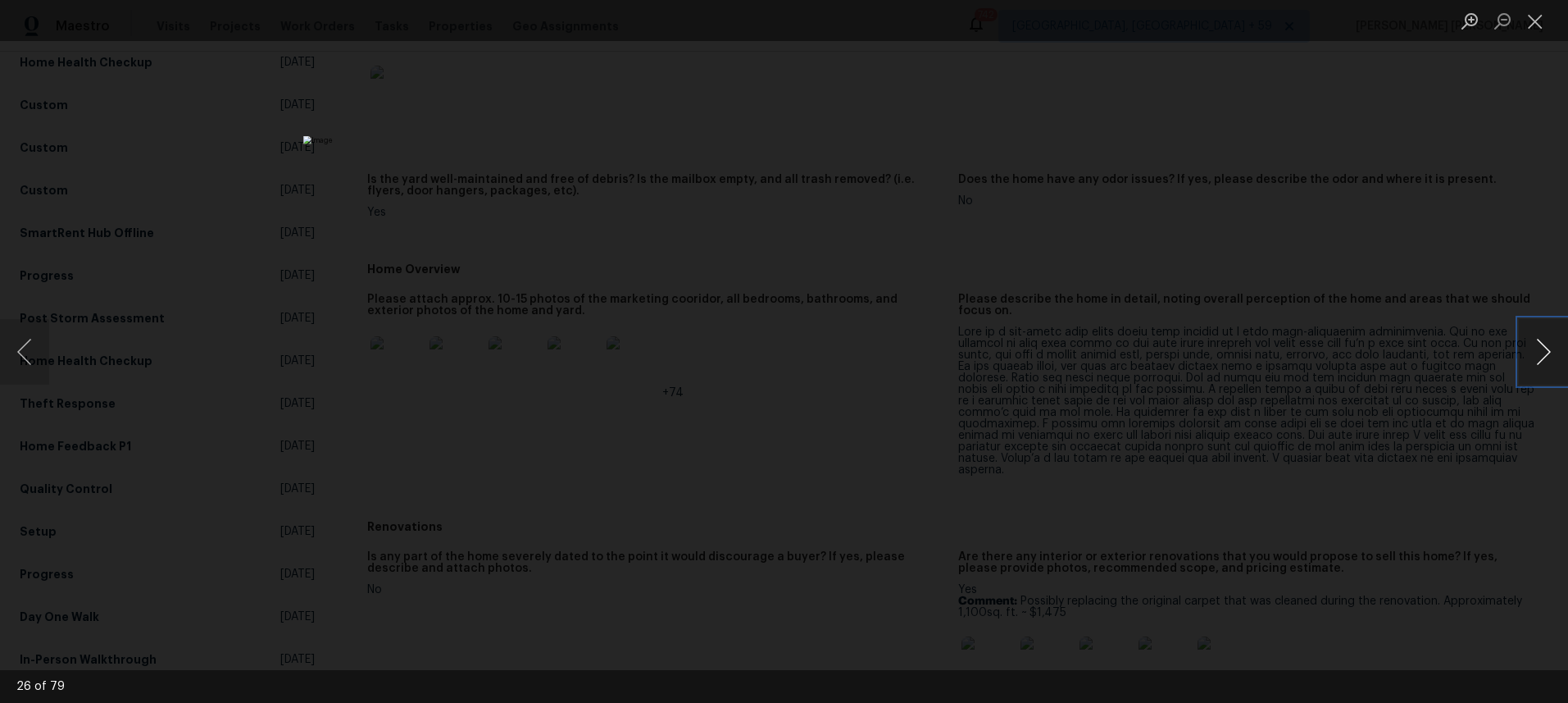
click at [1546, 360] on button "Next image" at bounding box center [1543, 351] width 49 height 66
drag, startPoint x: 23, startPoint y: 352, endPoint x: 253, endPoint y: 419, distance: 239.6
click at [24, 352] on button "Previous image" at bounding box center [25, 351] width 49 height 66
click at [1547, 365] on button "Next image" at bounding box center [1543, 351] width 49 height 66
click at [1547, 364] on button "Next image" at bounding box center [1543, 351] width 49 height 66
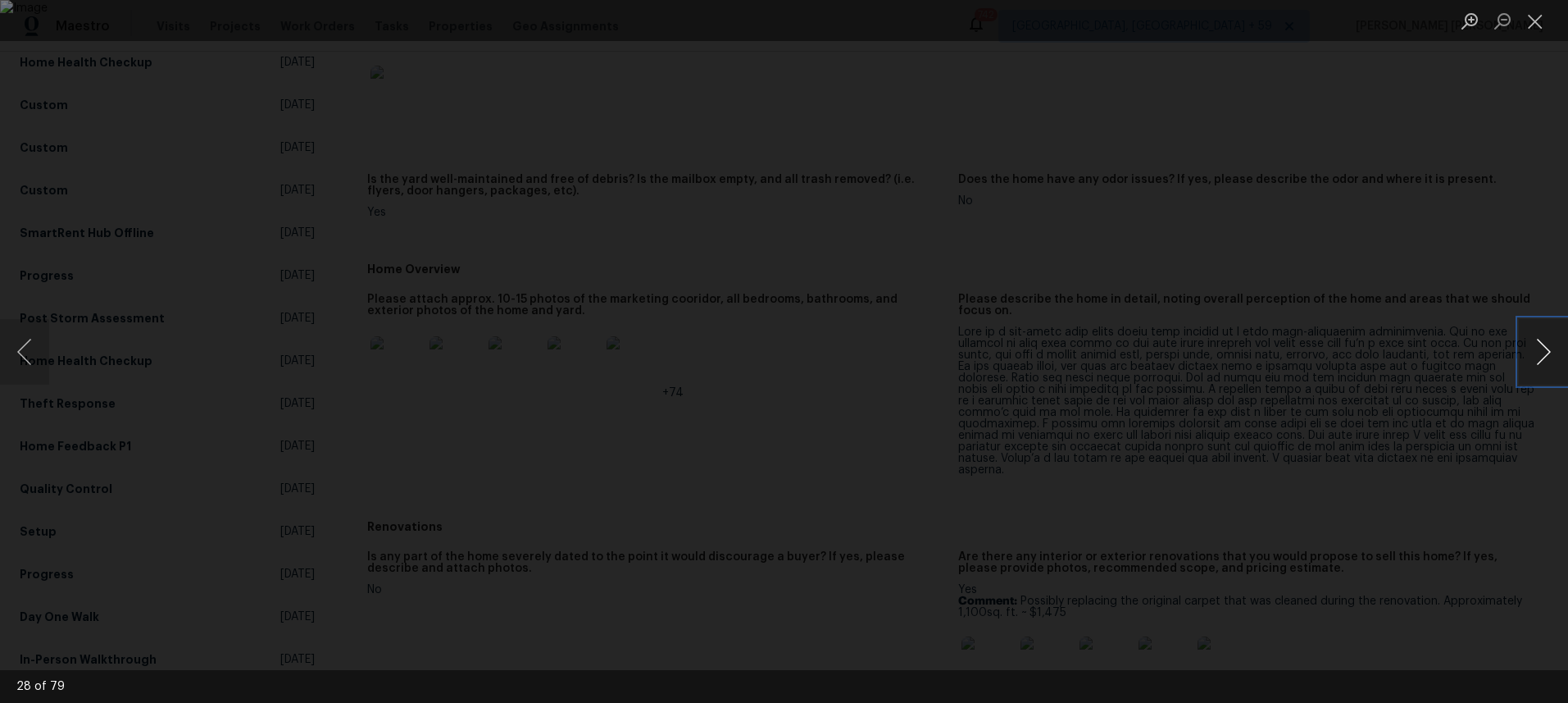
click at [1547, 364] on button "Next image" at bounding box center [1543, 351] width 49 height 66
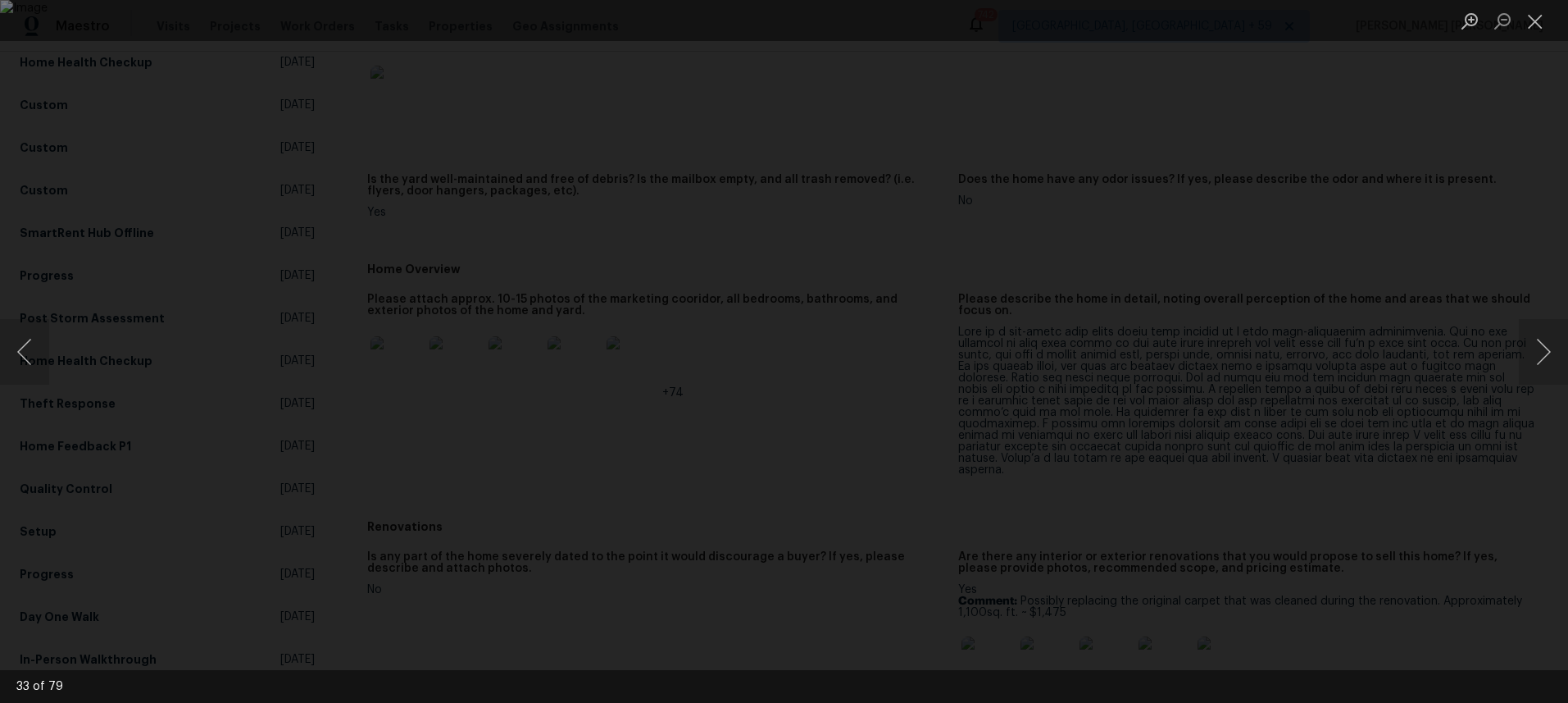
click at [1325, 203] on div "Lightbox" at bounding box center [784, 351] width 1568 height 703
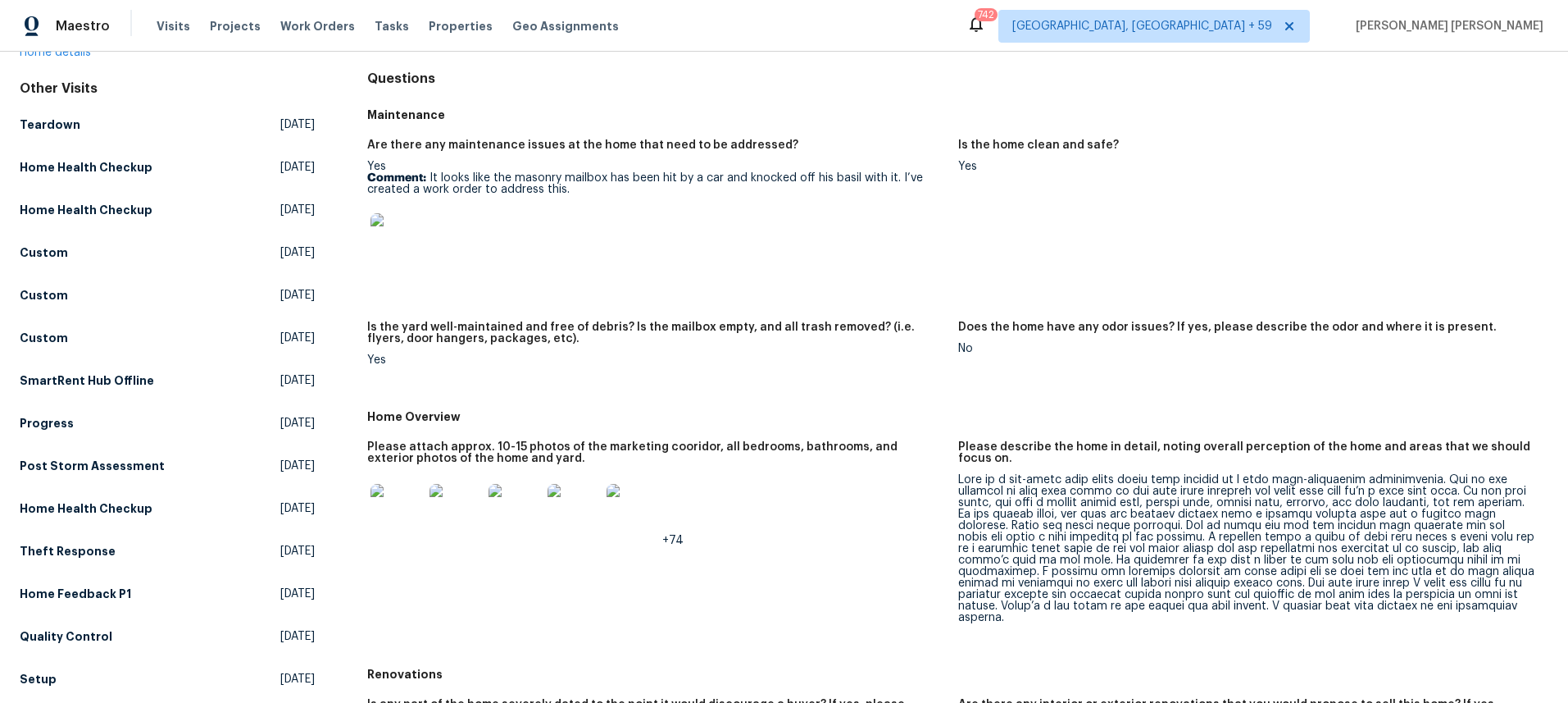
scroll to position [0, 0]
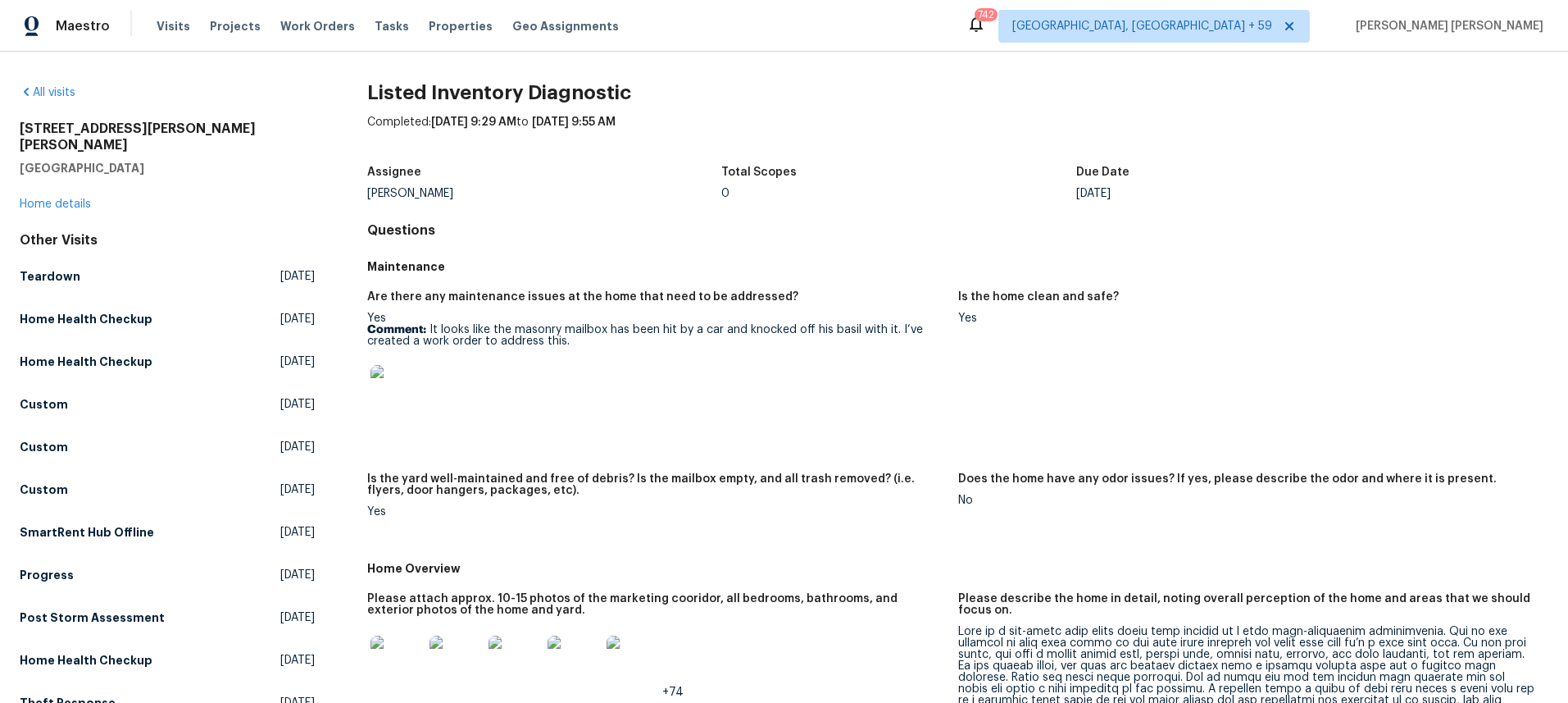
click at [372, 282] on div "Are there any maintenance issues at the home that need to be addressed? Yes Com…" at bounding box center [958, 418] width 1181 height 272
click at [64, 199] on link "Home details" at bounding box center [55, 205] width 71 height 11
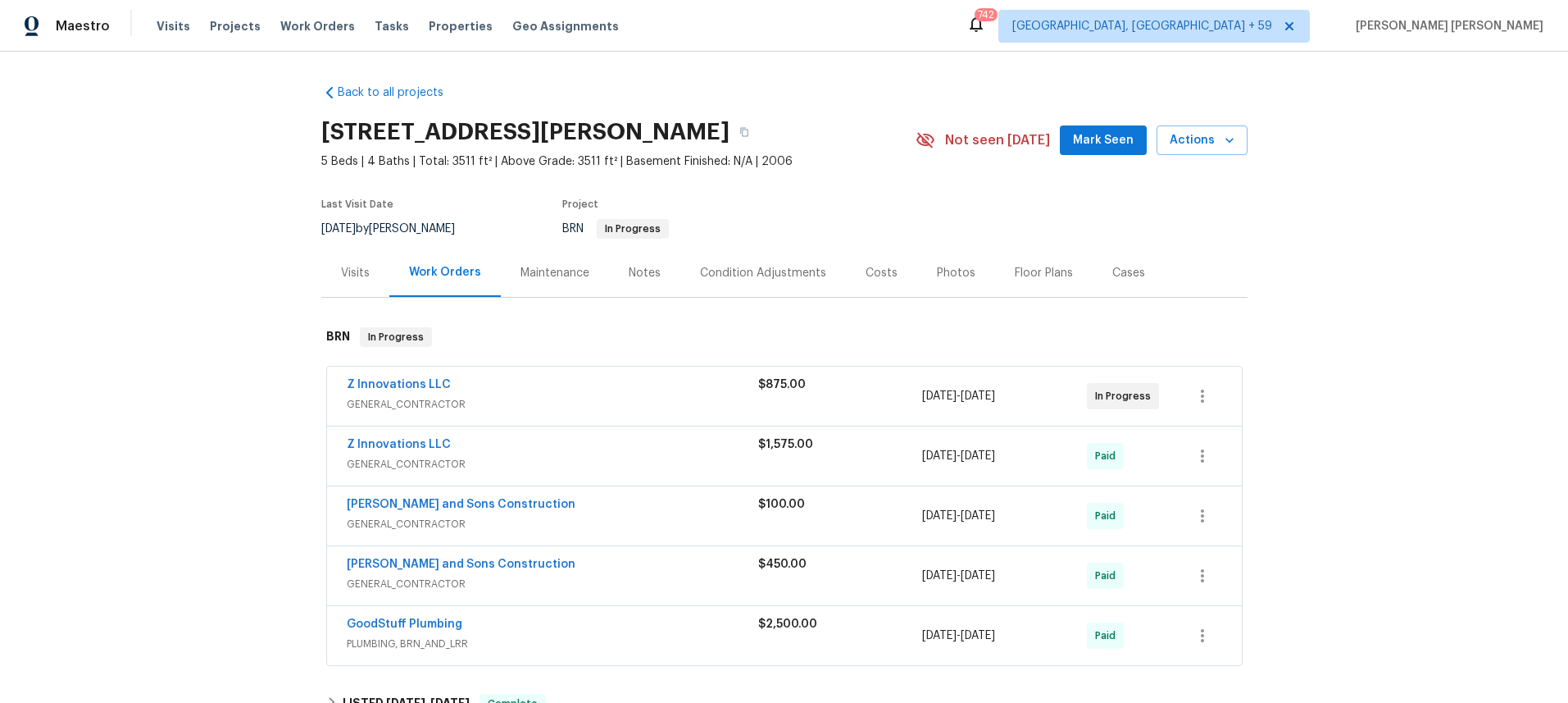
click at [1036, 271] on div "Floor Plans" at bounding box center [1043, 272] width 58 height 16
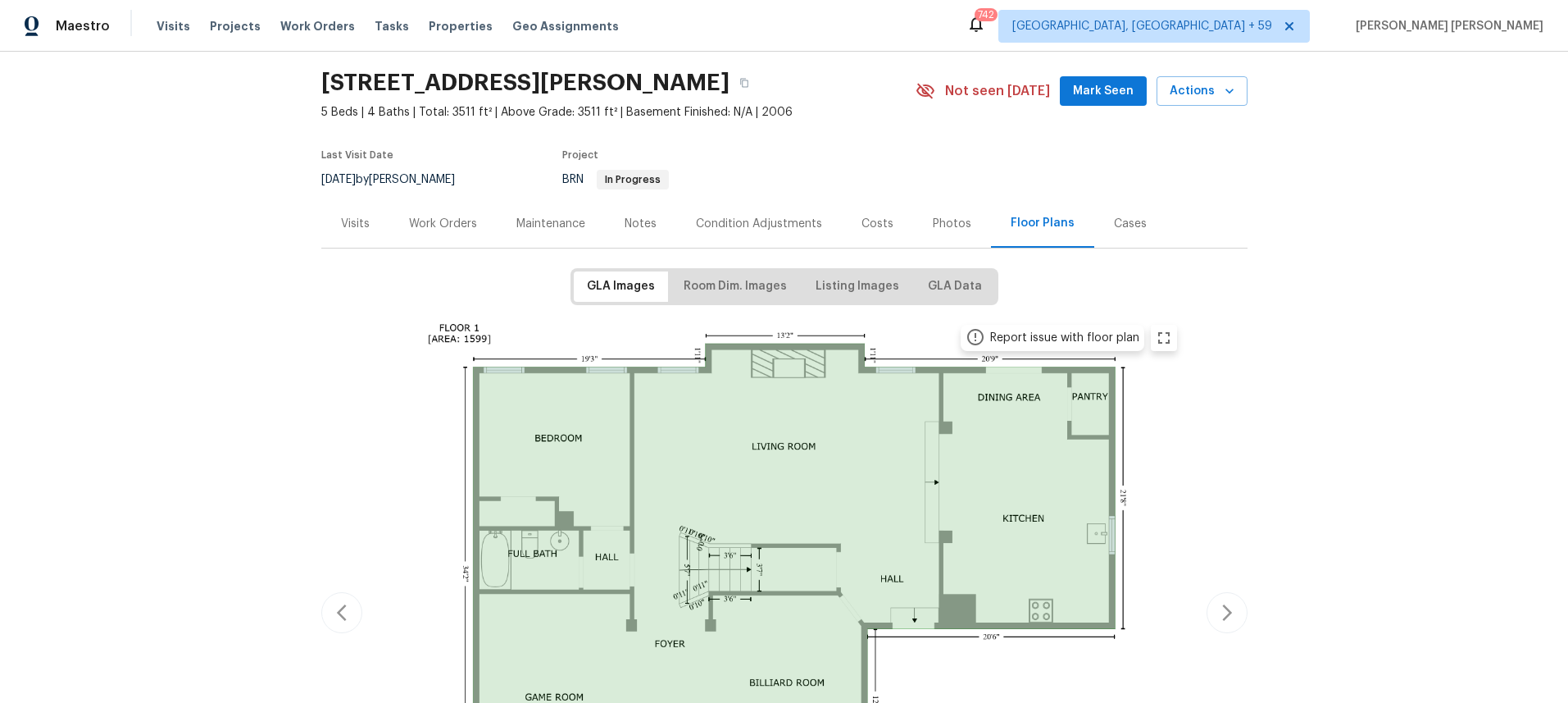
scroll to position [107, 0]
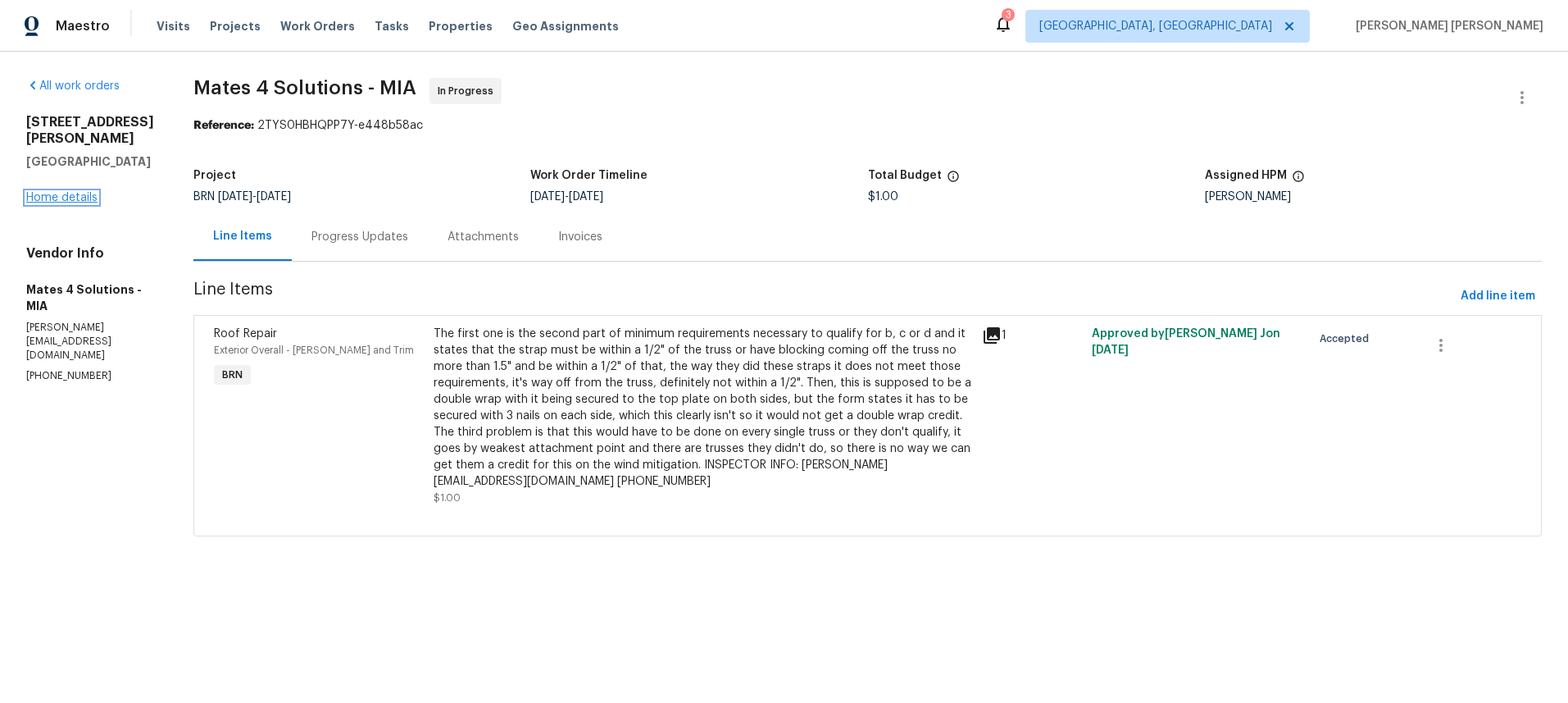
click at [68, 200] on link "Home details" at bounding box center [62, 198] width 71 height 11
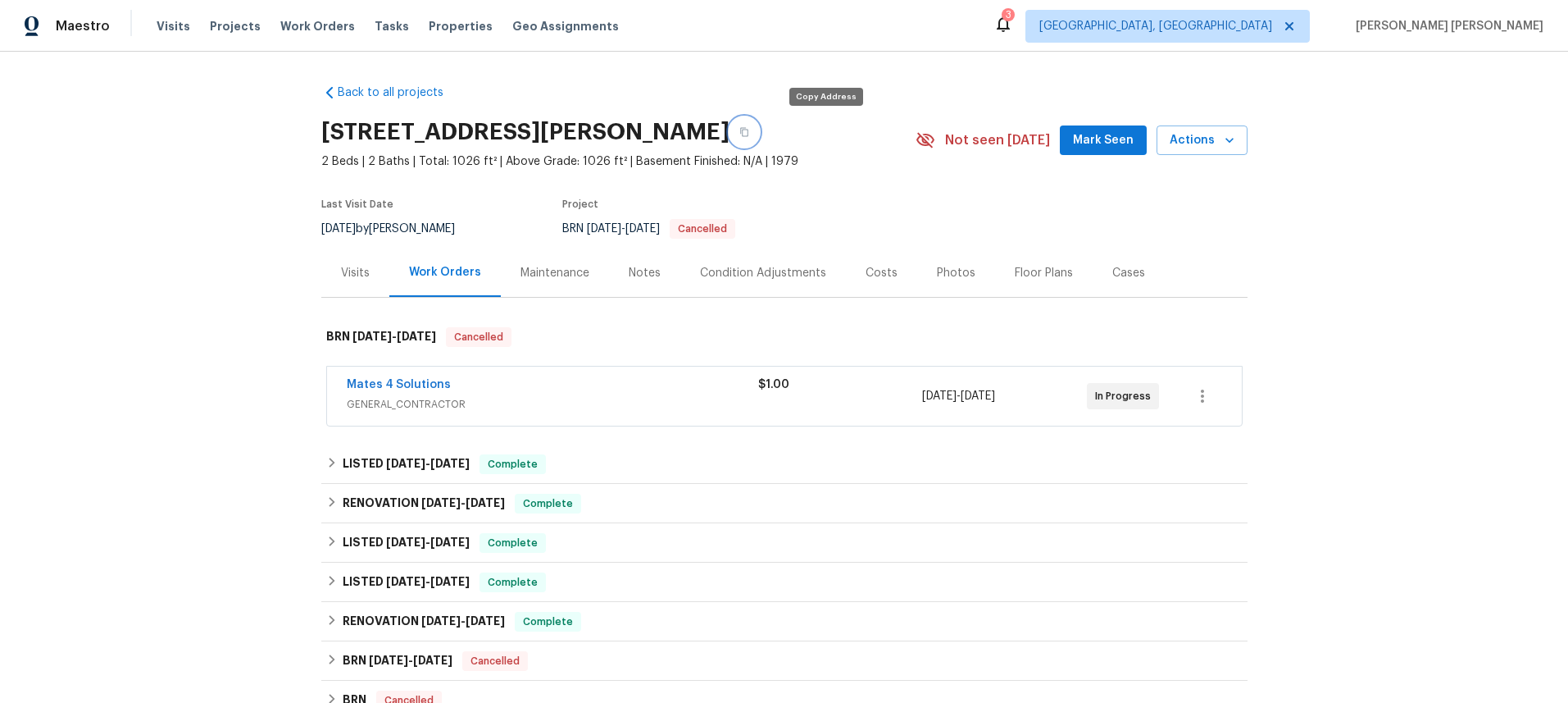
drag, startPoint x: 827, startPoint y: 131, endPoint x: 1047, endPoint y: 208, distance: 233.1
click at [748, 131] on icon "button" at bounding box center [744, 131] width 9 height 9
click at [759, 127] on button "button" at bounding box center [744, 131] width 29 height 29
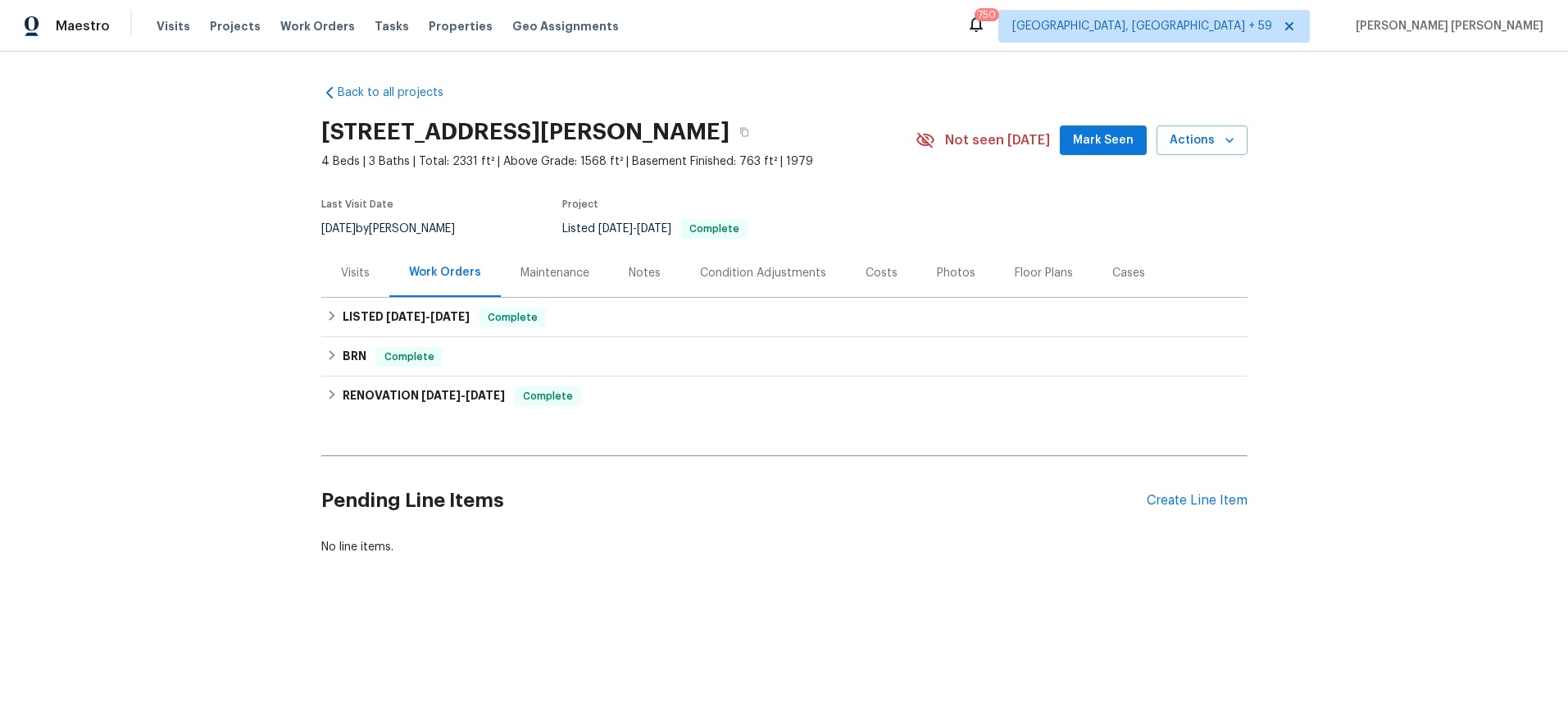
click at [355, 271] on div "Visits" at bounding box center [356, 272] width 29 height 16
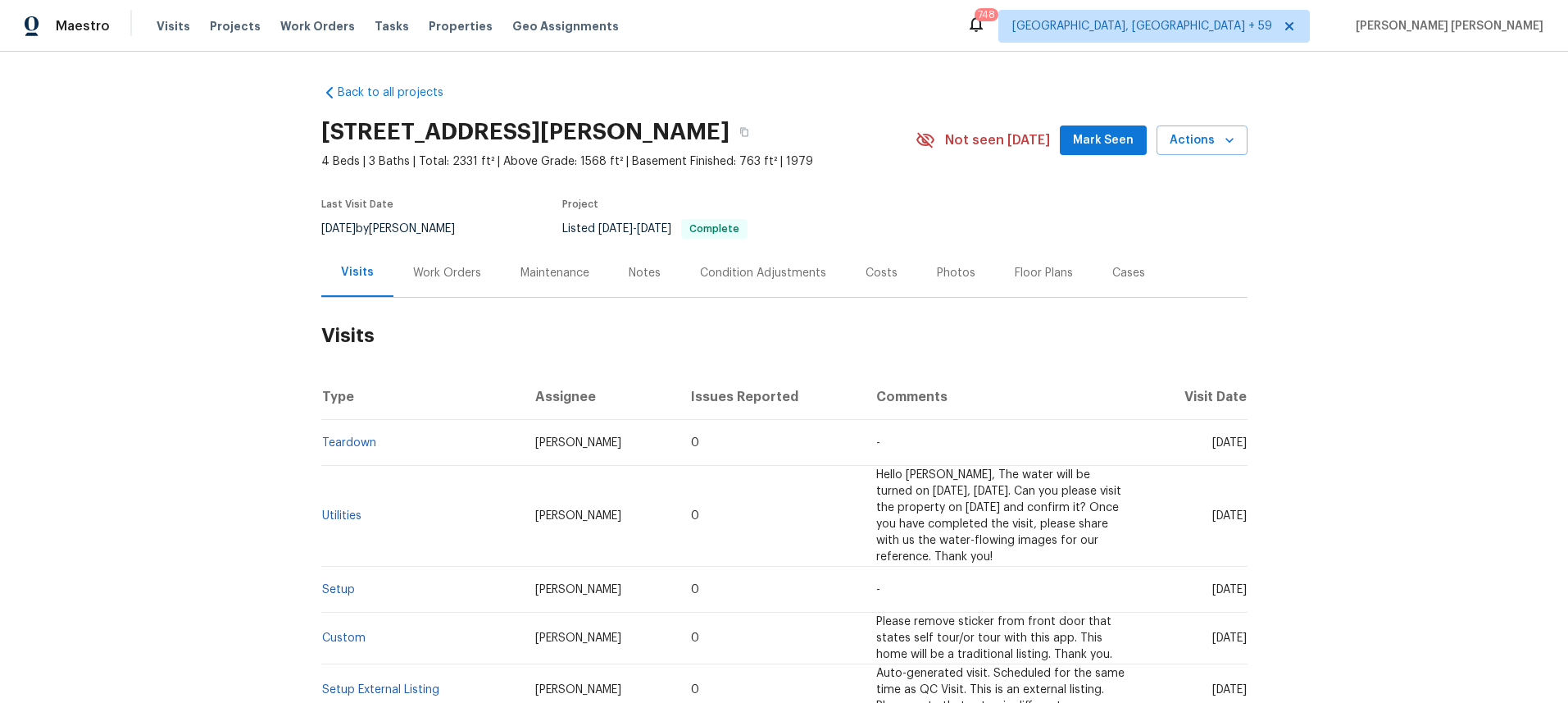
click at [460, 271] on div "Work Orders" at bounding box center [447, 272] width 68 height 16
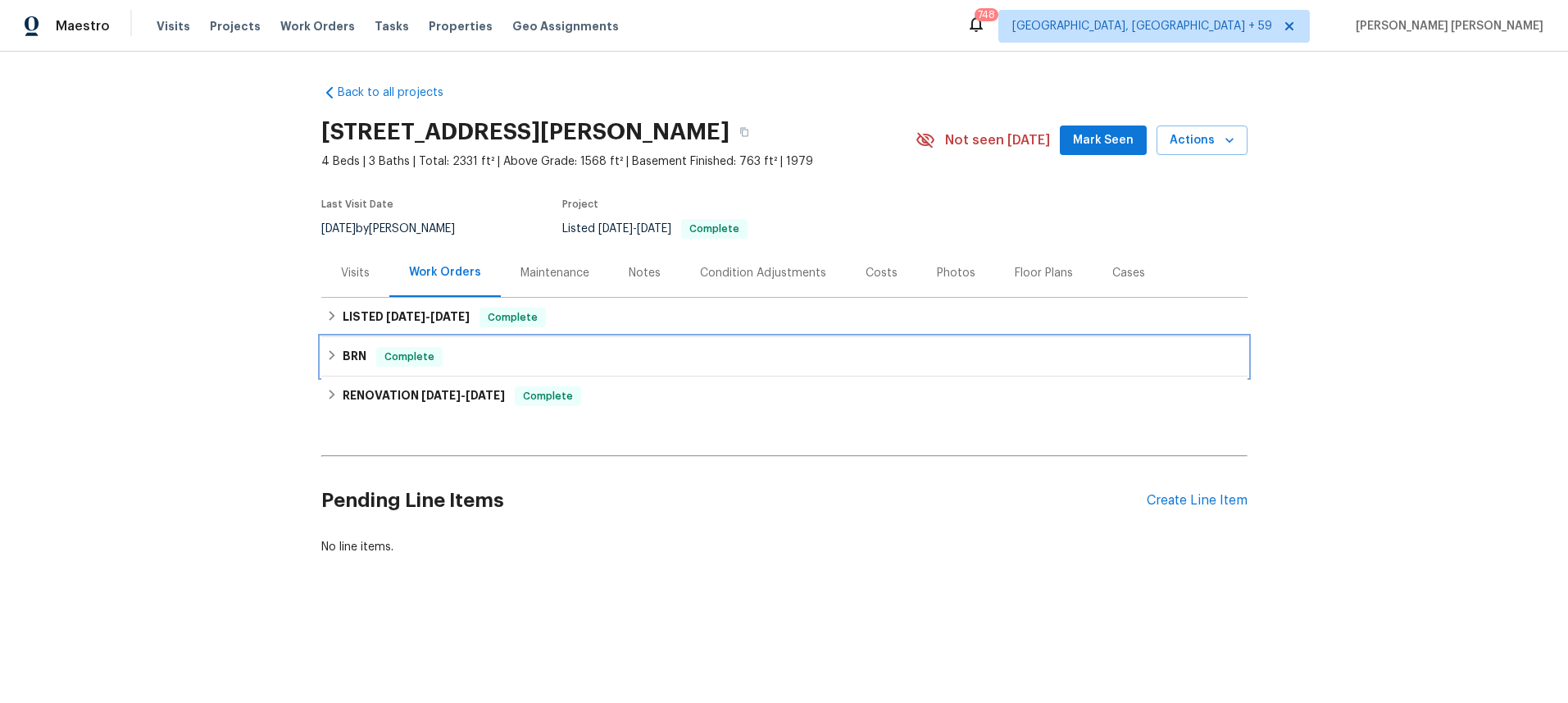
click at [330, 354] on icon at bounding box center [332, 355] width 11 height 11
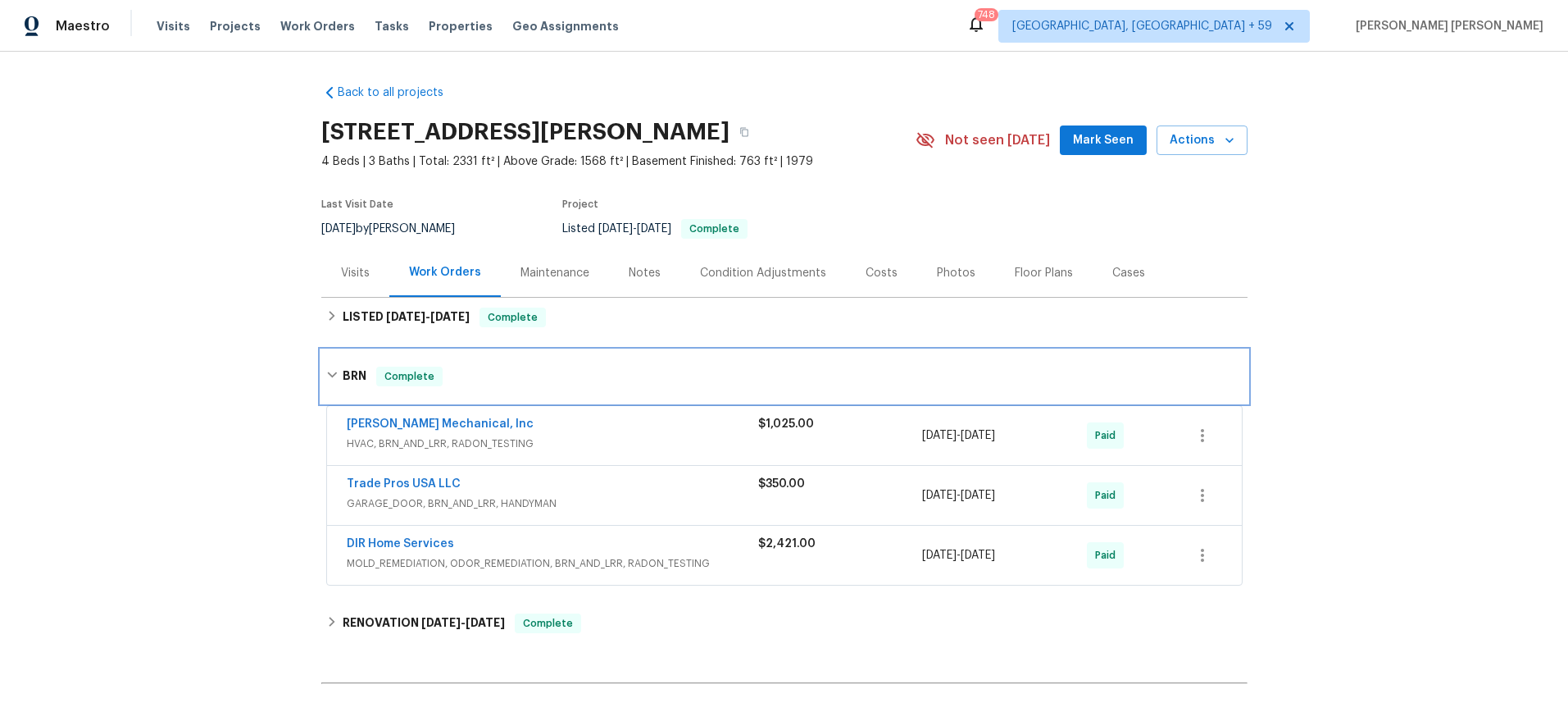
scroll to position [3, 0]
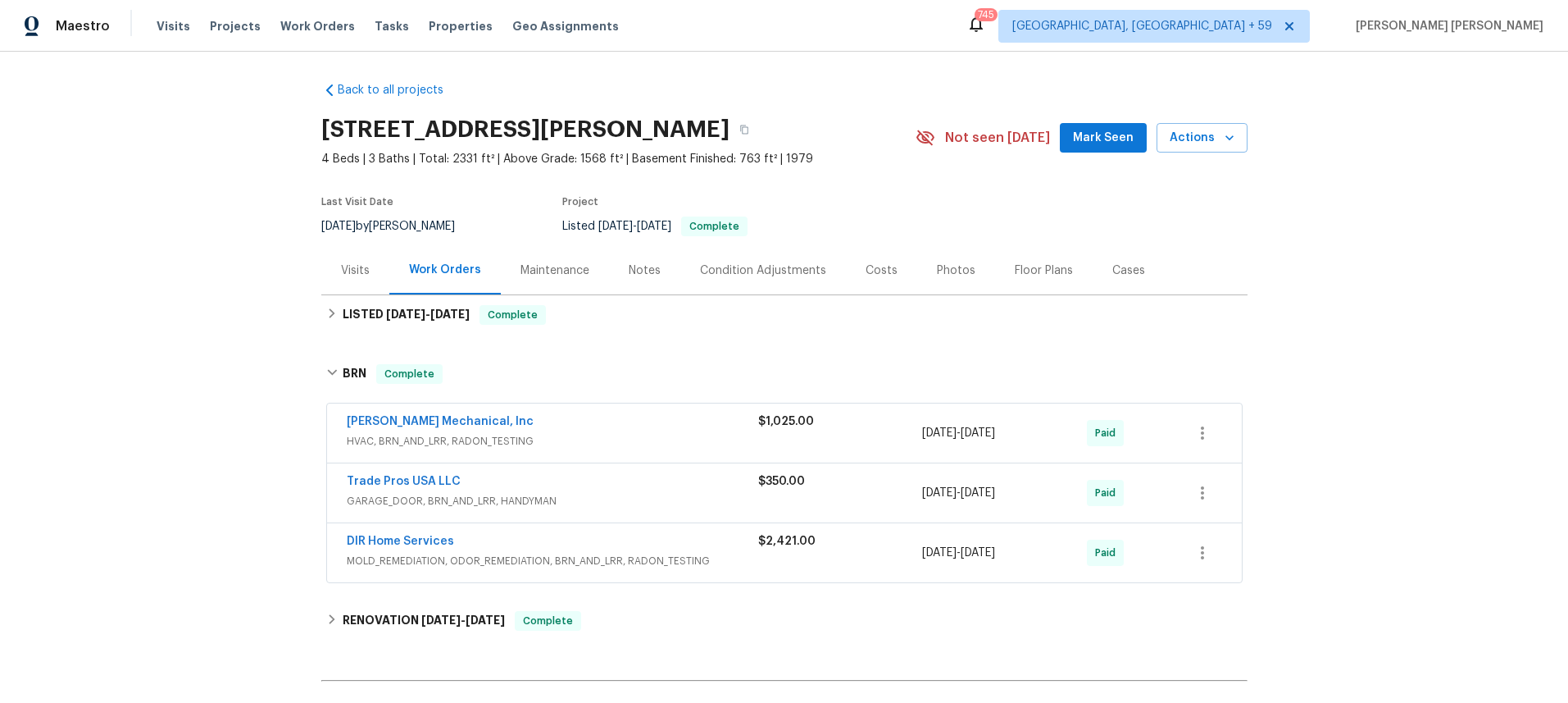
click at [629, 488] on div "Trade Pros USA LLC" at bounding box center [552, 482] width 412 height 20
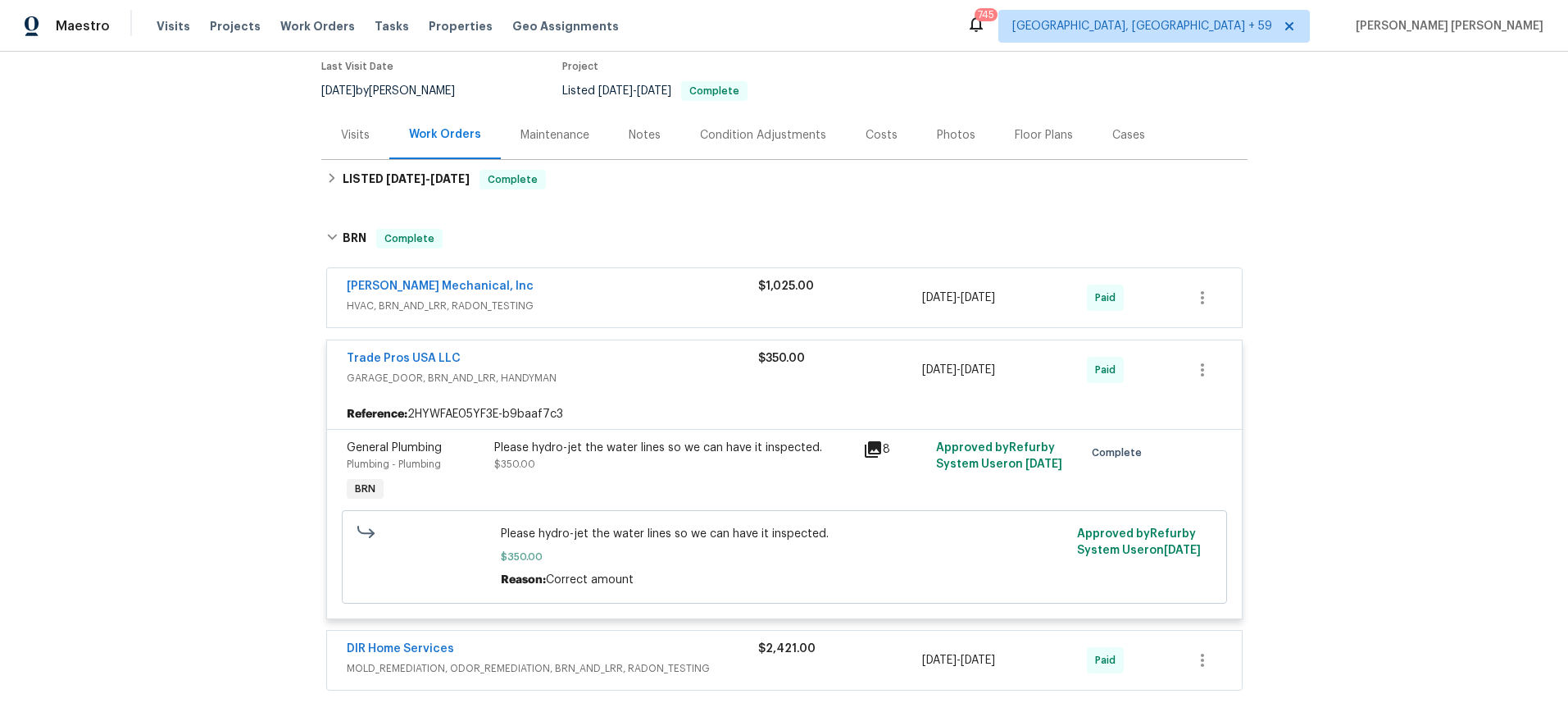
scroll to position [144, 0]
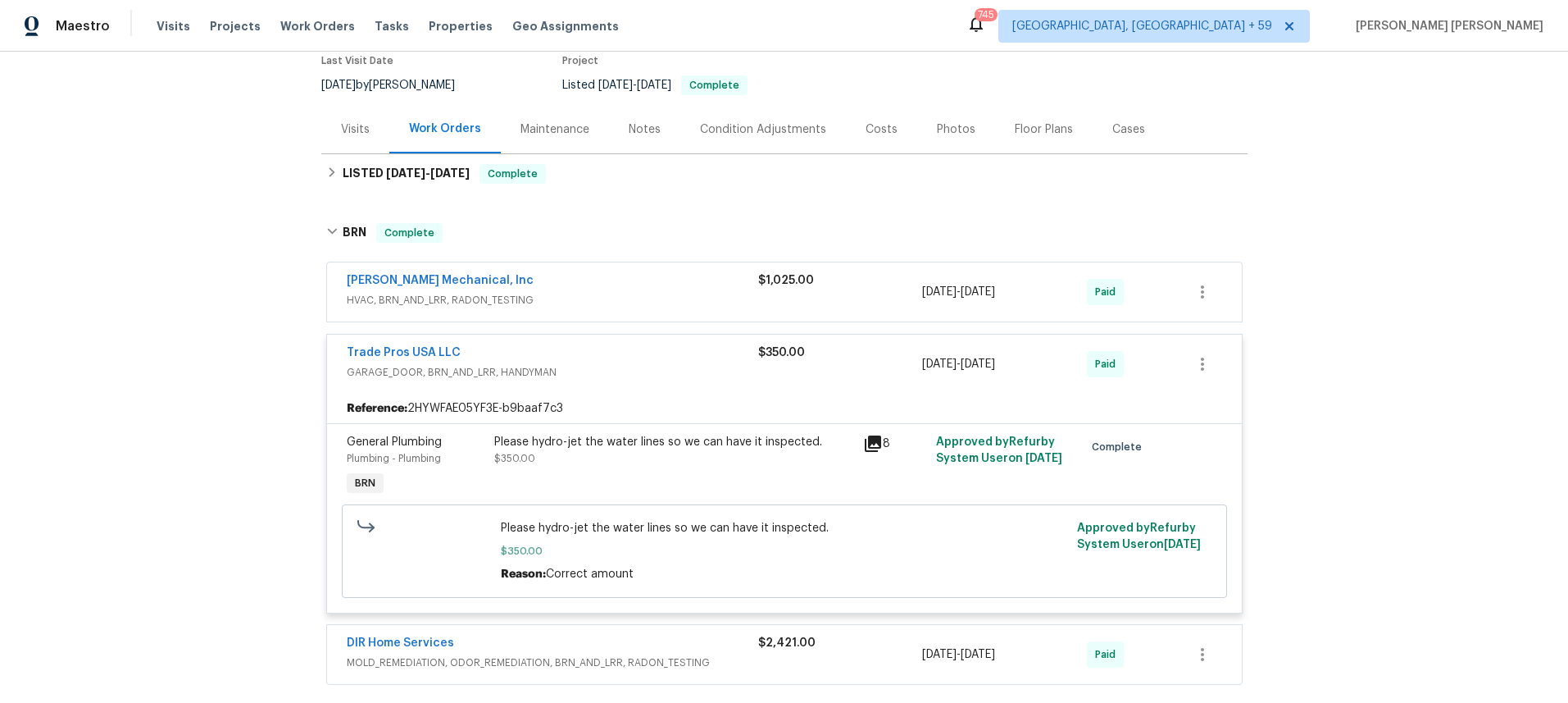
click at [878, 444] on icon at bounding box center [872, 443] width 16 height 16
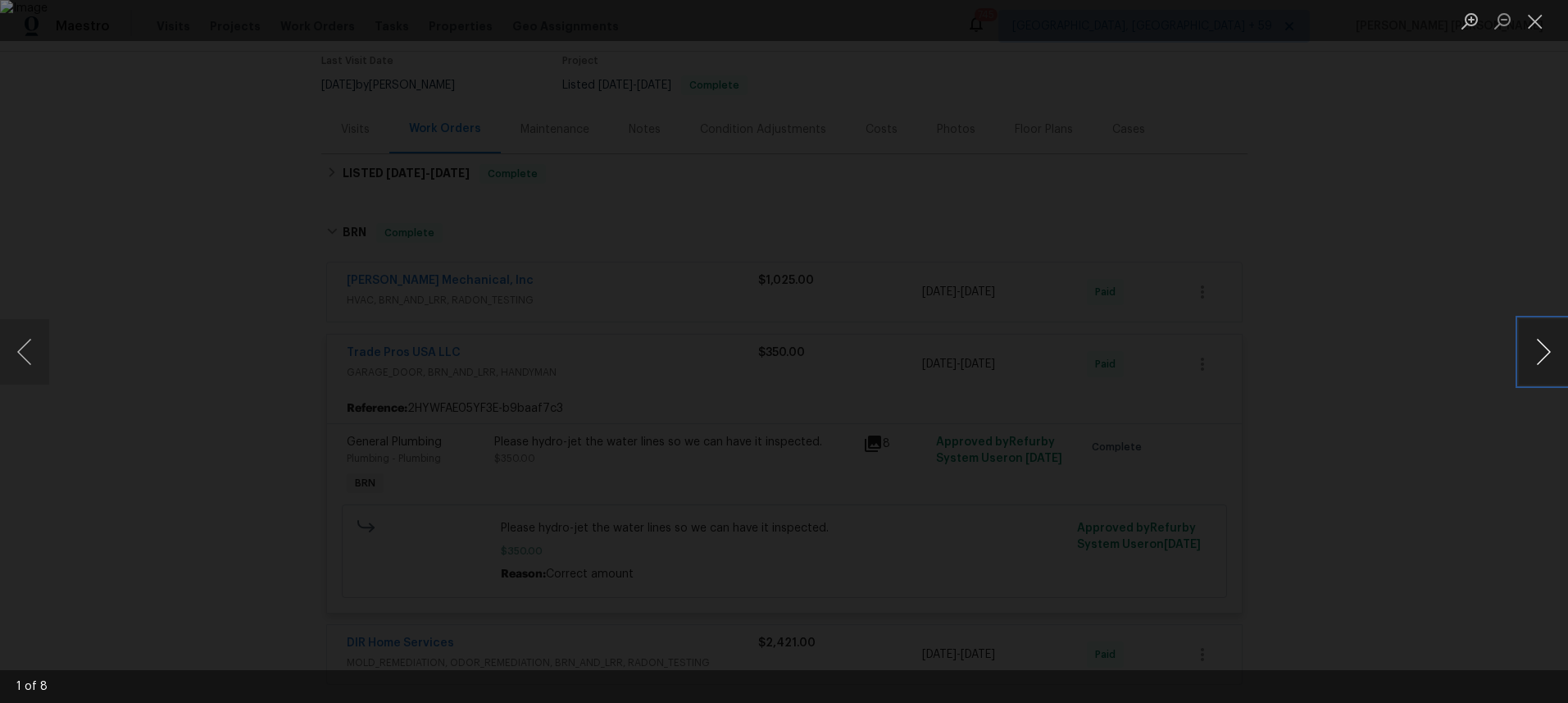
click at [1538, 355] on button "Next image" at bounding box center [1543, 351] width 49 height 66
click at [1398, 465] on div "Lightbox" at bounding box center [784, 351] width 1568 height 703
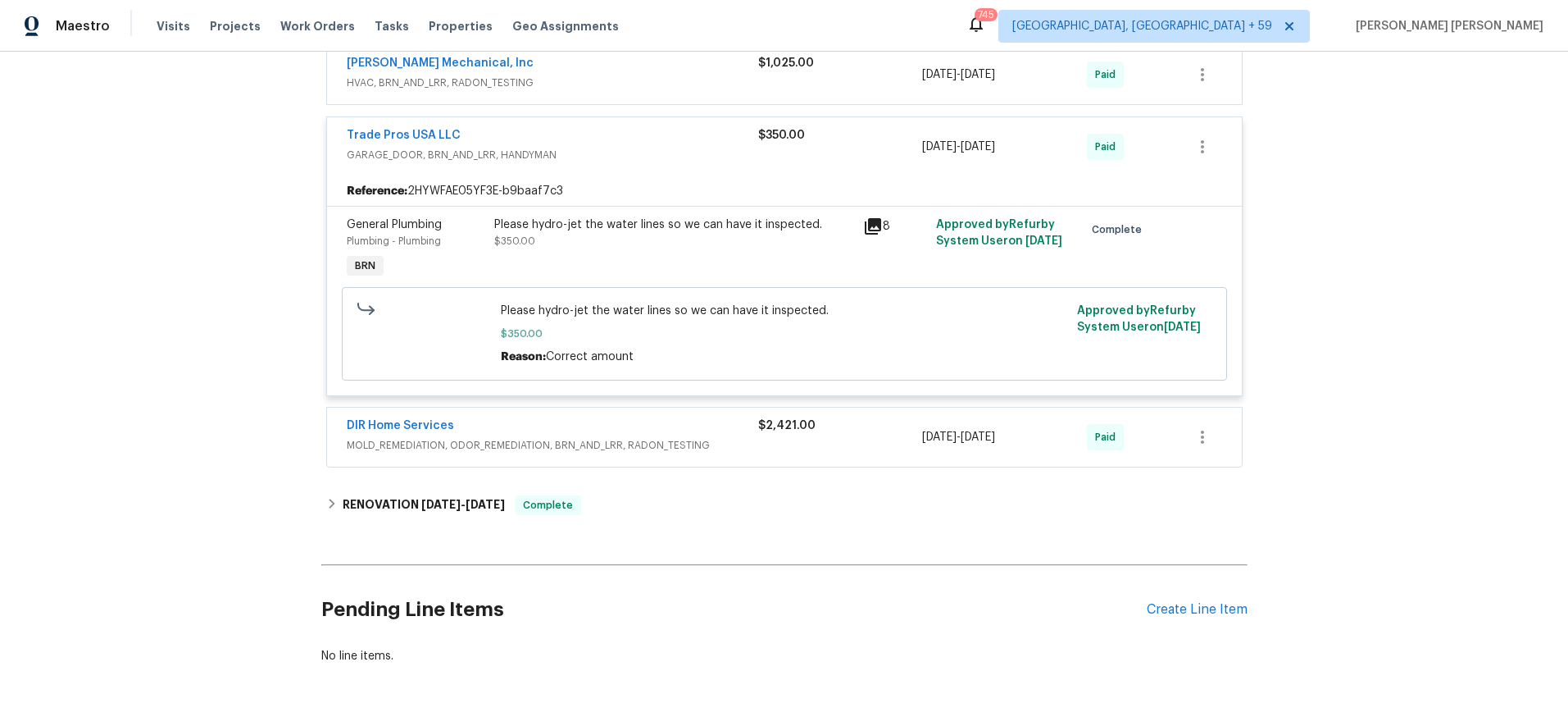
scroll to position [351, 0]
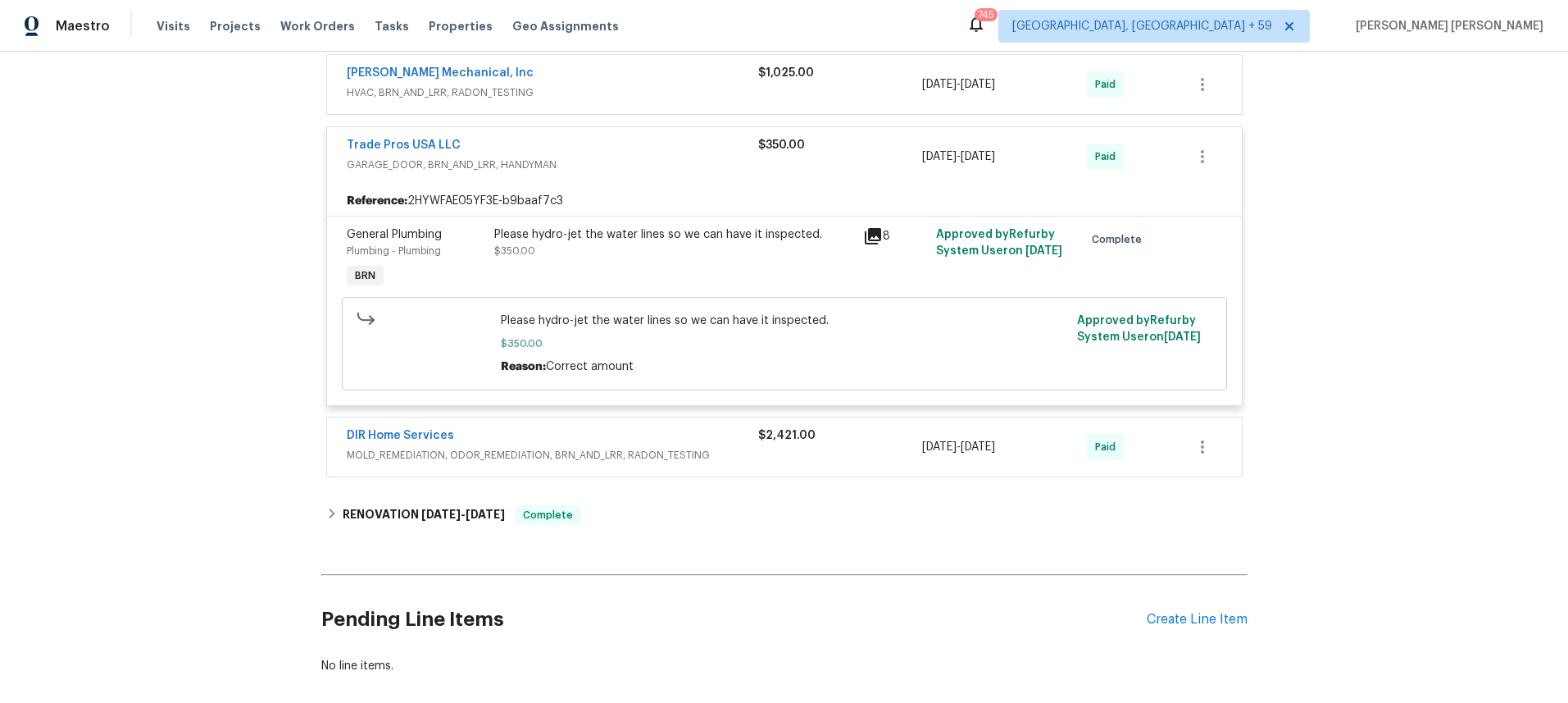
click at [884, 442] on div "$2,421.00" at bounding box center [840, 435] width 165 height 16
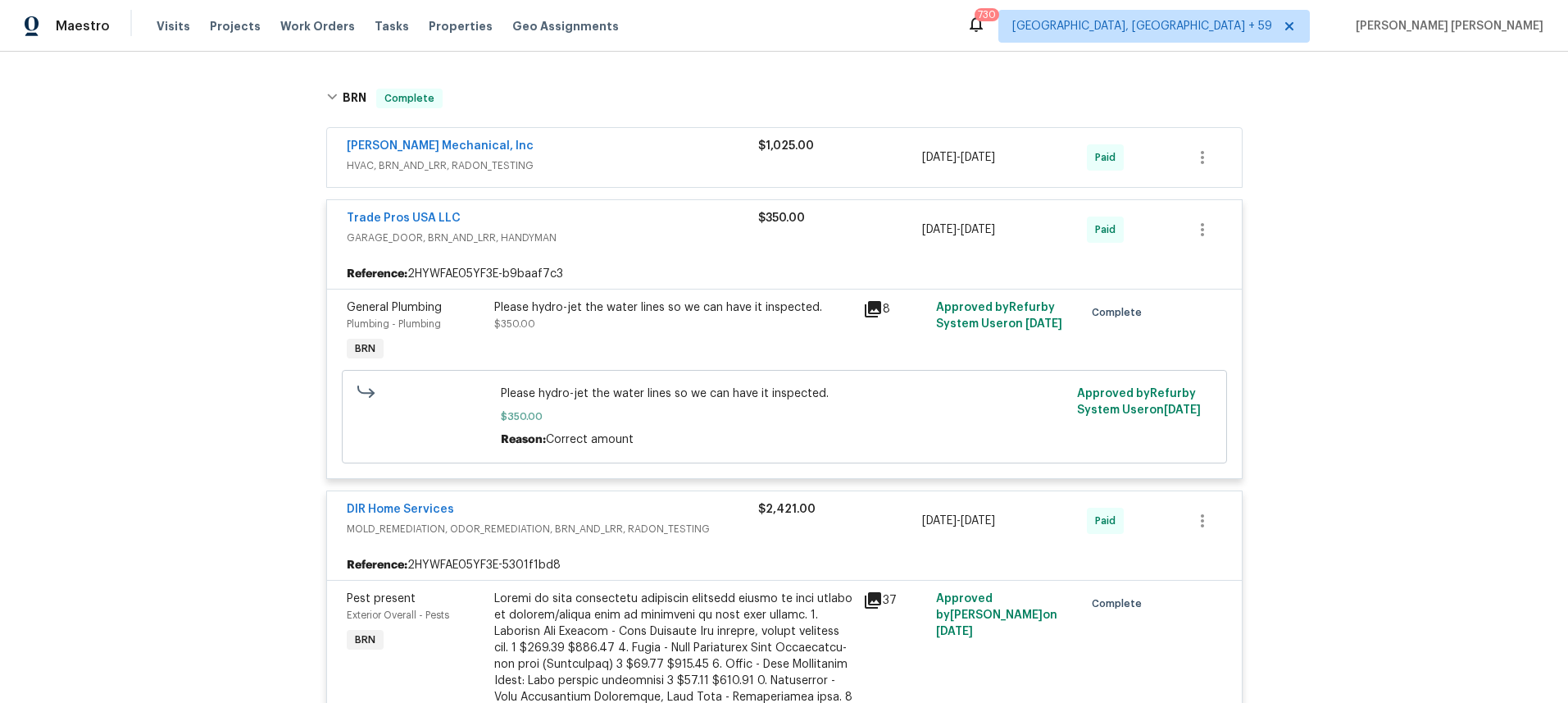
scroll to position [313, 0]
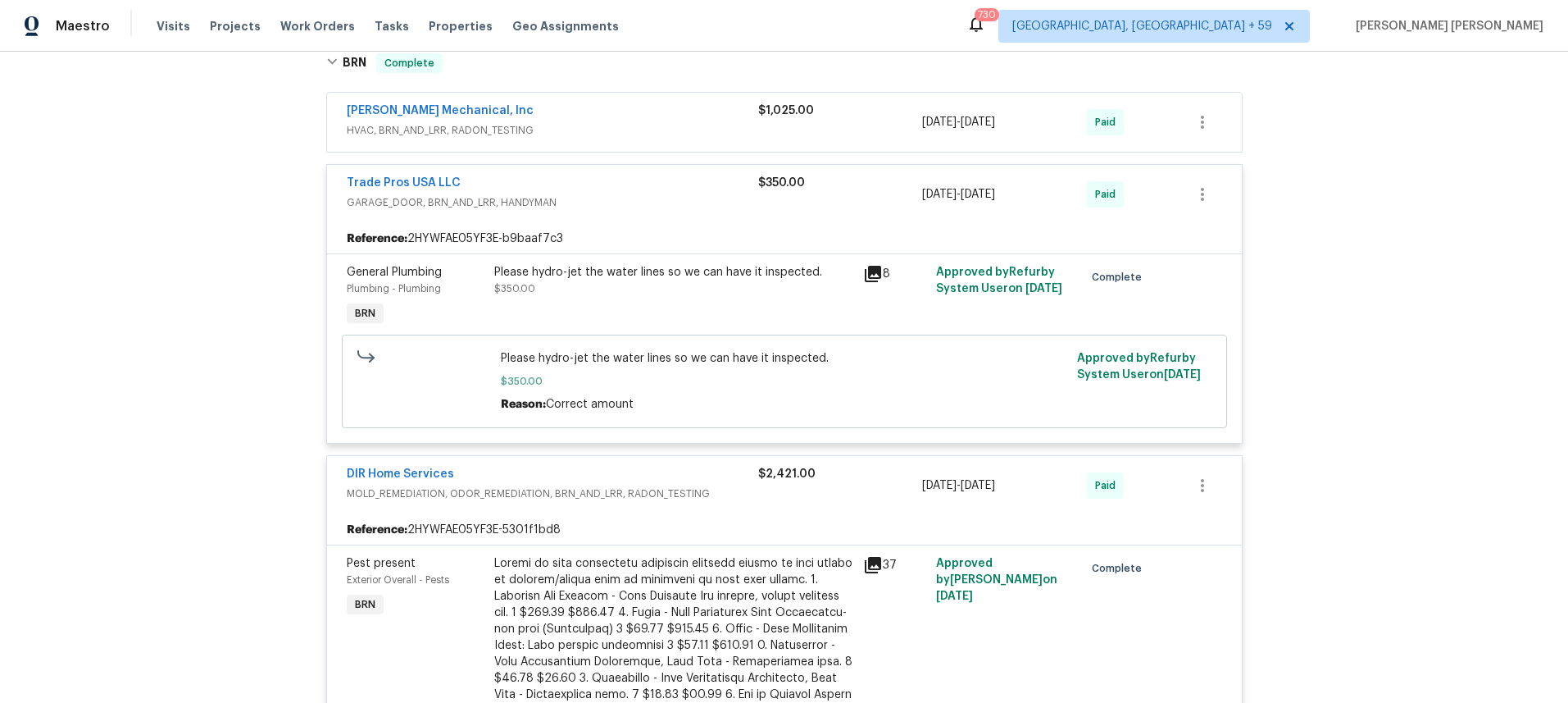
click at [566, 194] on span "GARAGE_DOOR, BRN_AND_LRR, HANDYMAN" at bounding box center [552, 202] width 412 height 16
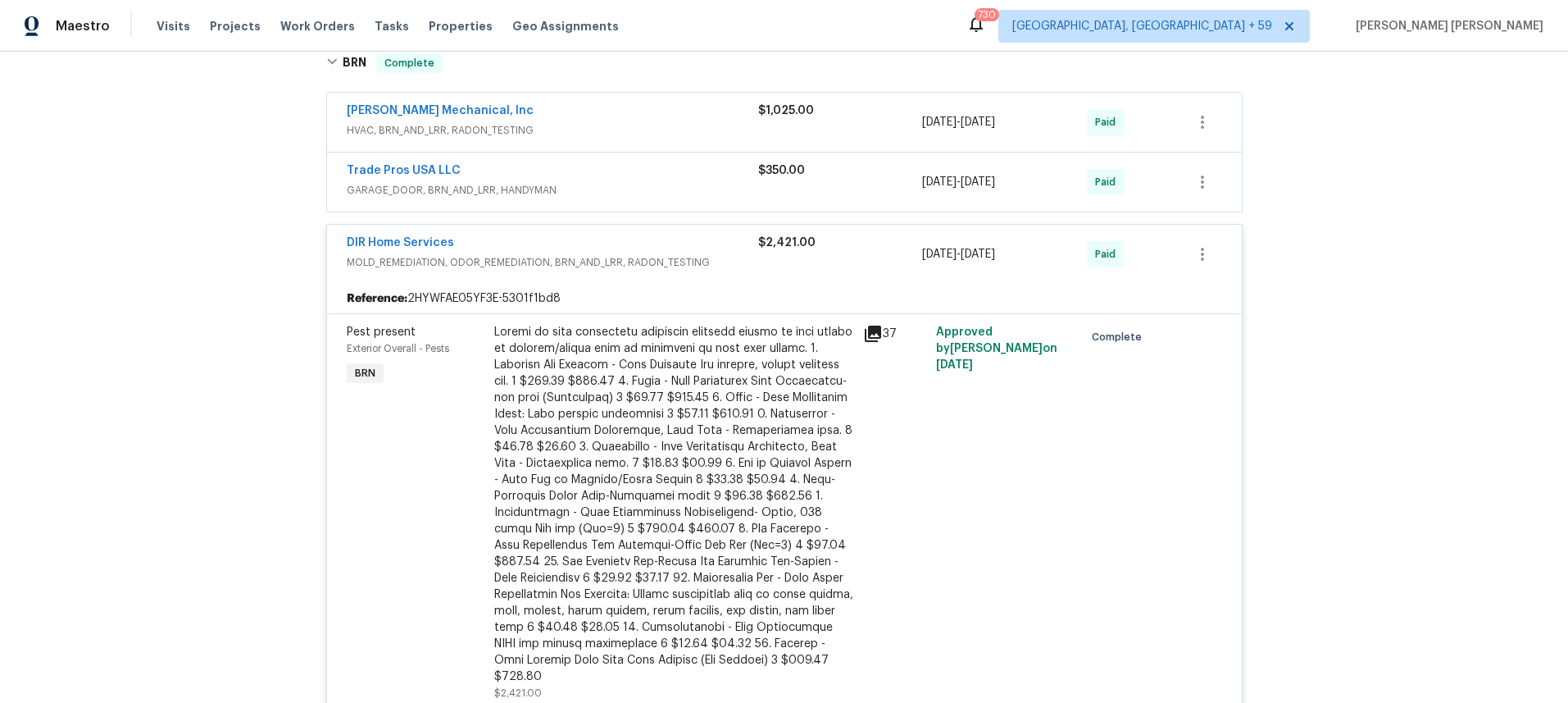
click at [653, 118] on div "[PERSON_NAME] Mechanical, Inc" at bounding box center [552, 112] width 412 height 20
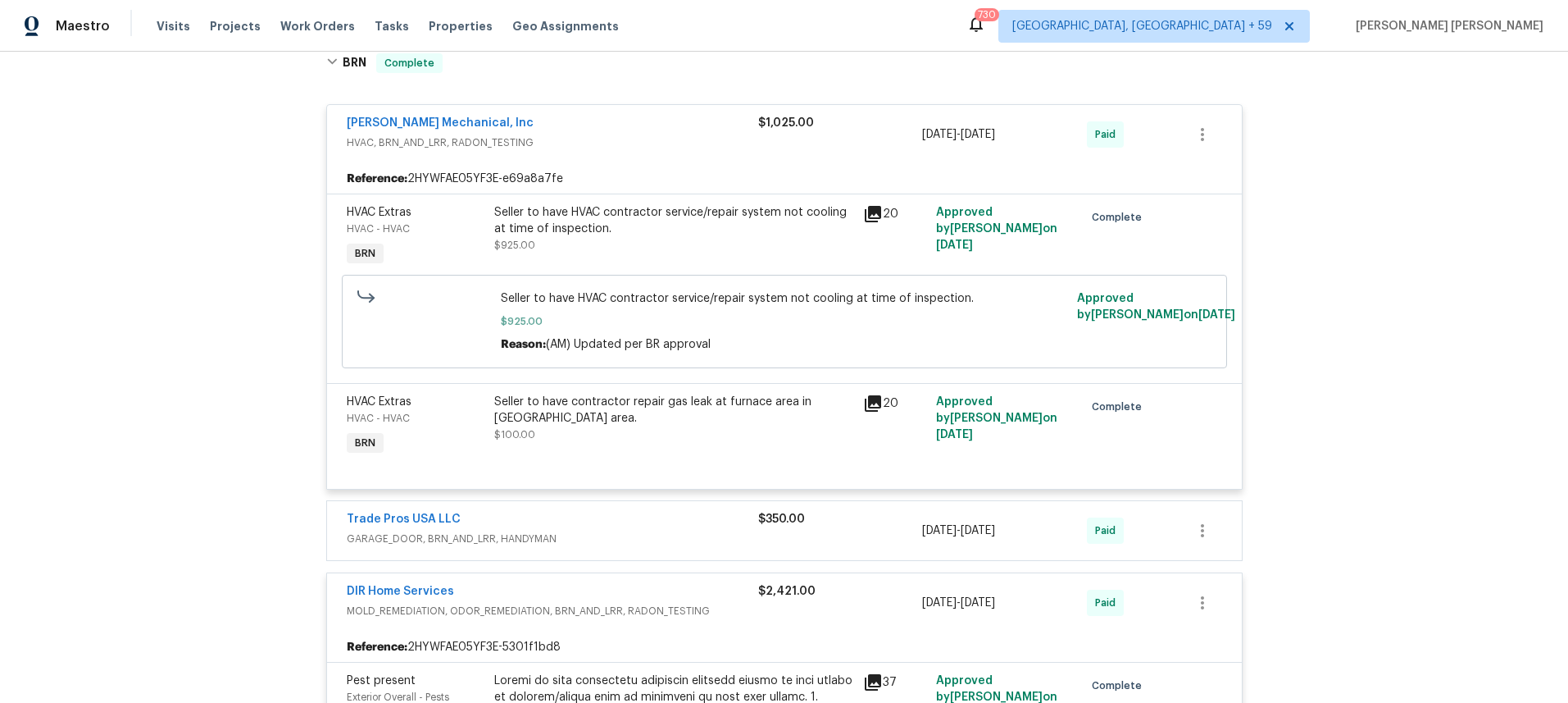
click at [653, 118] on div "[PERSON_NAME] Mechanical, Inc" at bounding box center [552, 125] width 412 height 20
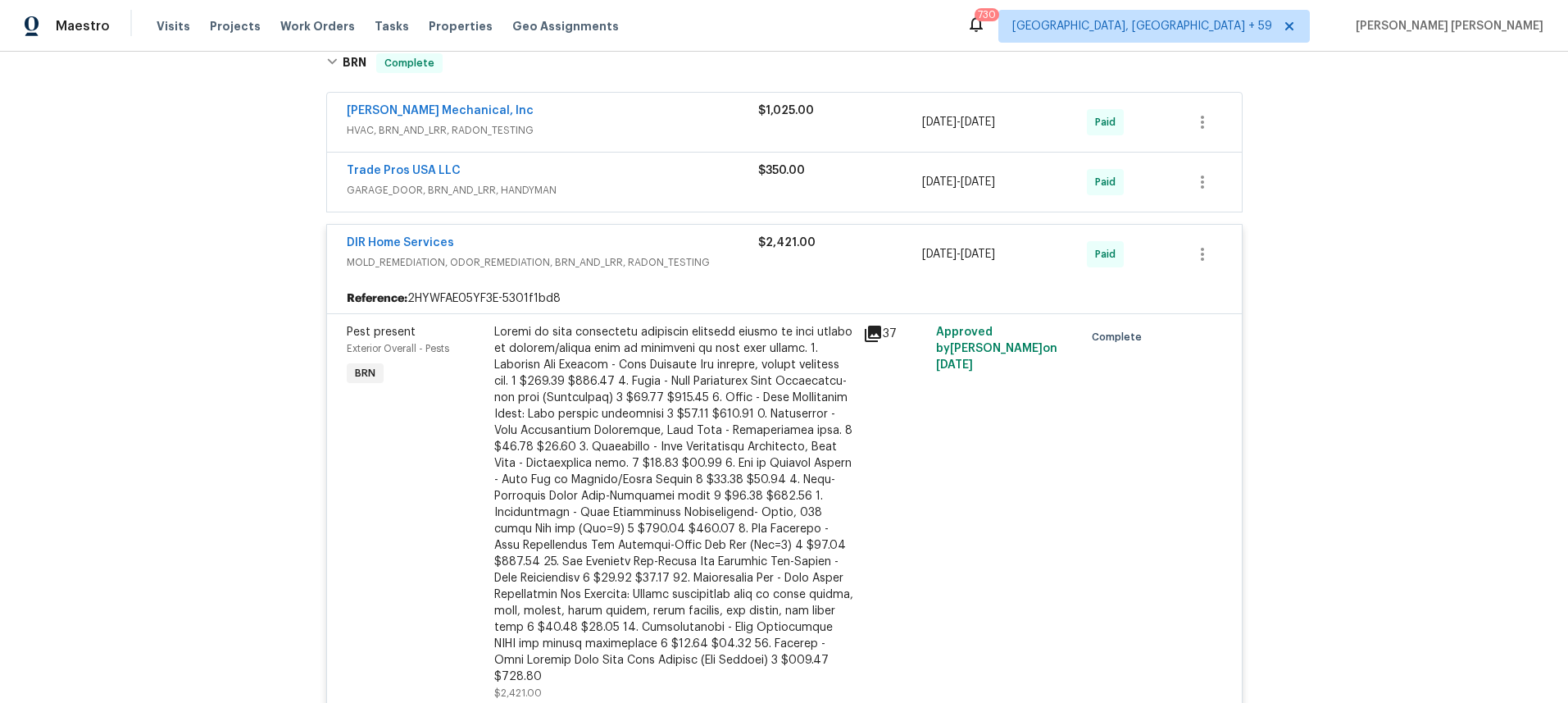
click at [873, 335] on icon at bounding box center [872, 333] width 16 height 16
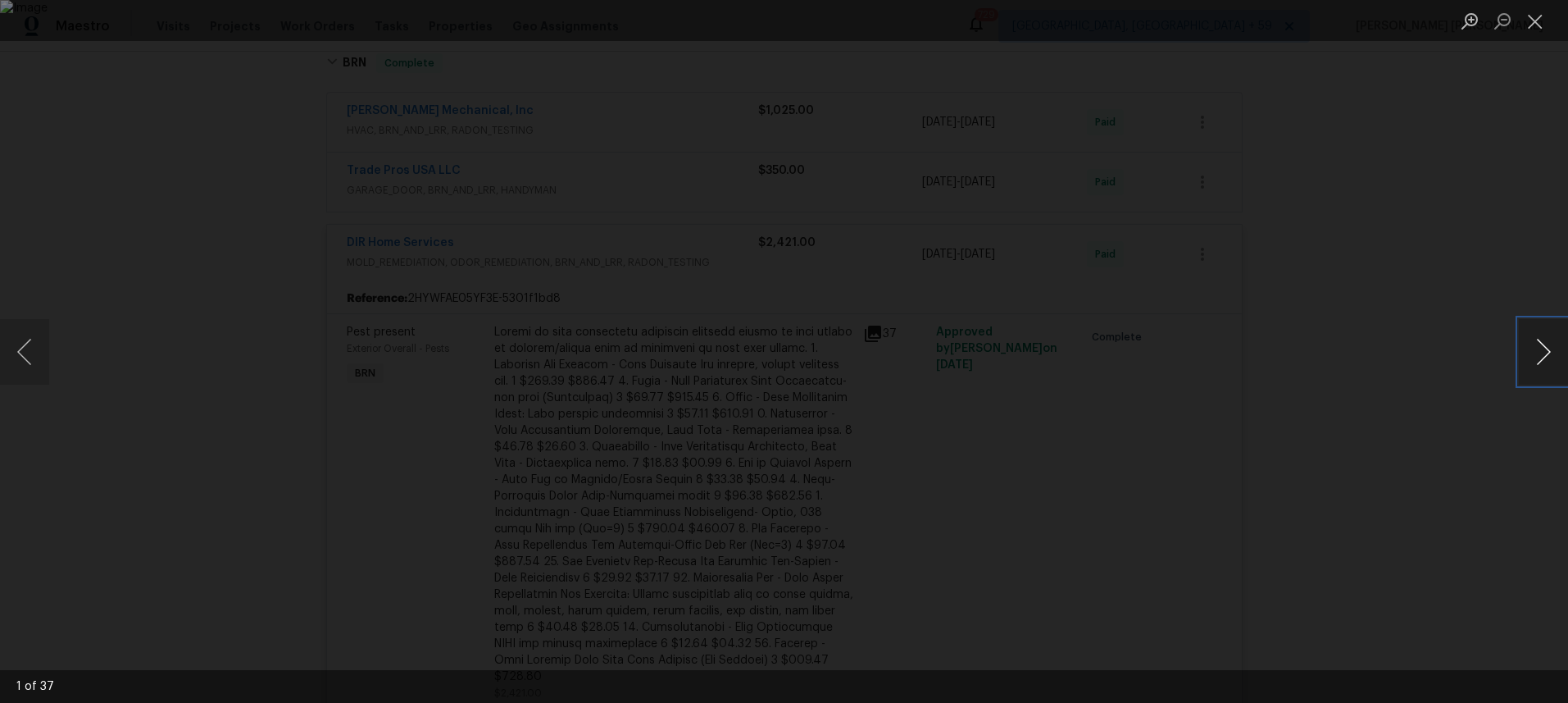
click at [1547, 354] on button "Next image" at bounding box center [1543, 351] width 49 height 66
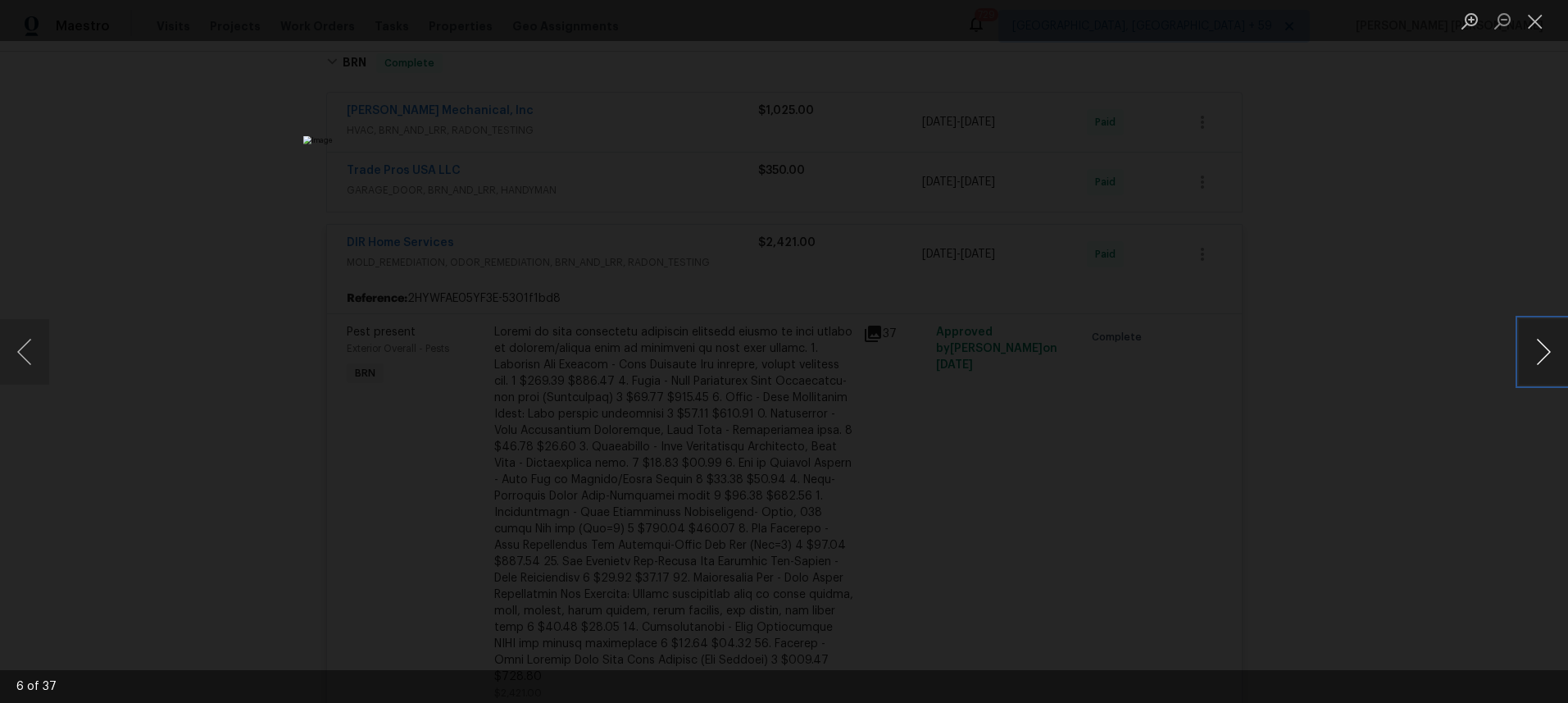
click at [1547, 354] on button "Next image" at bounding box center [1543, 351] width 49 height 66
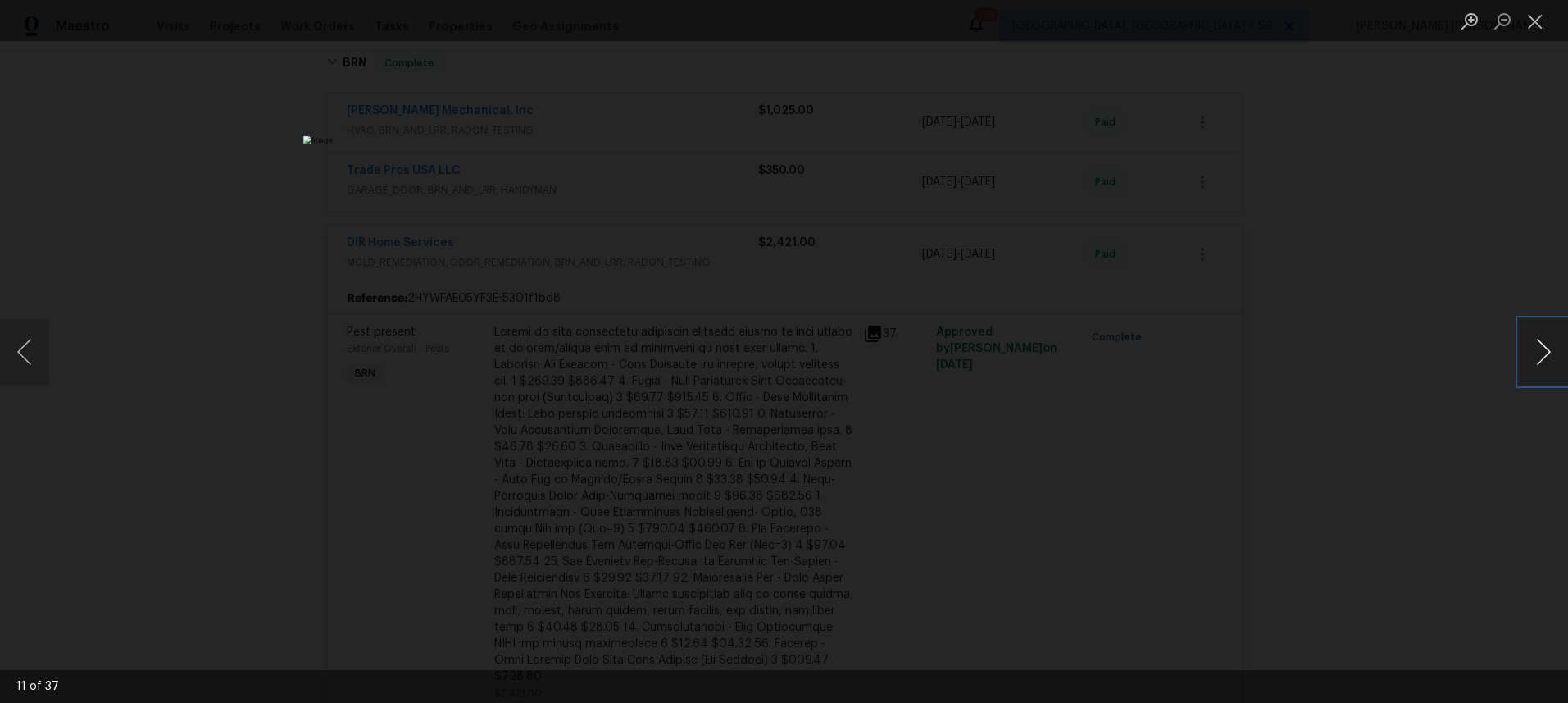
click at [1536, 357] on button "Next image" at bounding box center [1543, 351] width 49 height 66
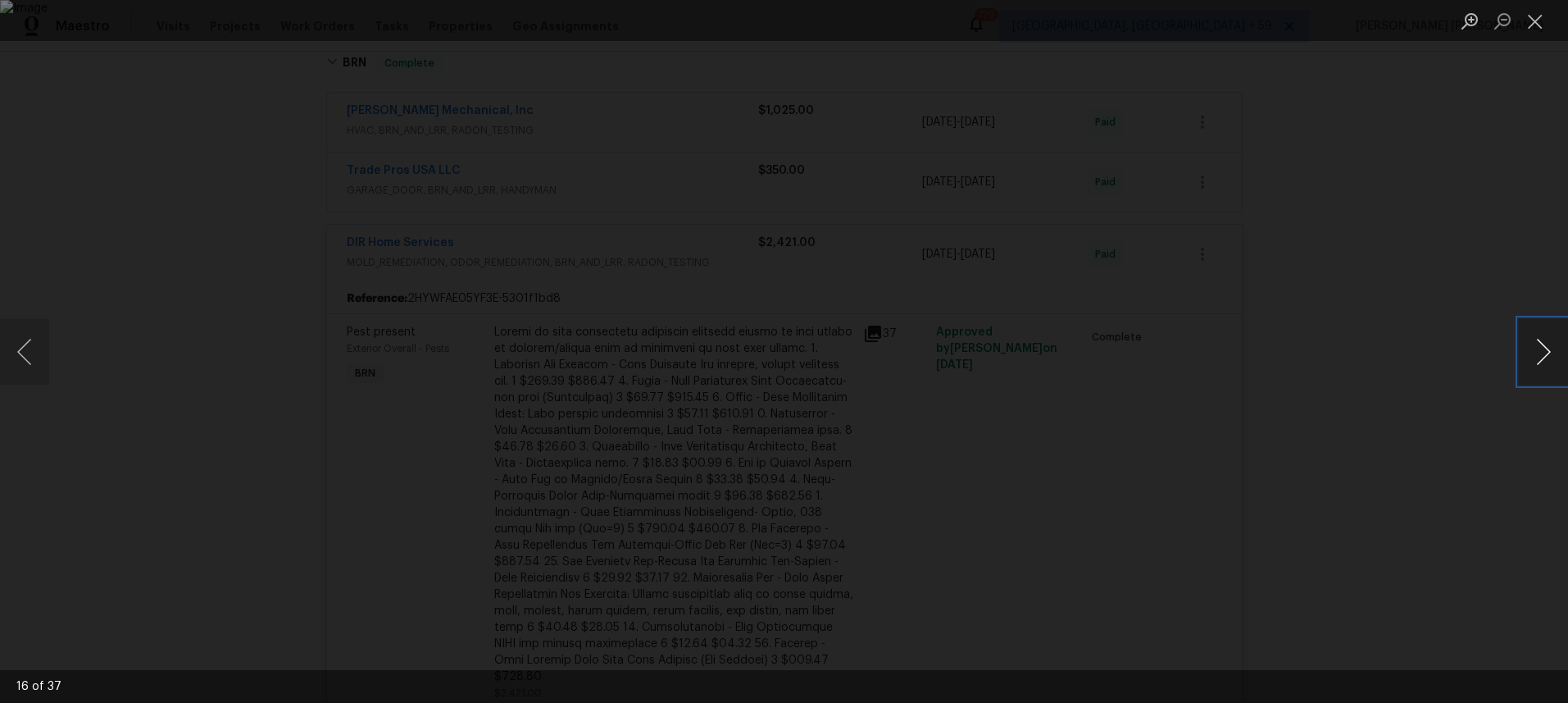
click at [1536, 357] on button "Next image" at bounding box center [1543, 351] width 49 height 66
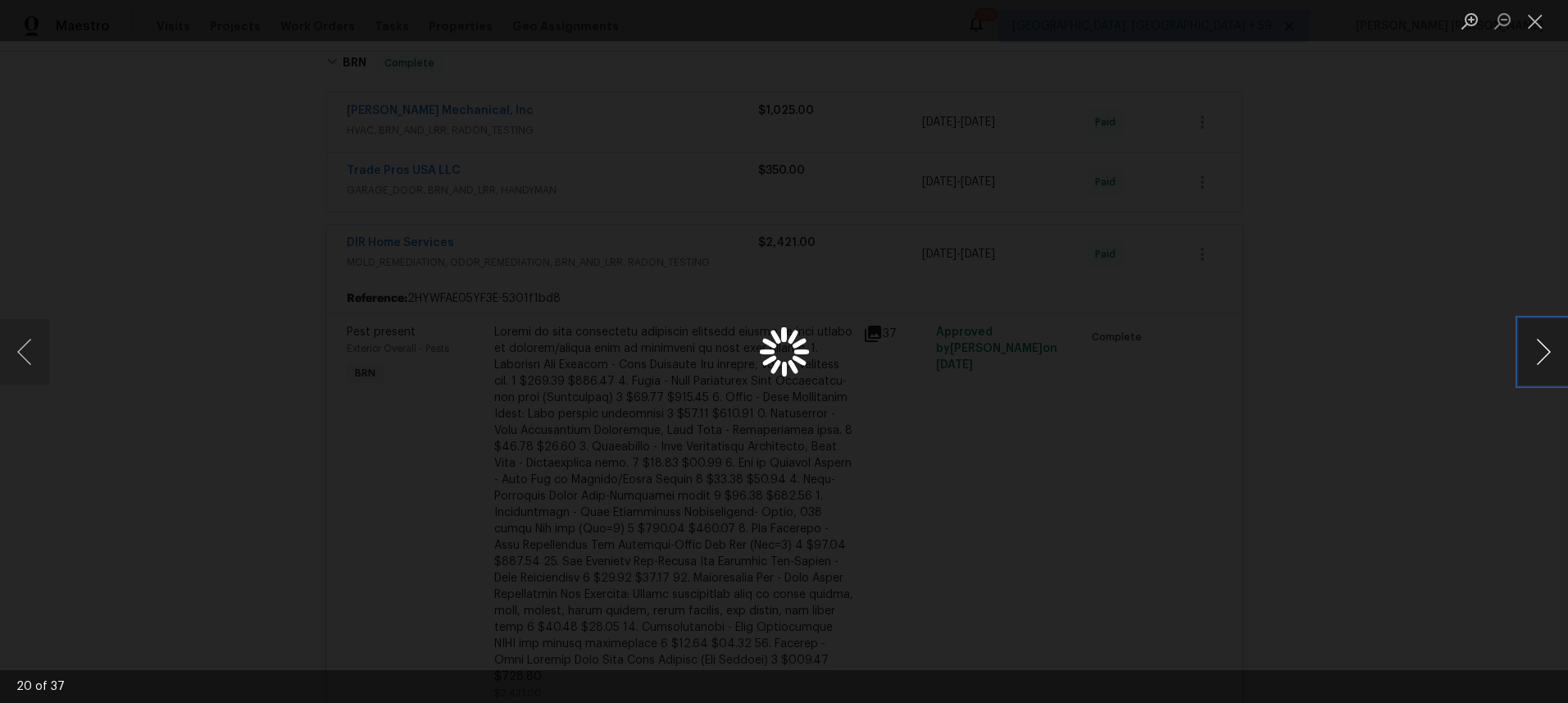
click at [1536, 357] on button "Next image" at bounding box center [1543, 351] width 49 height 66
click at [1539, 23] on button "Close lightbox" at bounding box center [1535, 21] width 32 height 29
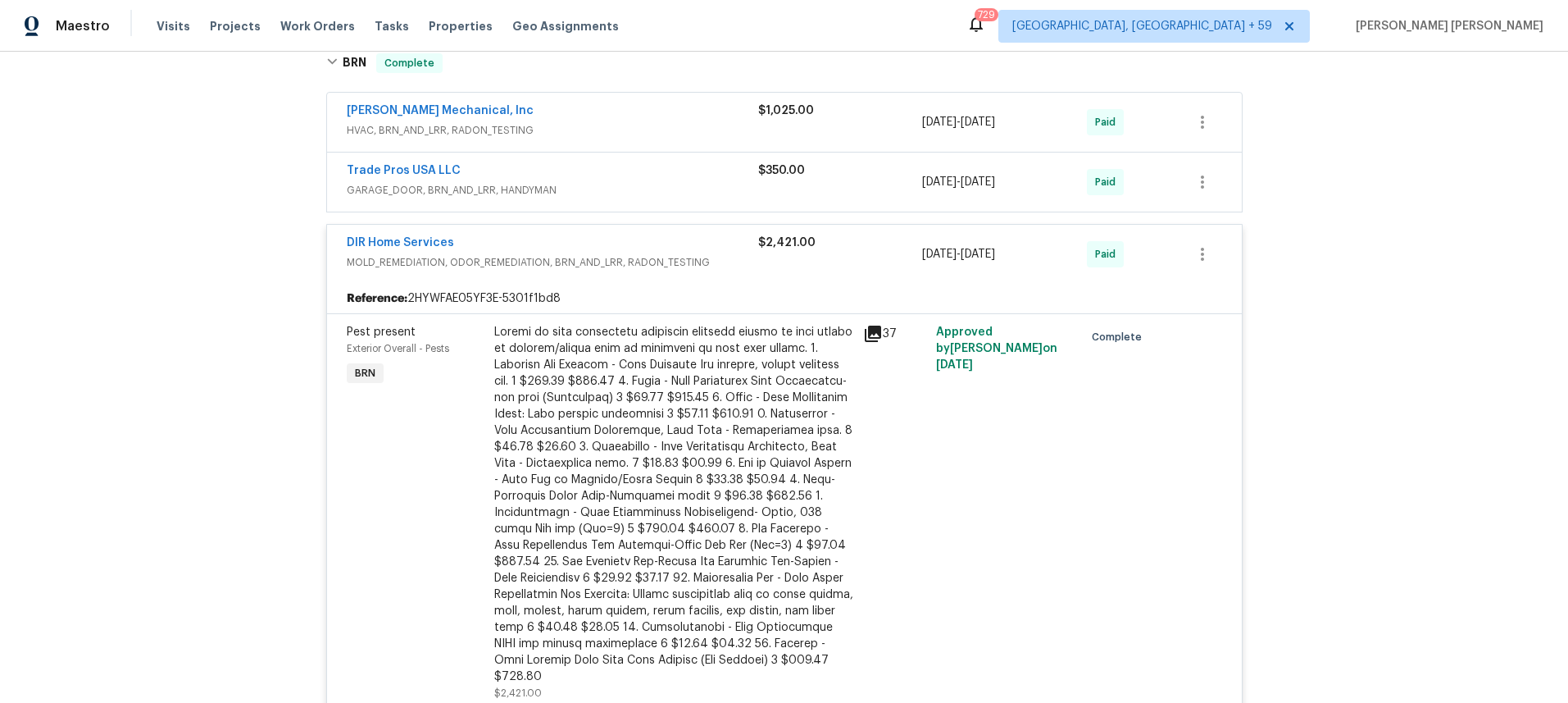
scroll to position [213, 0]
